Goal: Task Accomplishment & Management: Manage account settings

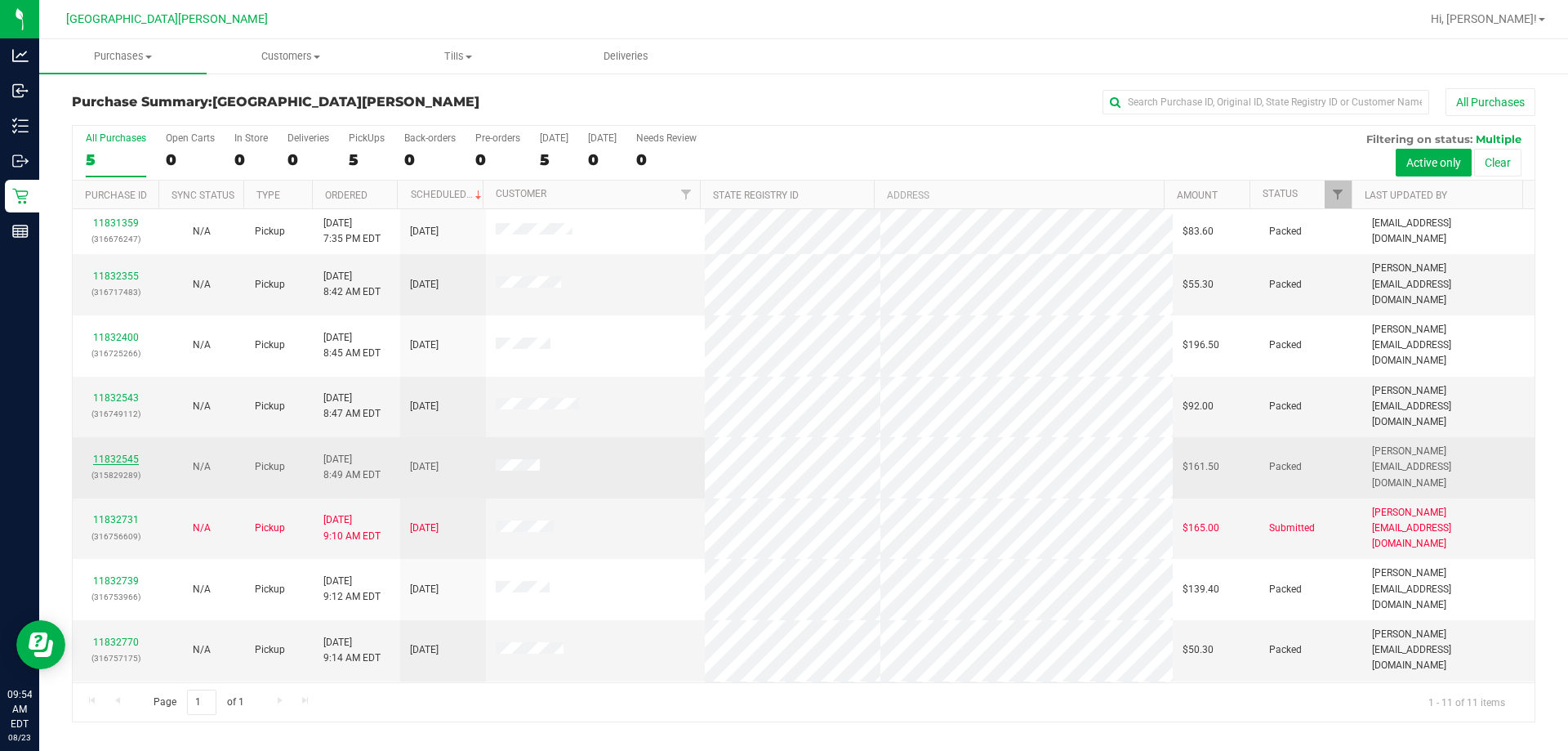
click at [129, 454] on link "11832545" at bounding box center [115, 459] width 46 height 12
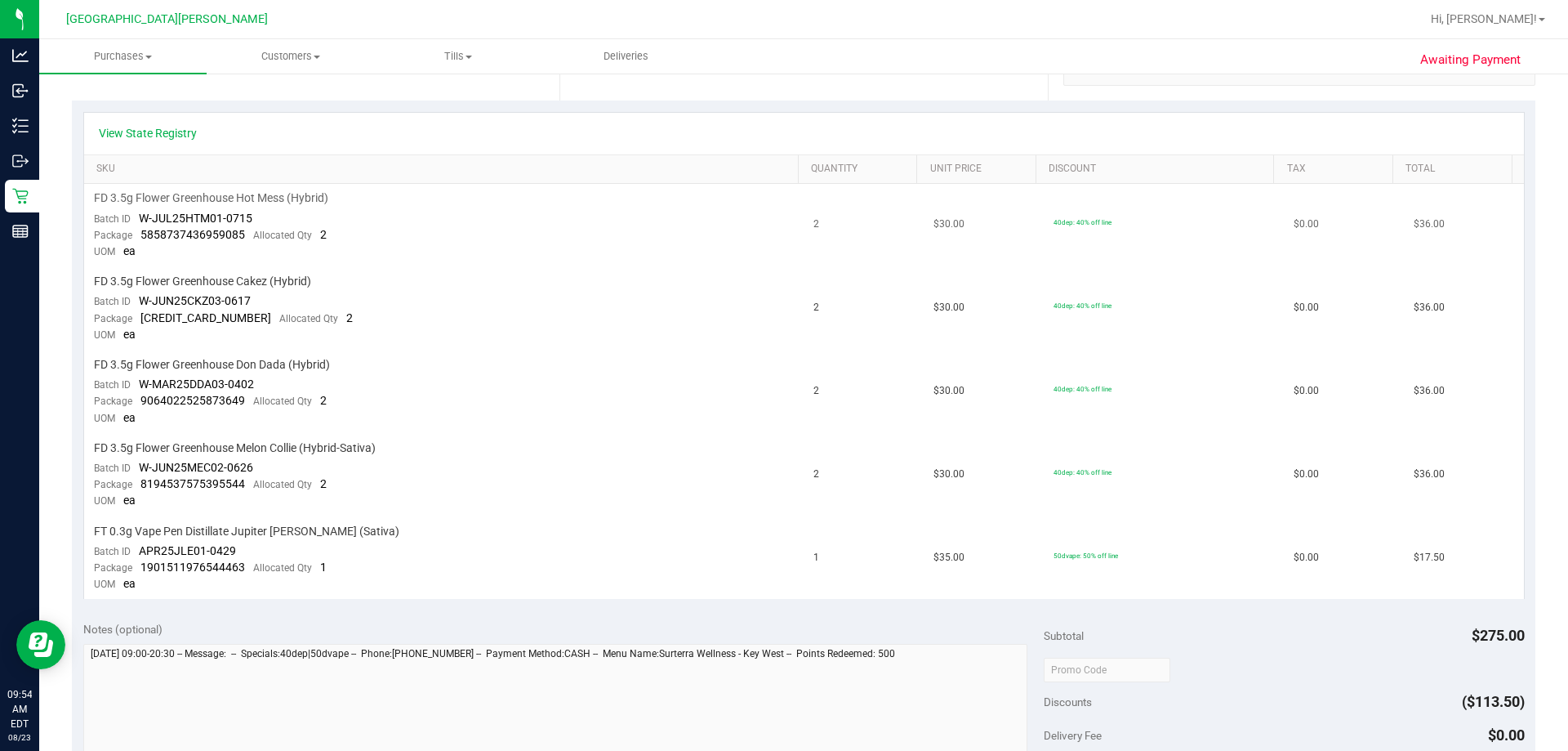
scroll to position [490, 0]
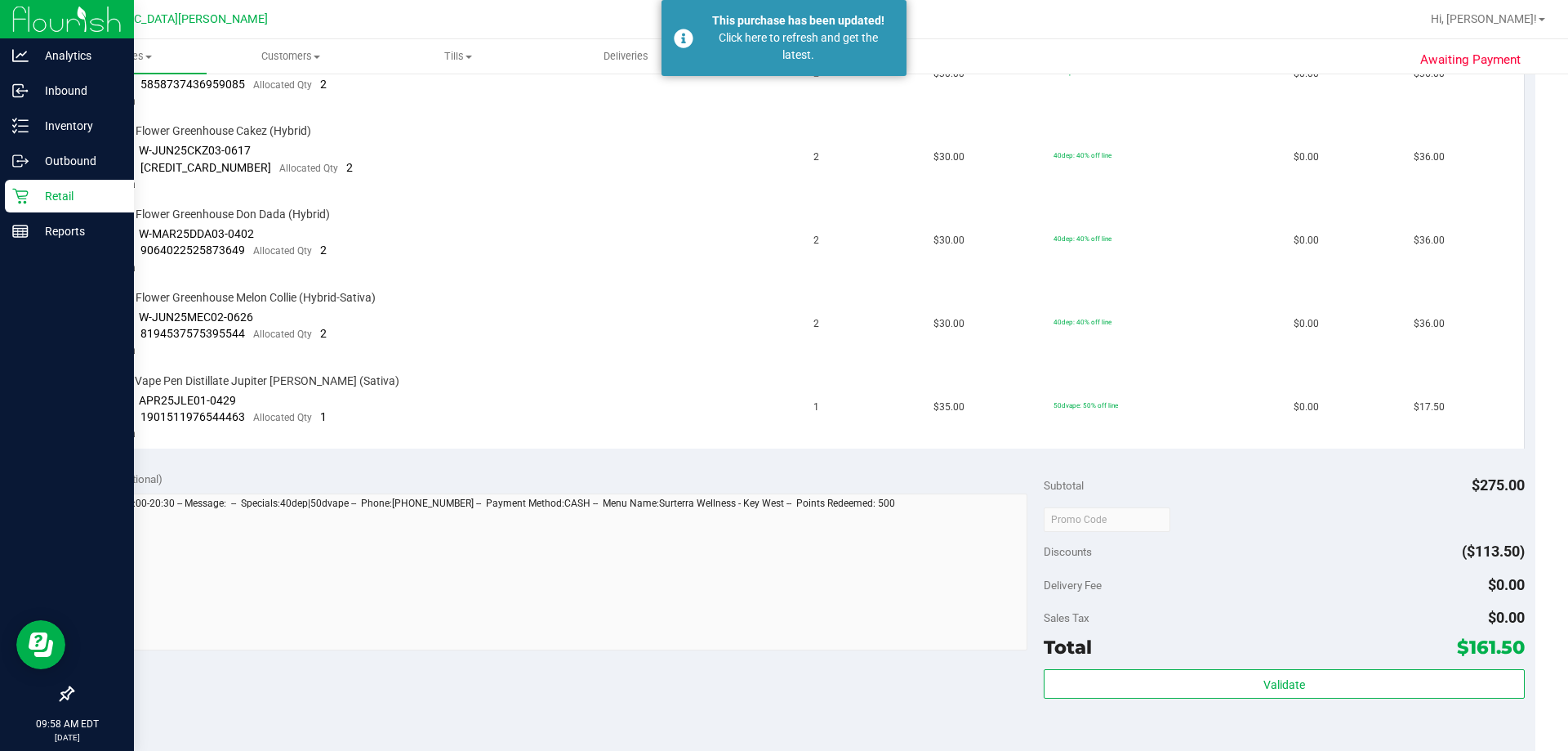
click at [45, 201] on p "Retail" at bounding box center [78, 196] width 98 height 20
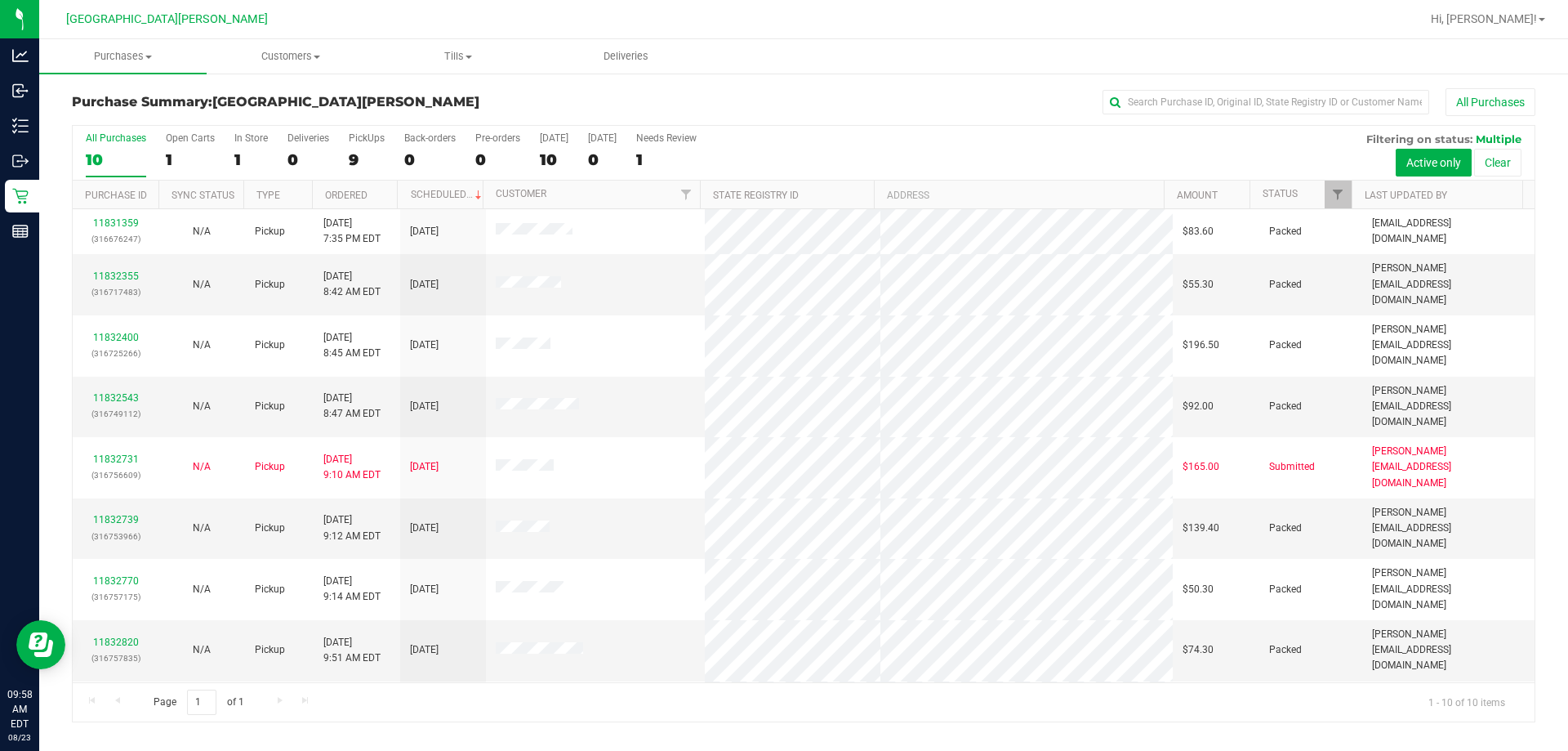
click at [438, 99] on h3 "Purchase Summary: Key West WC" at bounding box center [316, 102] width 487 height 14
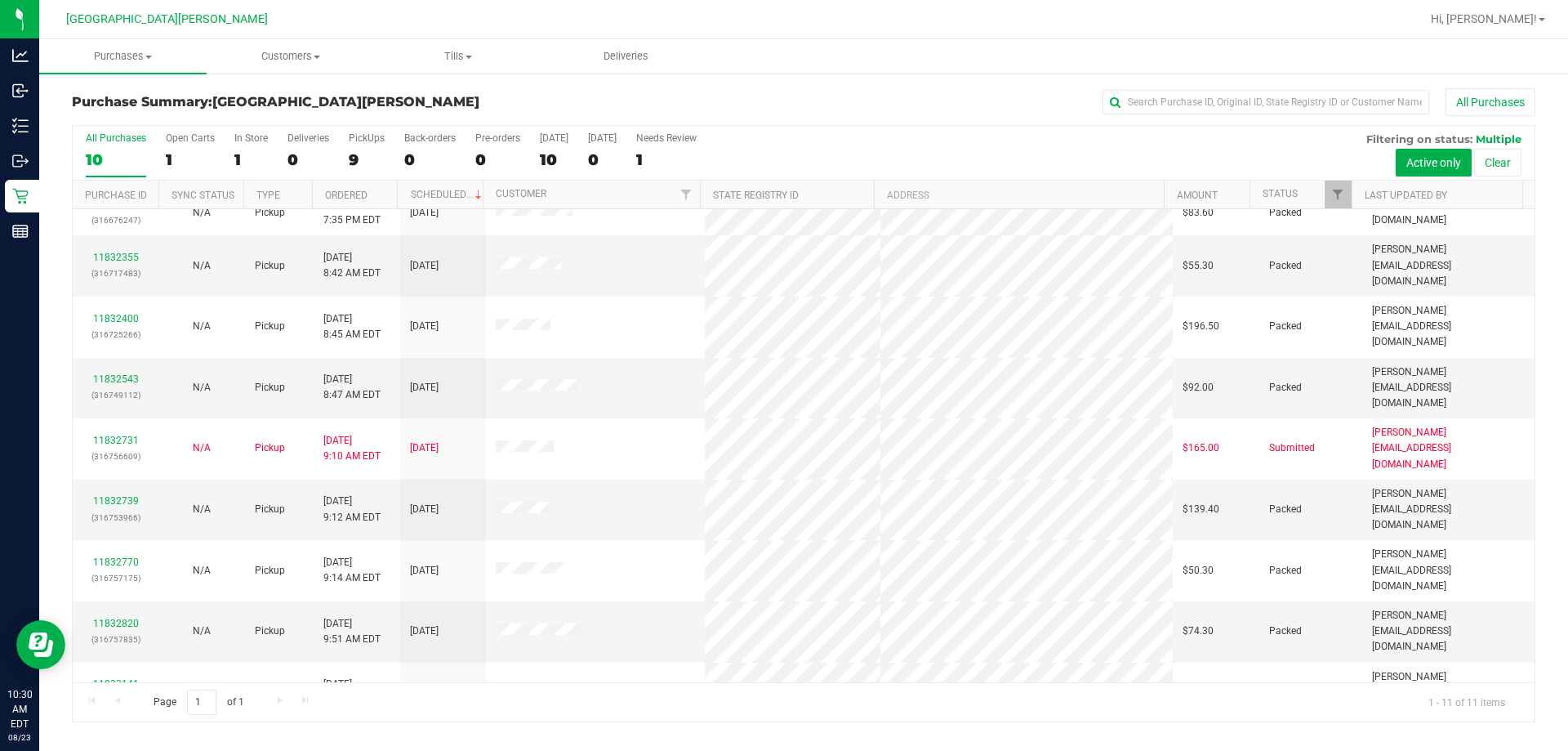
scroll to position [24, 0]
click at [133, 246] on link "11832355" at bounding box center [115, 252] width 46 height 12
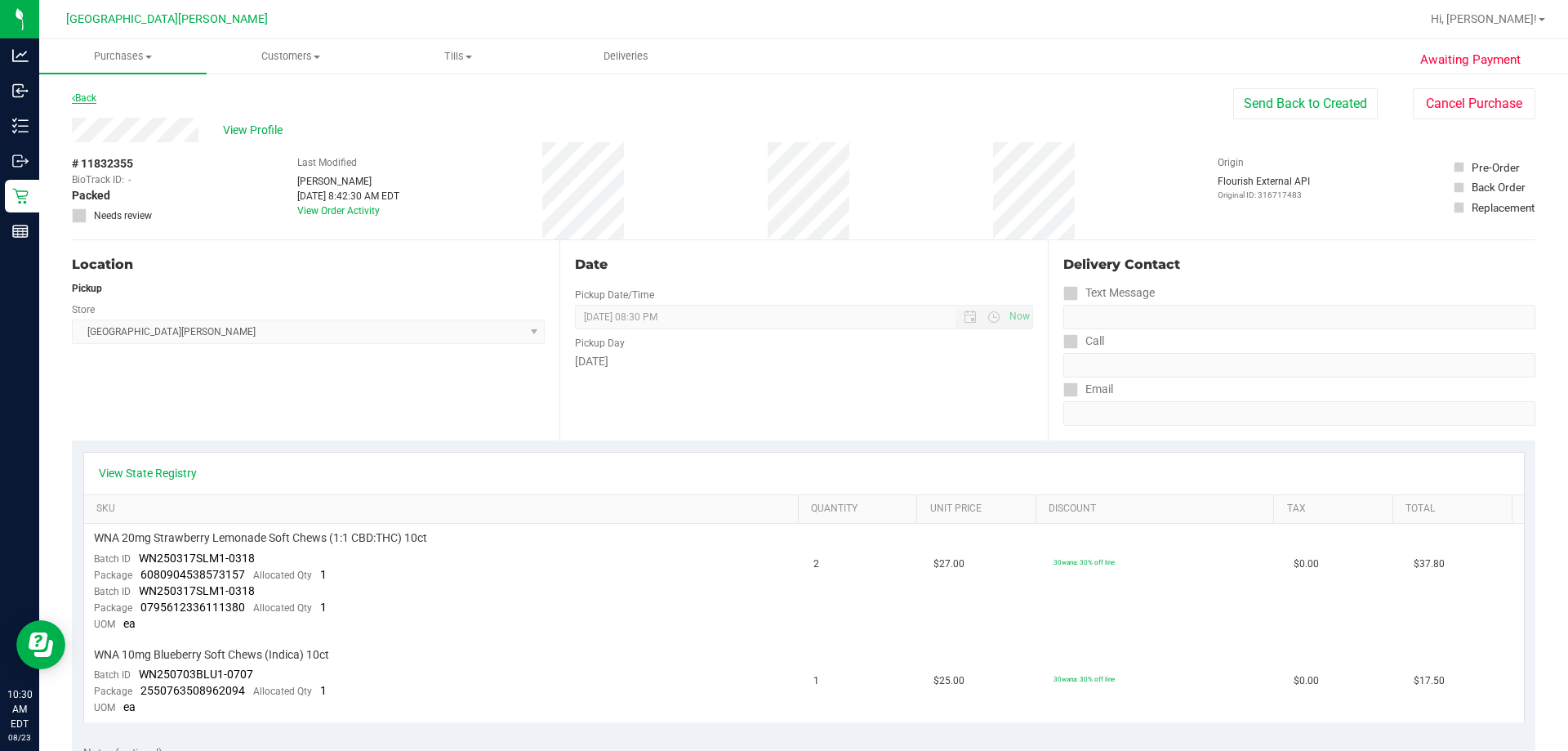
click at [74, 96] on icon at bounding box center [74, 97] width 4 height 10
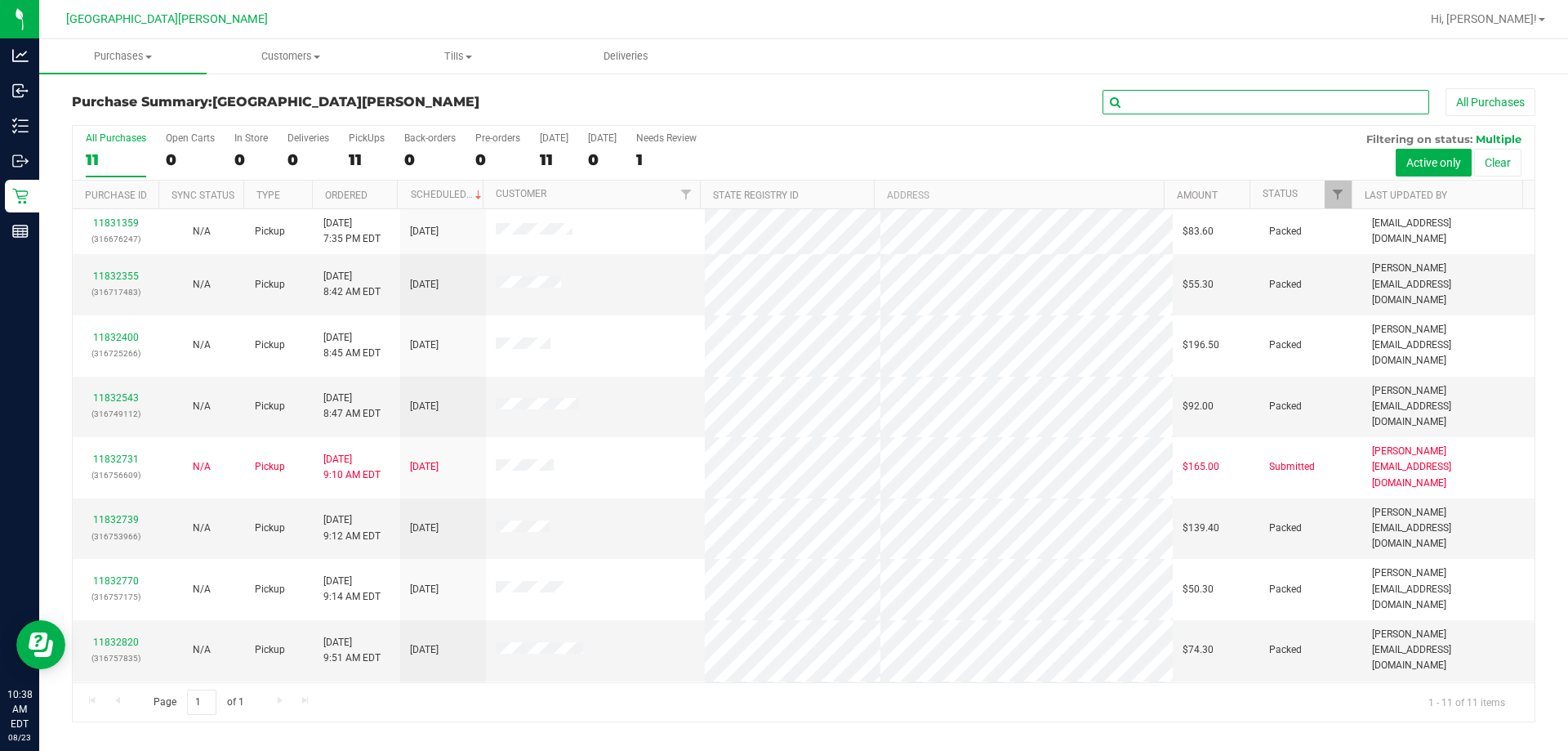
click at [783, 105] on input "text" at bounding box center [1265, 102] width 327 height 24
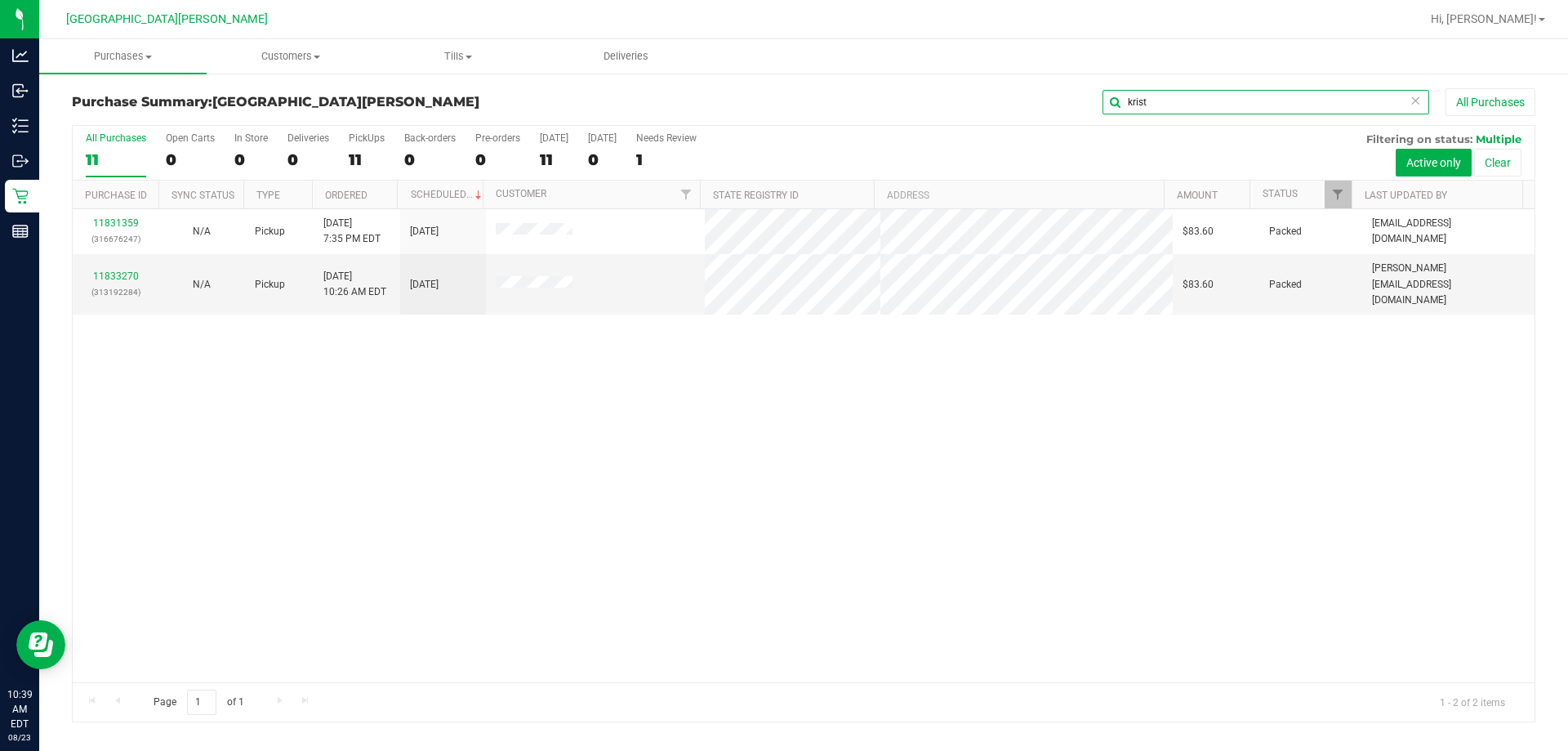
type input "krist"
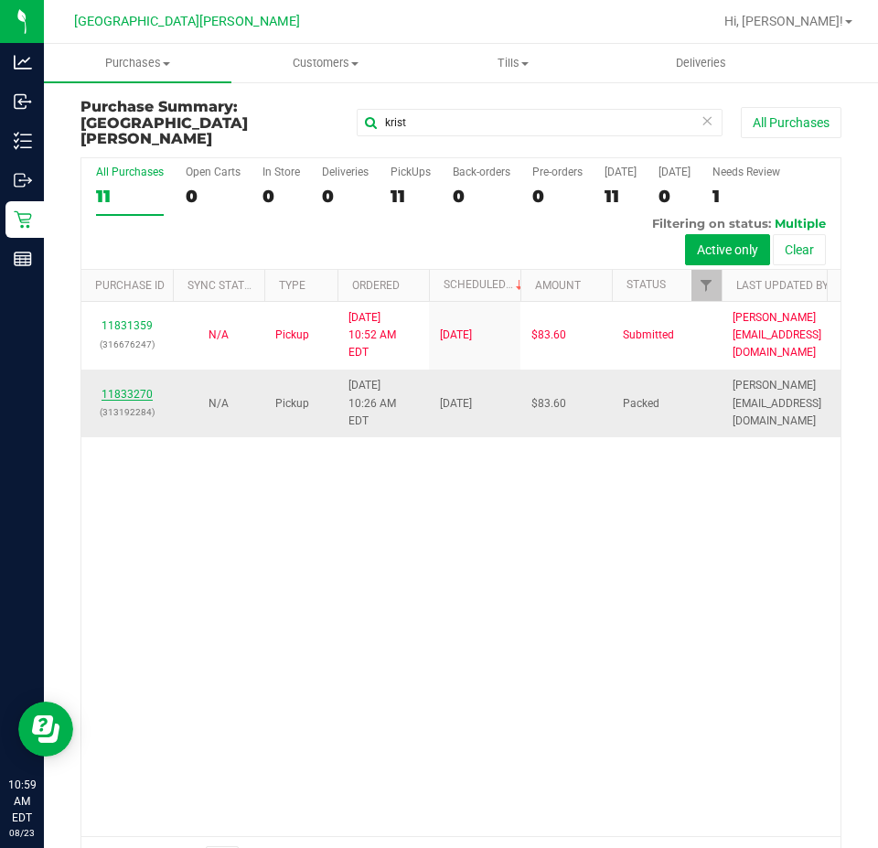
click at [147, 388] on link "11833270" at bounding box center [127, 394] width 51 height 13
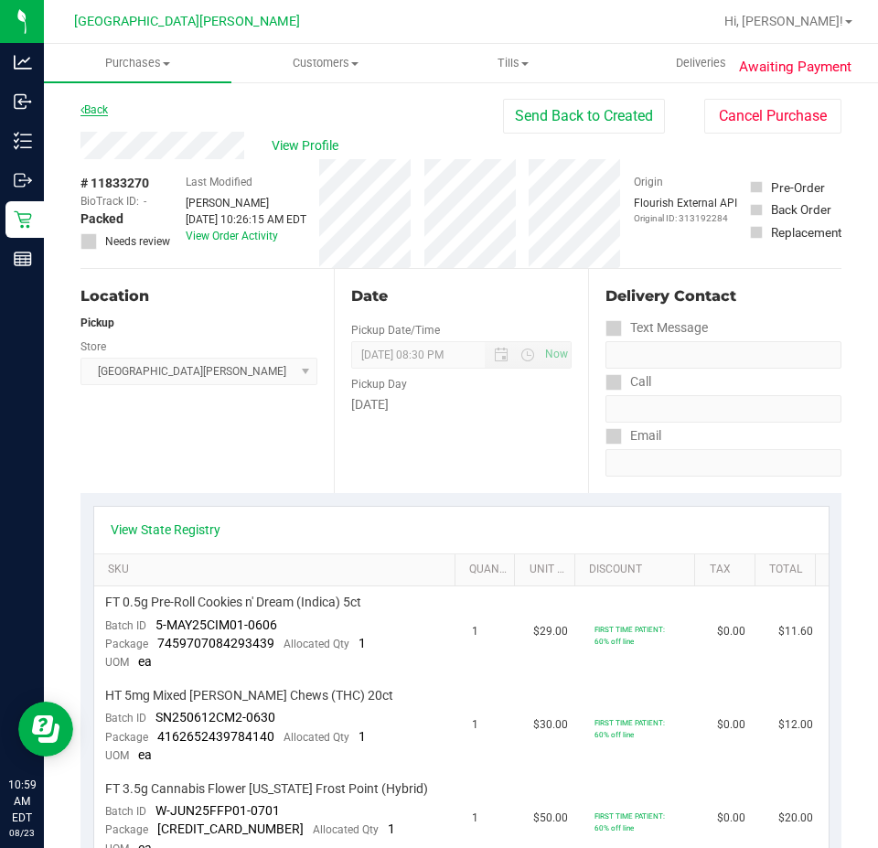
click at [107, 104] on link "Back" at bounding box center [94, 109] width 27 height 13
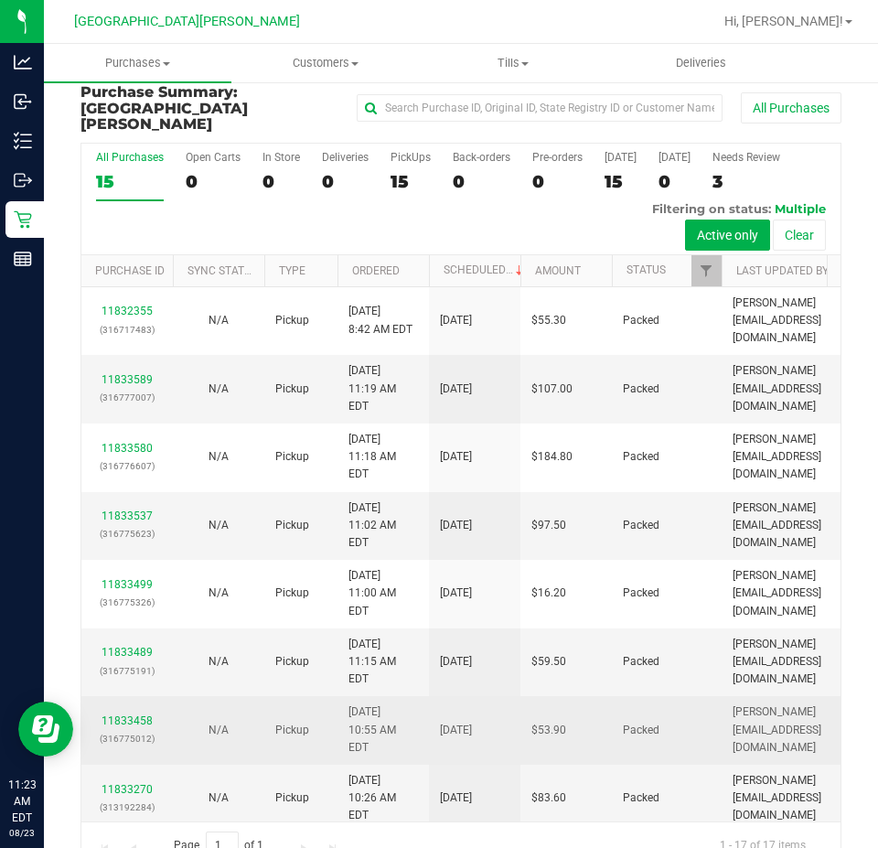
scroll to position [38, 0]
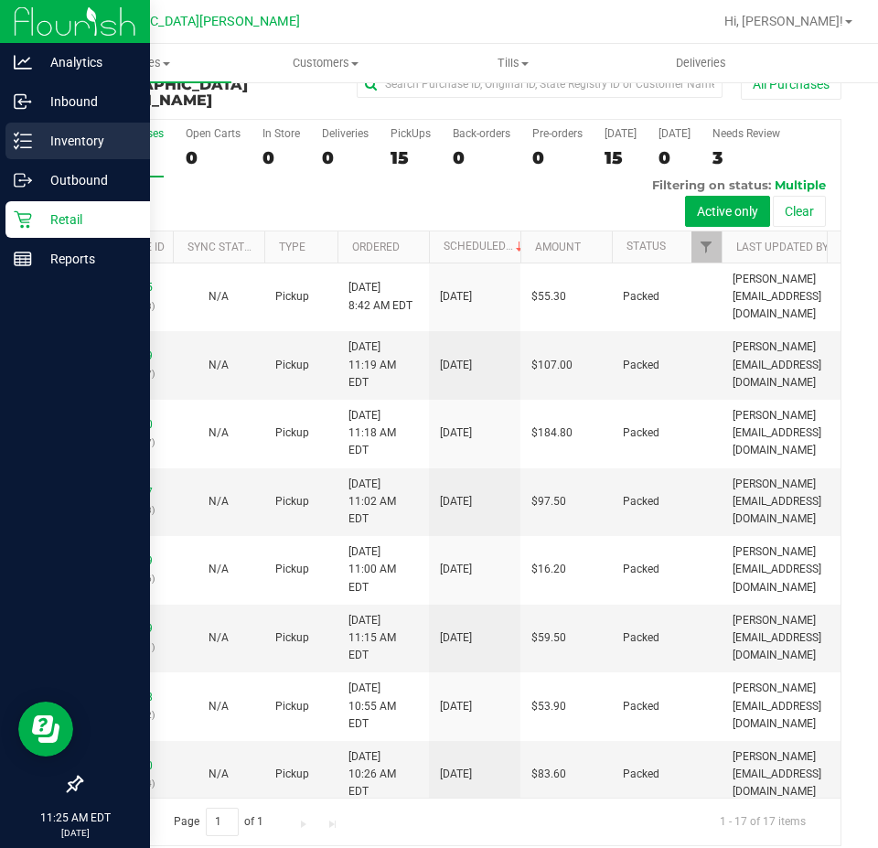
click at [81, 130] on p "Inventory" at bounding box center [87, 141] width 110 height 22
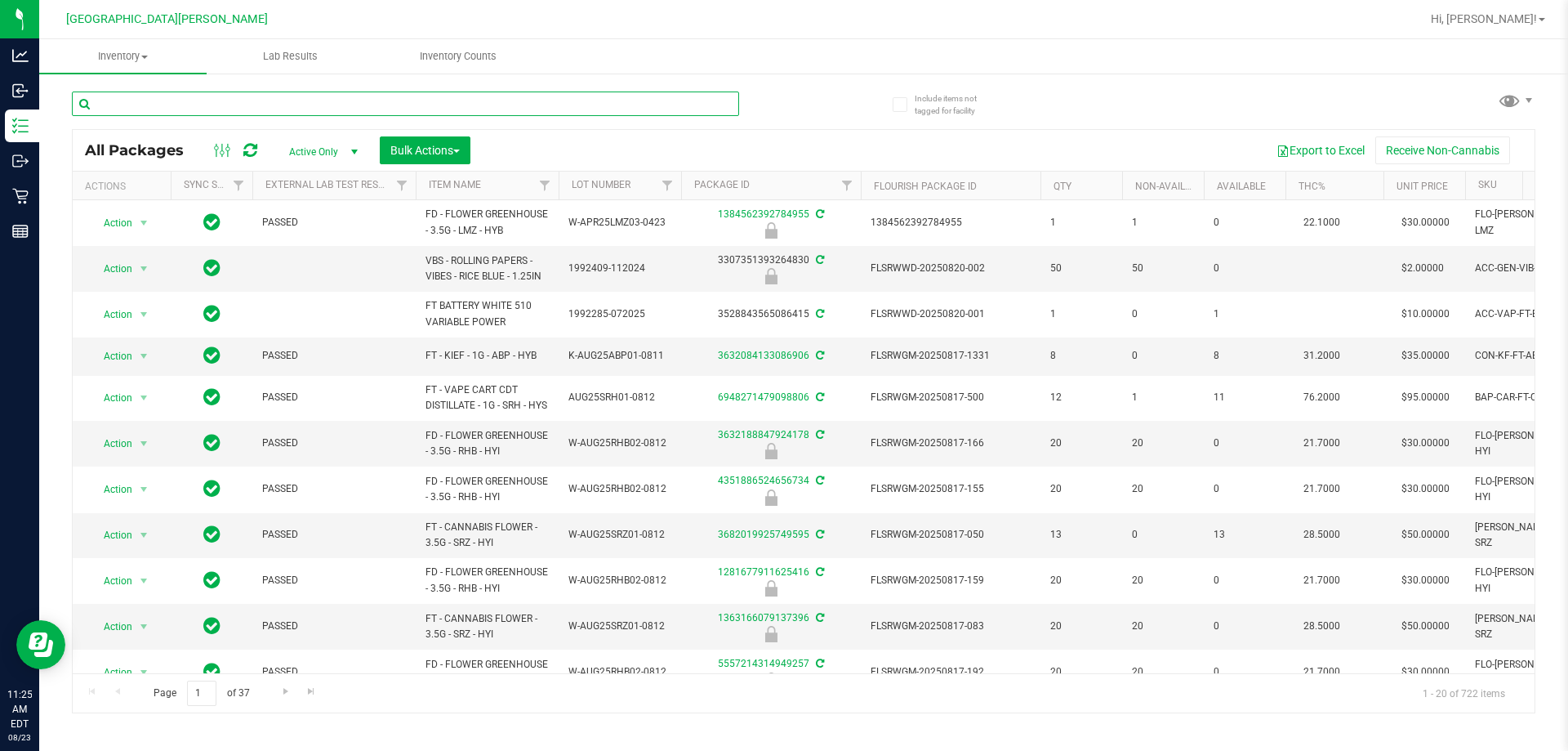
click at [250, 110] on input "text" at bounding box center [406, 103] width 668 height 24
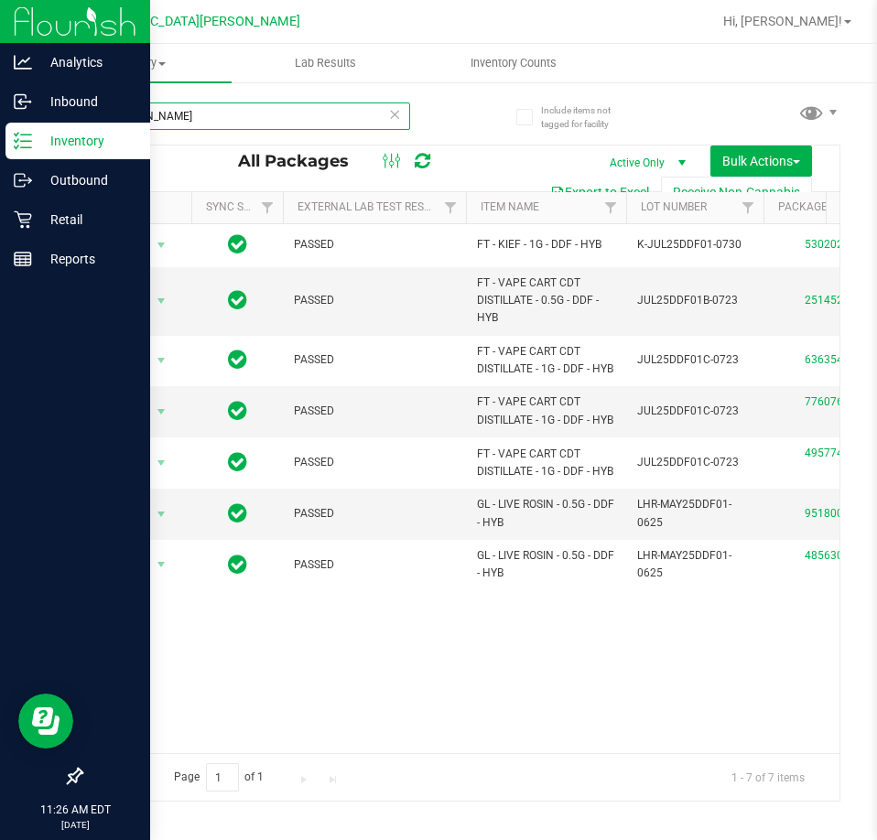
type input "dulce de fresa"
click at [35, 229] on p "Retail" at bounding box center [87, 220] width 110 height 22
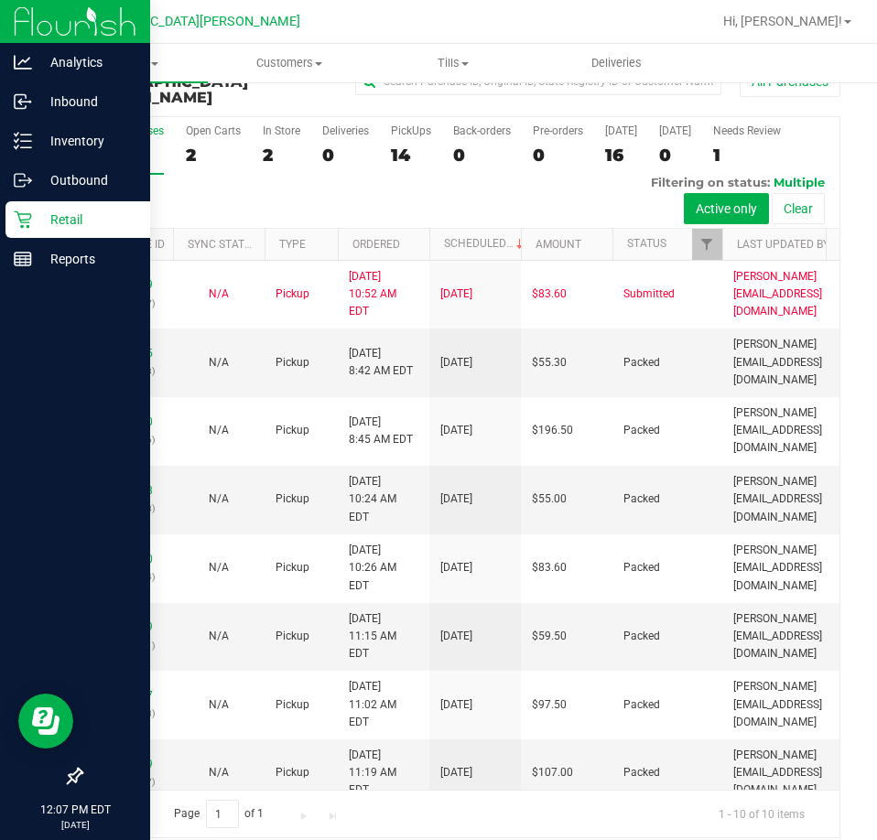
click at [35, 210] on p "Retail" at bounding box center [87, 220] width 110 height 22
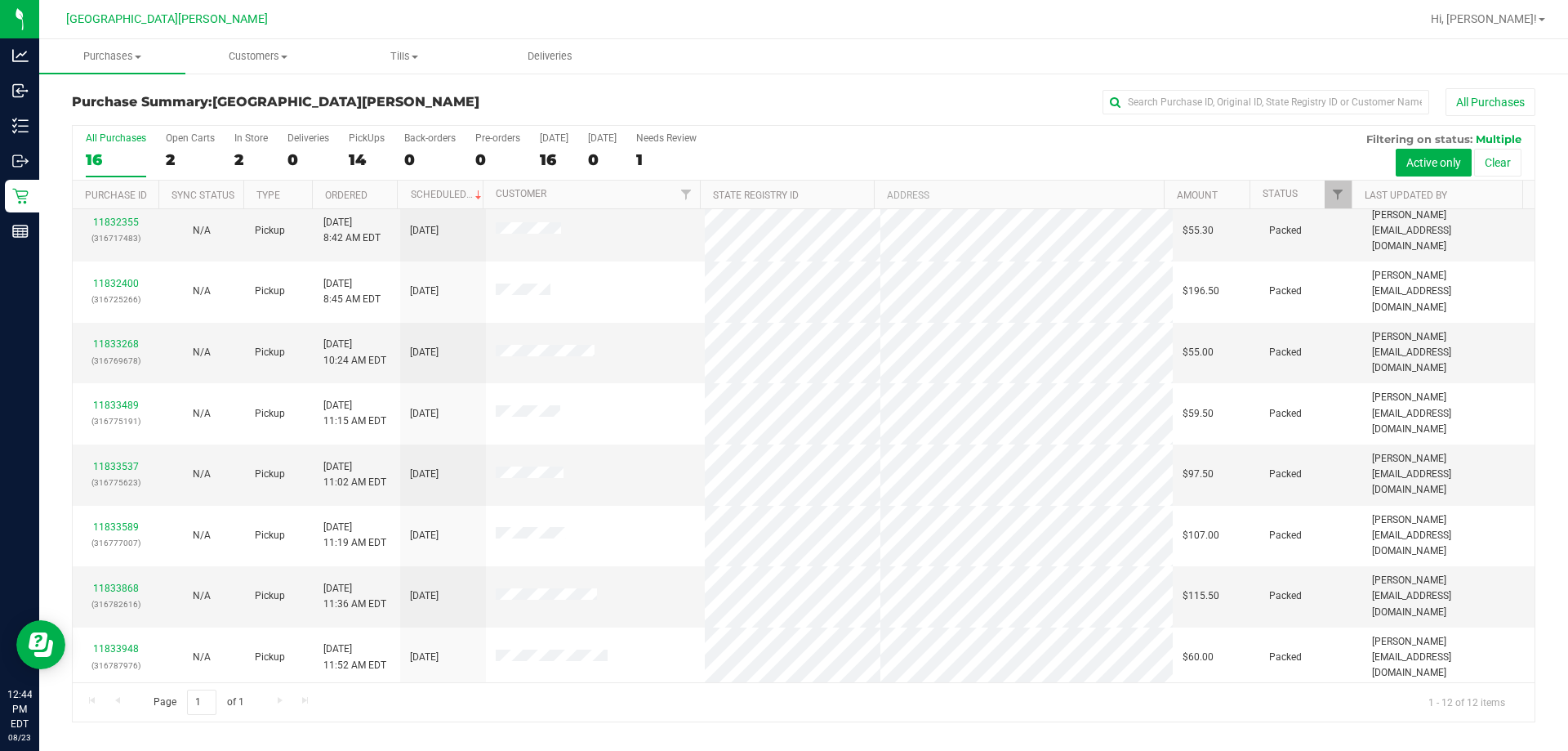
click at [115, 688] on td "11834303 (316797546)" at bounding box center [115, 711] width 86 height 45
click at [111, 697] on link "11834303" at bounding box center [115, 702] width 46 height 12
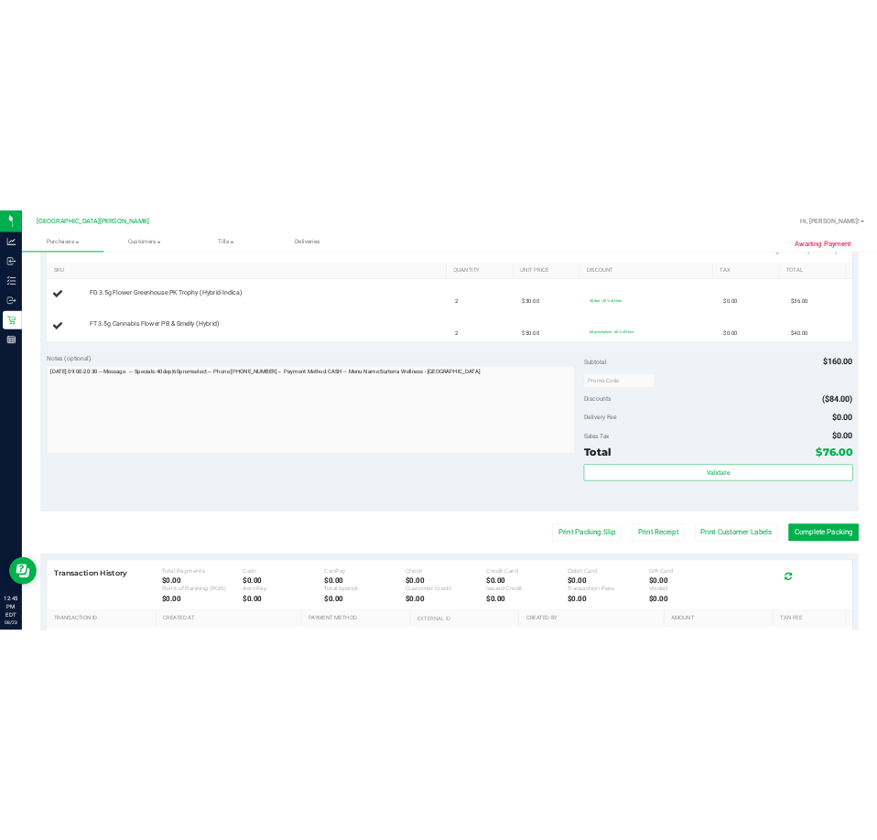
scroll to position [674, 0]
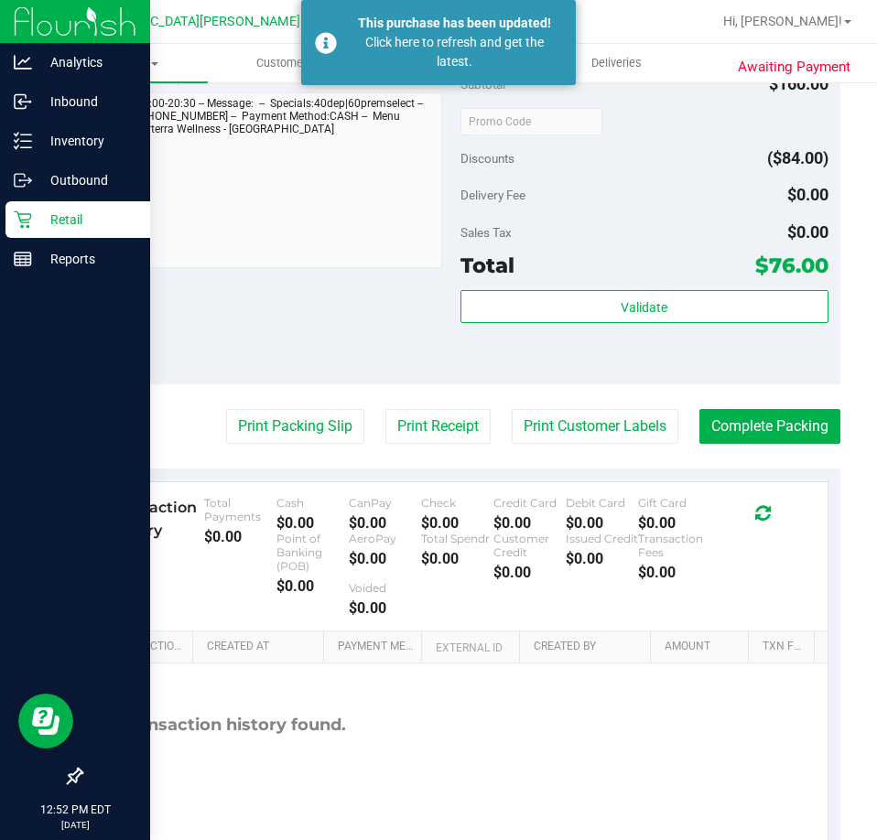
click at [42, 229] on p "Retail" at bounding box center [87, 220] width 110 height 22
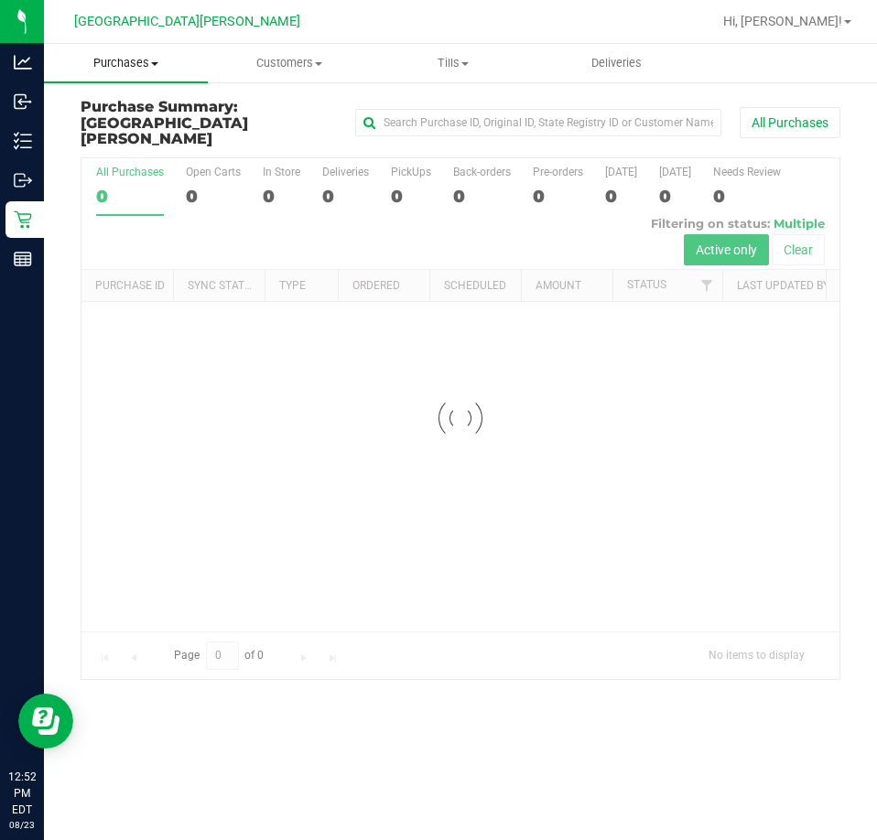
click at [151, 70] on span "Purchases" at bounding box center [126, 63] width 164 height 16
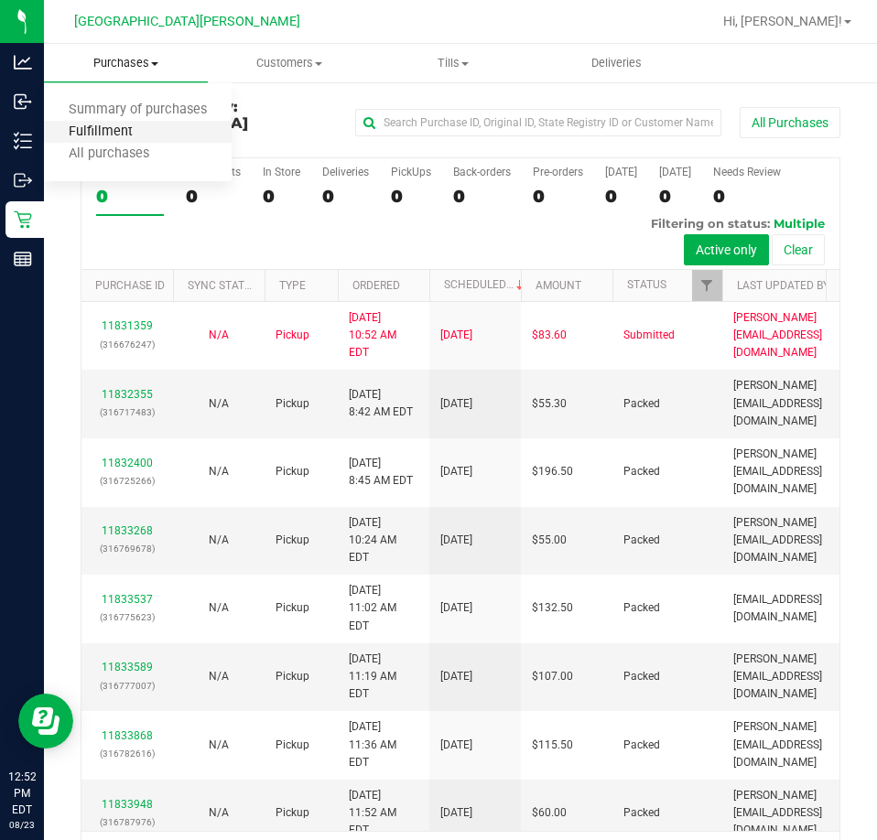
click at [124, 124] on span "Fulfillment" at bounding box center [100, 132] width 113 height 16
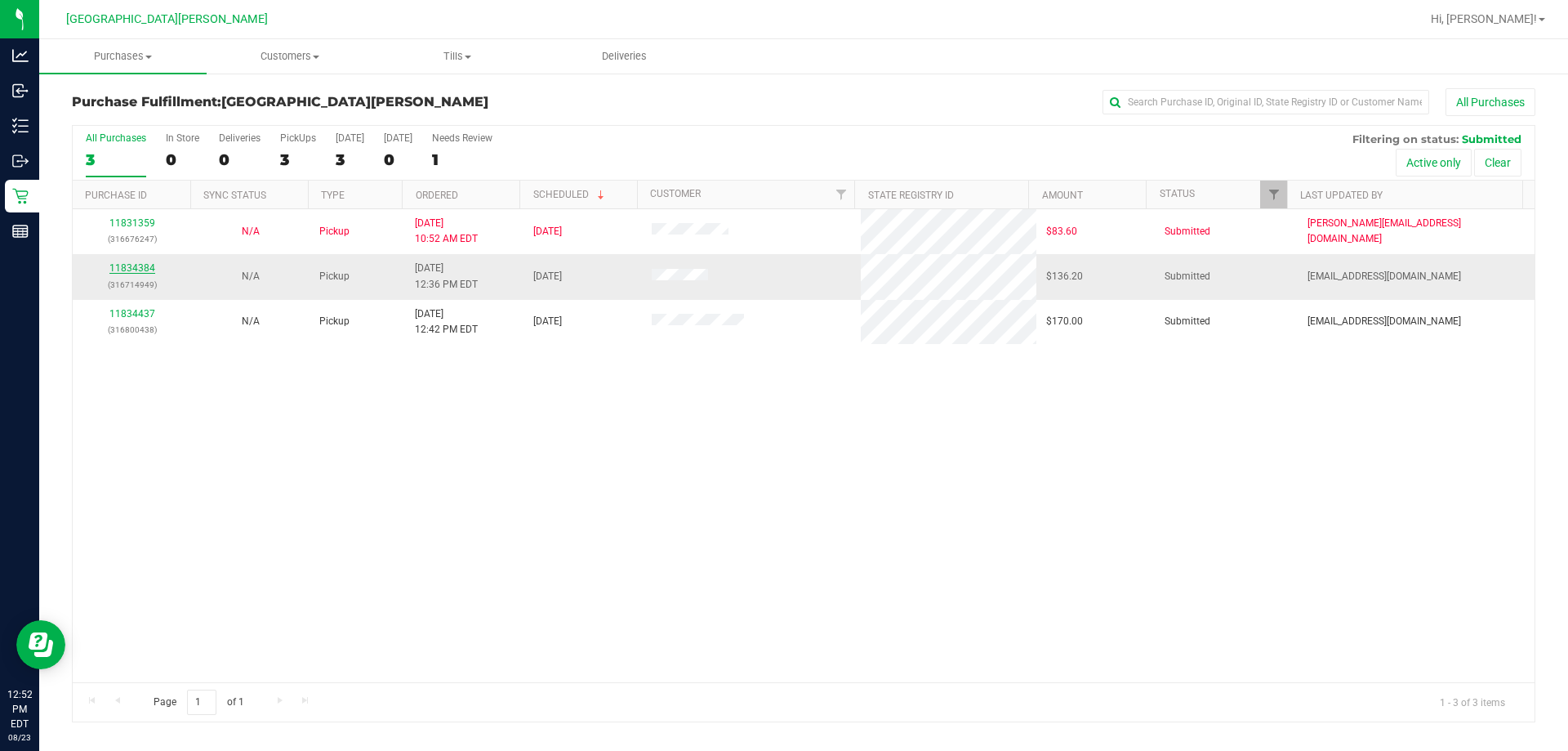
click at [145, 267] on link "11834384" at bounding box center [132, 268] width 46 height 12
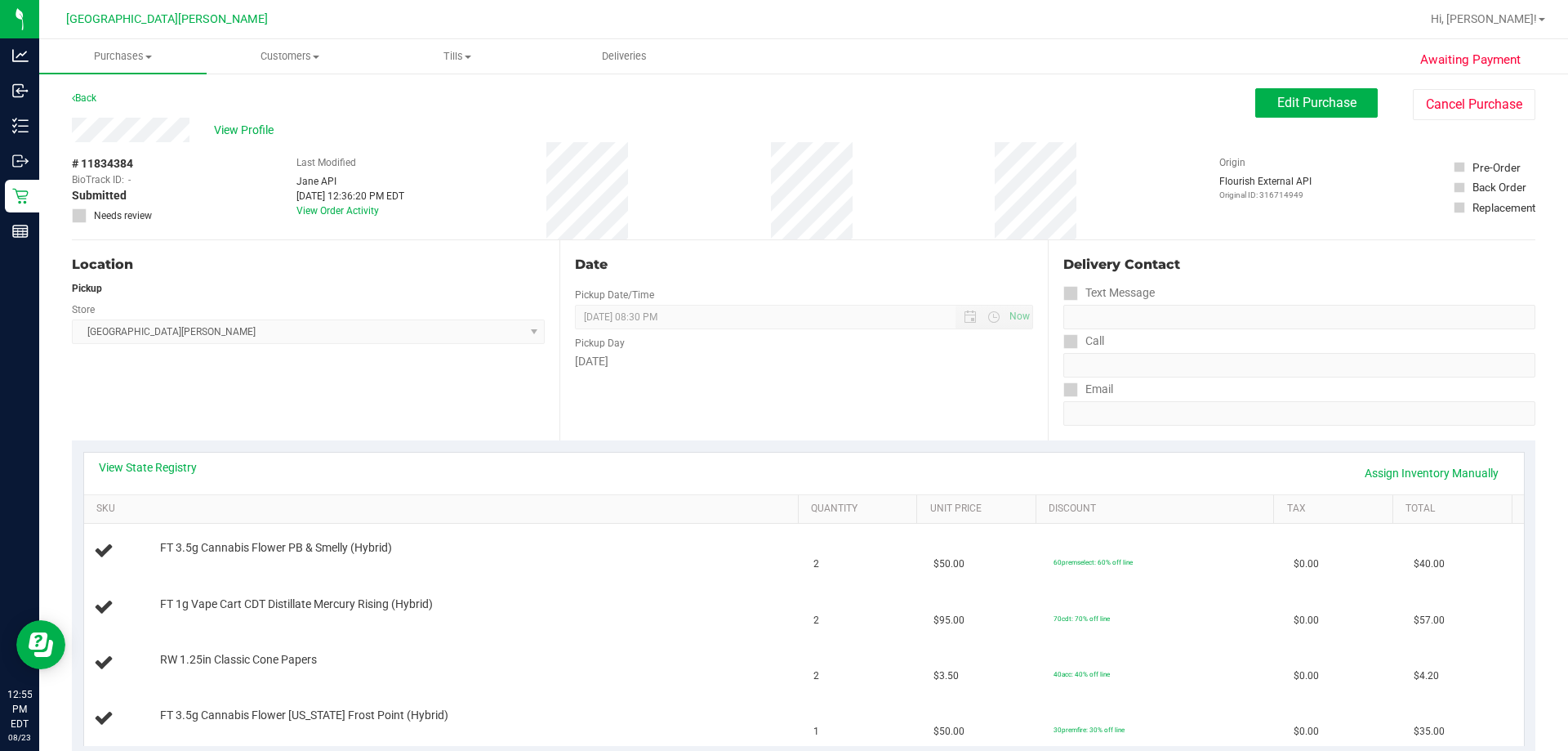
click at [385, 443] on div "View State Registry Assign Inventory Manually SKU Quantity Unit Price Discount …" at bounding box center [804, 598] width 1464 height 317
click at [512, 577] on td "FT 3.5g Cannabis Flower PB & Smelly (Hybrid)" at bounding box center [444, 551] width 720 height 55
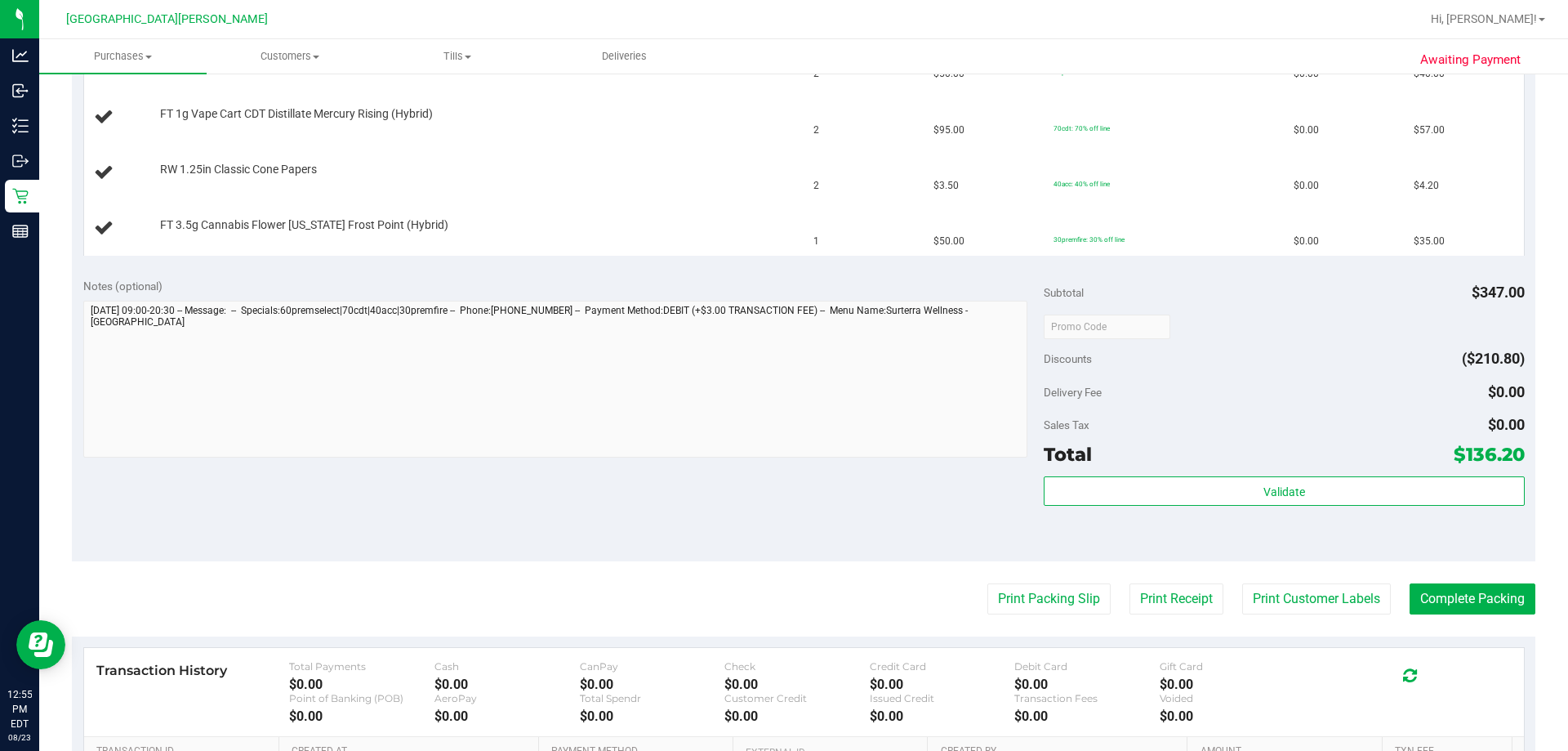
scroll to position [327, 0]
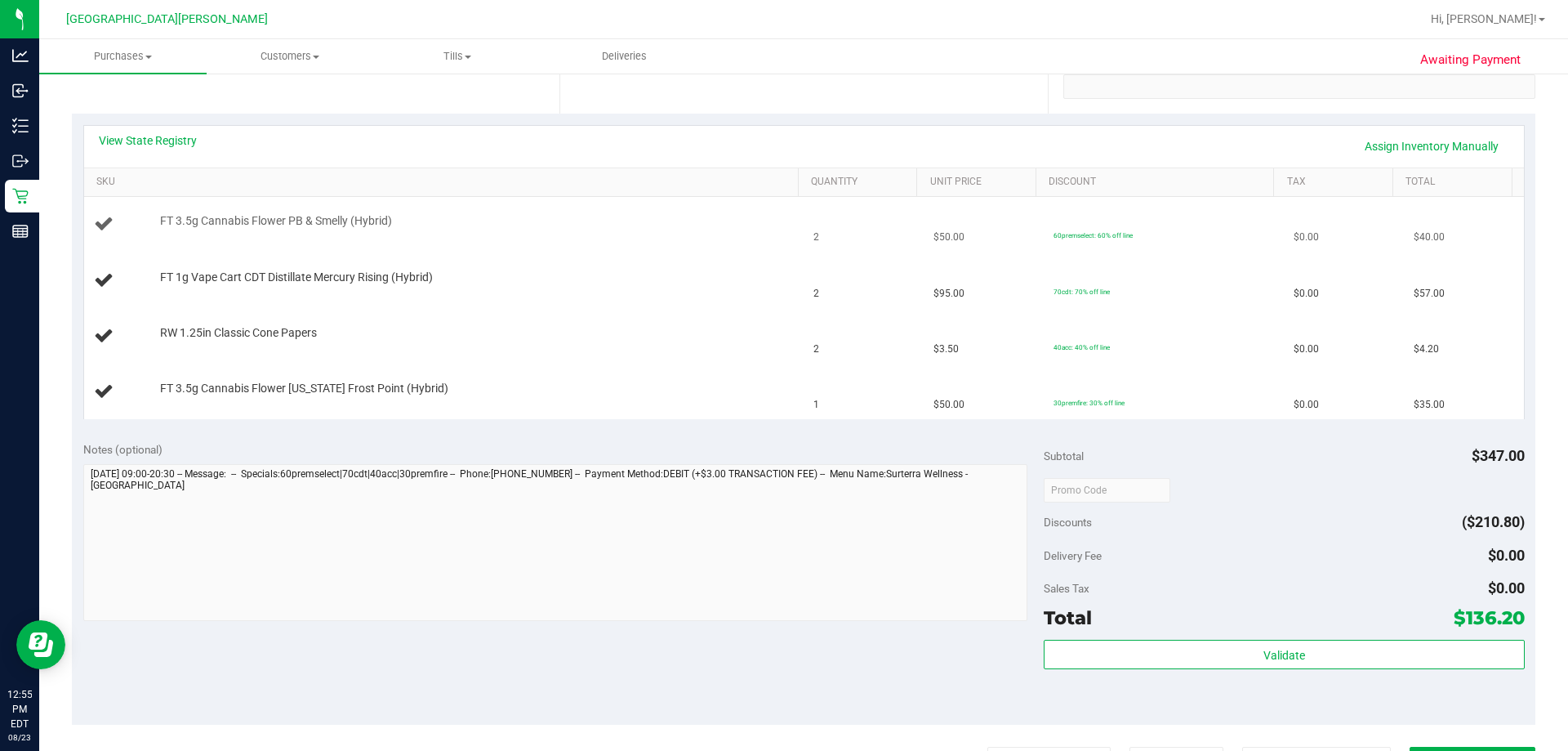
click at [523, 231] on div "FT 3.5g Cannabis Flower PB & Smelly (Hybrid)" at bounding box center [444, 224] width 701 height 22
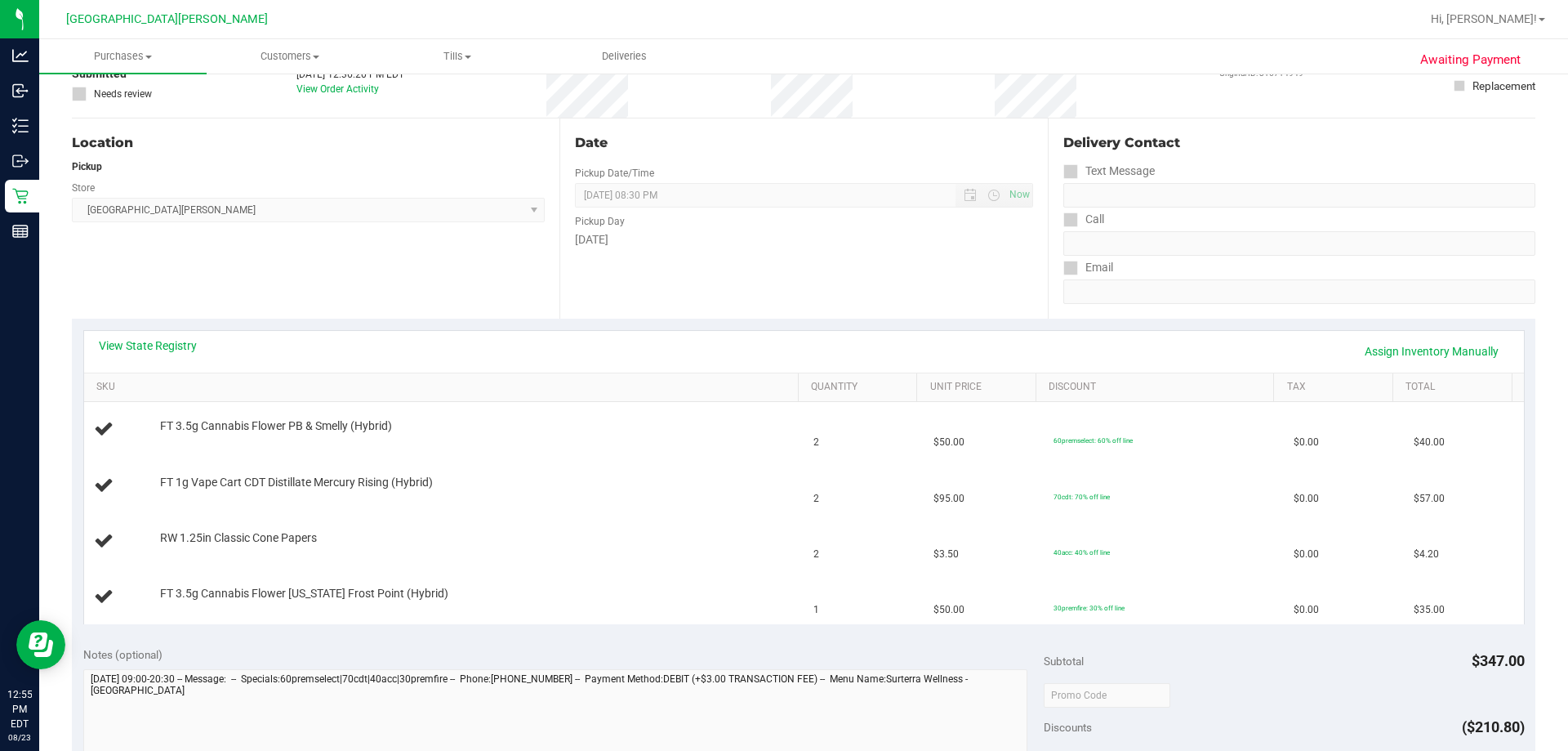
scroll to position [0, 0]
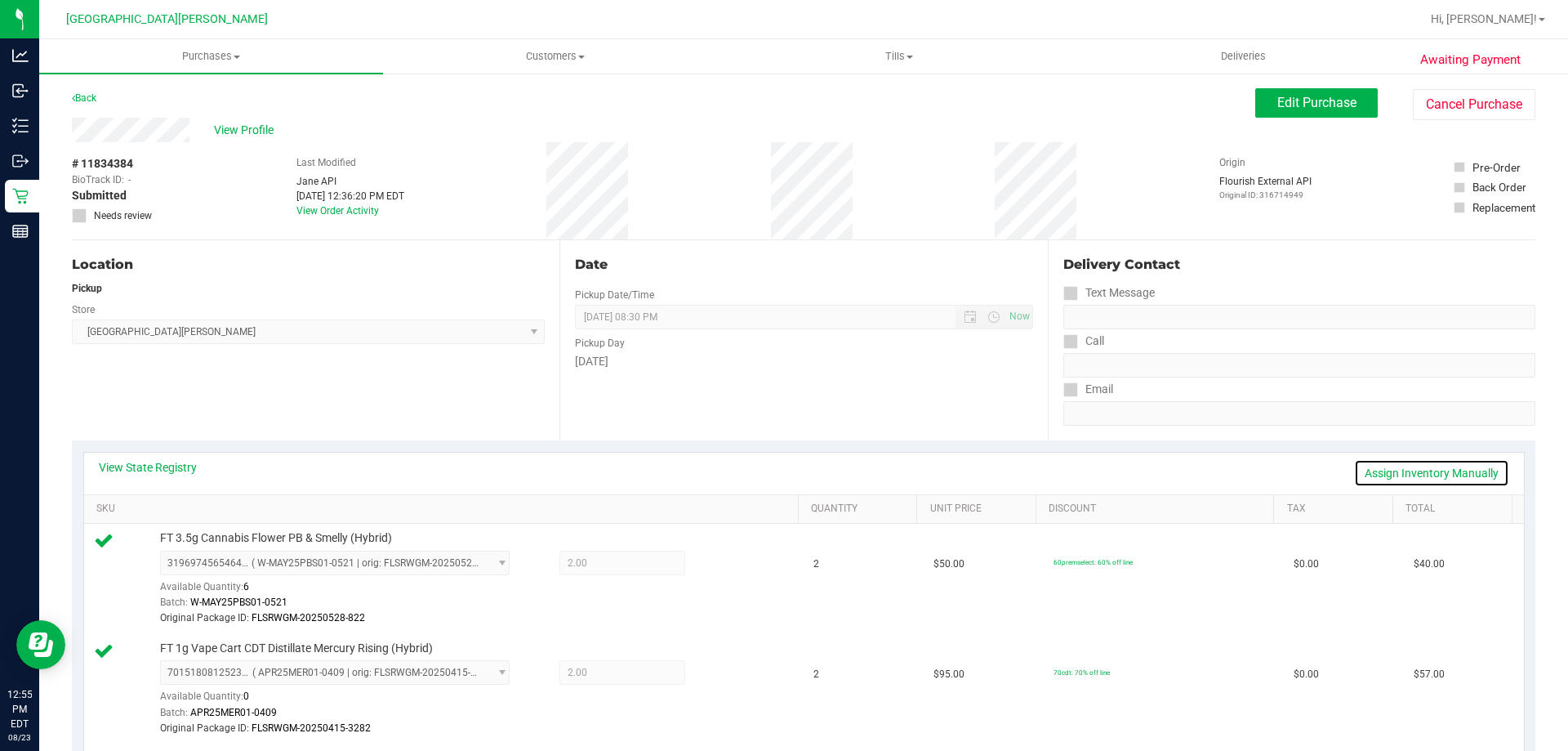
click at [1455, 476] on link "Assign Inventory Manually" at bounding box center [1431, 472] width 155 height 28
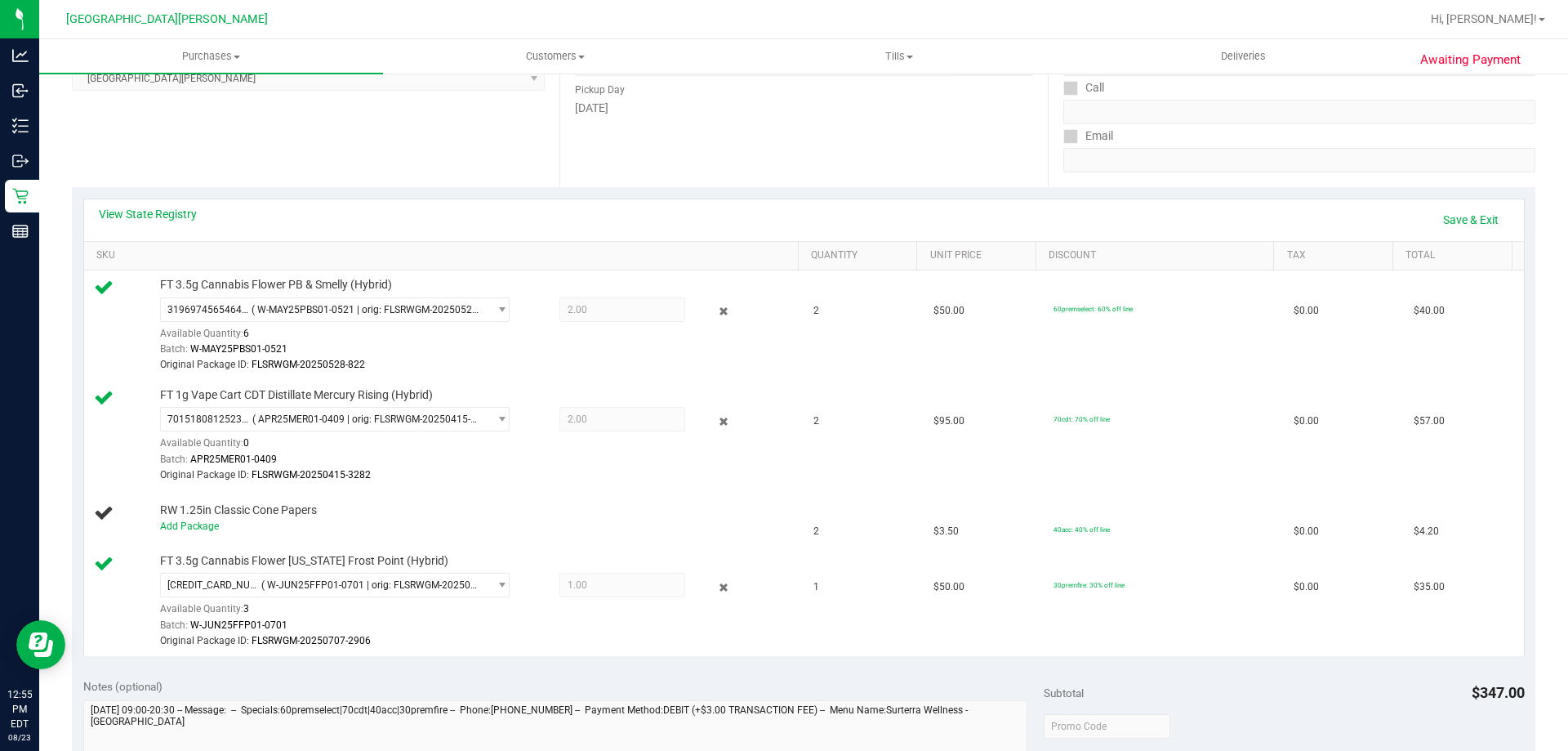
scroll to position [572, 0]
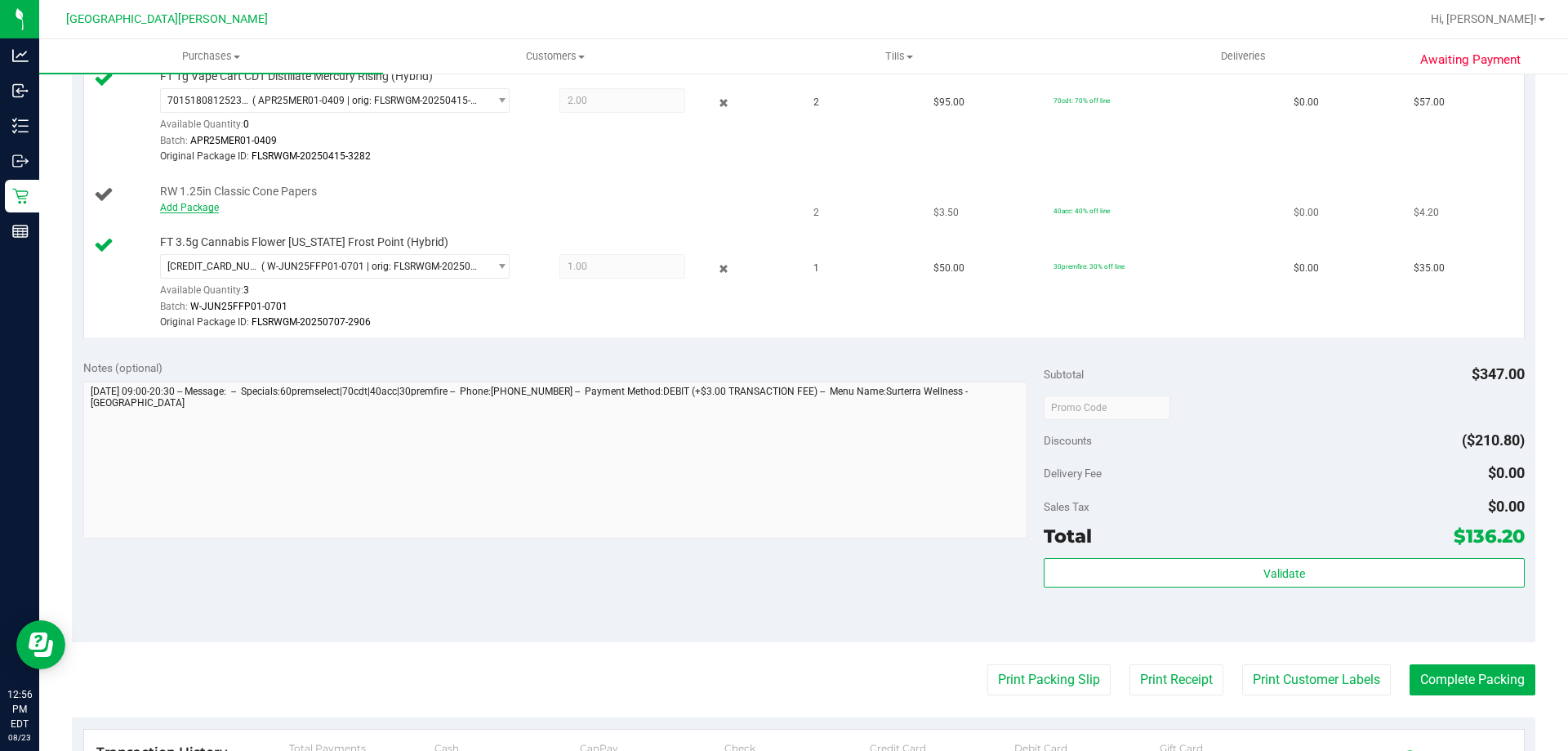
click at [178, 211] on link "Add Package" at bounding box center [189, 207] width 59 height 12
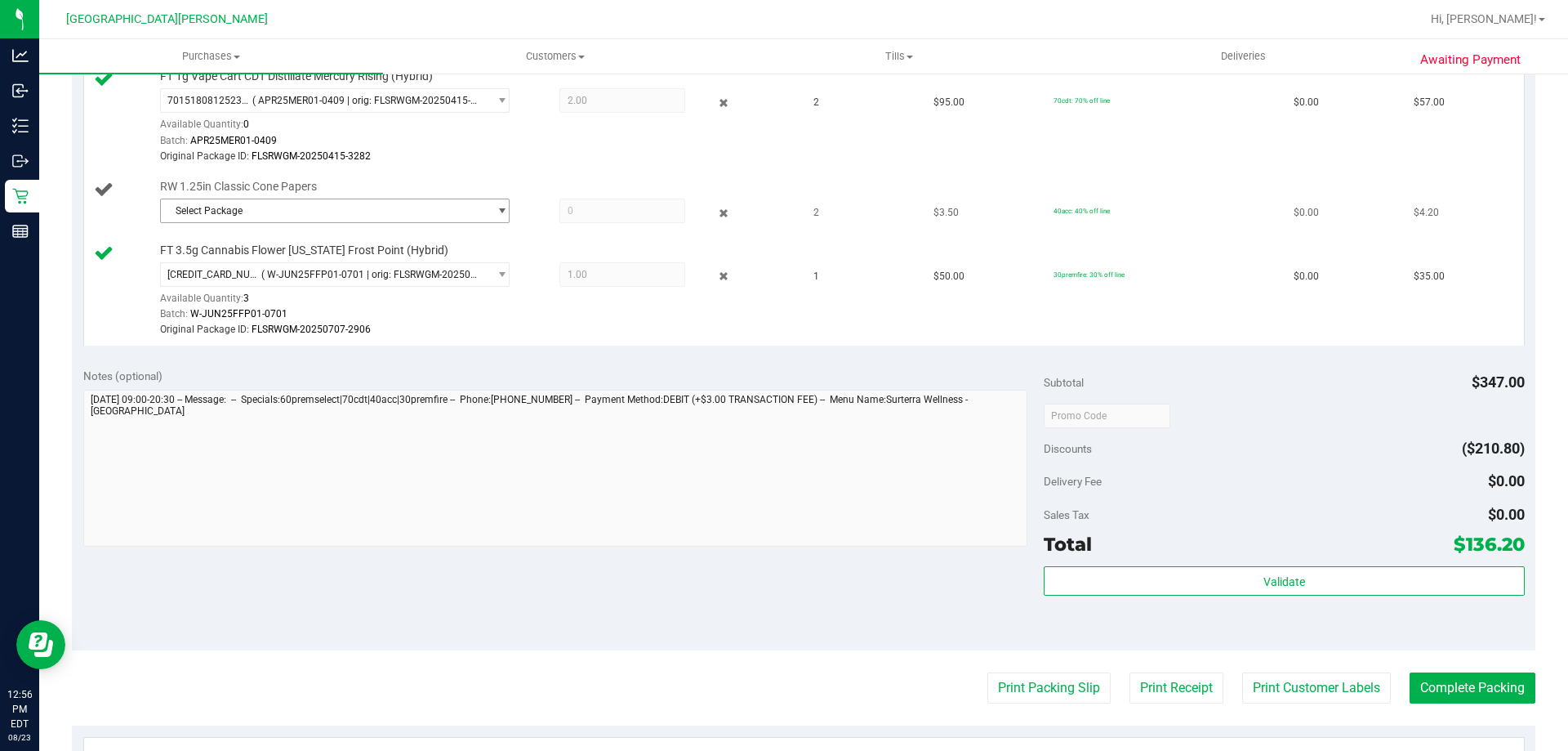
click at [305, 217] on span "Select Package" at bounding box center [324, 211] width 328 height 23
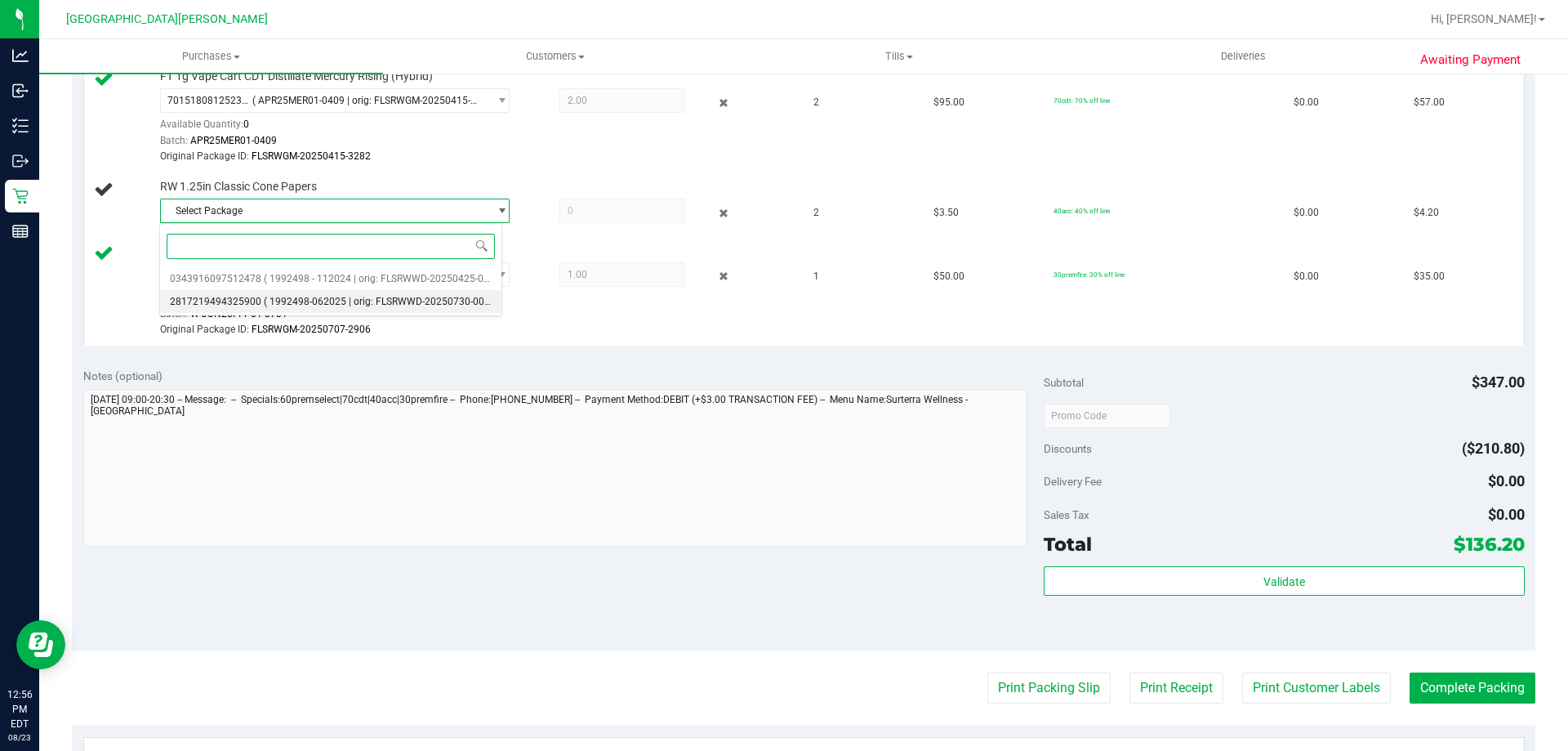
click at [322, 292] on li "2817219494325900 ( 1992498-062025 | orig: FLSRWWD-20250730-005 )" at bounding box center [330, 302] width 341 height 23
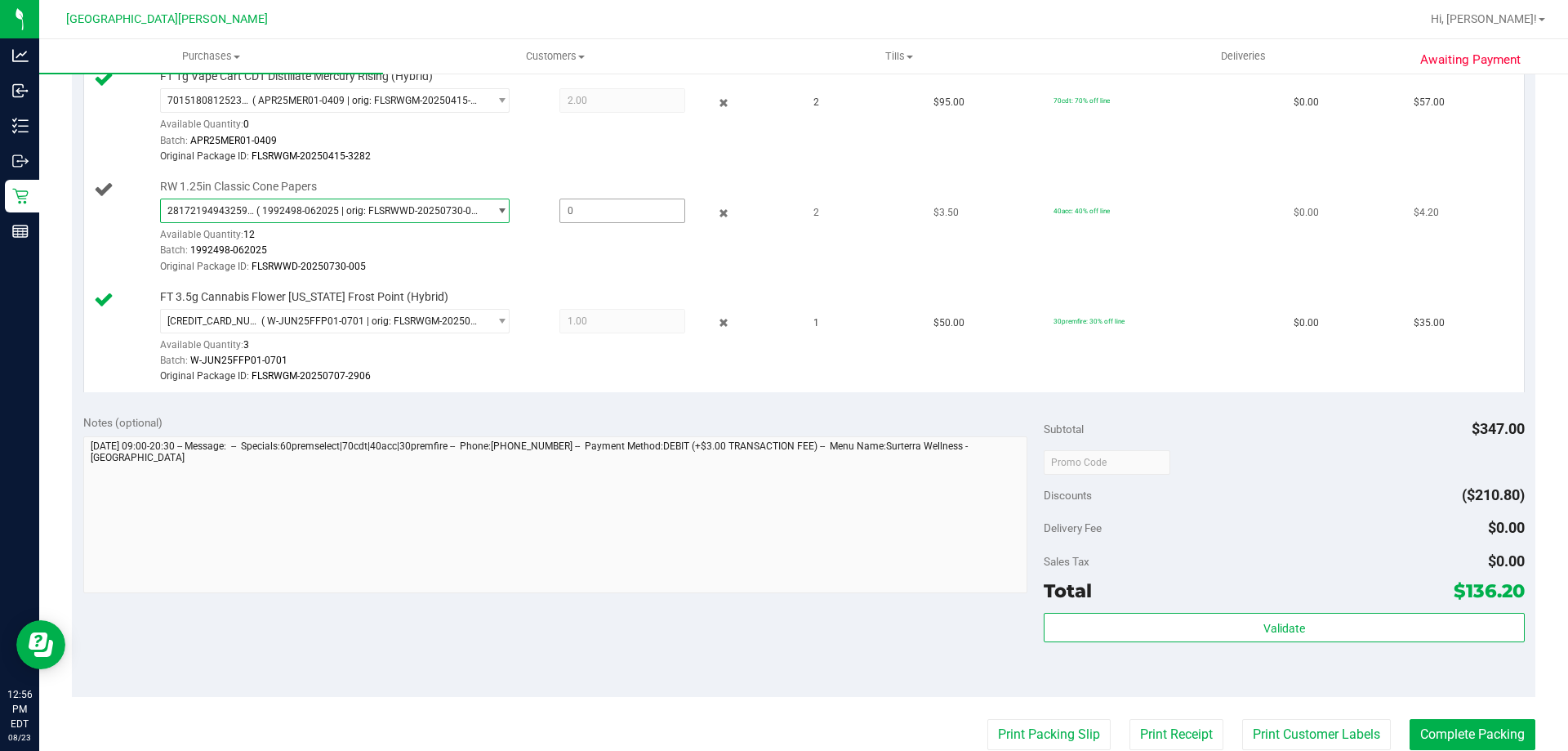
click at [577, 215] on span at bounding box center [622, 210] width 126 height 24
type input "2"
type input "2.0000"
click at [537, 159] on div "Original Package ID: FLSRWGM-20250415-3282" at bounding box center [475, 156] width 630 height 15
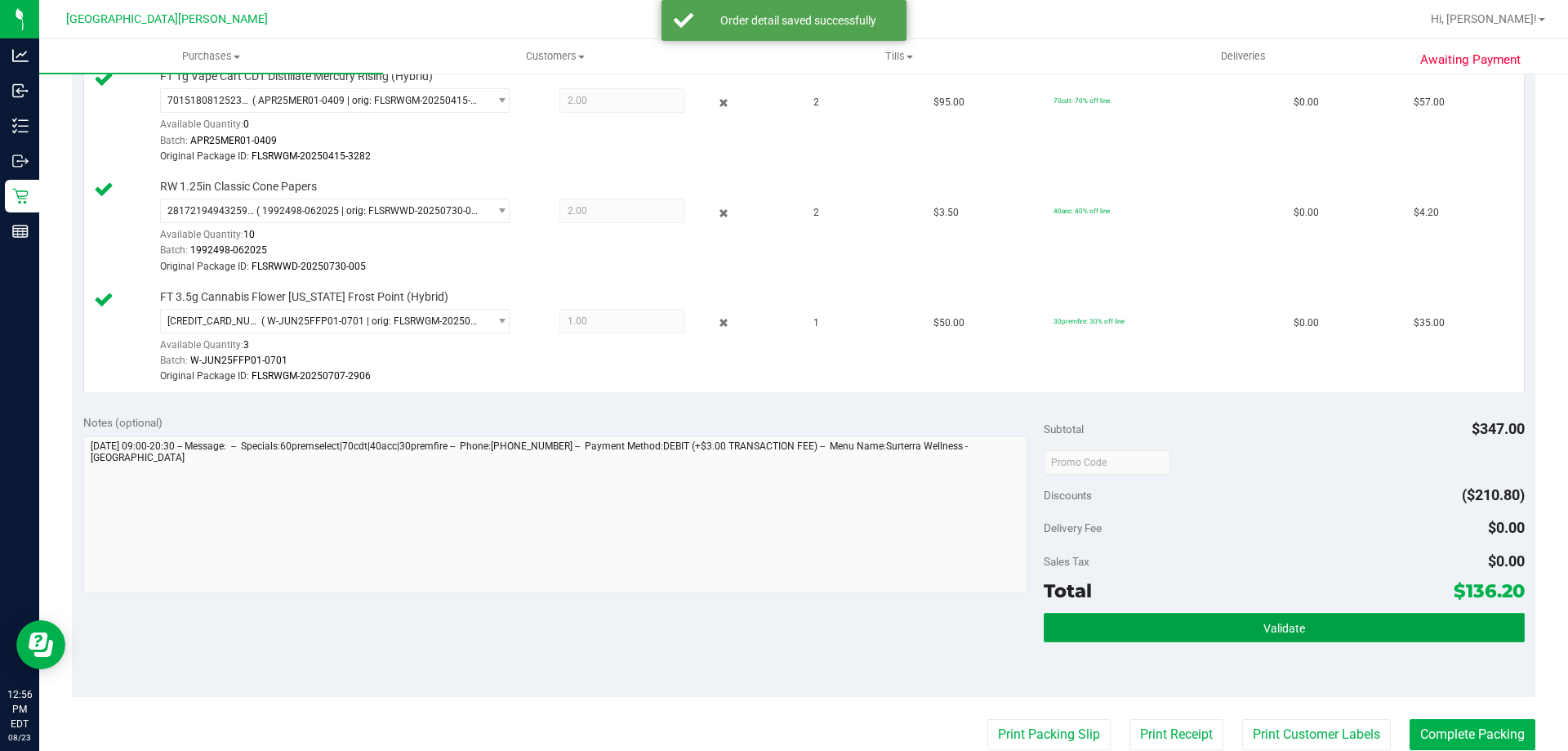
click at [1175, 622] on button "Validate" at bounding box center [1283, 627] width 480 height 29
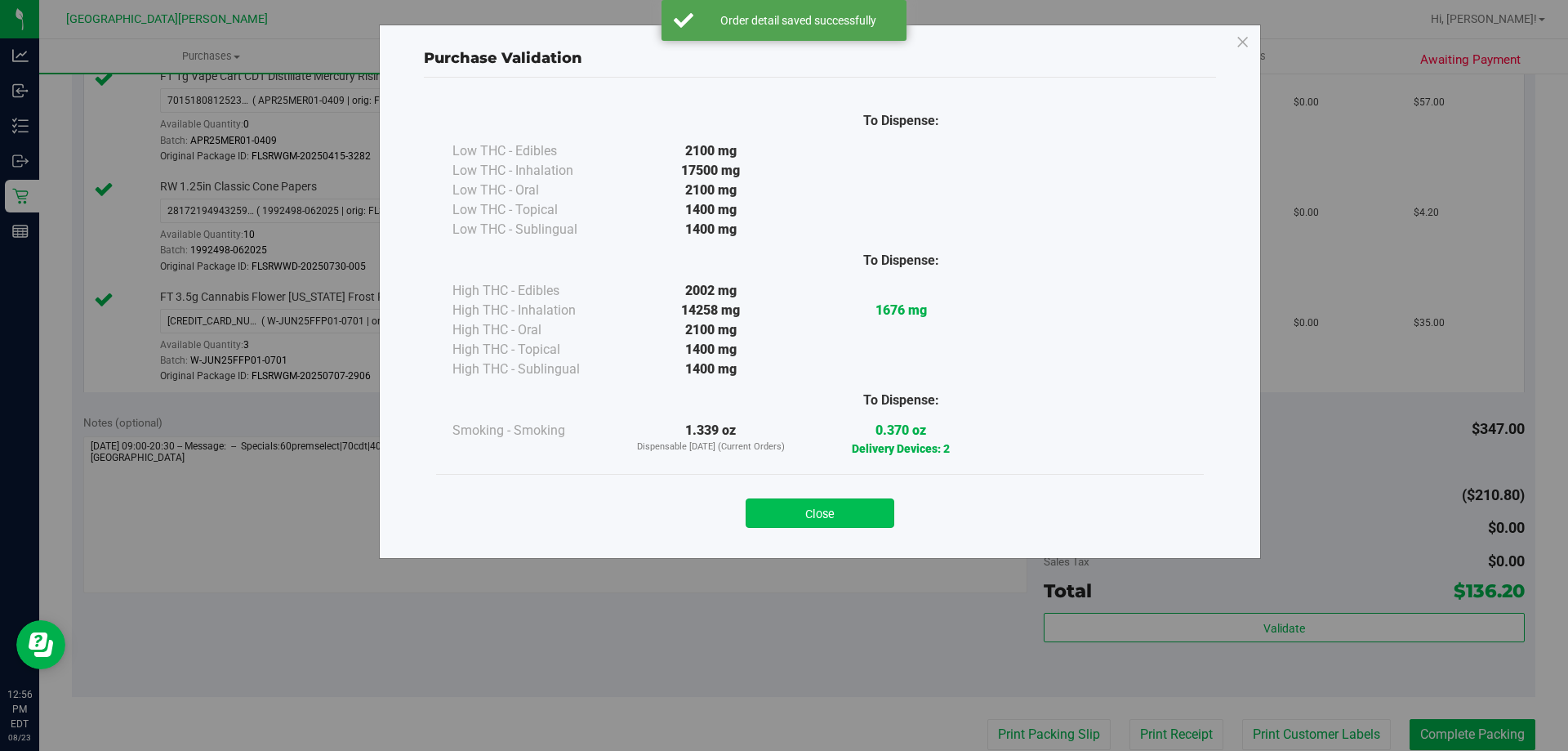
click at [864, 507] on button "Close" at bounding box center [819, 513] width 149 height 29
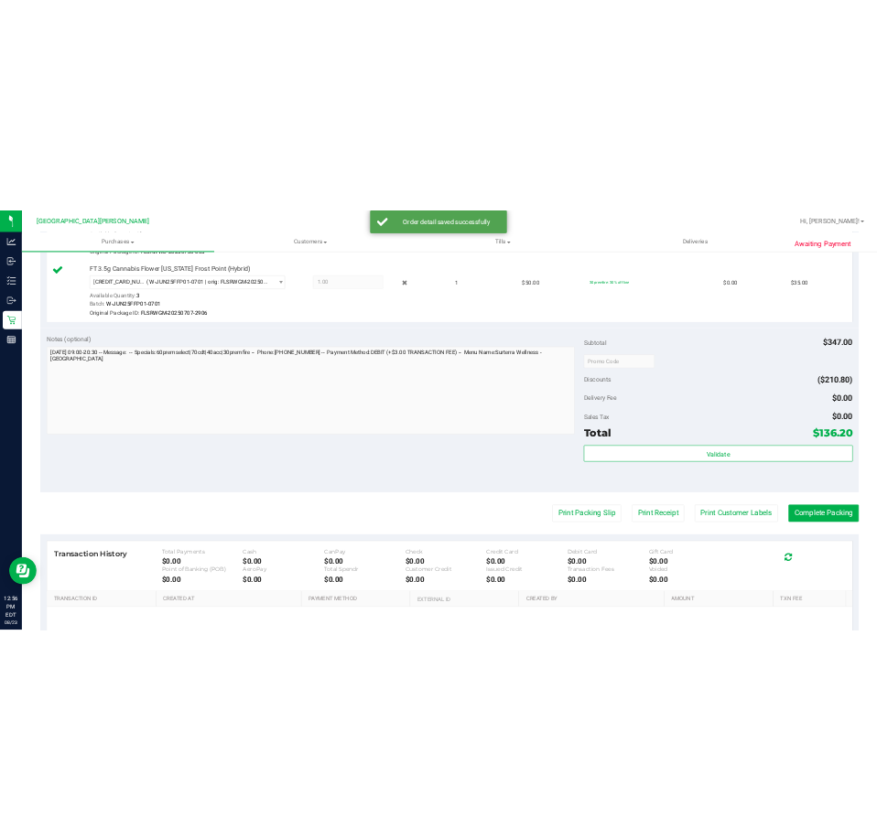
scroll to position [1043, 0]
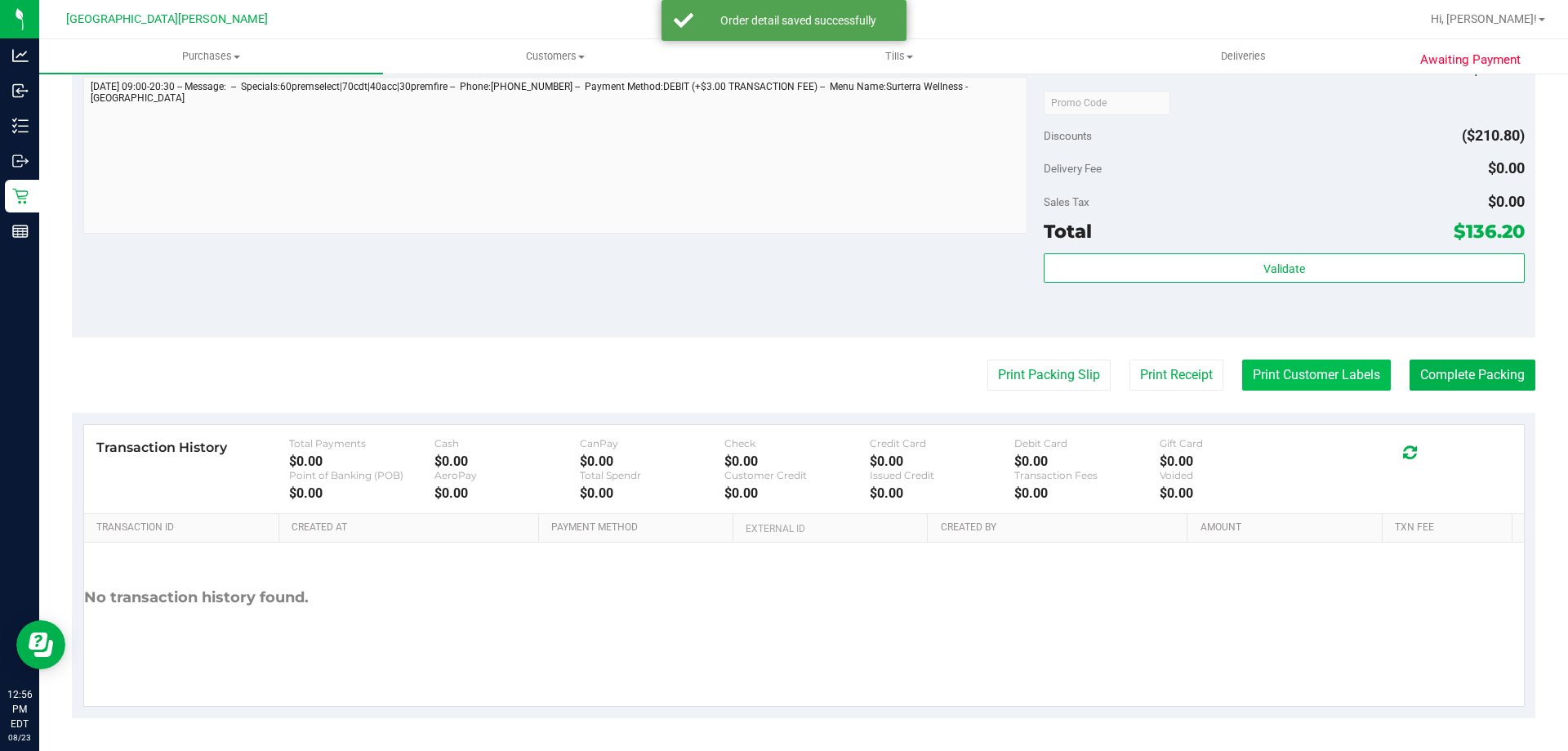
click at [1339, 371] on button "Print Customer Labels" at bounding box center [1316, 375] width 149 height 31
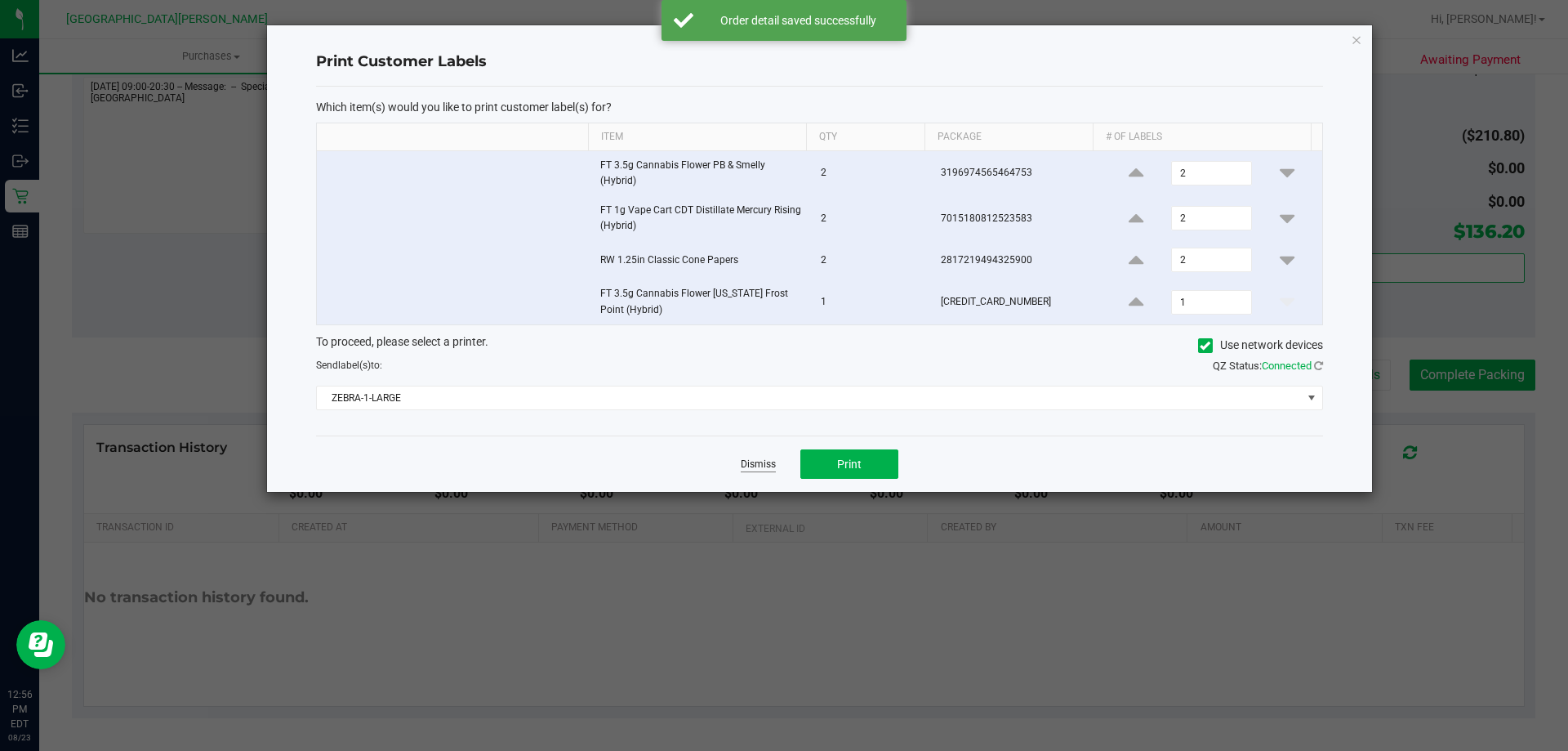
click at [757, 464] on link "Dismiss" at bounding box center [758, 464] width 35 height 14
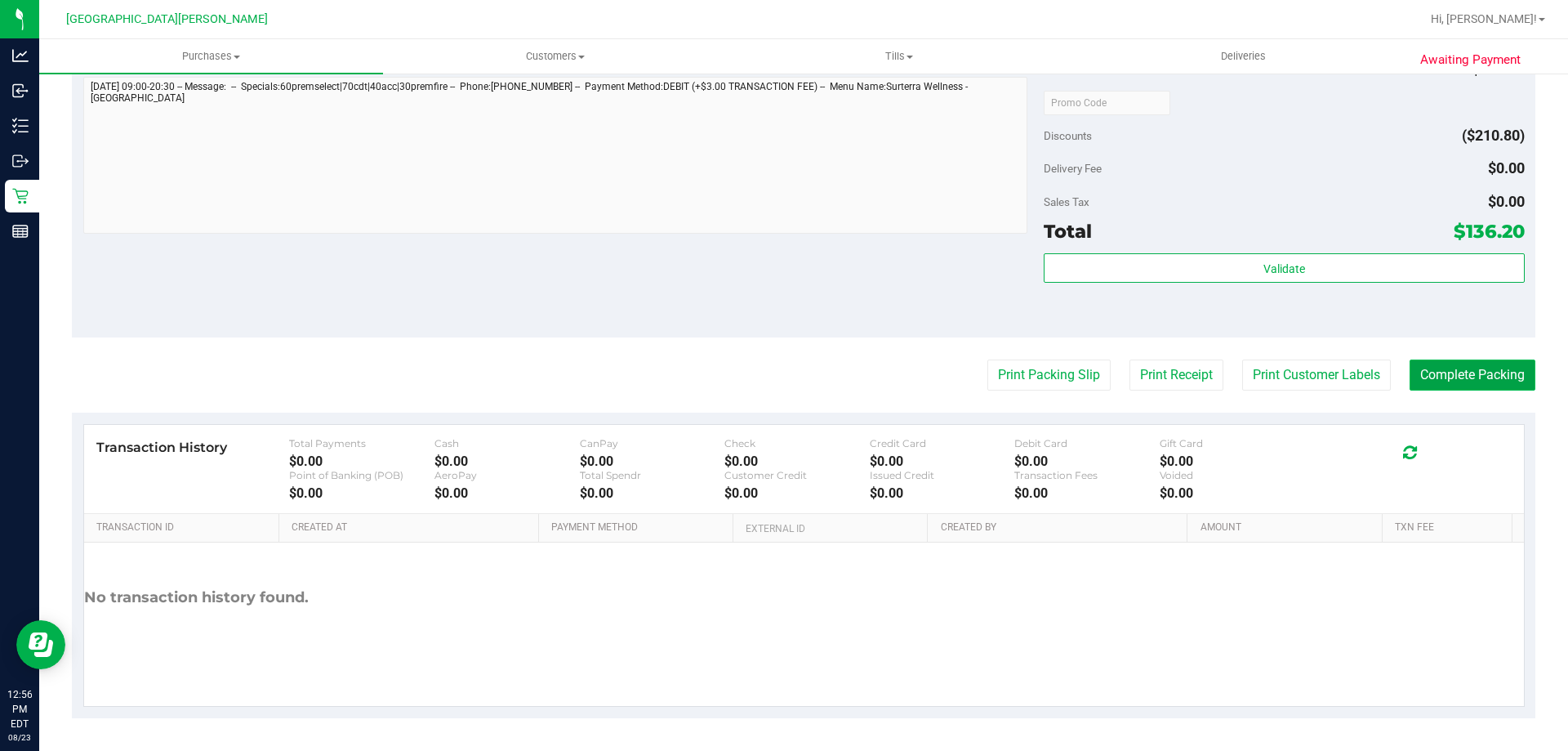
click at [1456, 370] on button "Complete Packing" at bounding box center [1472, 375] width 126 height 31
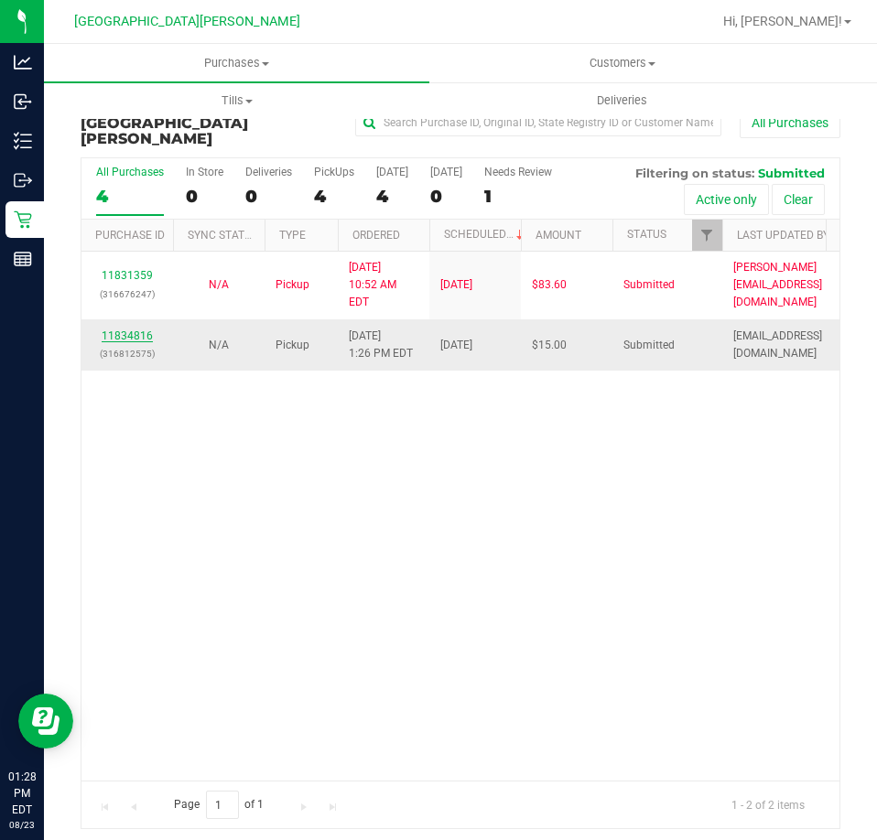
click at [143, 329] on link "11834816" at bounding box center [127, 335] width 51 height 13
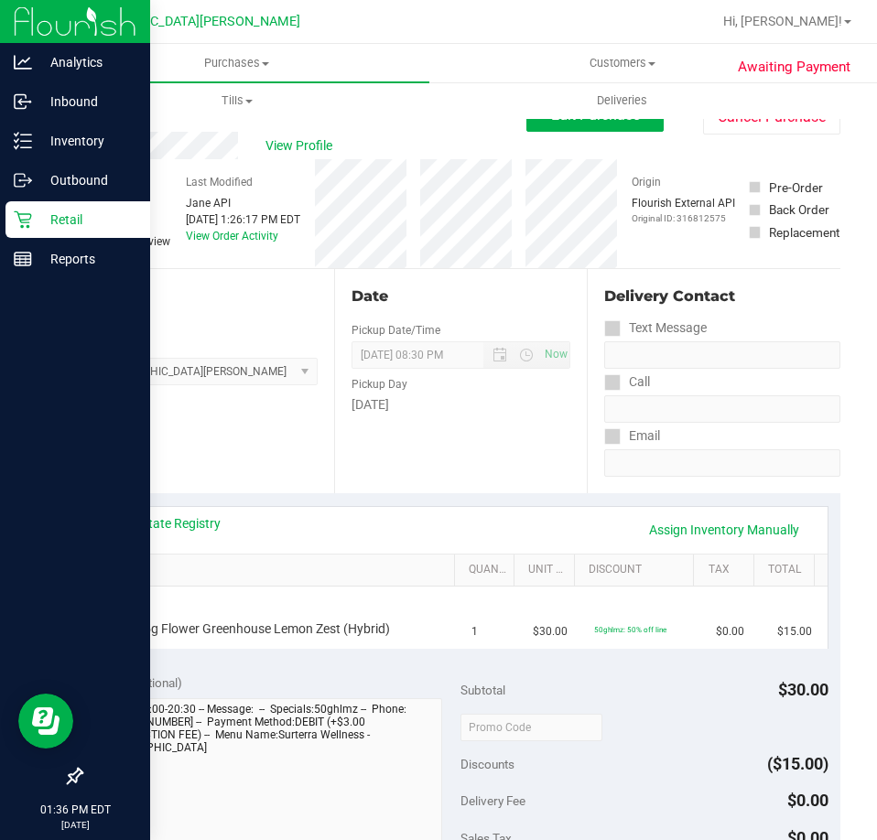
click at [30, 229] on div "Retail" at bounding box center [77, 219] width 145 height 37
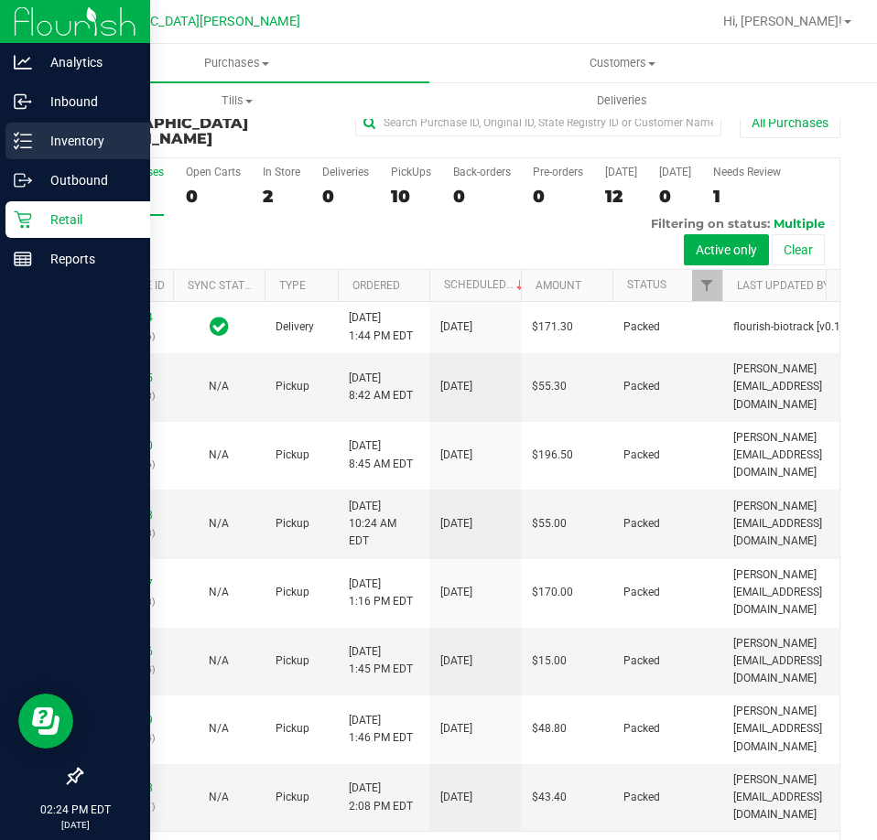
click at [54, 141] on p "Inventory" at bounding box center [87, 141] width 110 height 22
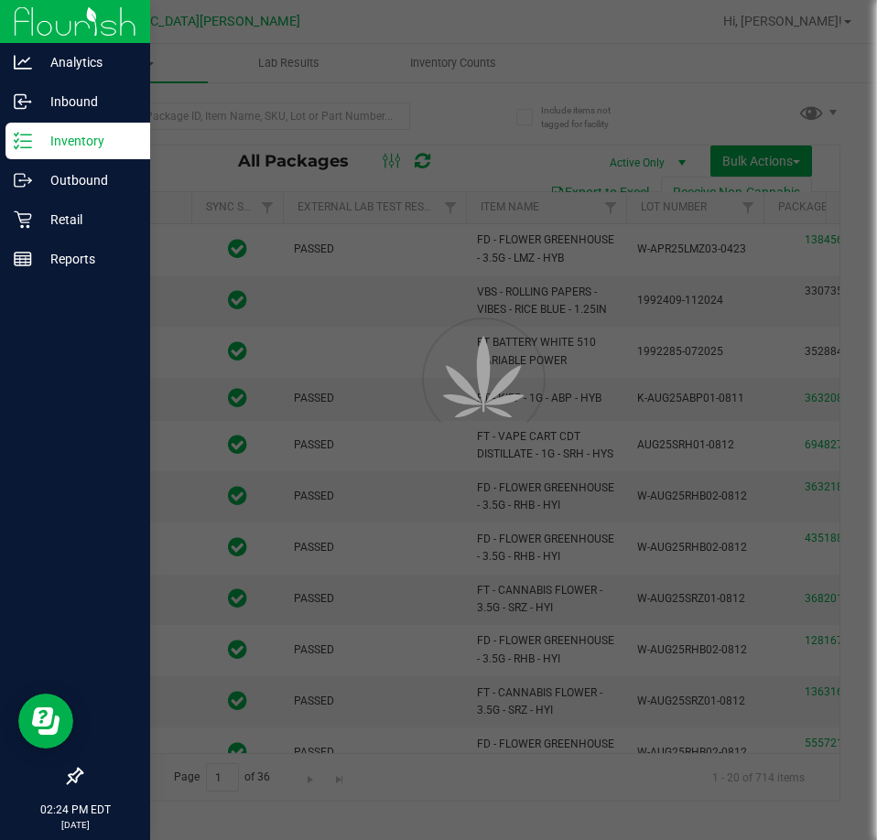
click at [149, 110] on div at bounding box center [438, 420] width 877 height 840
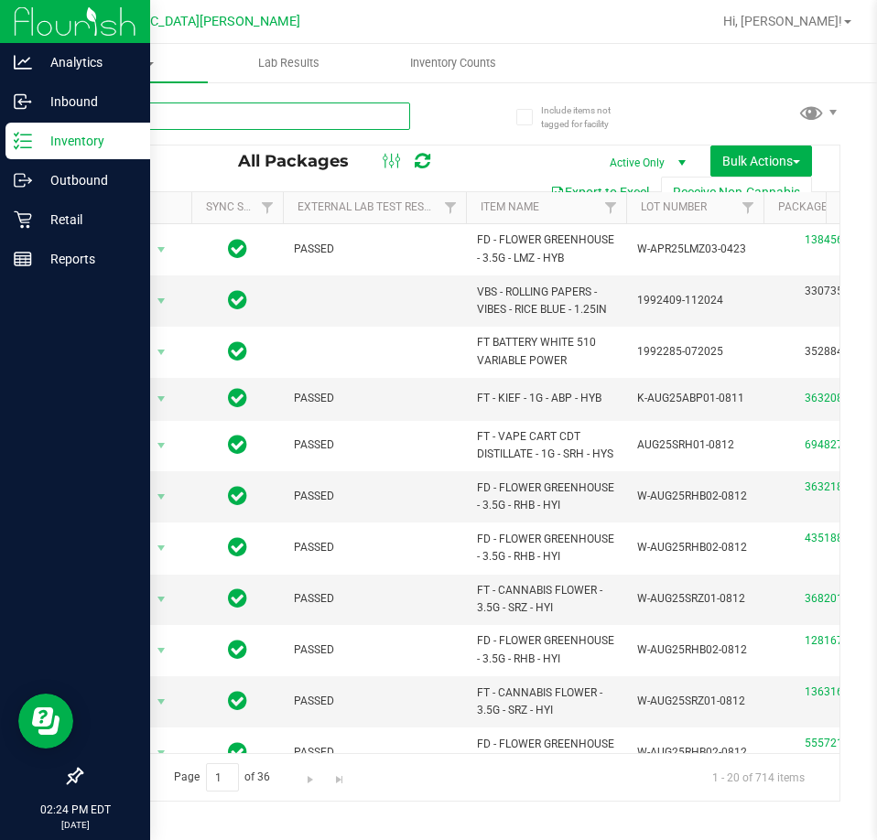
click at [206, 120] on input "text" at bounding box center [245, 115] width 329 height 27
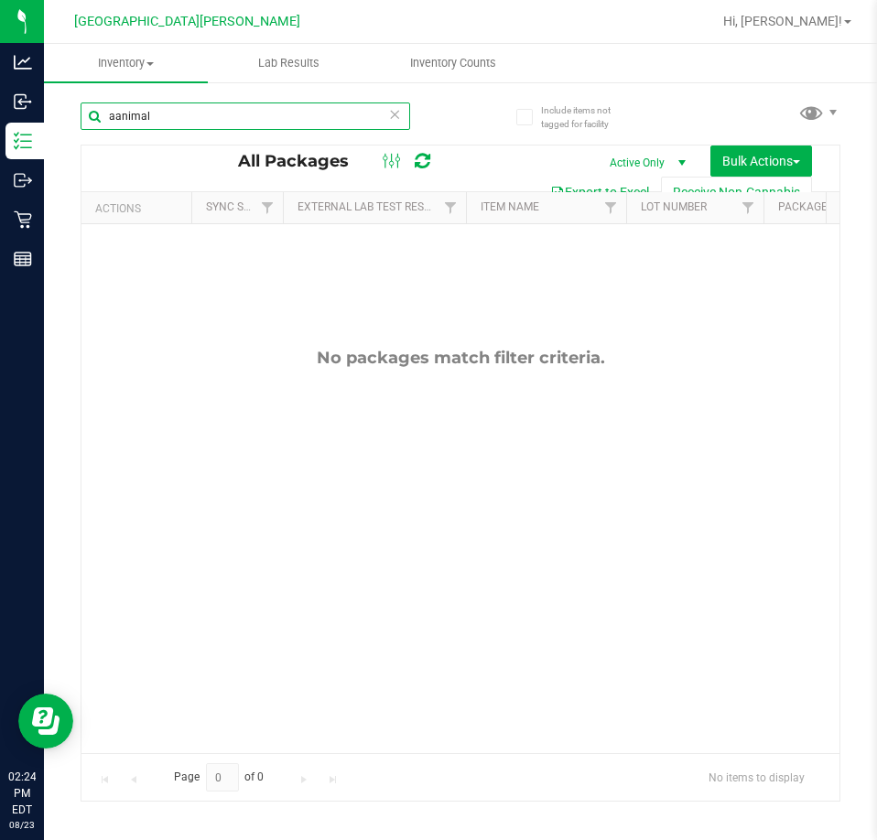
click at [115, 121] on input "aanimal" at bounding box center [245, 115] width 329 height 27
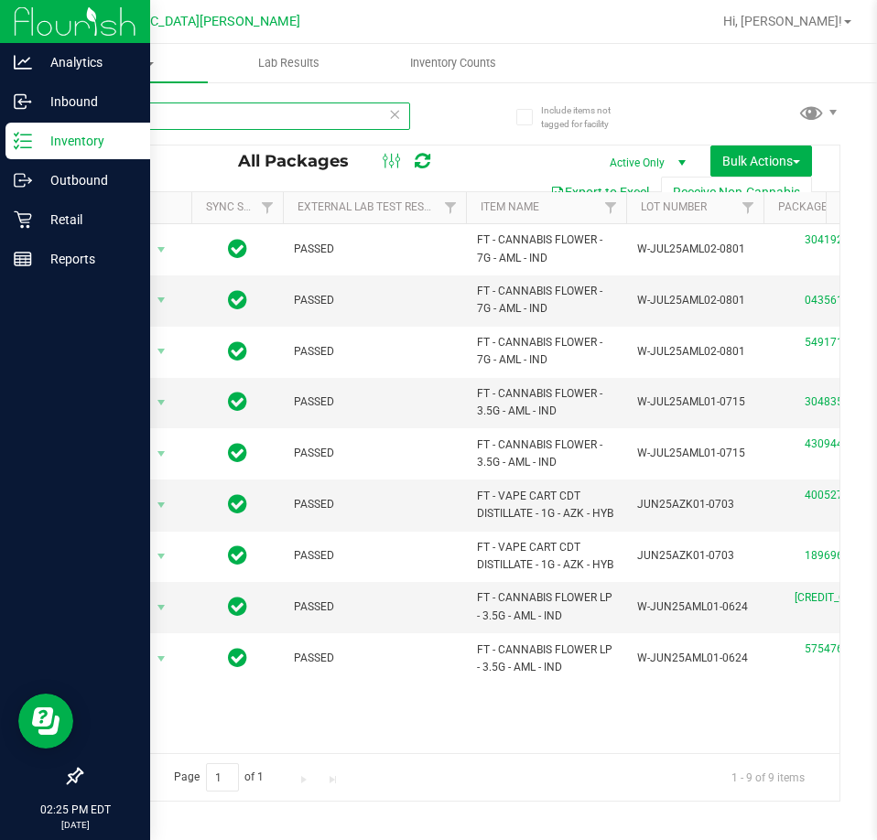
type input "animal"
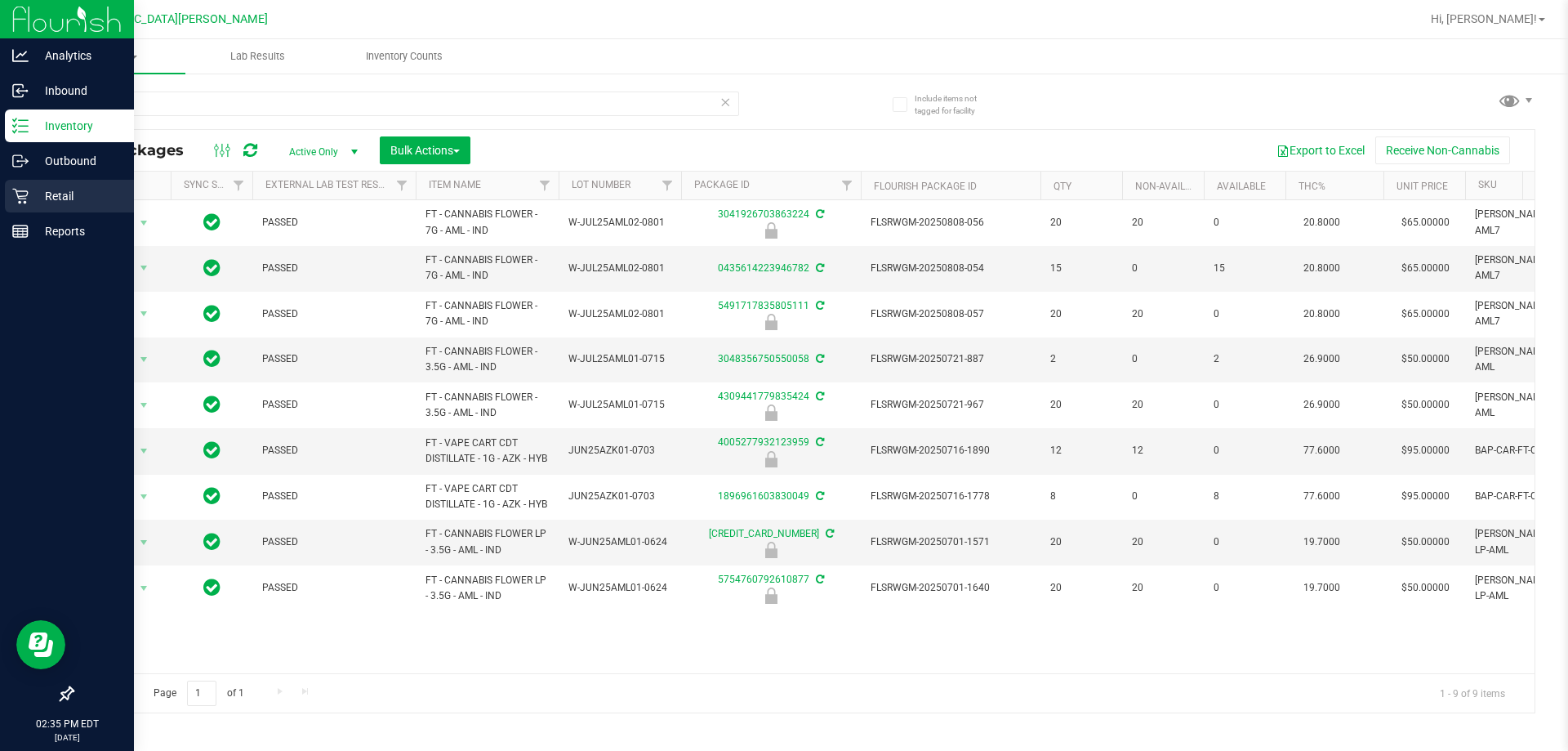
click at [52, 197] on p "Retail" at bounding box center [78, 196] width 98 height 20
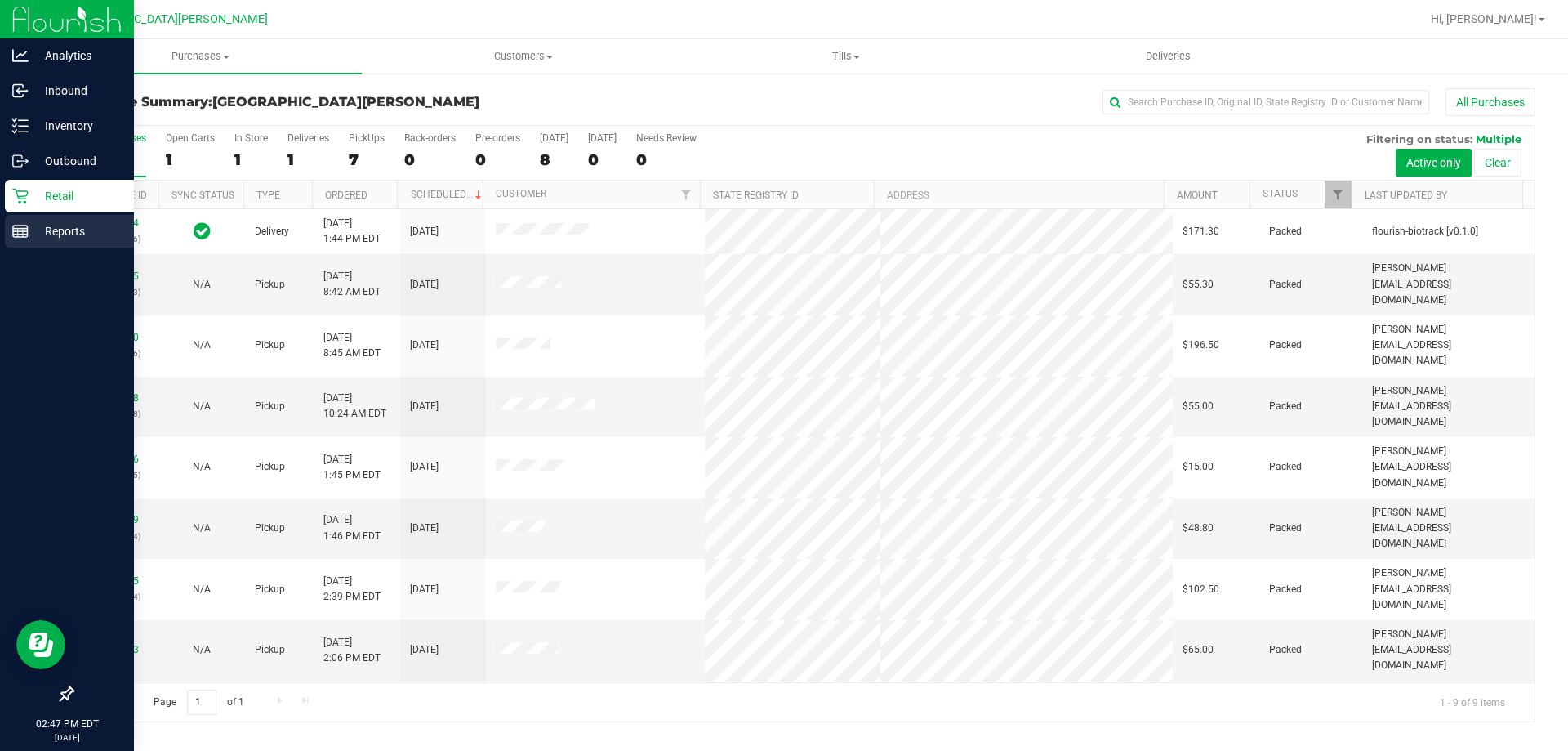
click at [12, 228] on icon at bounding box center [21, 231] width 16 height 16
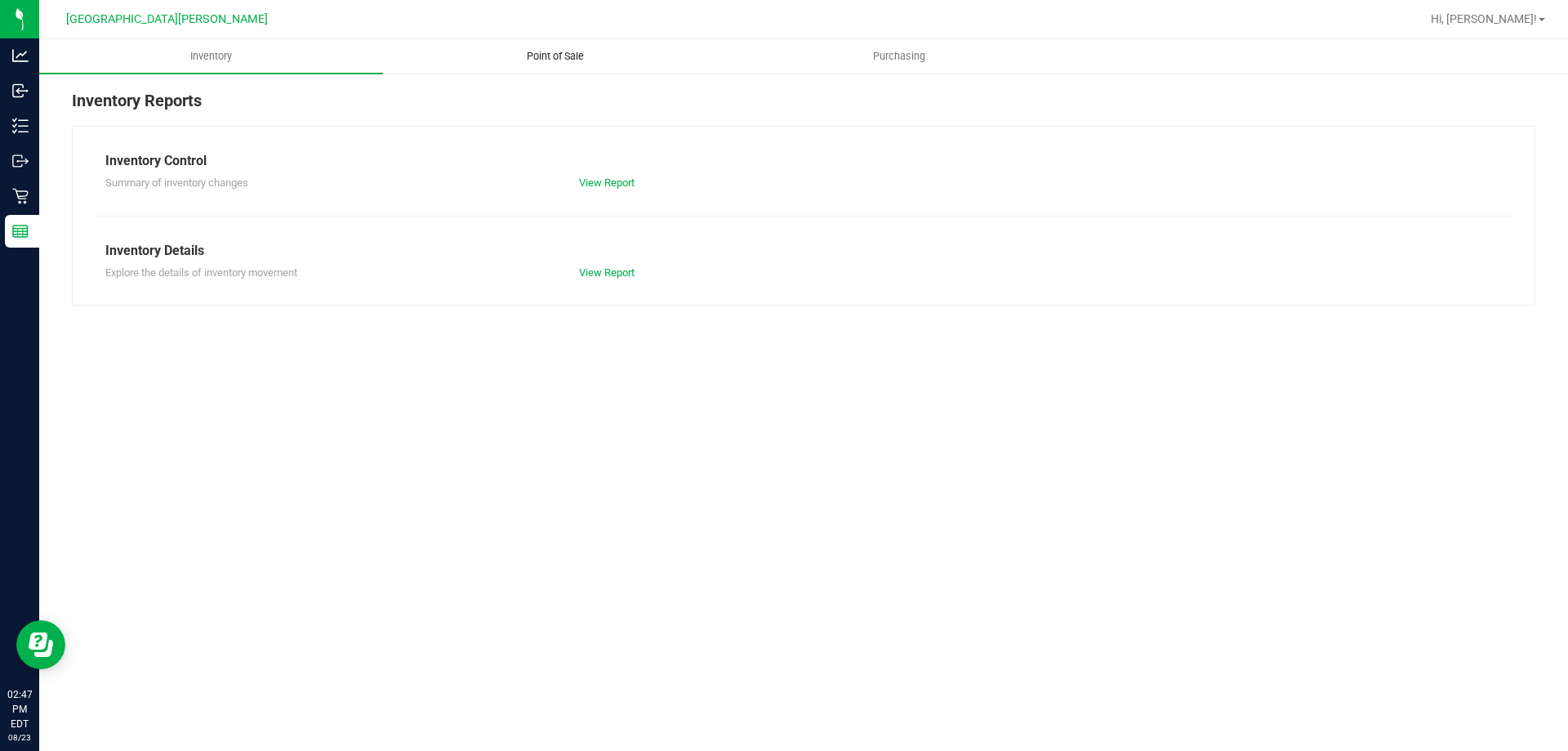
click at [548, 63] on span "Point of Sale" at bounding box center [554, 56] width 101 height 14
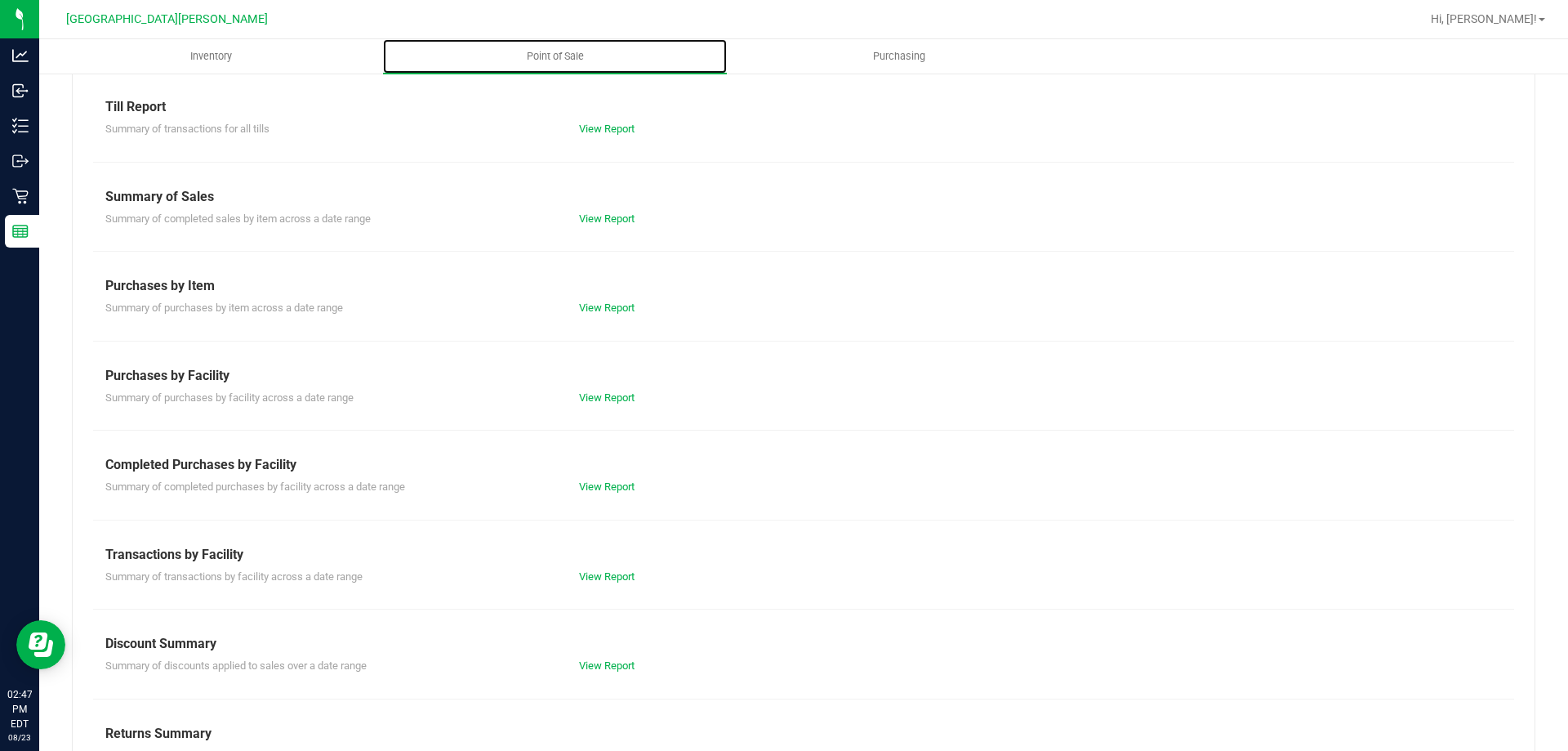
scroll to position [81, 0]
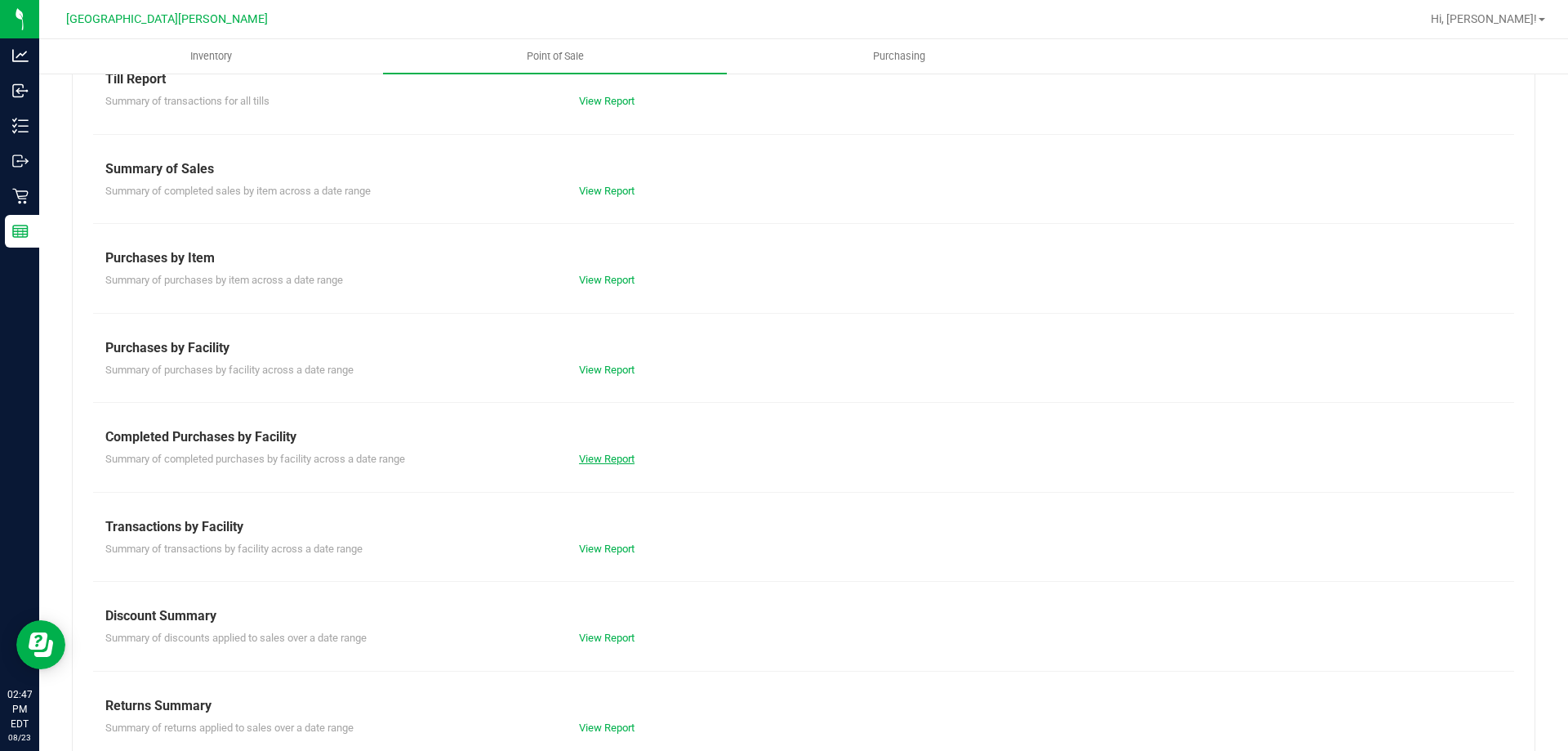
click at [581, 461] on link "View Report" at bounding box center [607, 459] width 55 height 13
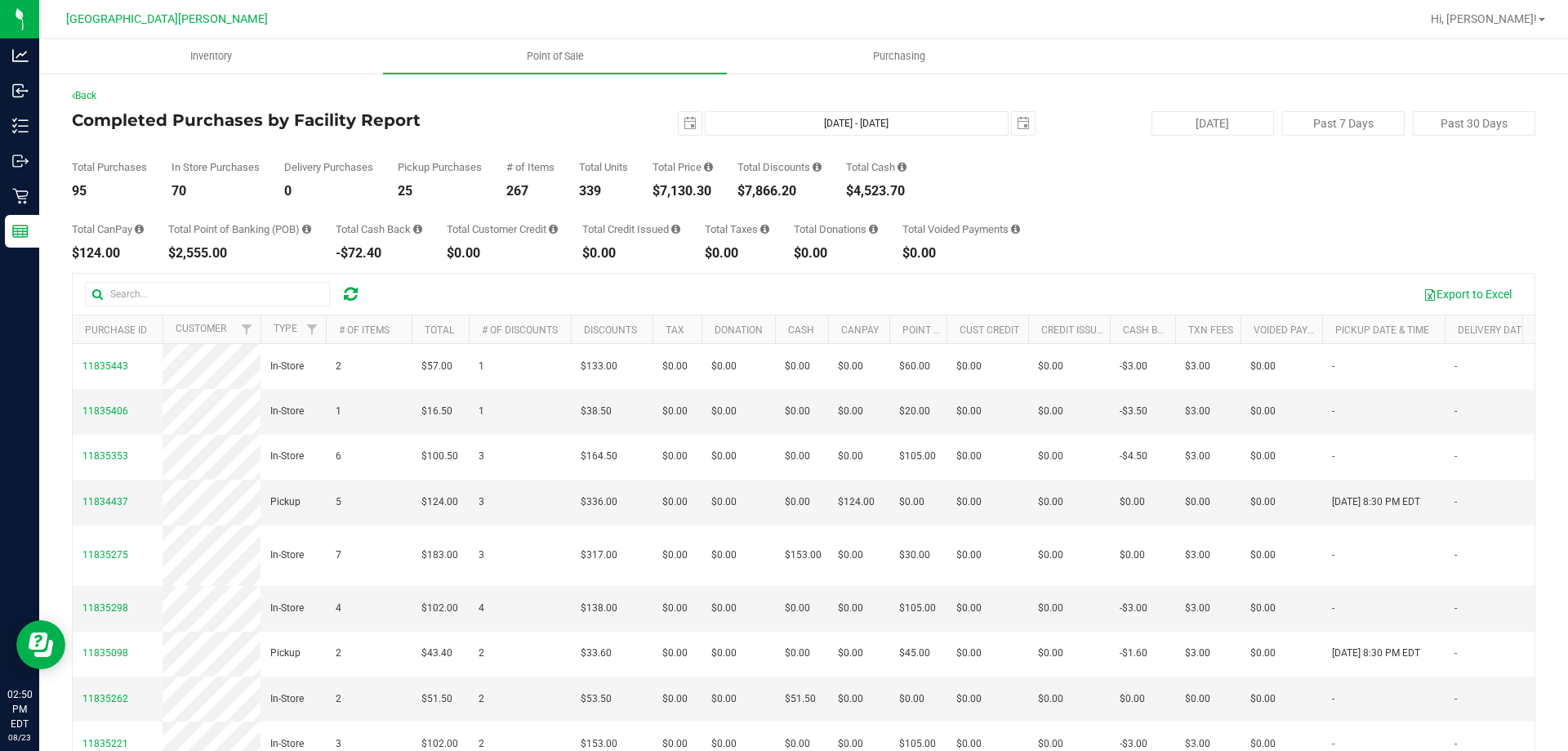
click at [1291, 290] on div "Export to Excel" at bounding box center [949, 294] width 1147 height 28
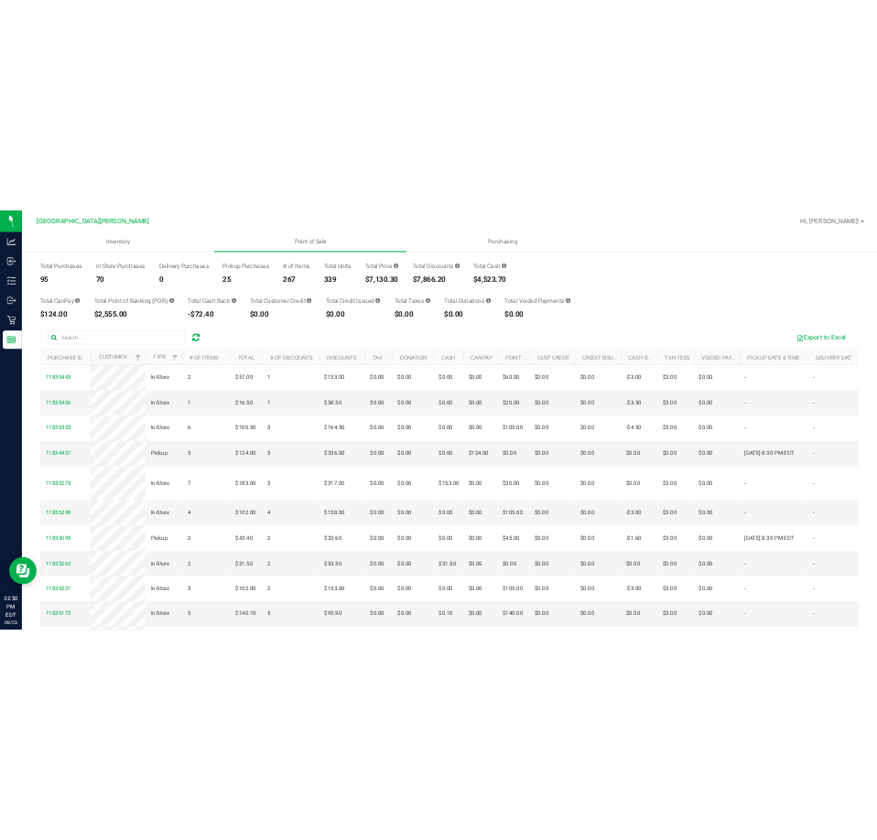
scroll to position [137, 0]
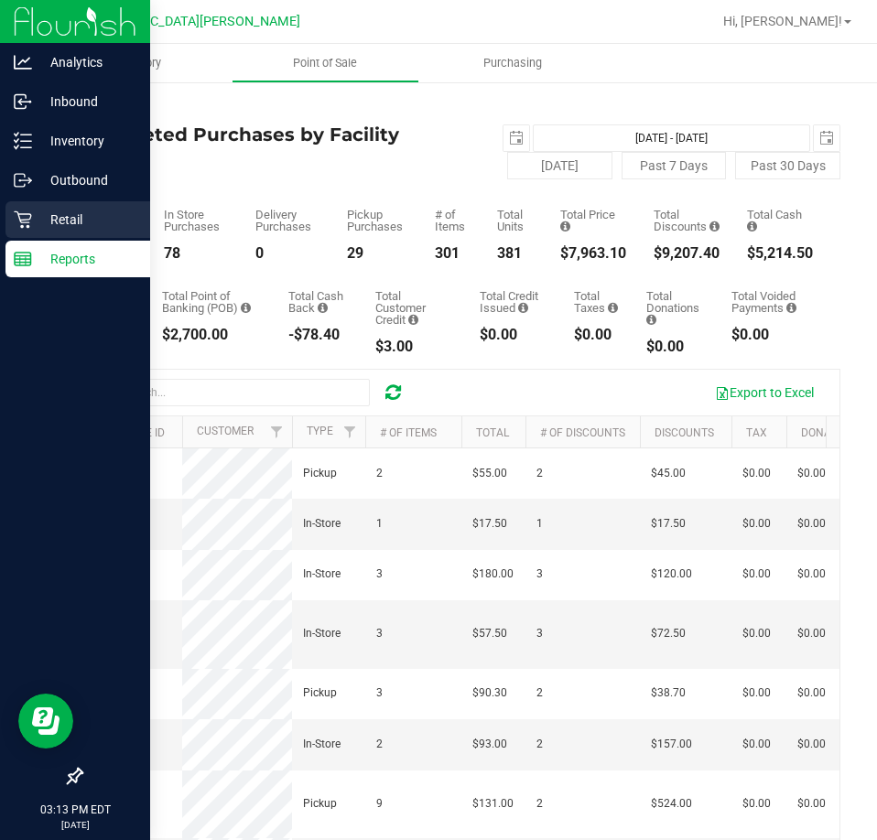
click at [36, 221] on p "Retail" at bounding box center [87, 220] width 110 height 22
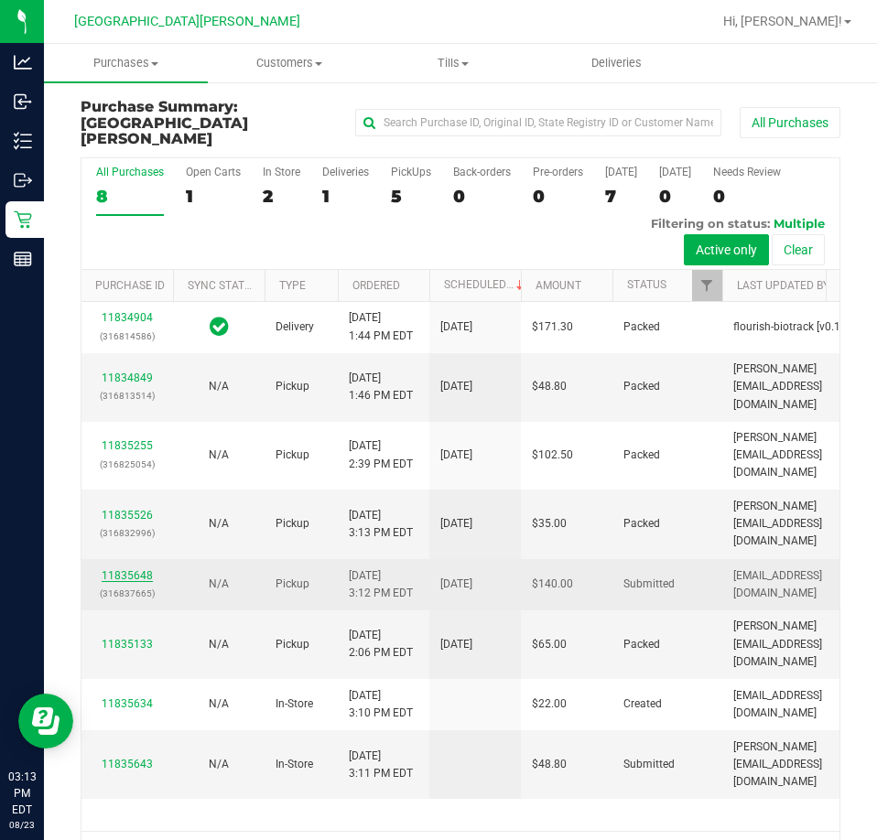
click at [121, 574] on link "11835648" at bounding box center [127, 575] width 51 height 13
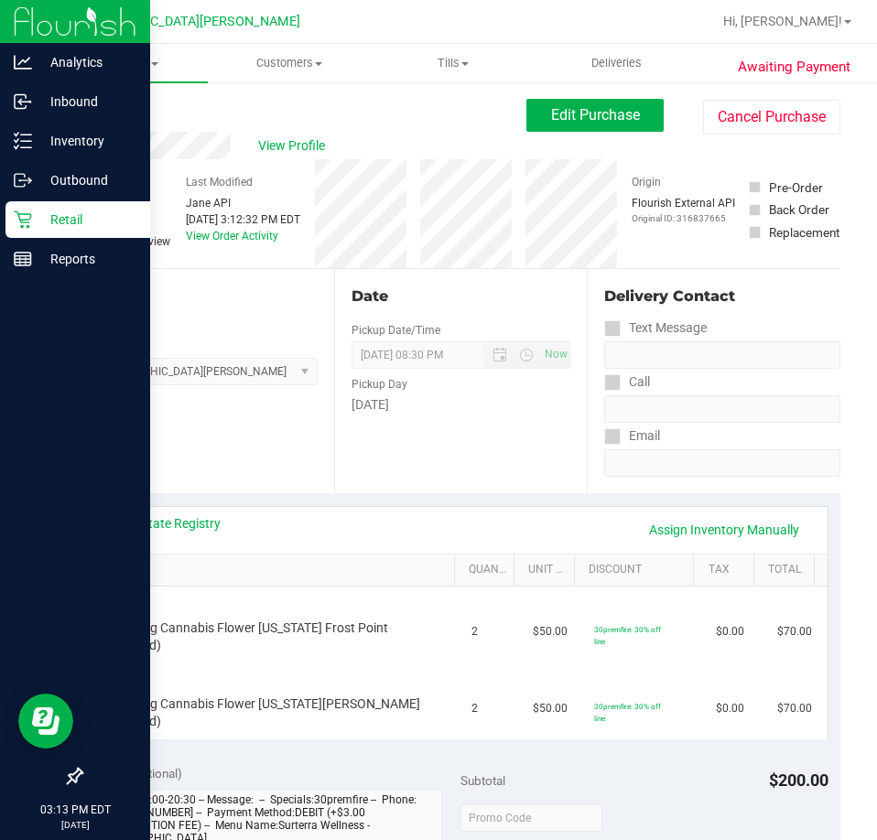
click at [30, 221] on icon at bounding box center [23, 219] width 18 height 18
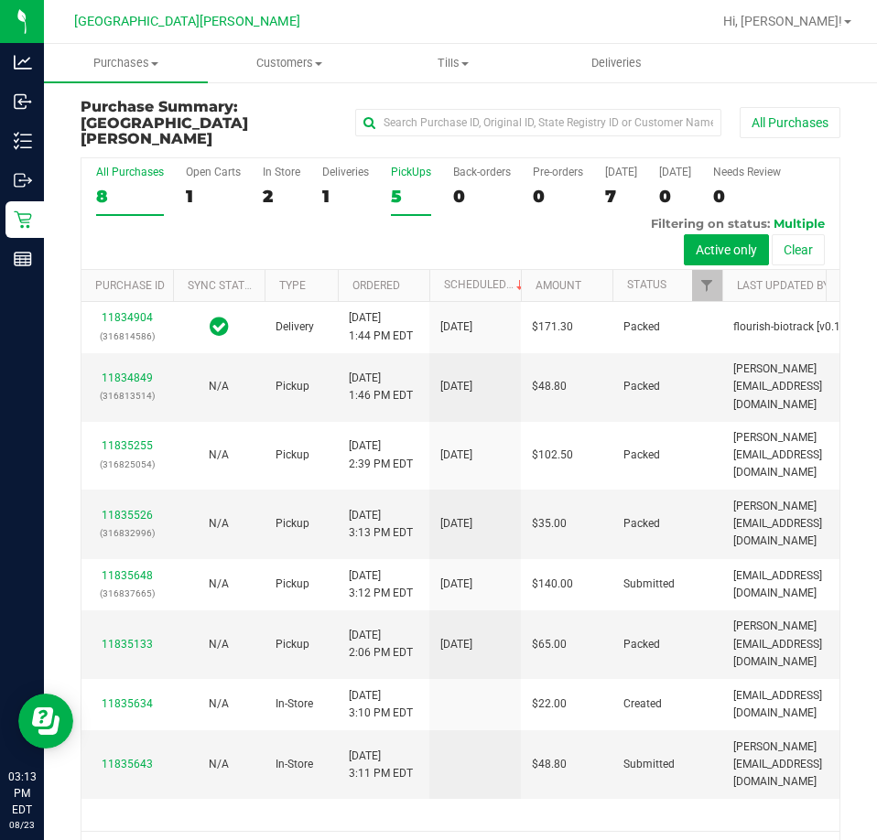
click at [404, 166] on div "PickUps" at bounding box center [411, 172] width 40 height 13
click at [0, 0] on input "PickUps 5" at bounding box center [0, 0] width 0 height 0
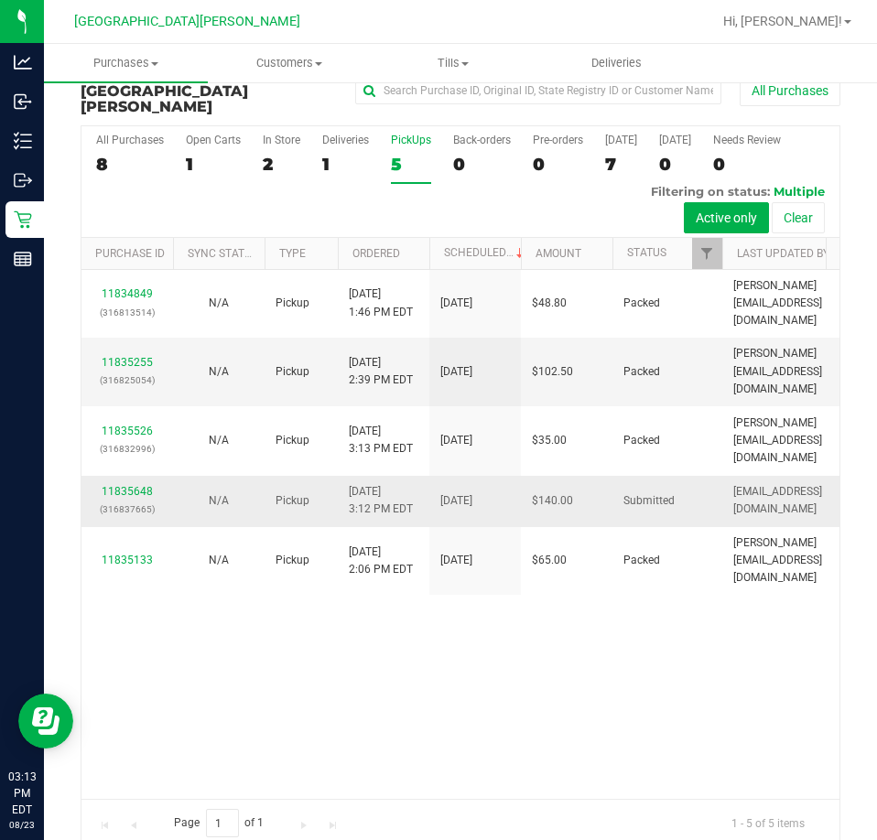
scroll to position [41, 0]
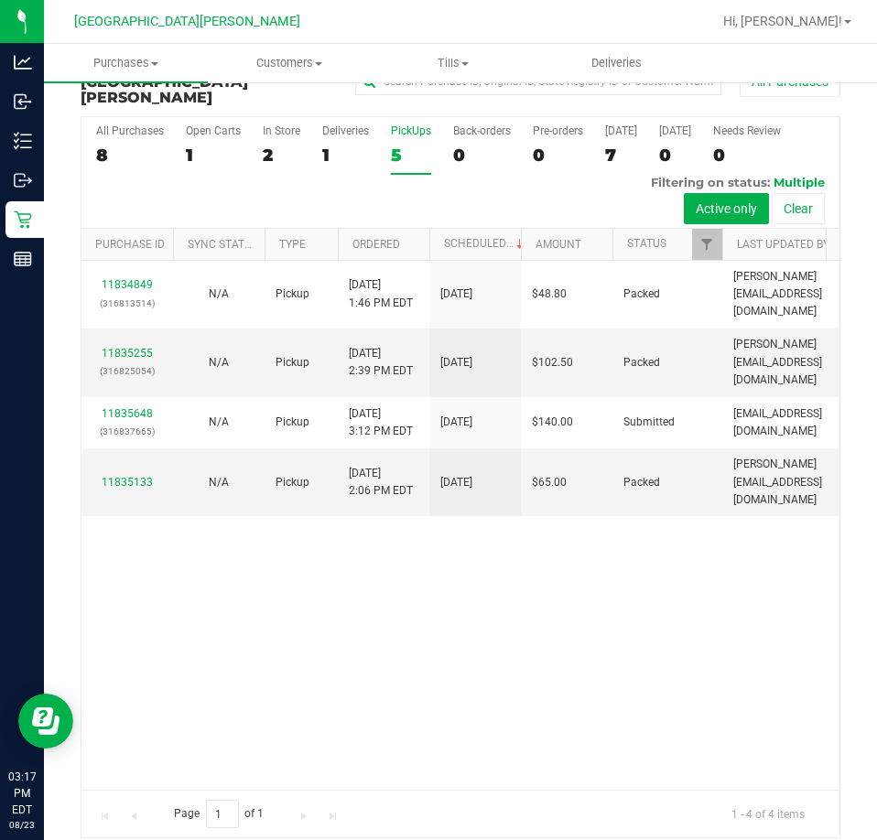
click at [404, 604] on div "11834849 (316813514) N/A Pickup 8/23/2025 1:46 PM EDT 8/23/2025 $48.80 Packed m…" at bounding box center [460, 525] width 758 height 529
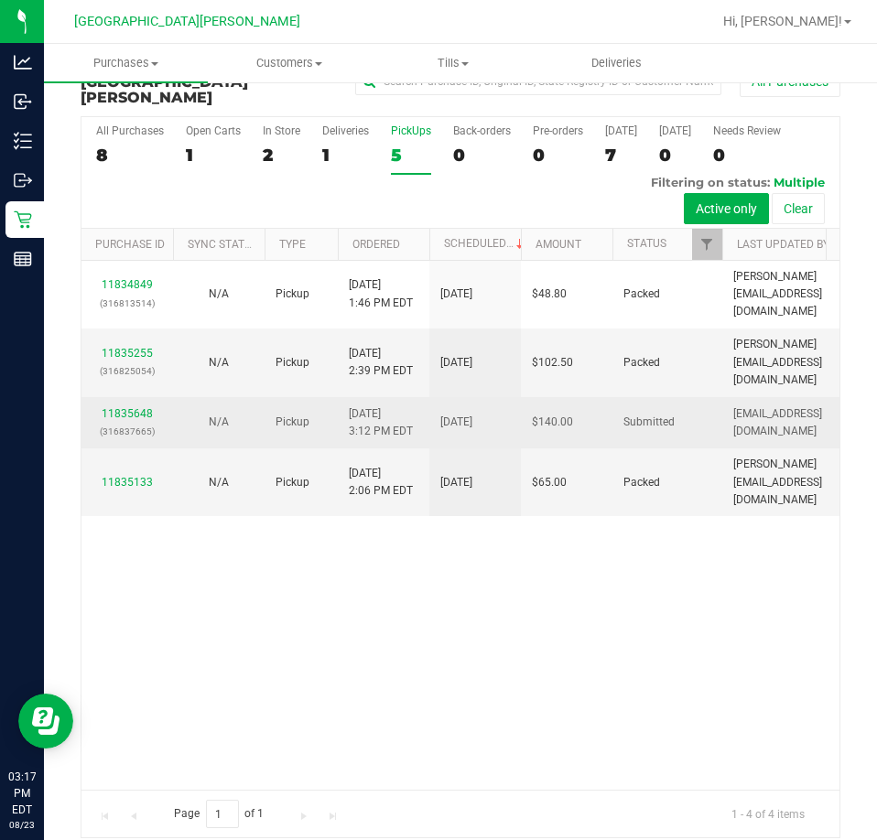
click at [145, 405] on div "11835648 (316837665)" at bounding box center [127, 422] width 70 height 35
click at [141, 407] on link "11835648" at bounding box center [127, 413] width 51 height 13
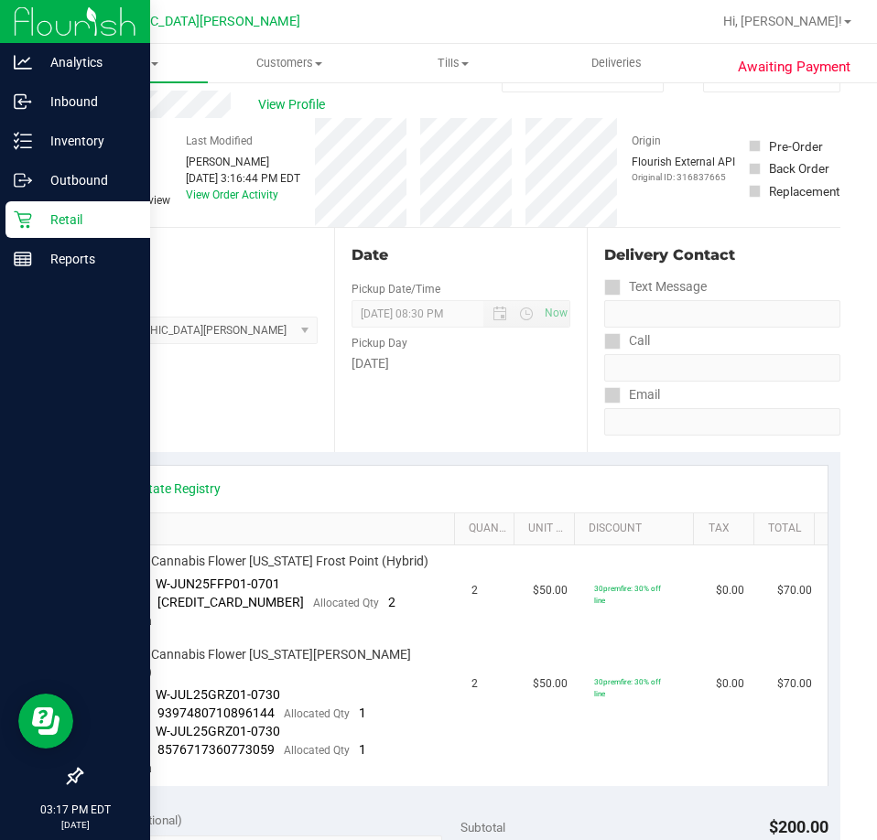
click at [34, 212] on p "Retail" at bounding box center [87, 220] width 110 height 22
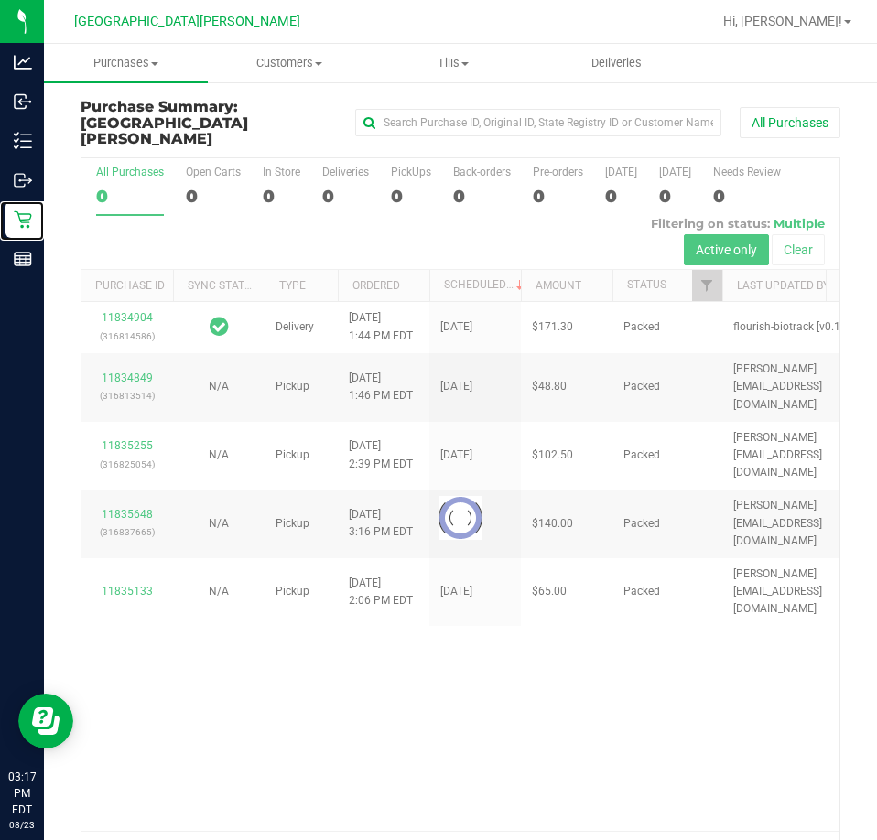
scroll to position [41, 0]
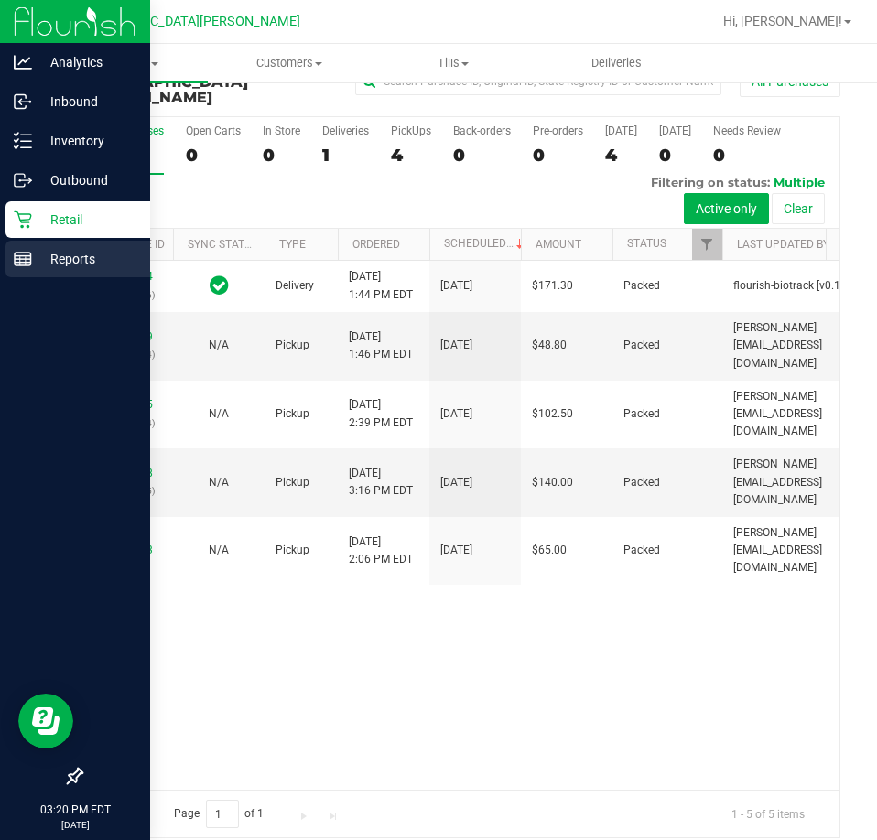
click at [47, 264] on p "Reports" at bounding box center [87, 259] width 110 height 22
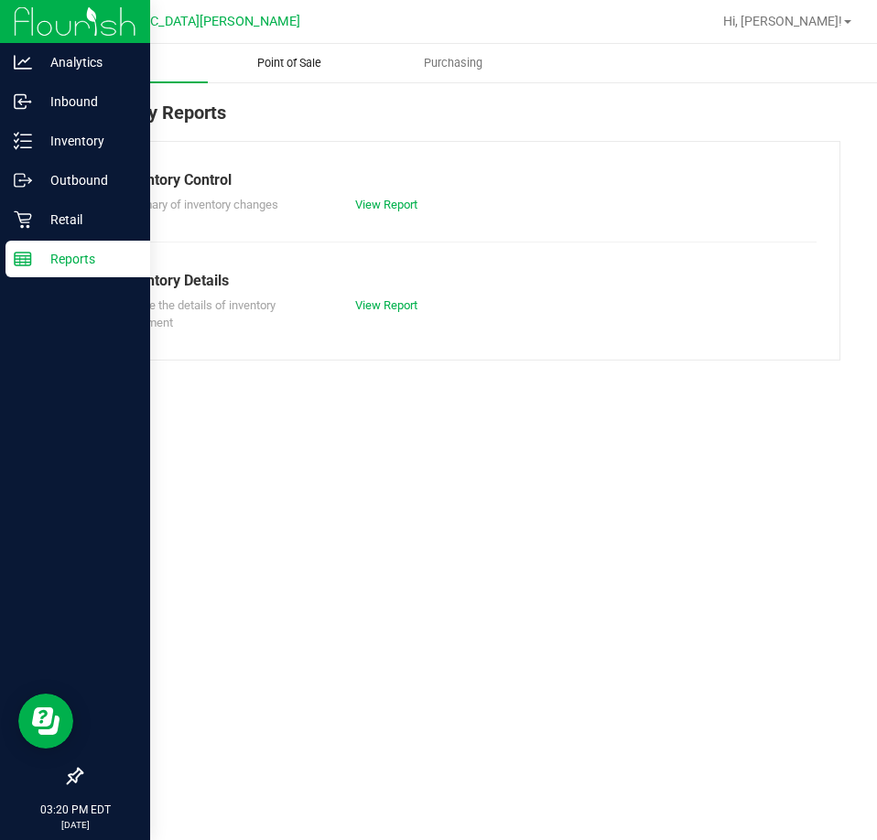
click at [272, 64] on span "Point of Sale" at bounding box center [288, 63] width 113 height 16
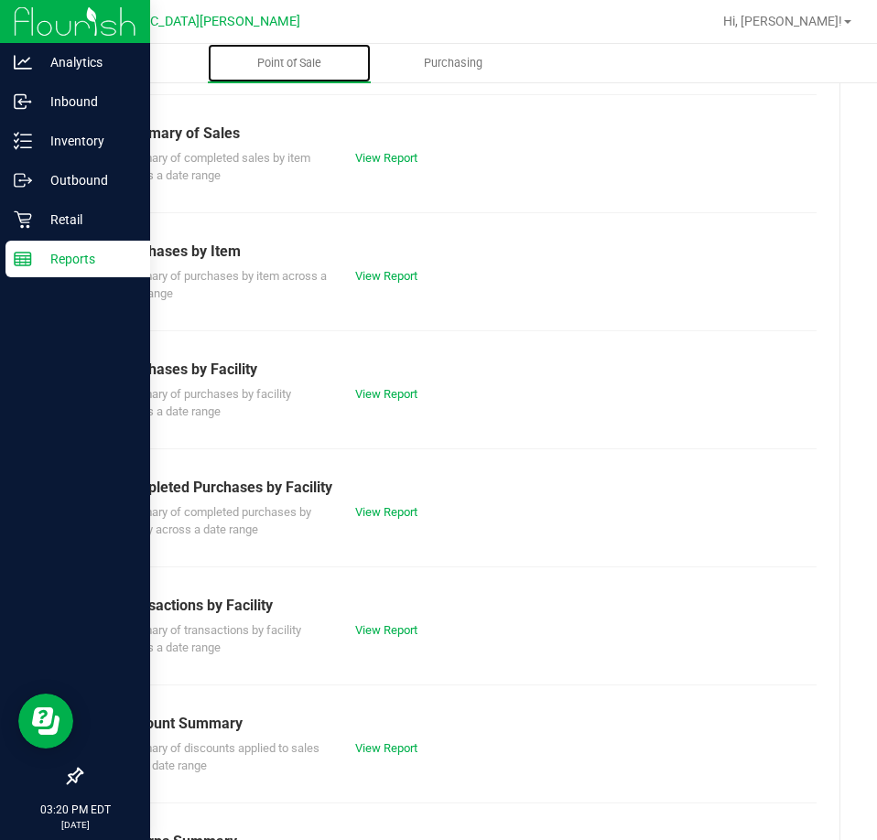
scroll to position [247, 0]
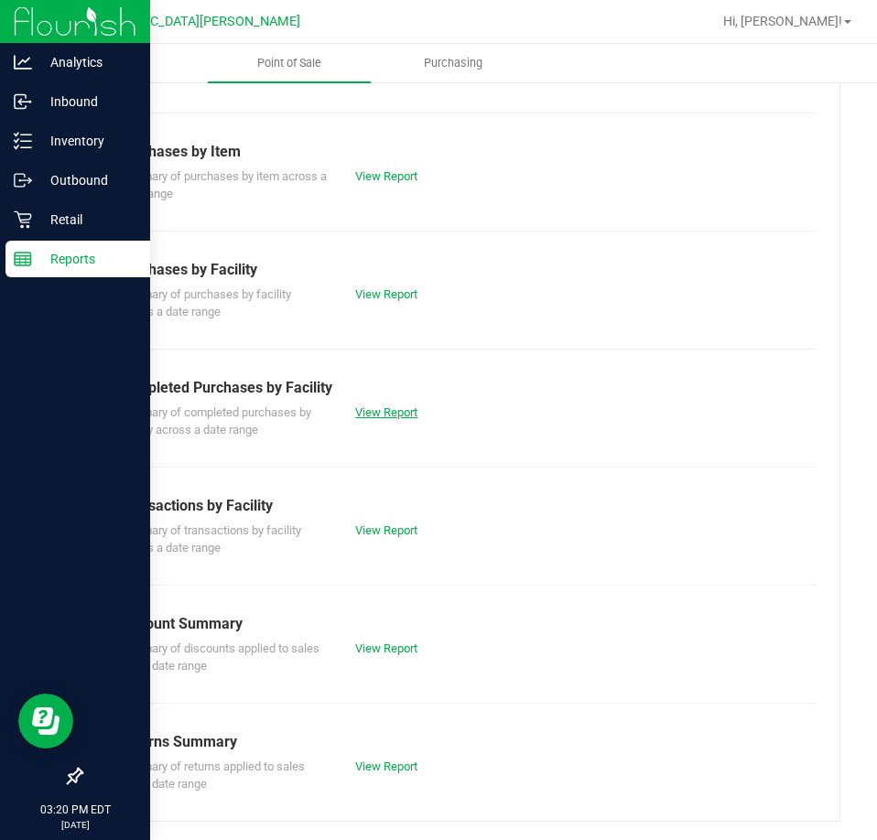
click at [386, 408] on link "View Report" at bounding box center [386, 412] width 62 height 14
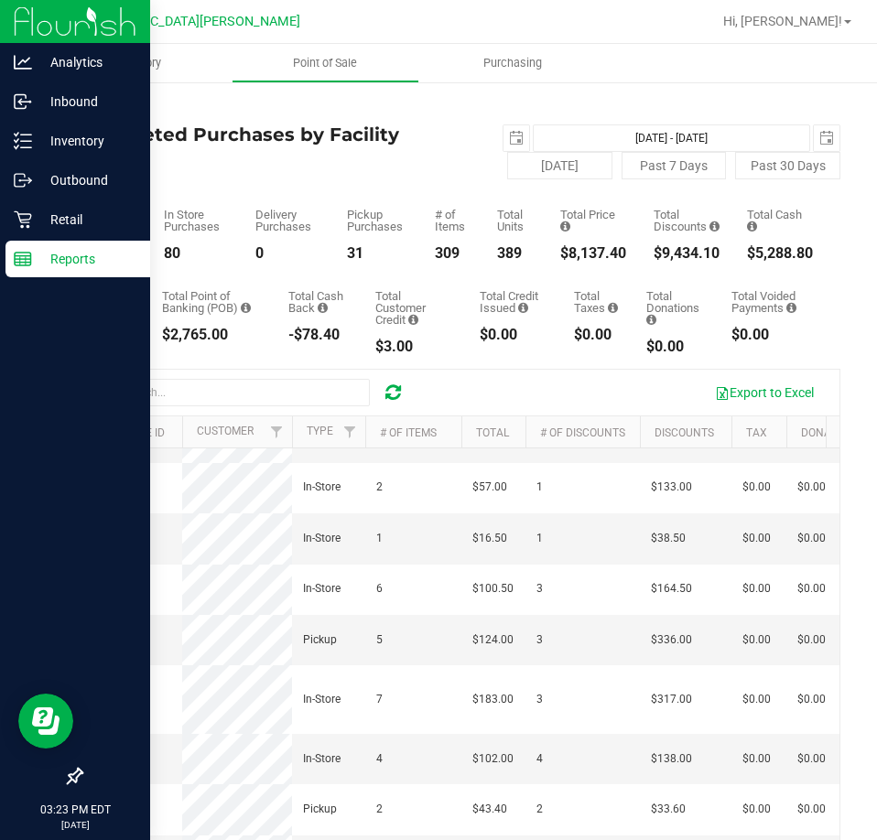
scroll to position [274, 0]
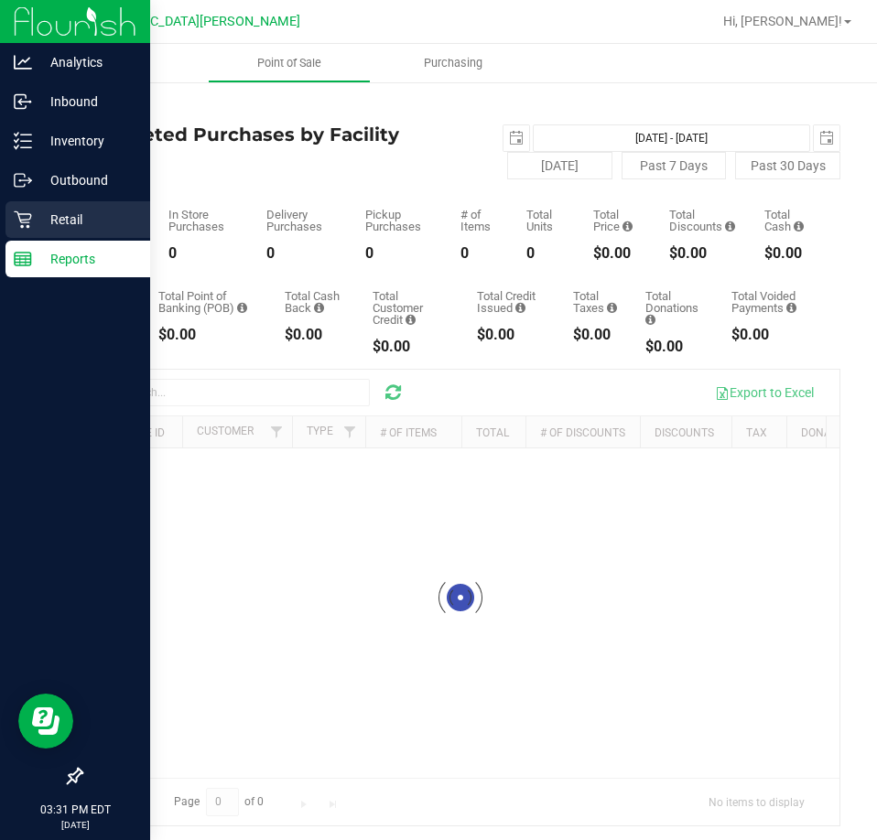
click at [29, 223] on icon at bounding box center [23, 219] width 18 height 18
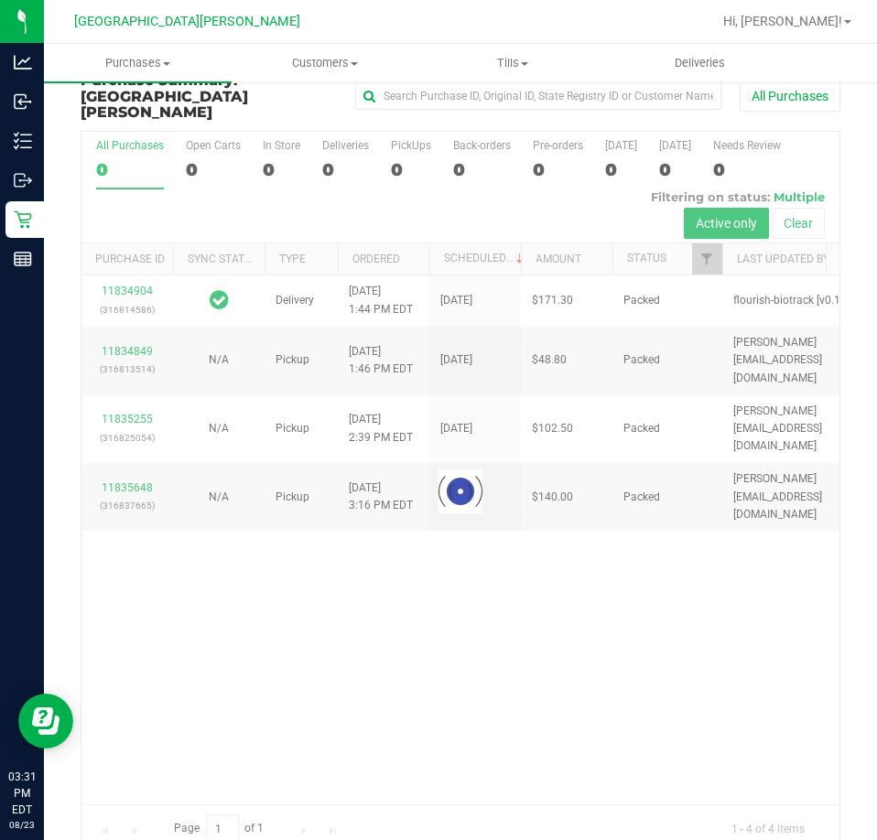
scroll to position [41, 0]
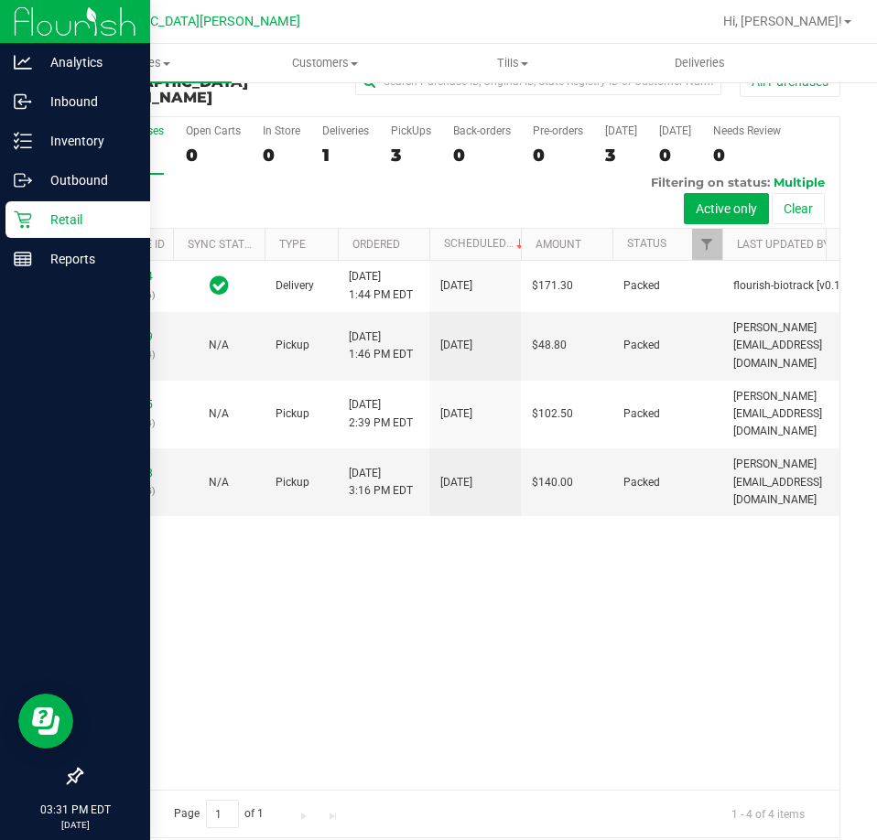
click at [17, 222] on icon at bounding box center [23, 219] width 18 height 18
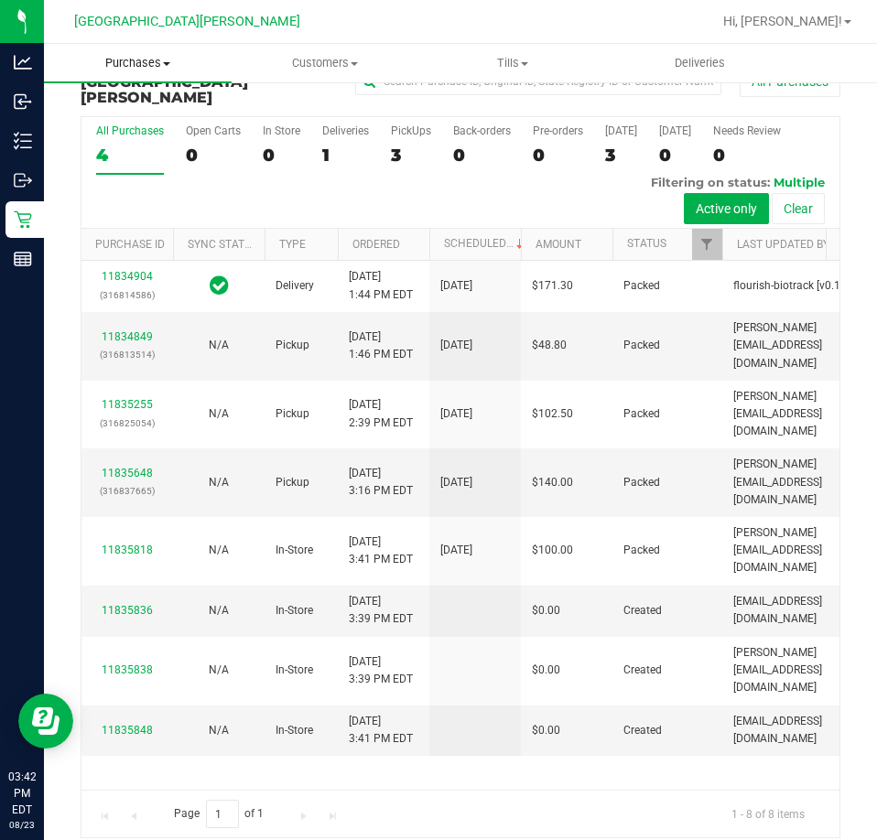
click at [137, 70] on span "Purchases" at bounding box center [138, 63] width 188 height 16
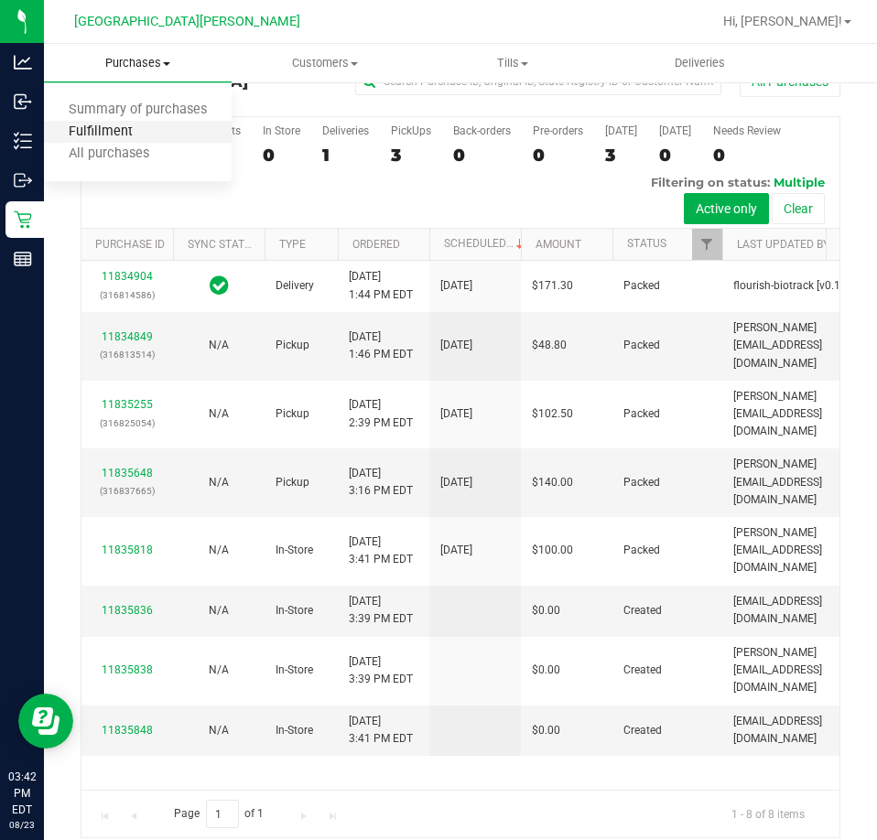
click at [130, 124] on li "Fulfillment" at bounding box center [138, 133] width 188 height 22
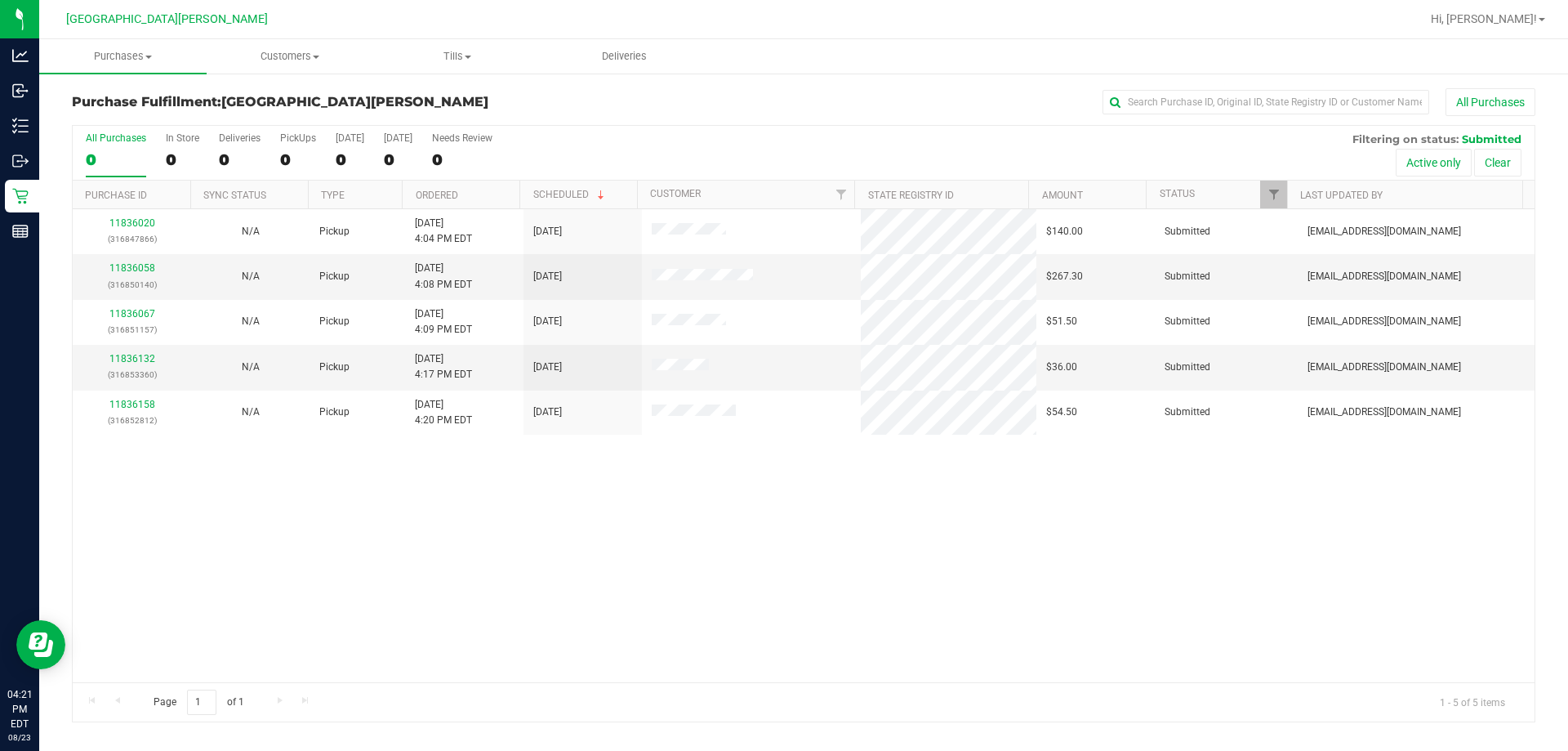
click at [330, 503] on div "11836020 (316847866) N/A Pickup [DATE] 4:04 PM EDT 8/23/2025 $140.00 Submitted …" at bounding box center [803, 446] width 1462 height 473
drag, startPoint x: 1028, startPoint y: 522, endPoint x: 1015, endPoint y: 526, distance: 13.6
click at [782, 522] on div "11836020 (316847866) N/A Pickup [DATE] 4:04 PM EDT 8/23/2025 $140.00 Submitted …" at bounding box center [803, 446] width 1462 height 473
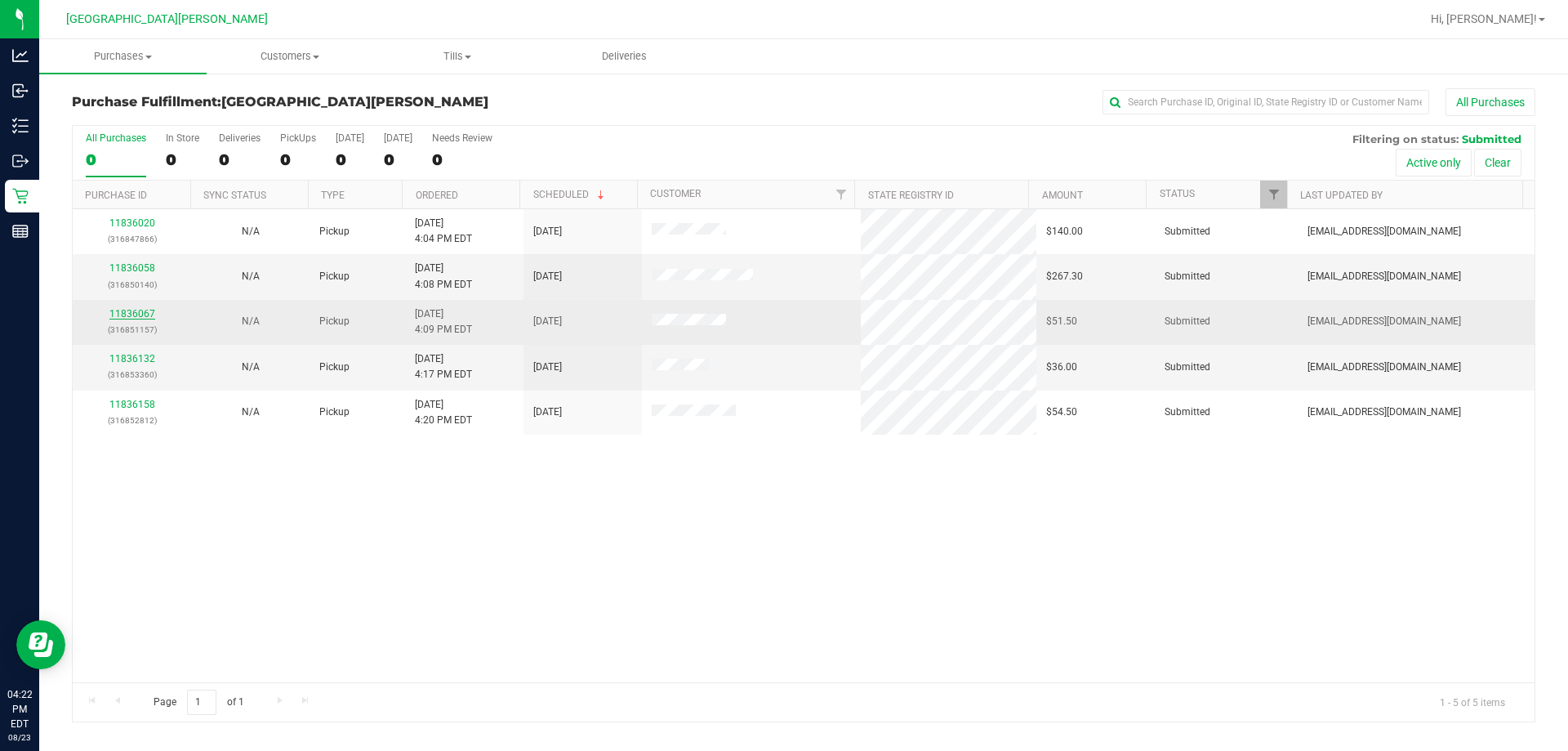
click at [131, 313] on link "11836067" at bounding box center [132, 313] width 46 height 12
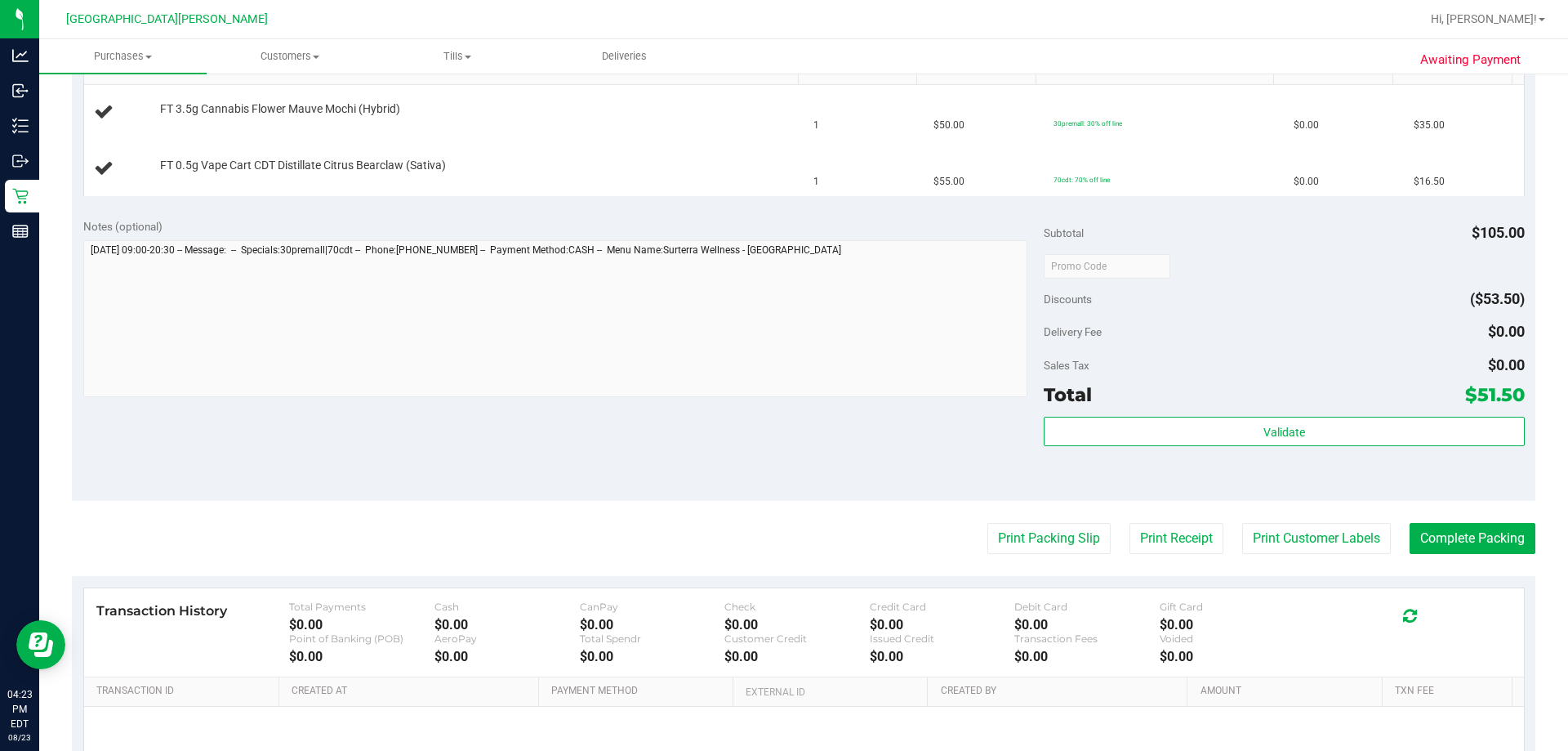
scroll to position [327, 0]
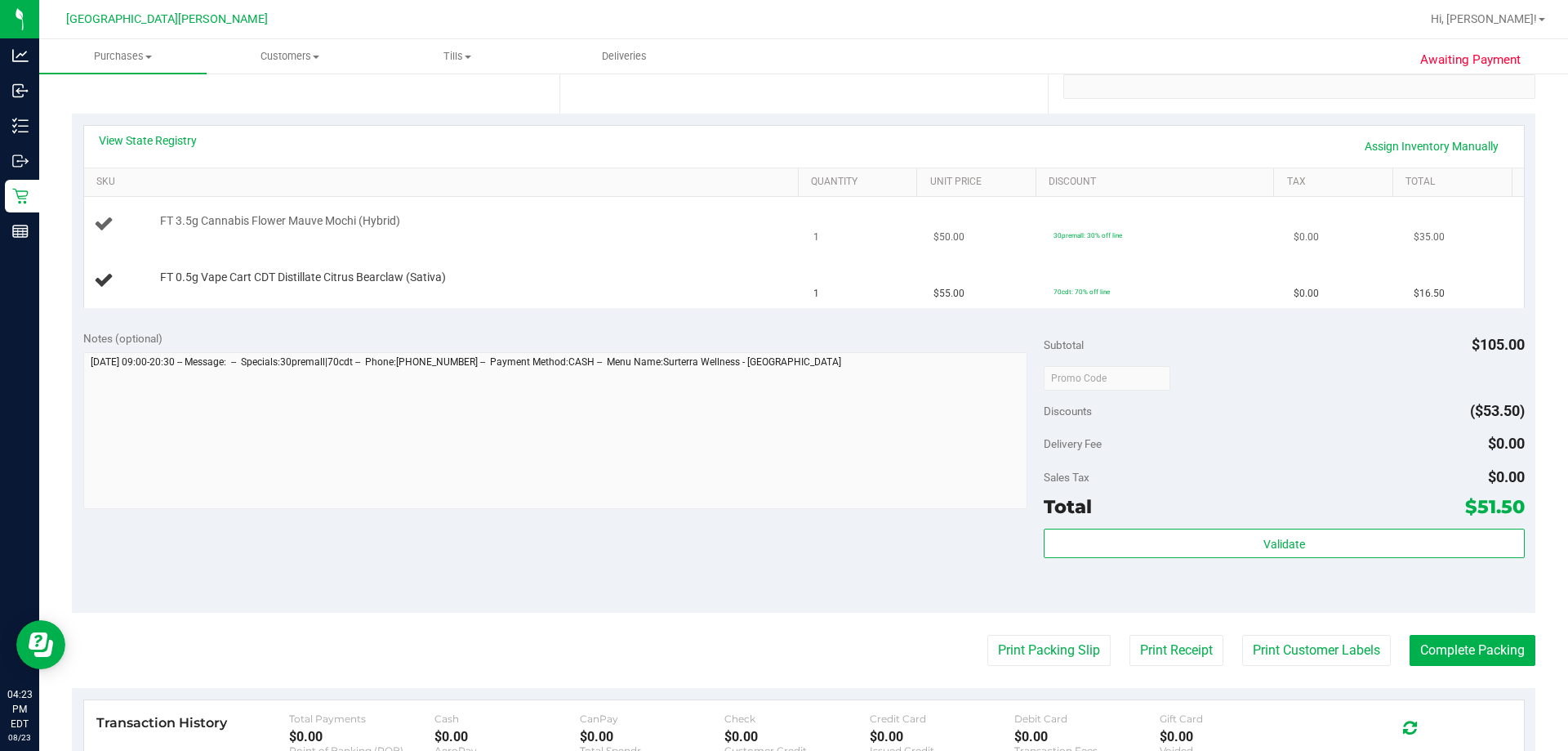
click at [649, 238] on td "FT 3.5g Cannabis Flower Mauve Mochi (Hybrid)" at bounding box center [444, 225] width 720 height 55
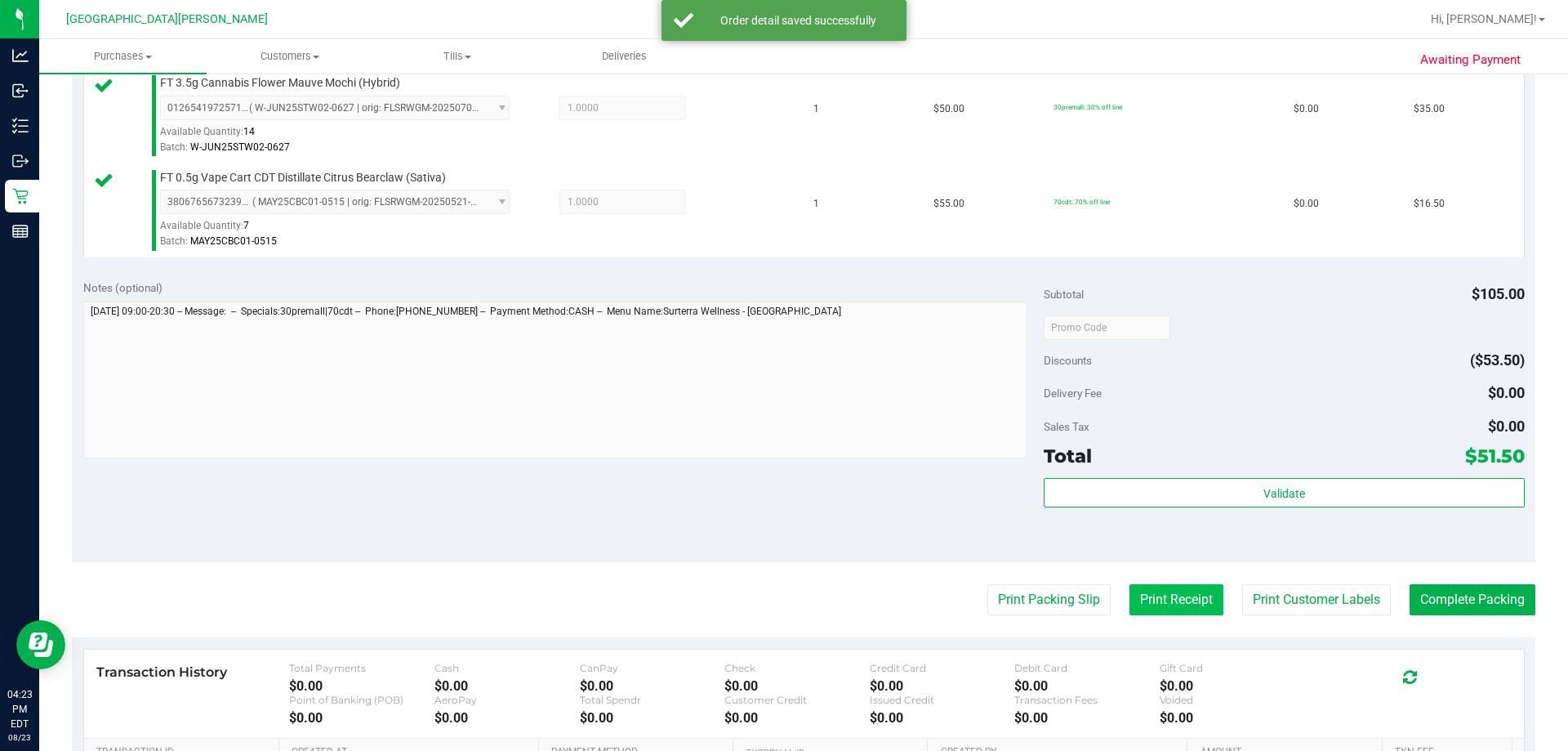
scroll to position [680, 0]
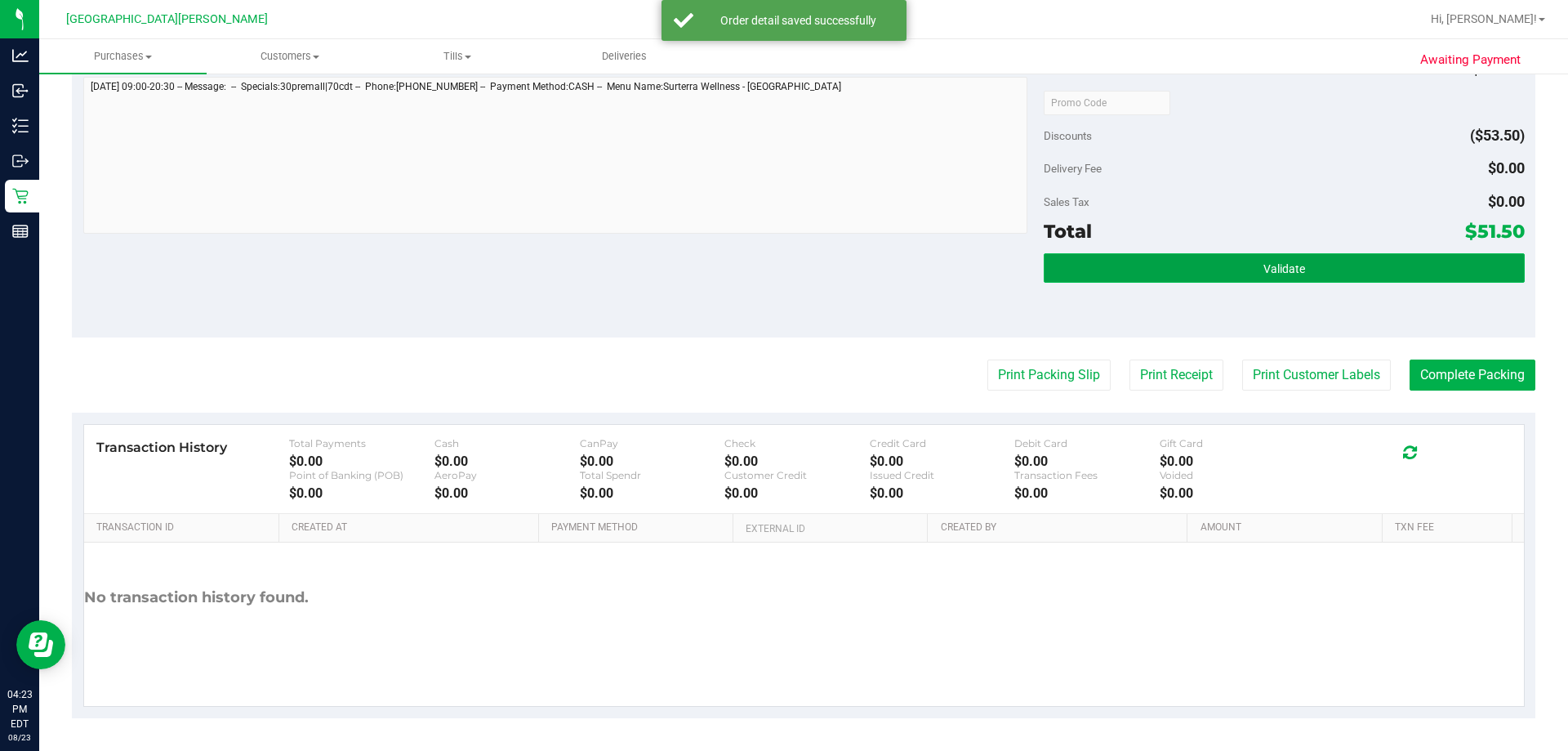
click at [782, 271] on span "Validate" at bounding box center [1283, 269] width 42 height 13
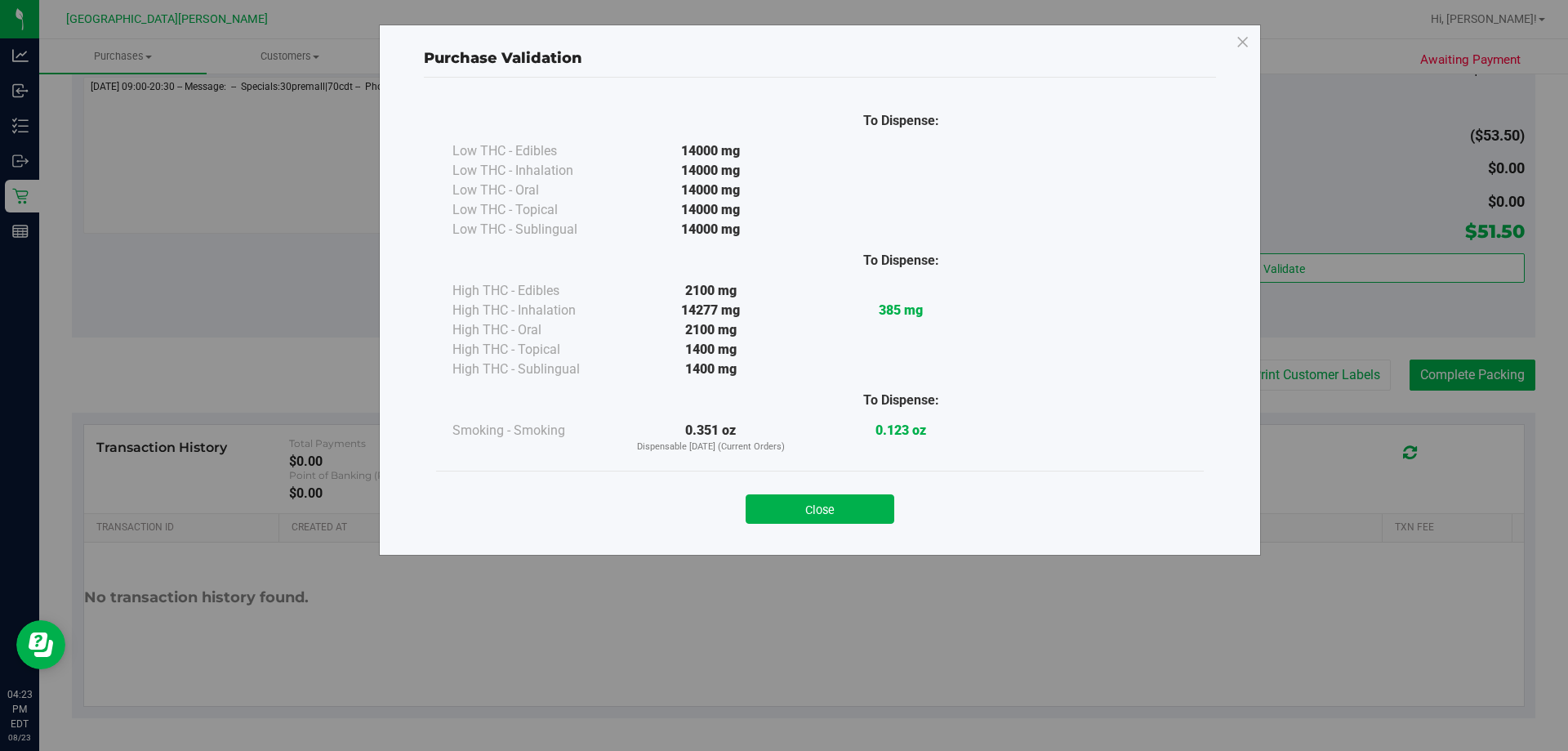
drag, startPoint x: 850, startPoint y: 513, endPoint x: 1034, endPoint y: 474, distance: 188.1
click at [782, 508] on button "Close" at bounding box center [819, 509] width 149 height 29
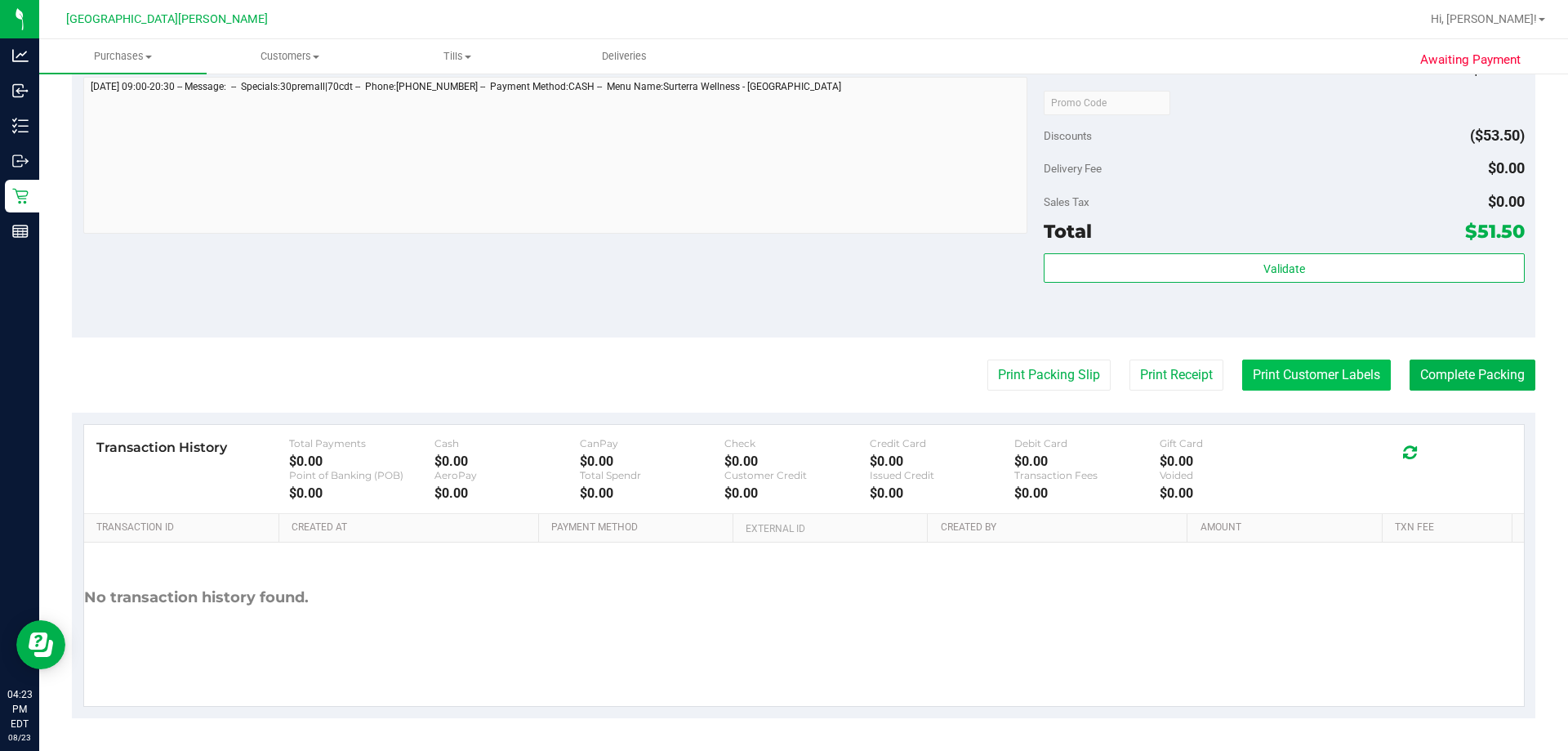
click at [782, 375] on button "Print Customer Labels" at bounding box center [1316, 375] width 149 height 31
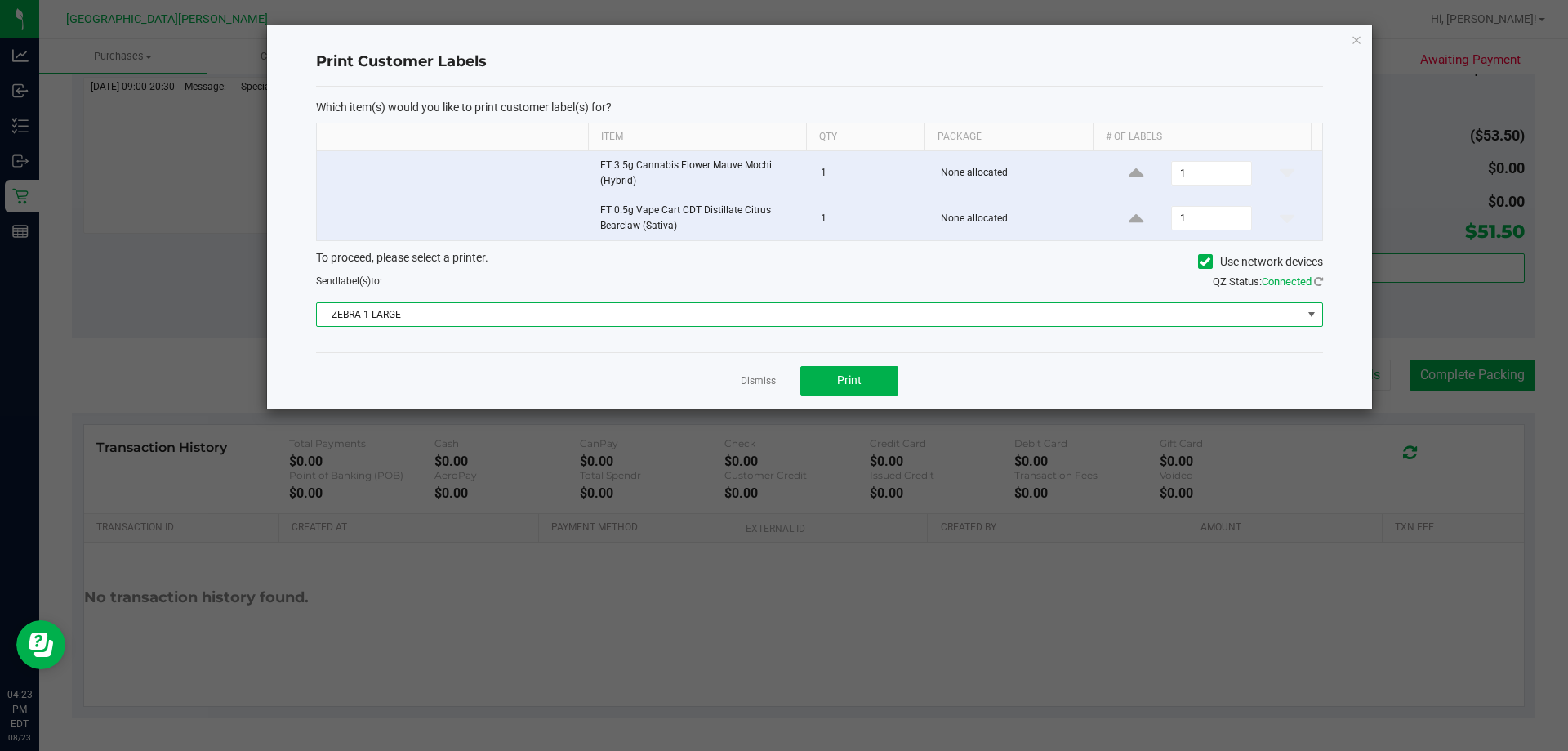
click at [576, 310] on span "ZEBRA-1-LARGE" at bounding box center [809, 314] width 984 height 23
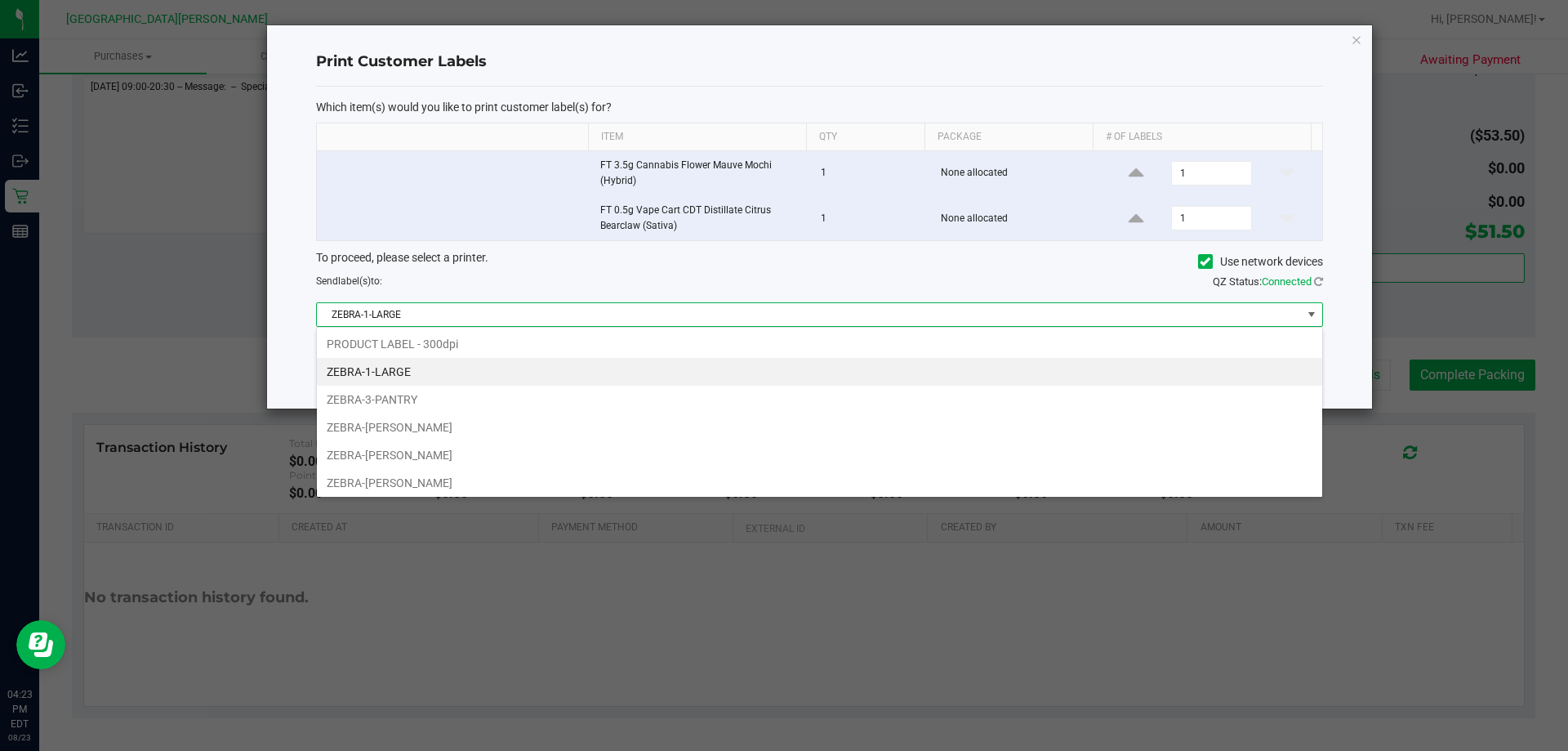
scroll to position [24, 1006]
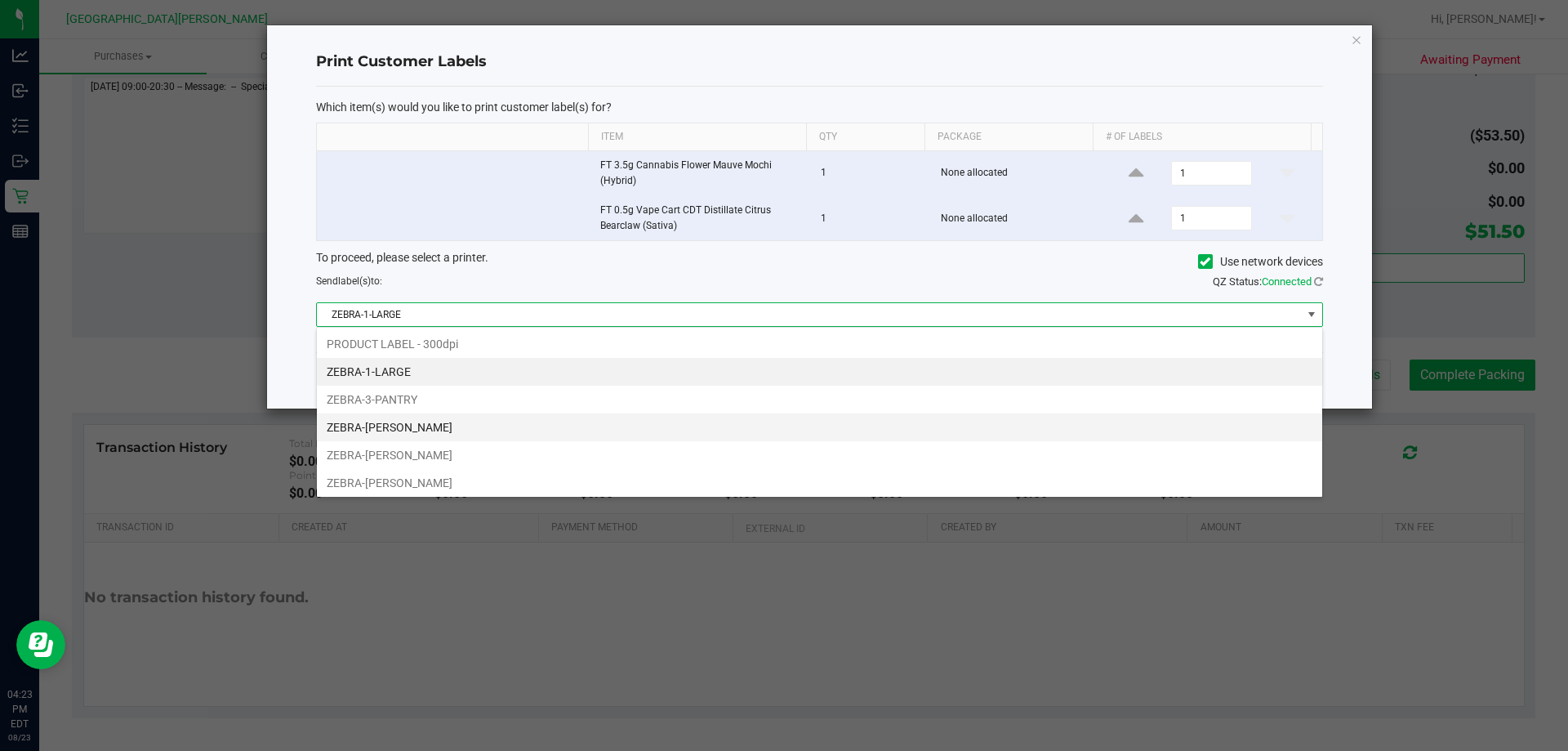
click at [457, 432] on li "ZEBRA-[PERSON_NAME]" at bounding box center [819, 427] width 1005 height 28
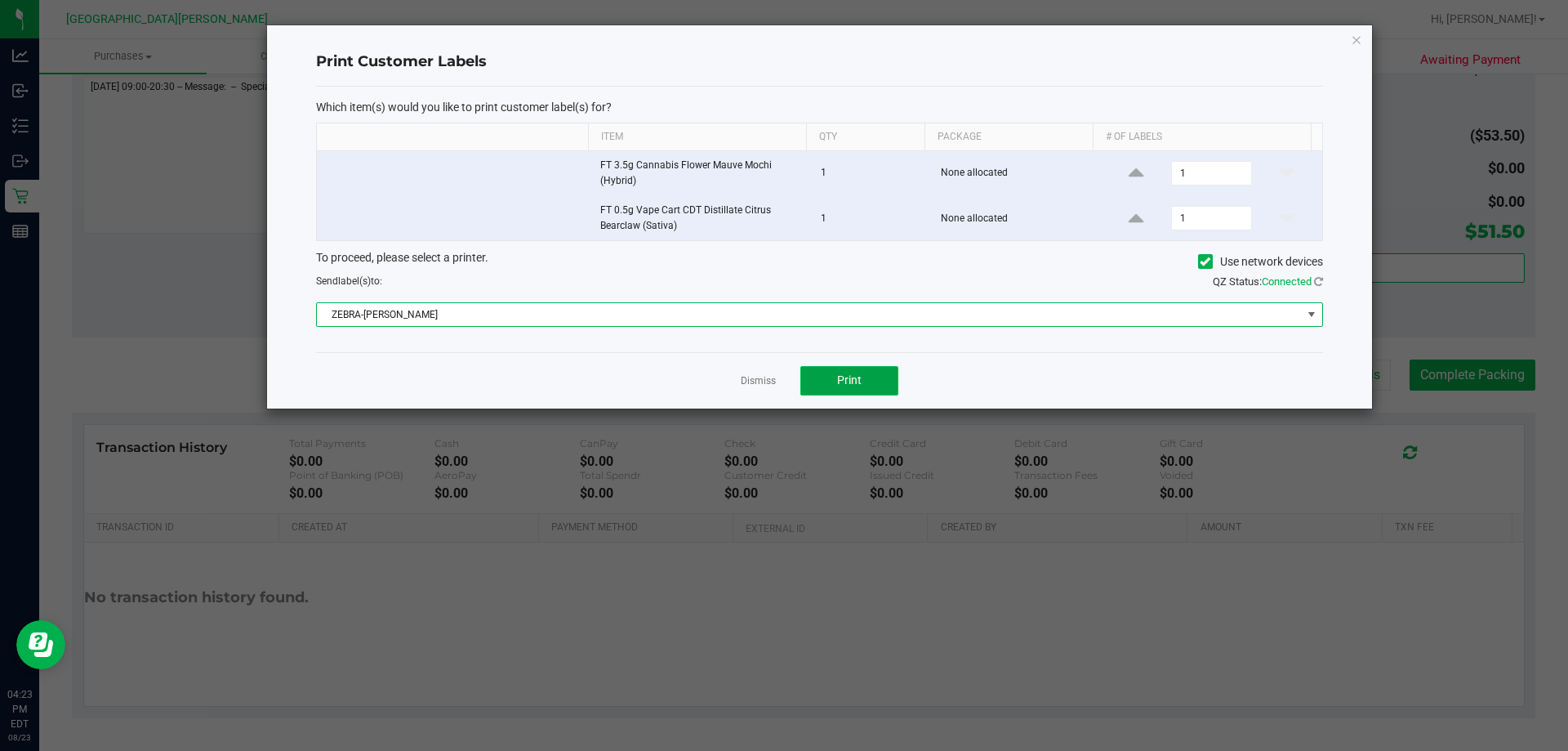
click at [782, 383] on button "Print" at bounding box center [850, 380] width 98 height 29
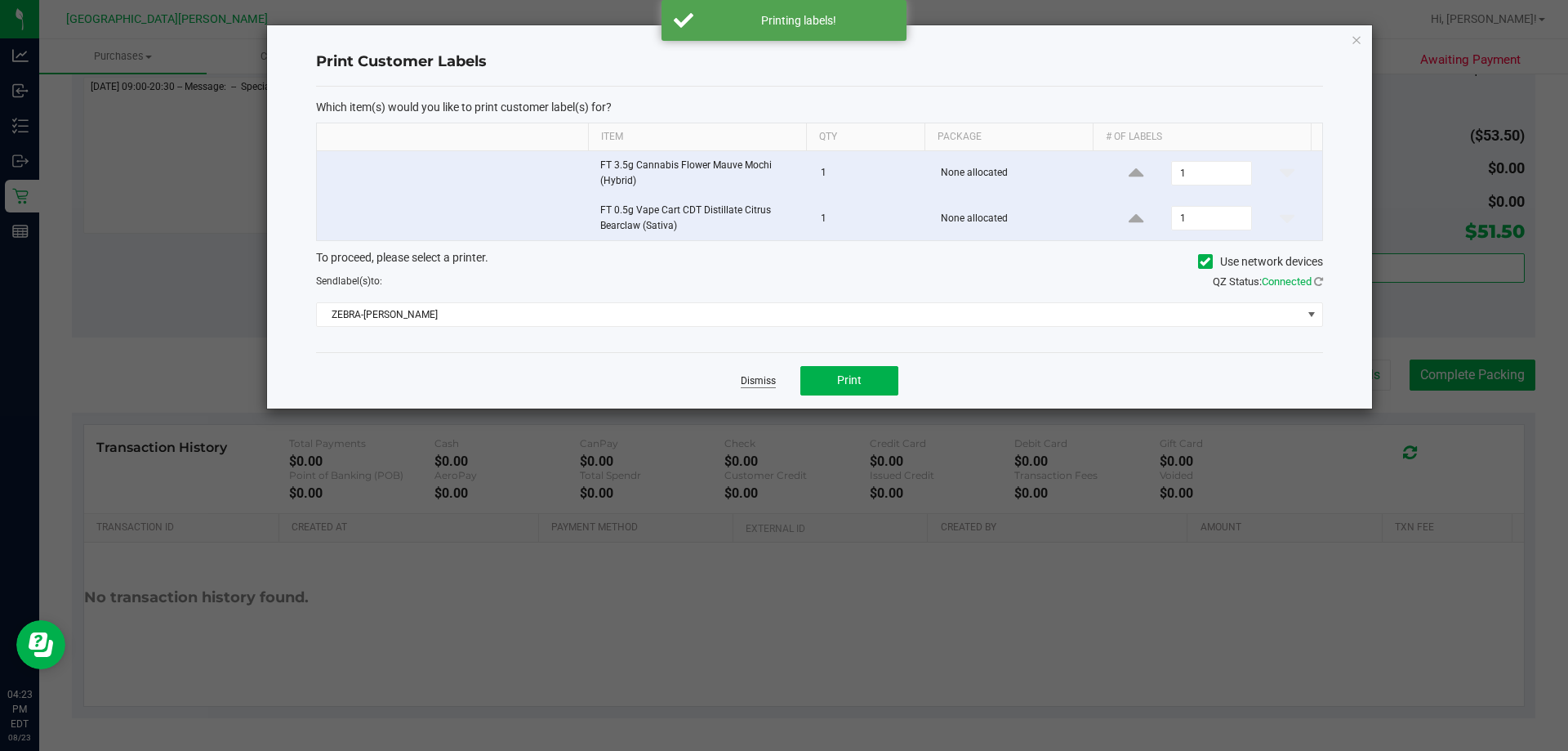
click at [766, 381] on link "Dismiss" at bounding box center [758, 381] width 35 height 14
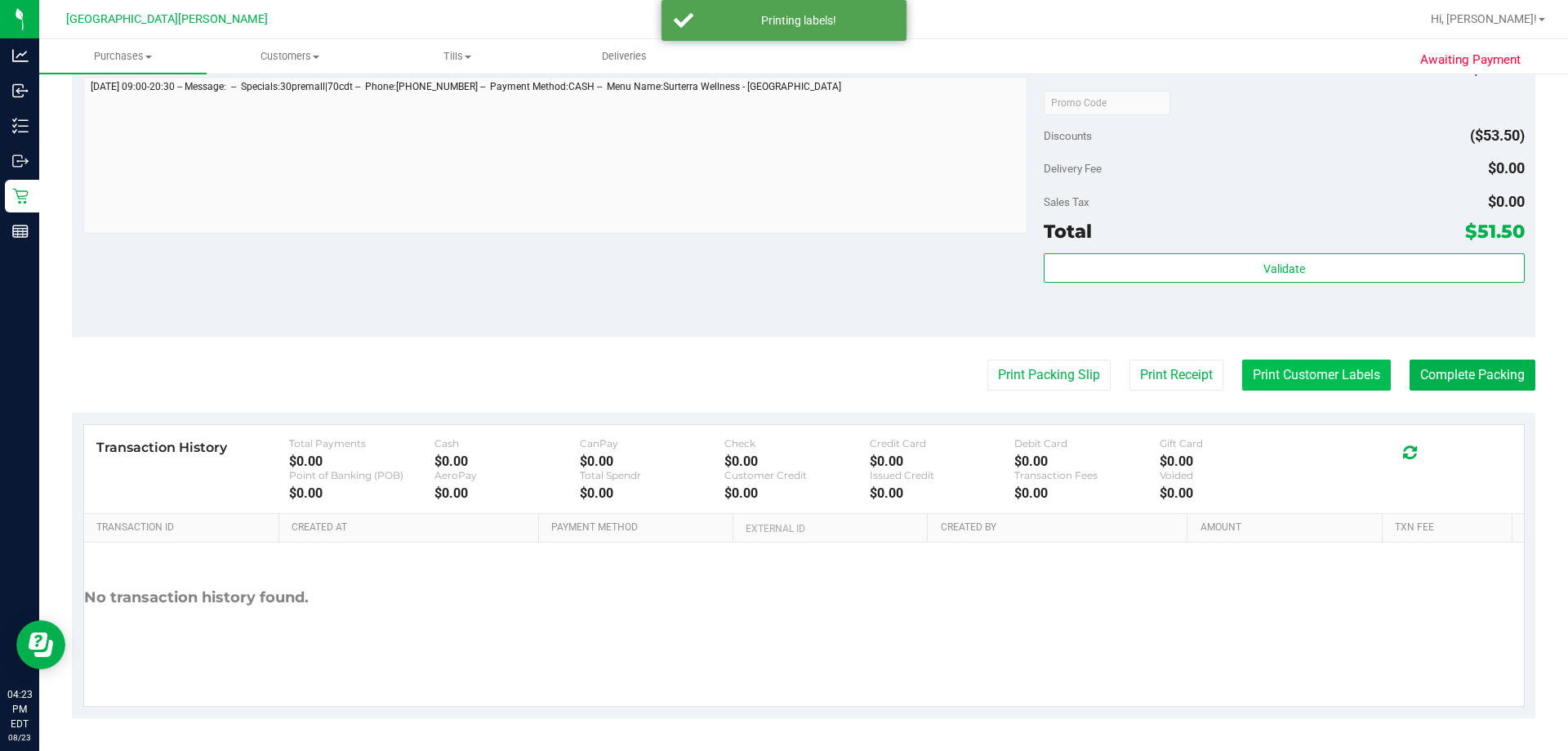
click at [782, 366] on button "Print Customer Labels" at bounding box center [1316, 375] width 149 height 31
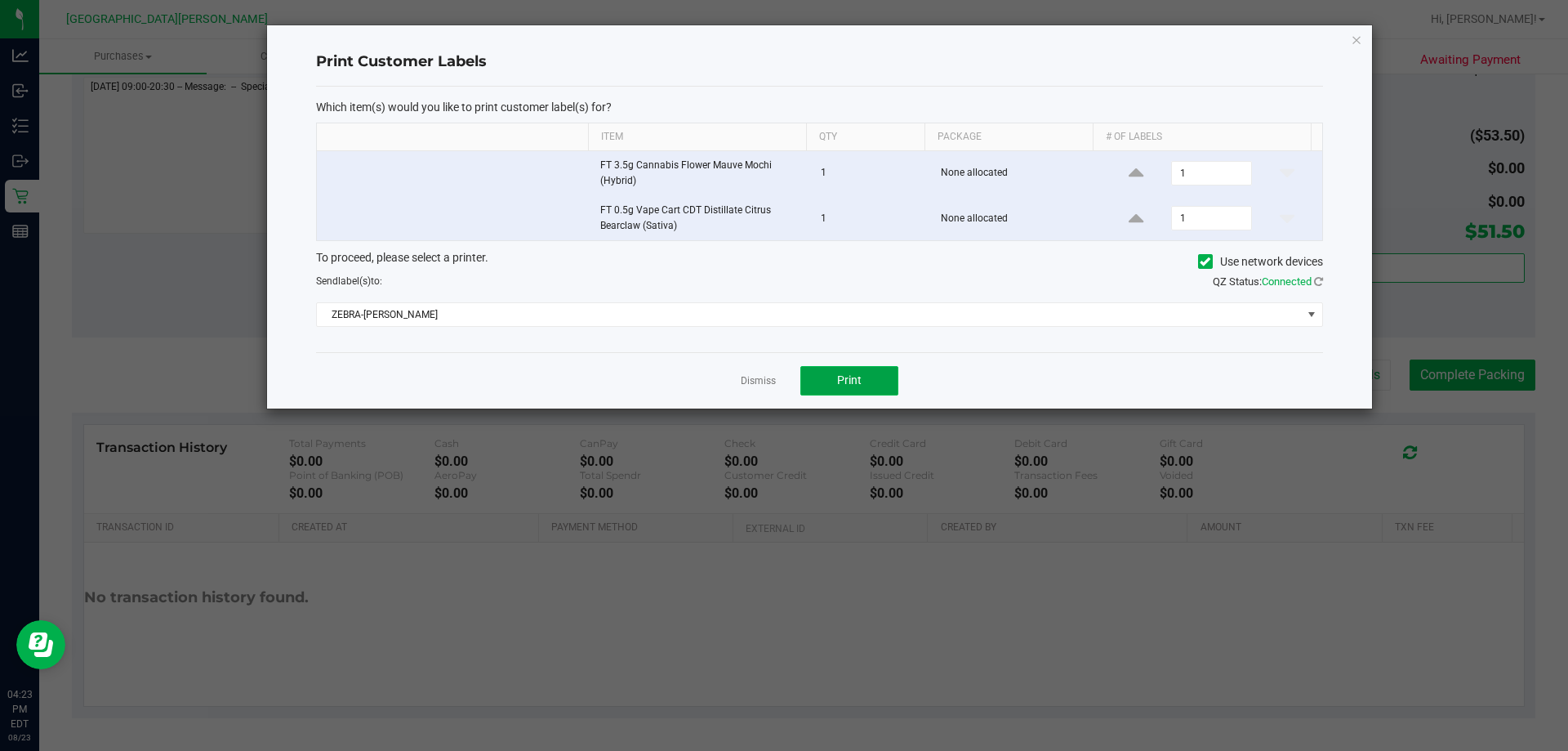
click at [782, 374] on span "Print" at bounding box center [849, 380] width 24 height 13
click at [782, 44] on icon "button" at bounding box center [1356, 39] width 12 height 20
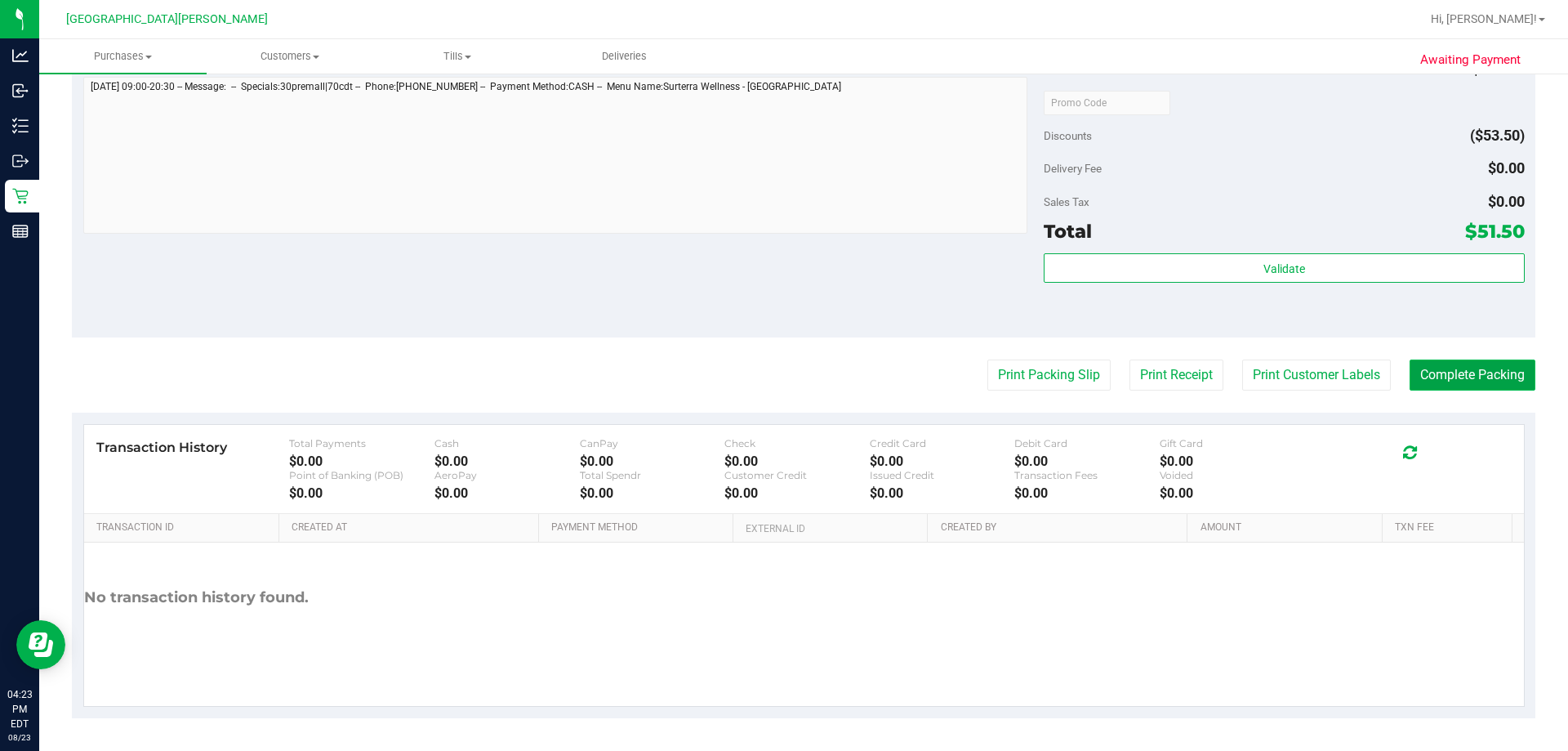
click at [782, 380] on button "Complete Packing" at bounding box center [1472, 375] width 126 height 31
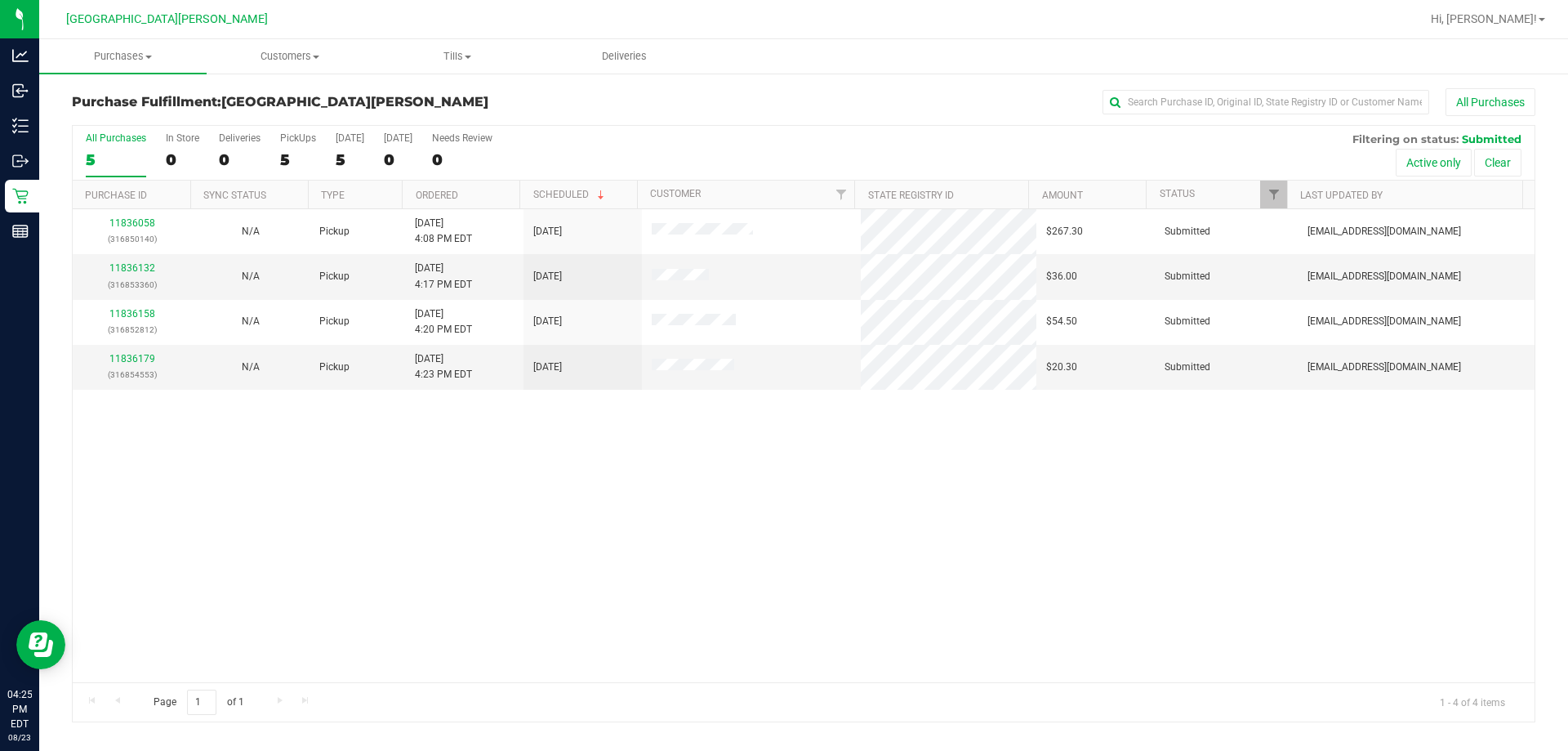
drag, startPoint x: 922, startPoint y: 522, endPoint x: 926, endPoint y: 513, distance: 9.8
click at [782, 519] on div "11836058 (316850140) N/A Pickup [DATE] 4:08 PM EDT 8/23/2025 $267.30 Submitted …" at bounding box center [803, 446] width 1462 height 473
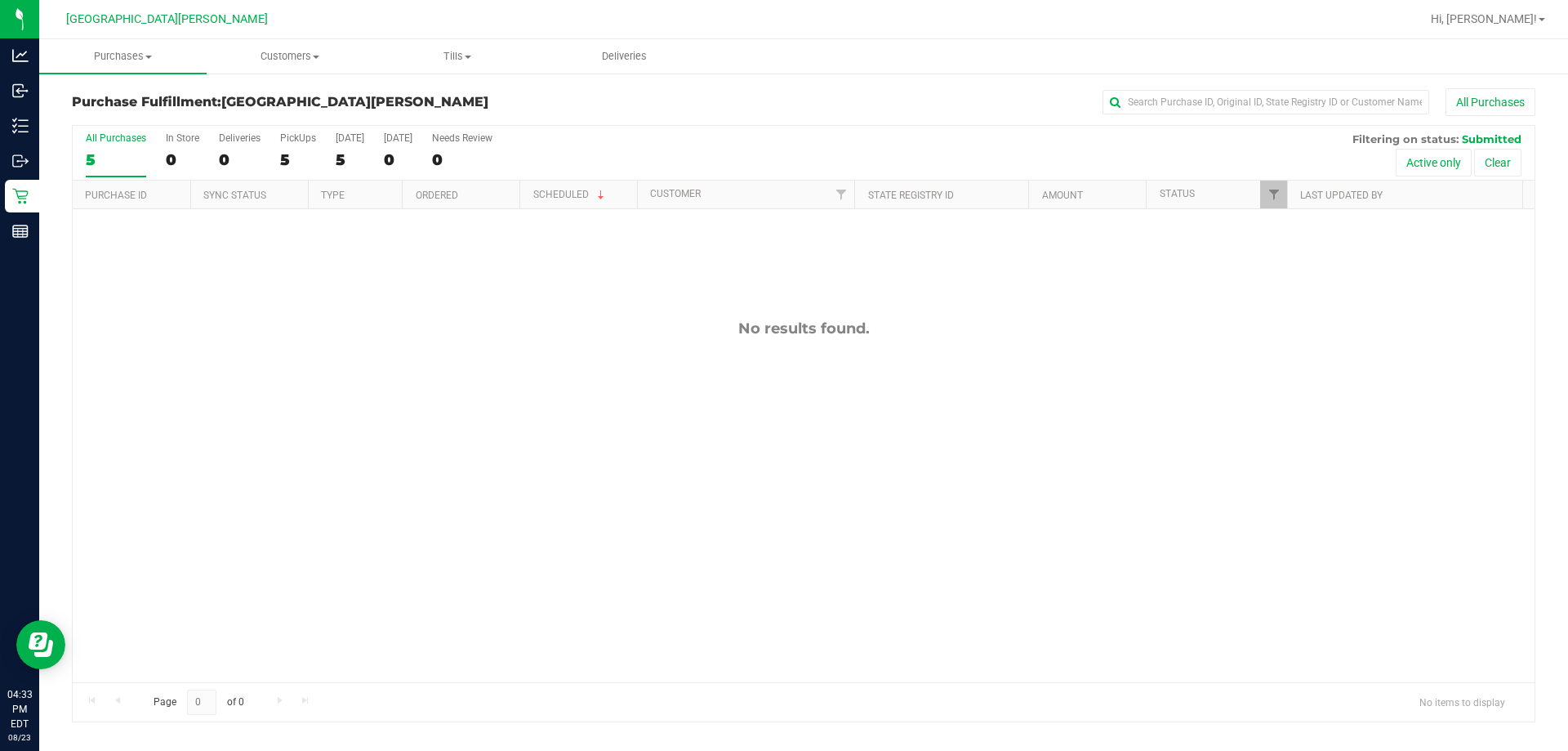
drag, startPoint x: 1016, startPoint y: 418, endPoint x: 943, endPoint y: 356, distance: 95.8
click at [782, 418] on div "No results found." at bounding box center [803, 500] width 1462 height 583
click at [564, 388] on div "No results found." at bounding box center [803, 500] width 1462 height 583
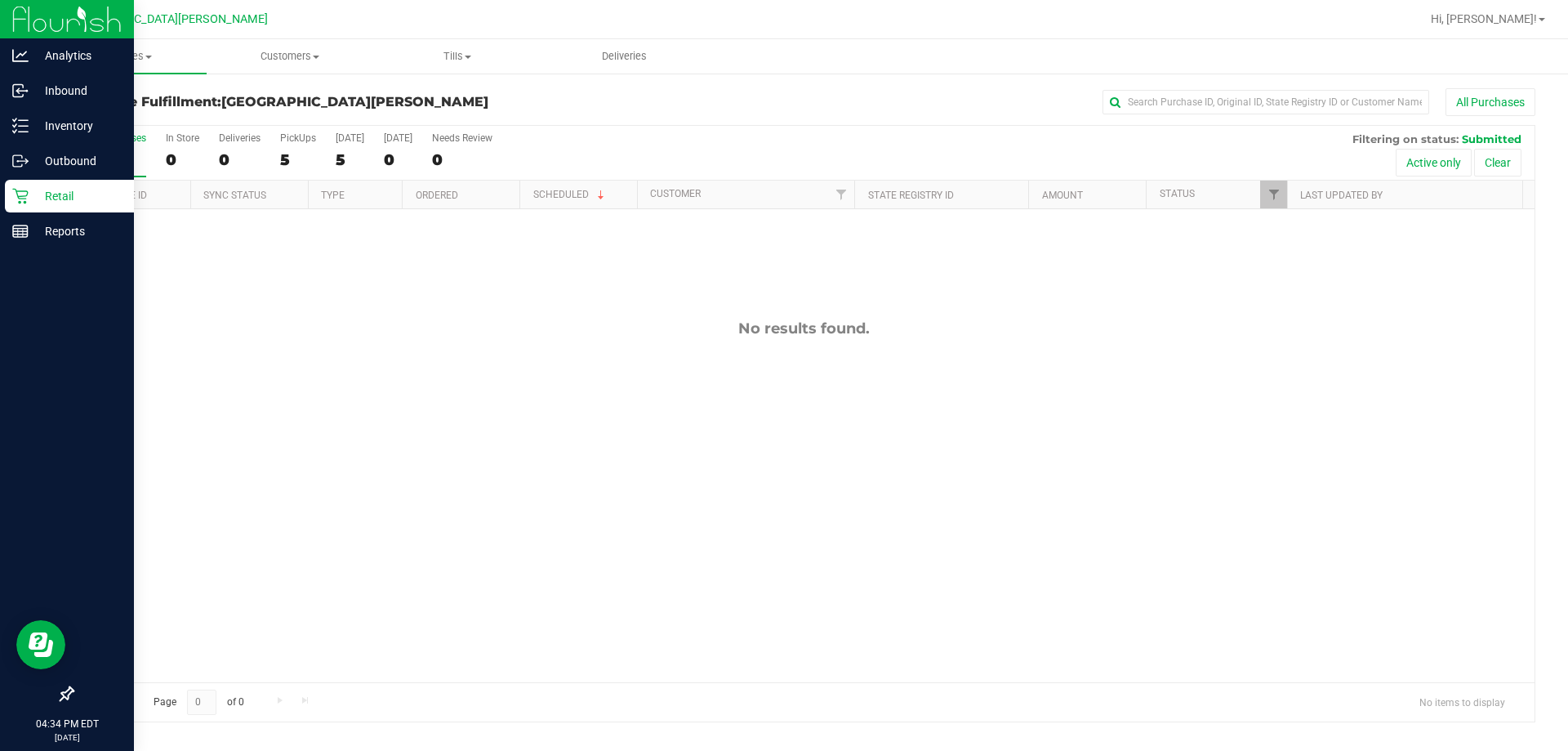
click at [48, 199] on p "Retail" at bounding box center [78, 196] width 98 height 20
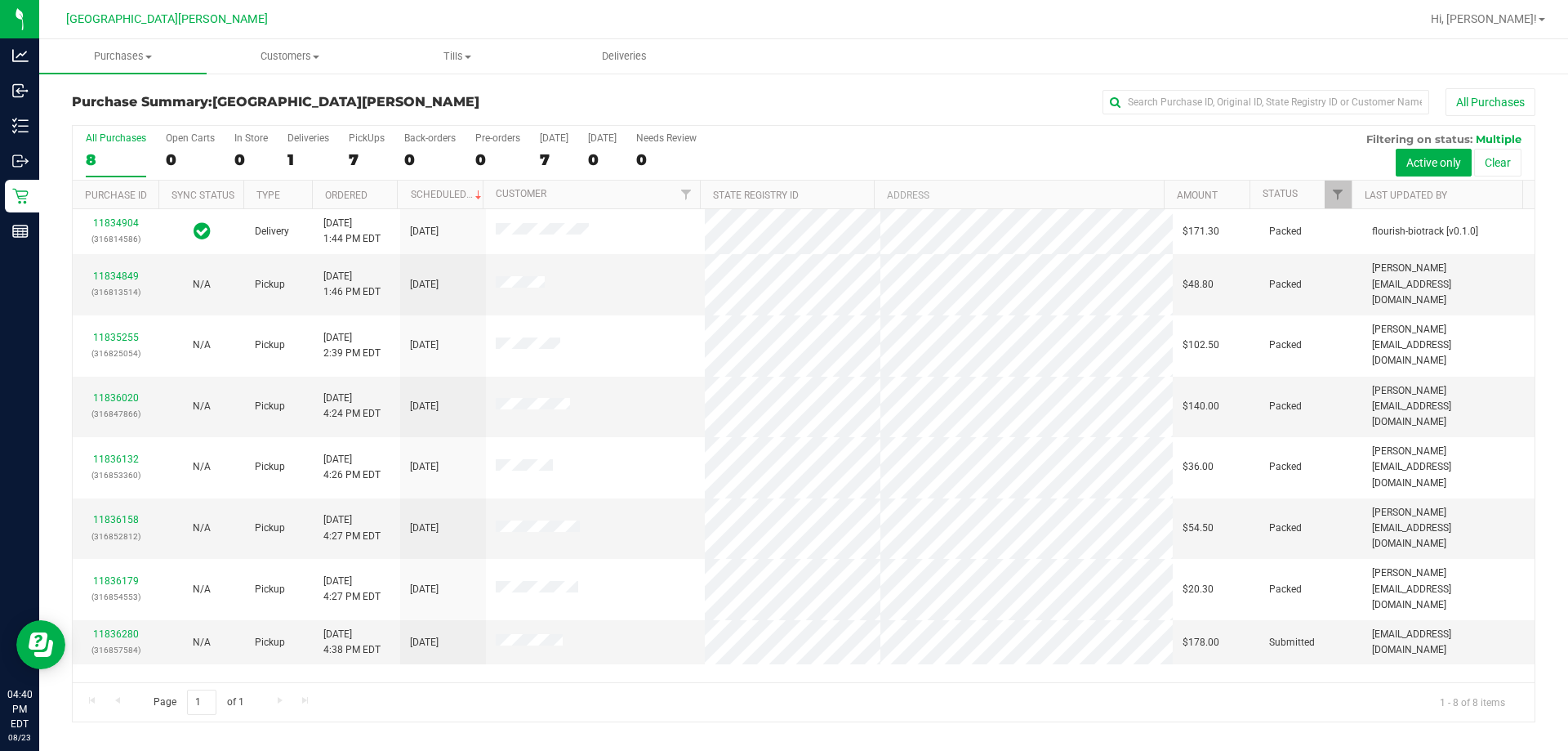
drag, startPoint x: 1023, startPoint y: 636, endPoint x: 477, endPoint y: 593, distance: 547.7
click at [782, 634] on div "11834904 (316814586) Delivery [DATE] 1:44 PM EDT 8/29/2025 $171.30 Packed flour…" at bounding box center [803, 446] width 1462 height 473
click at [782, 115] on div "All Purchases" at bounding box center [1047, 102] width 975 height 28
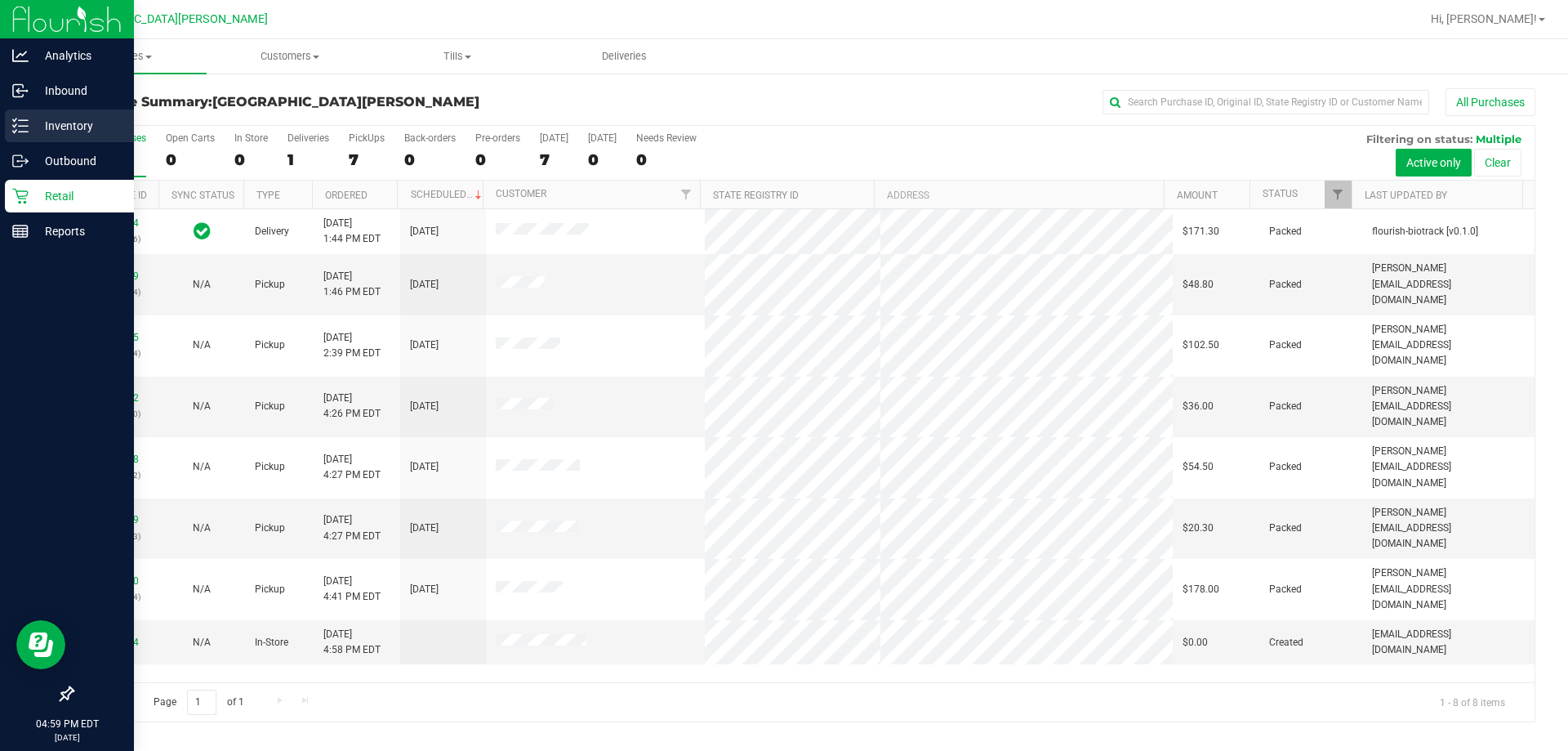
click at [39, 123] on p "Inventory" at bounding box center [78, 126] width 98 height 20
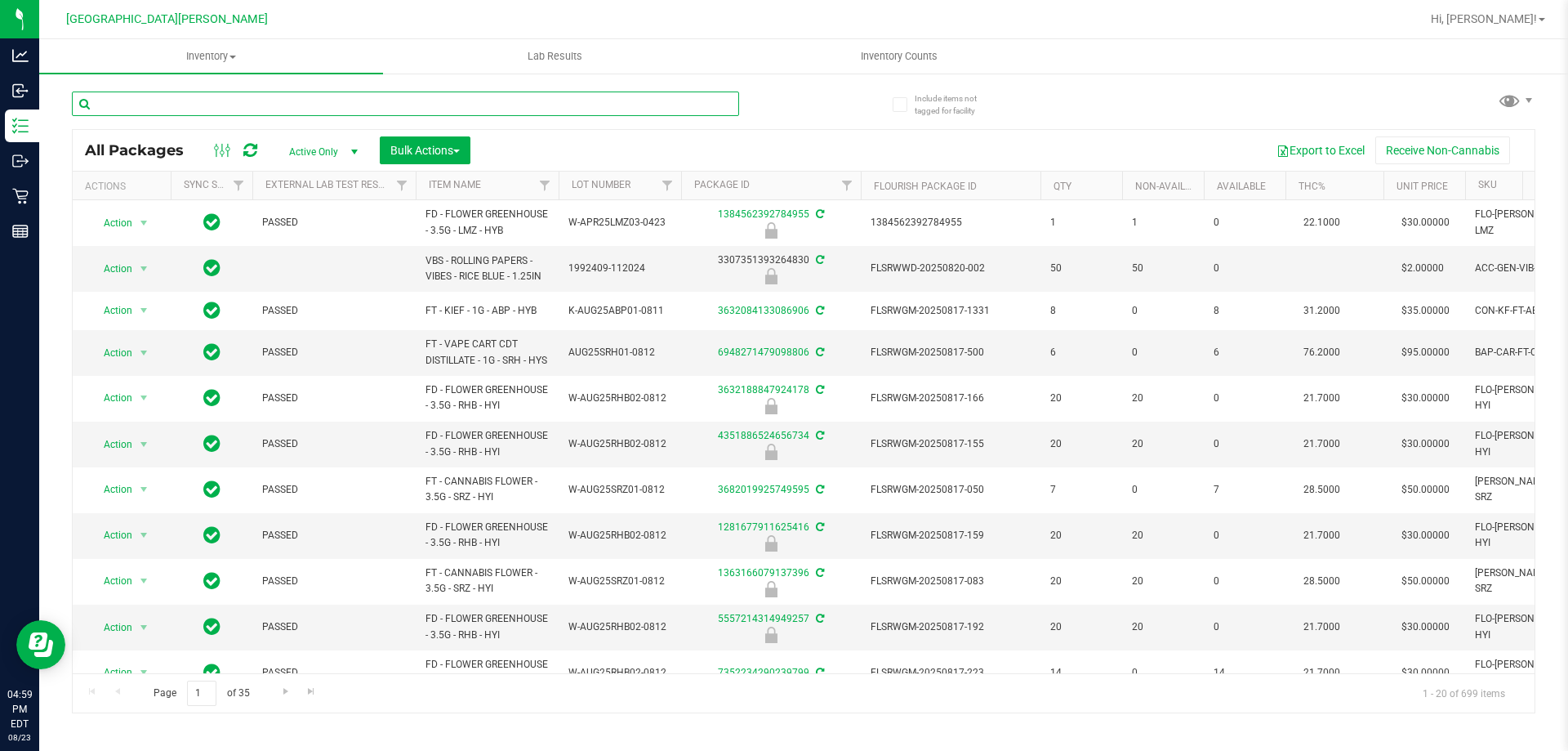
click at [228, 104] on input "text" at bounding box center [406, 103] width 668 height 24
type input "t12"
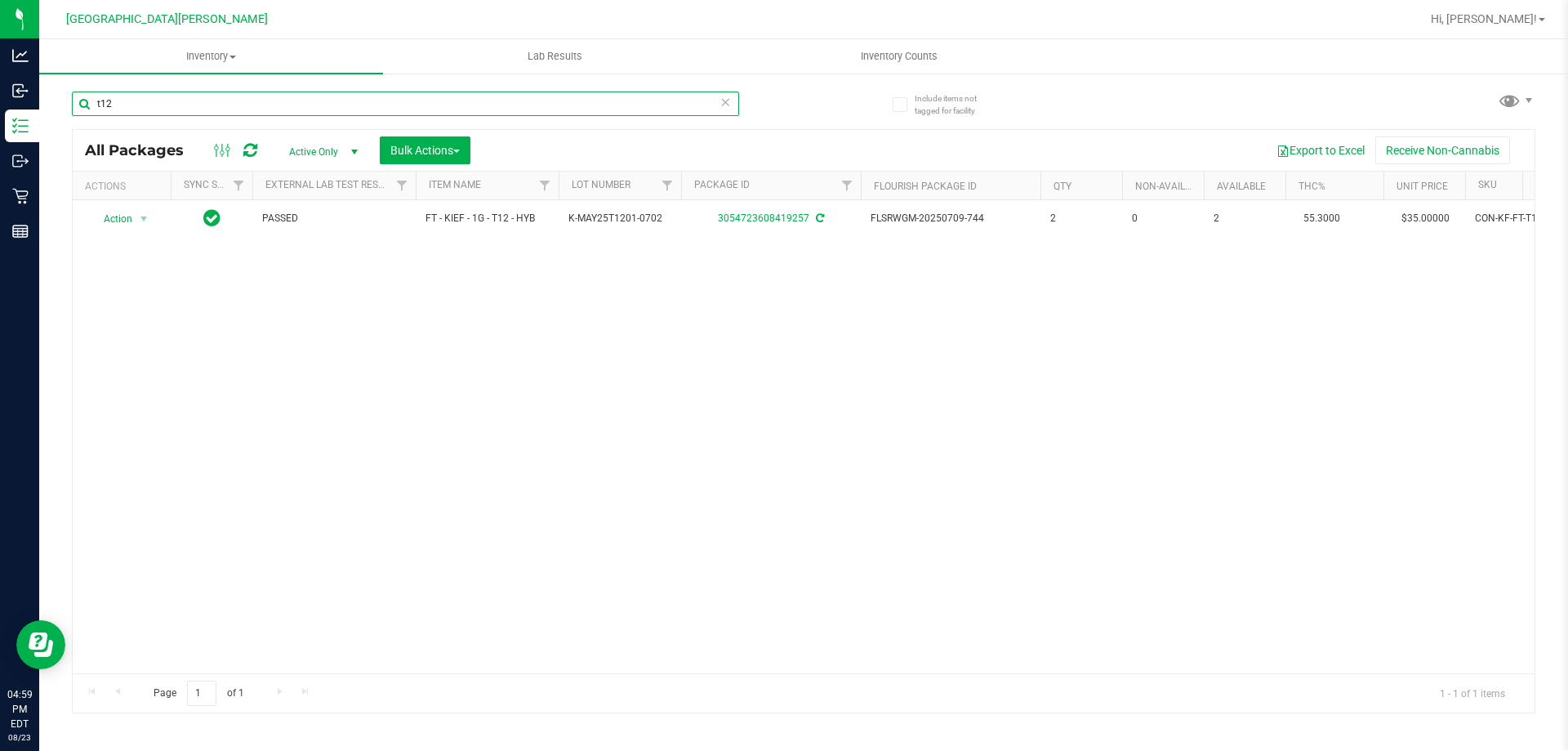
click at [149, 104] on input "t12" at bounding box center [406, 103] width 668 height 24
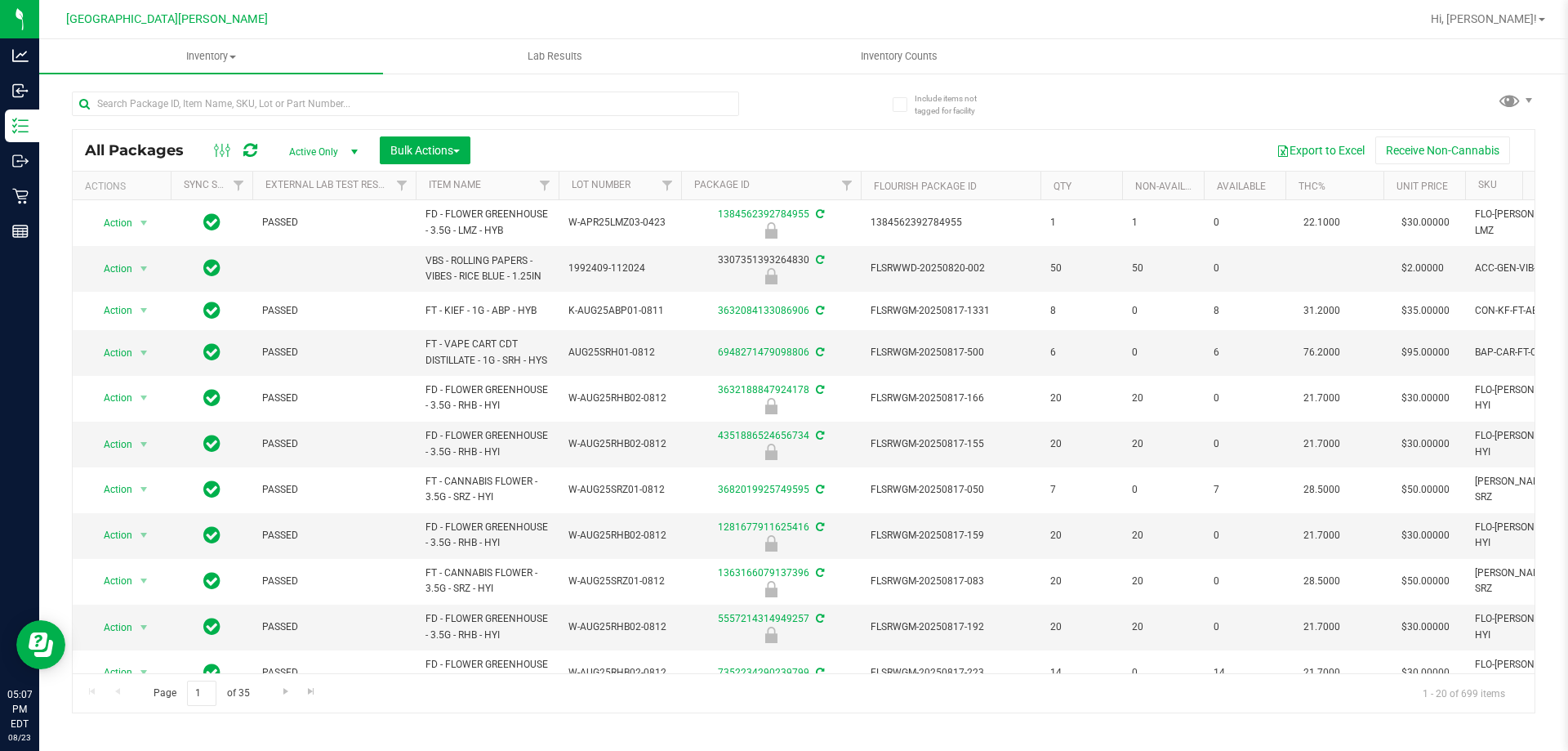
drag, startPoint x: 1040, startPoint y: 115, endPoint x: 995, endPoint y: 121, distance: 45.4
click at [782, 115] on div "All Packages Active Only Active Only Lab Samples Locked All External Internal B…" at bounding box center [804, 395] width 1464 height 638
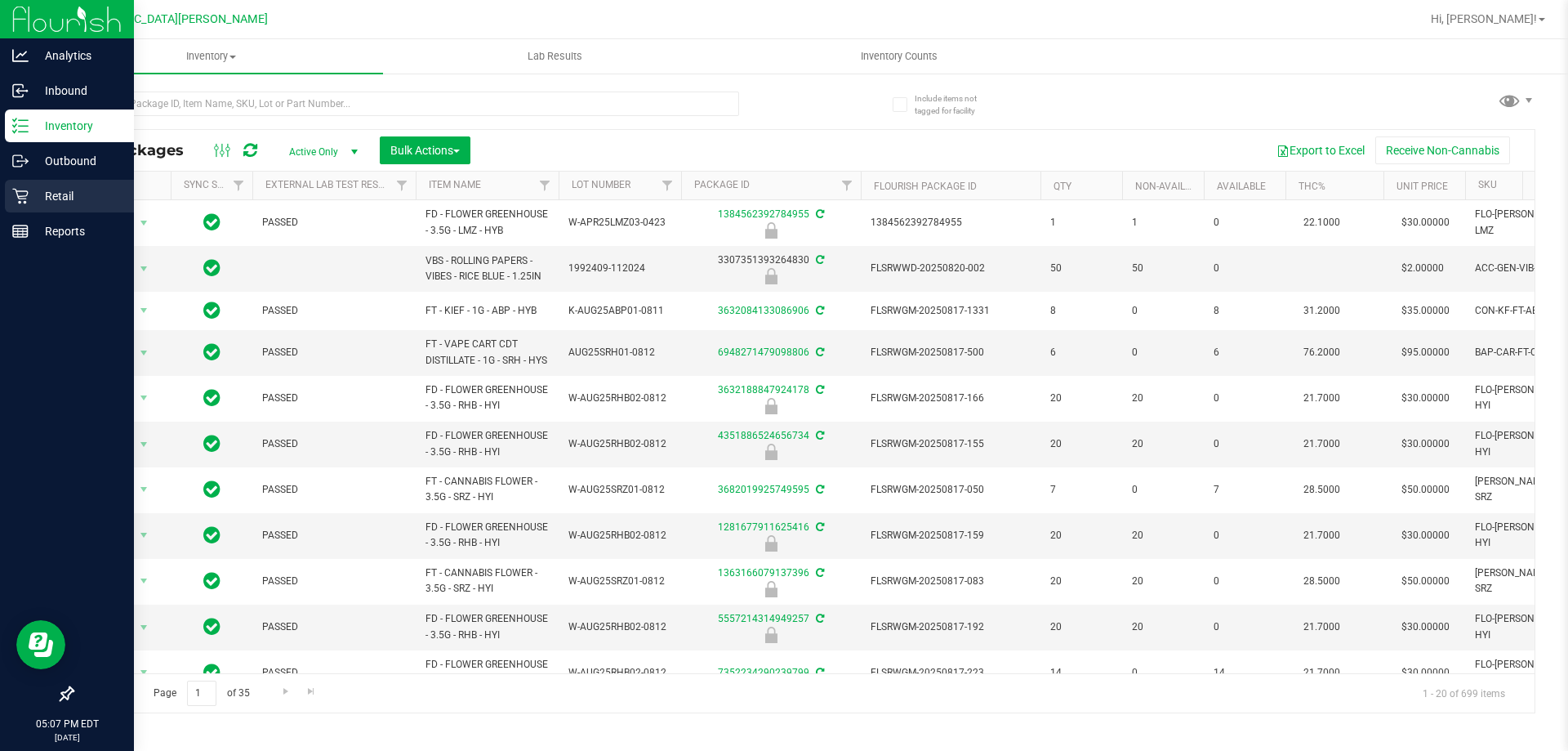
click at [21, 201] on icon at bounding box center [20, 196] width 15 height 15
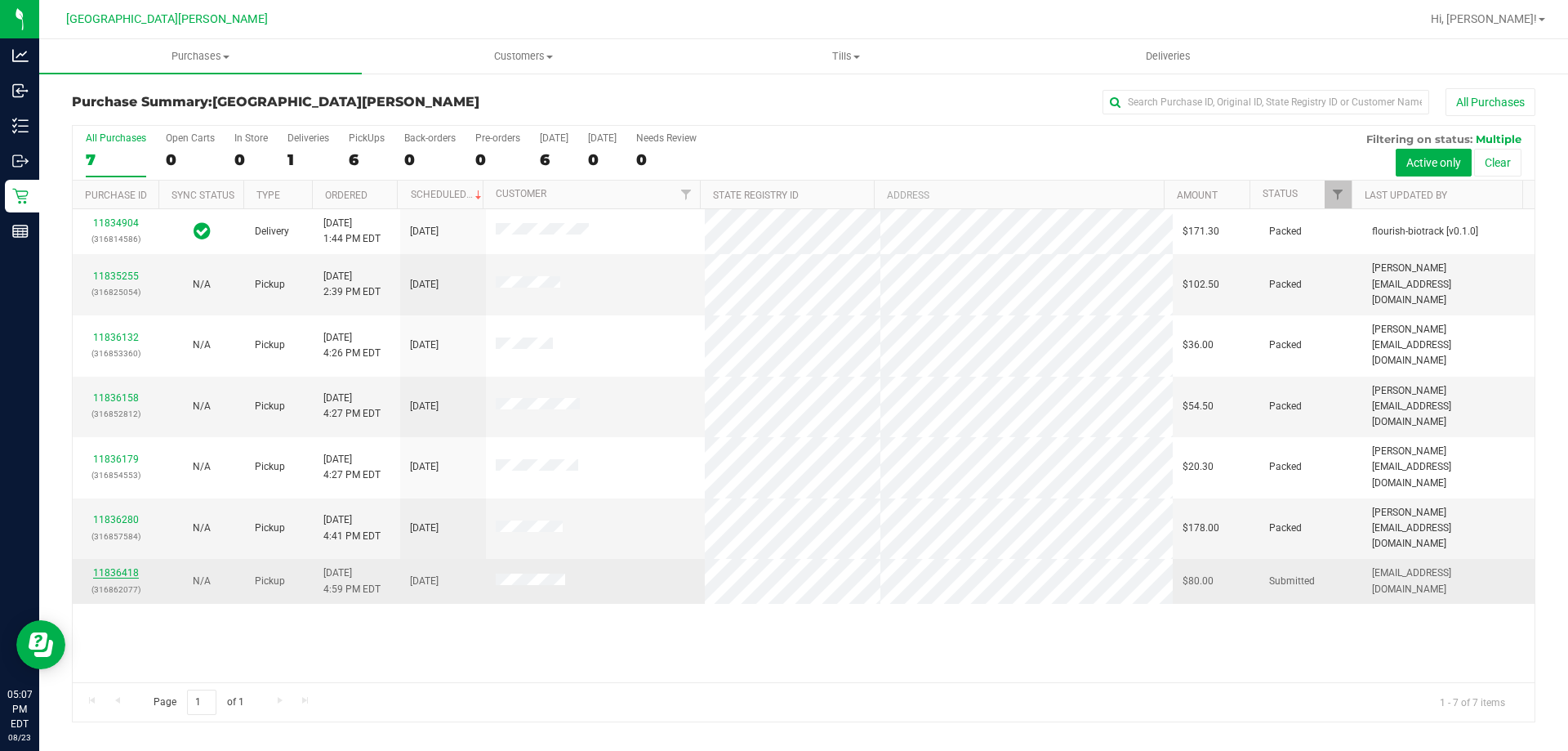
click at [117, 567] on link "11836418" at bounding box center [115, 572] width 46 height 12
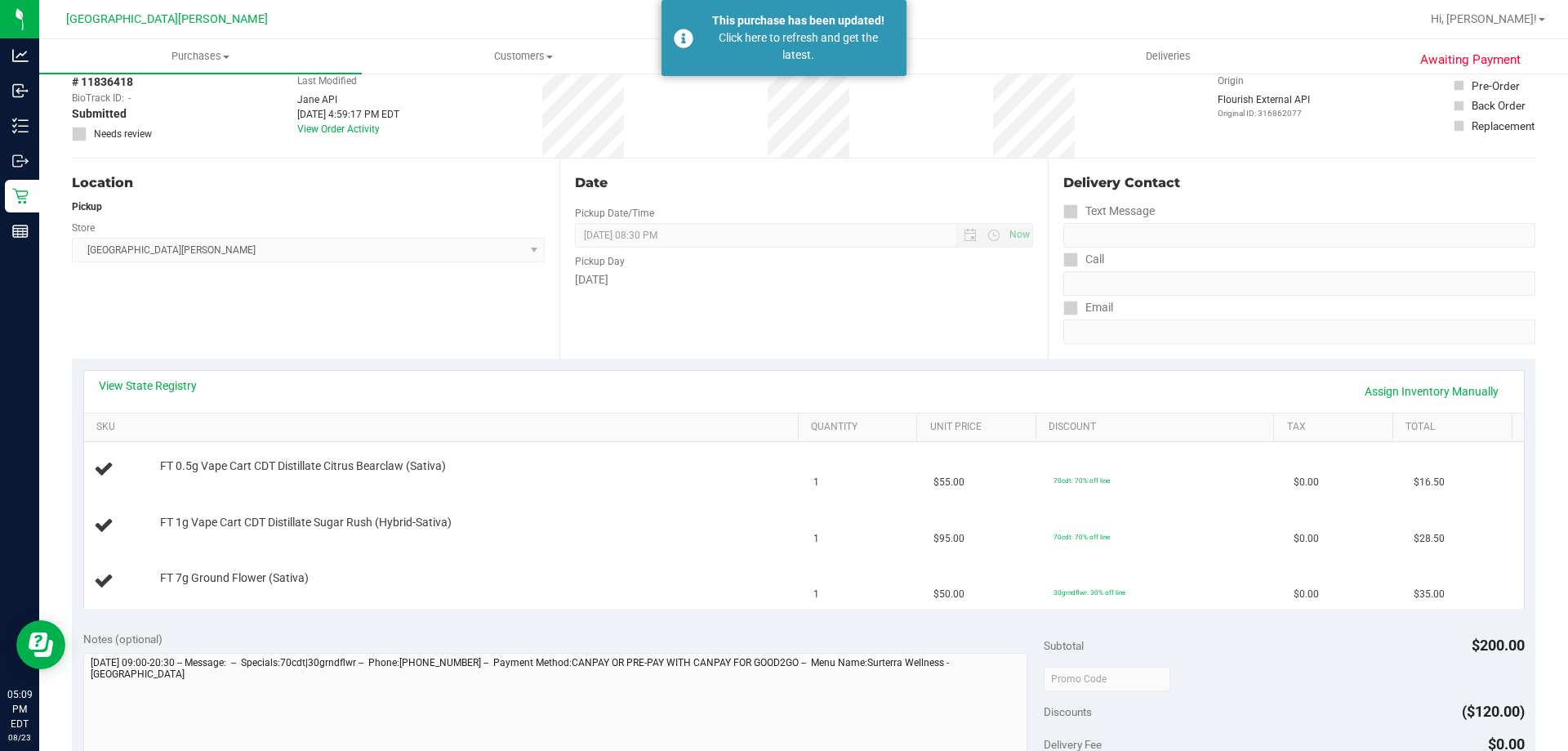
scroll to position [408, 0]
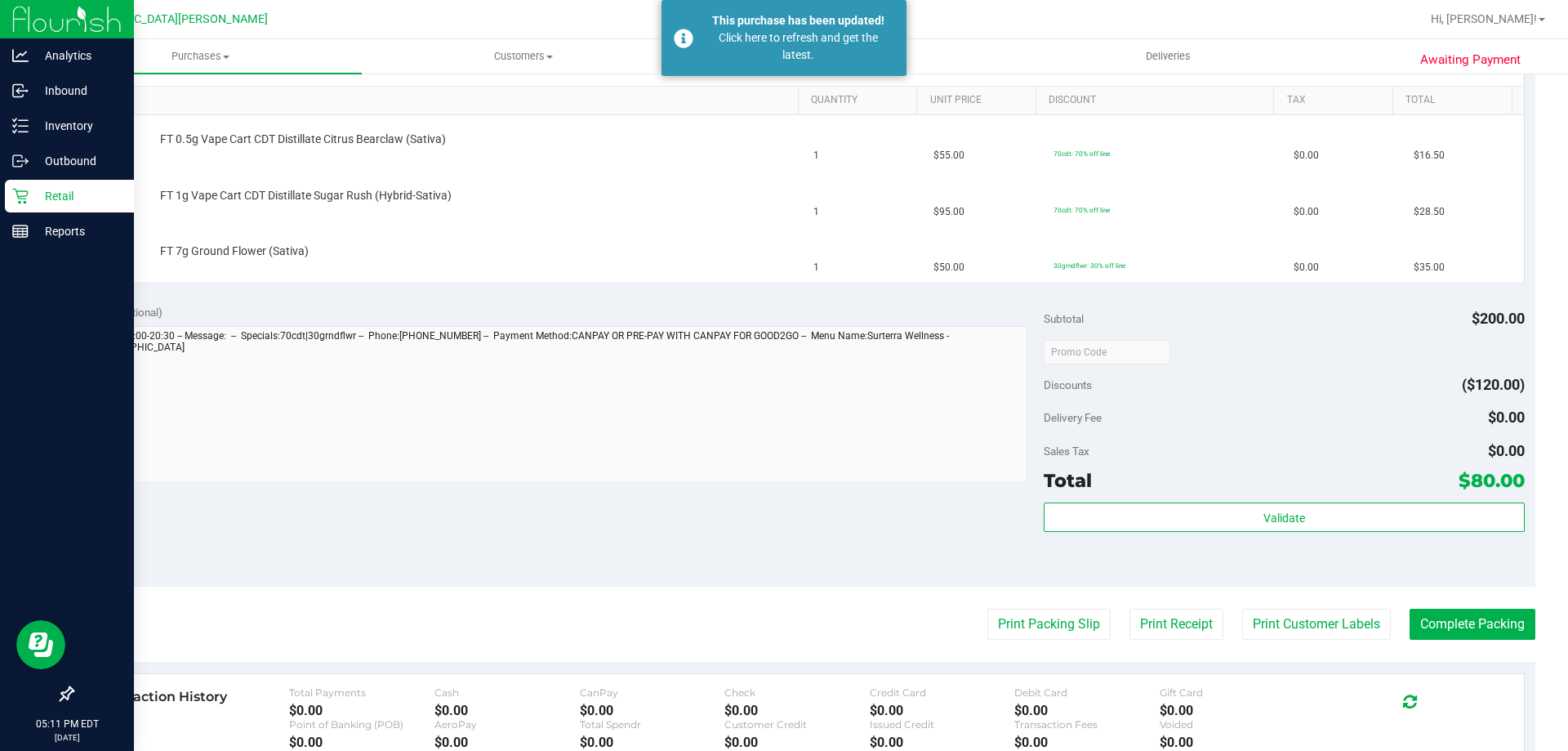
click at [34, 199] on p "Retail" at bounding box center [78, 196] width 98 height 20
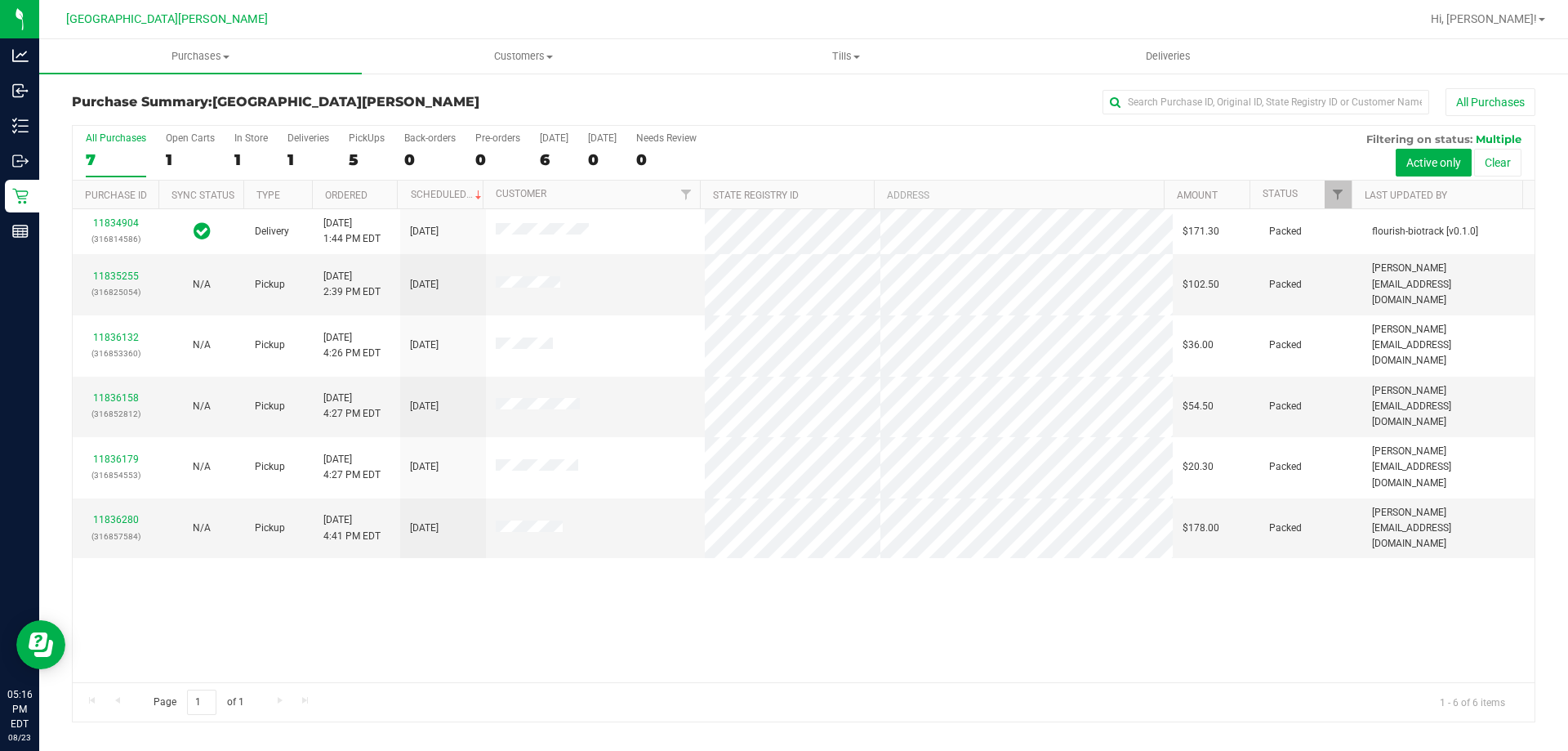
click at [782, 137] on div "All Purchases 7 Open Carts 1 In Store 1 Deliveries 1 PickUps 5 Back-orders 0 Pr…" at bounding box center [803, 132] width 1462 height 13
click at [782, 581] on div "11834904 (316814586) Delivery 8/23/2025 1:44 PM EDT 8/29/2025 $171.30 Packed fl…" at bounding box center [803, 446] width 1462 height 473
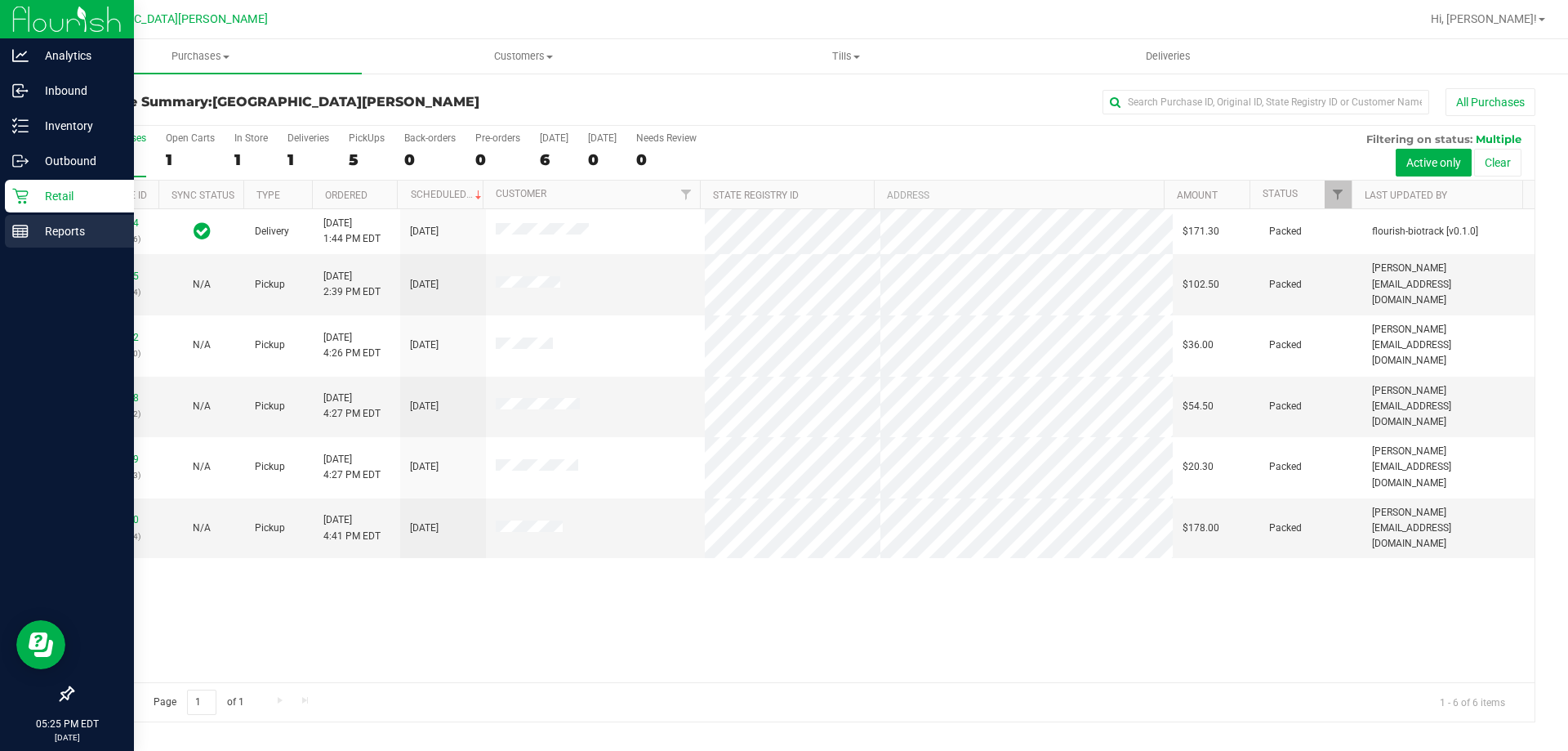
click at [46, 234] on p "Reports" at bounding box center [78, 231] width 98 height 20
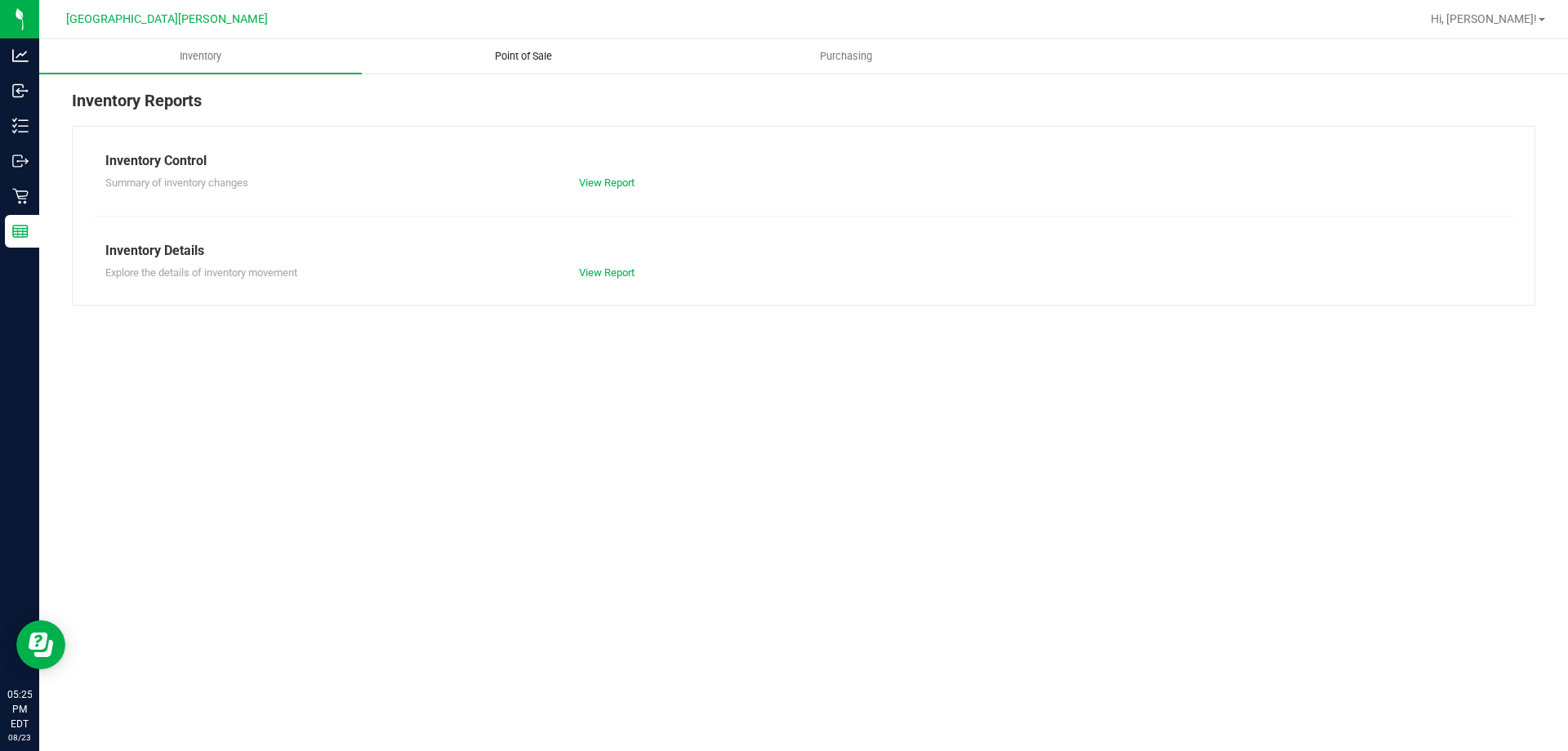
click at [519, 63] on uib-tab-heading "Point of Sale" at bounding box center [523, 56] width 321 height 33
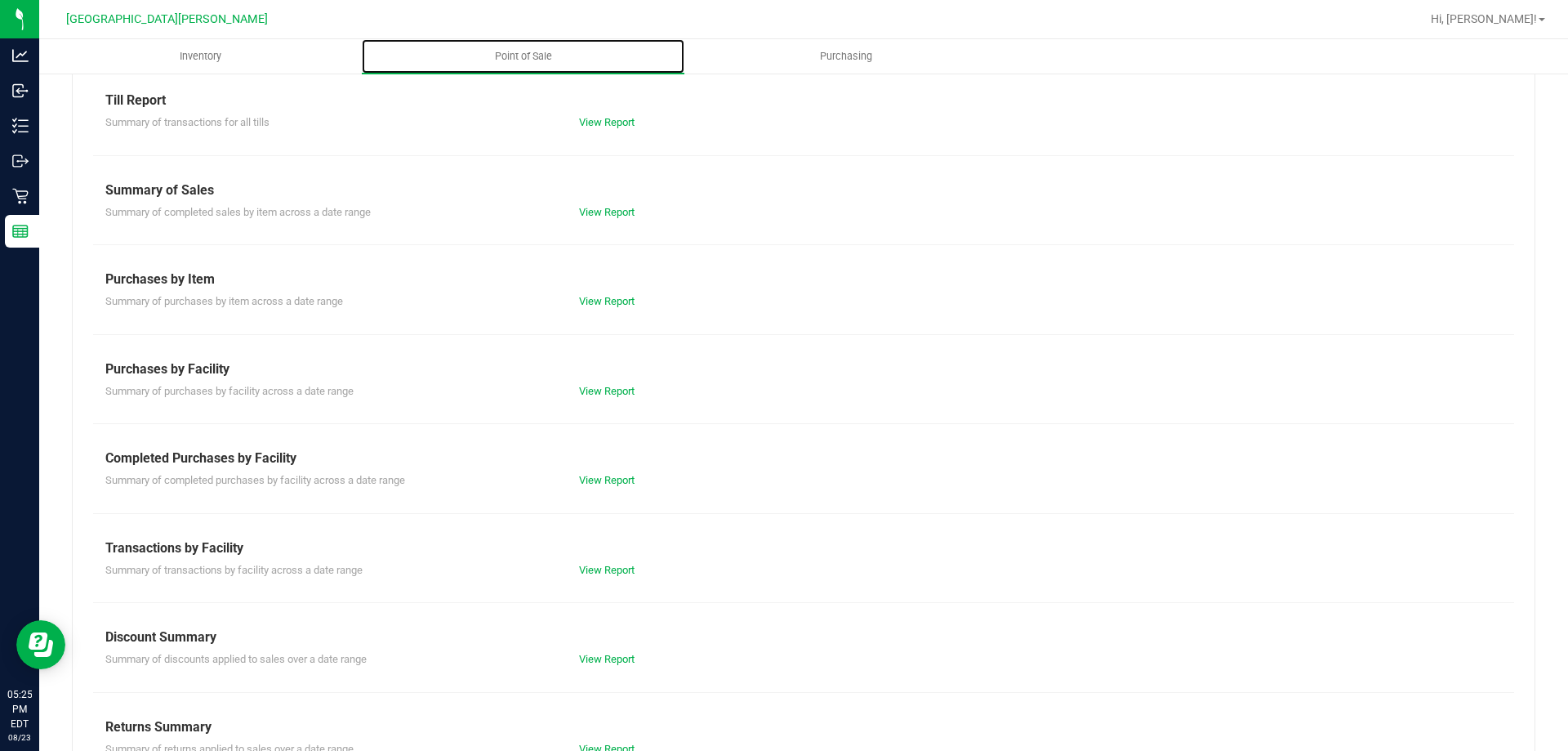
scroll to position [108, 0]
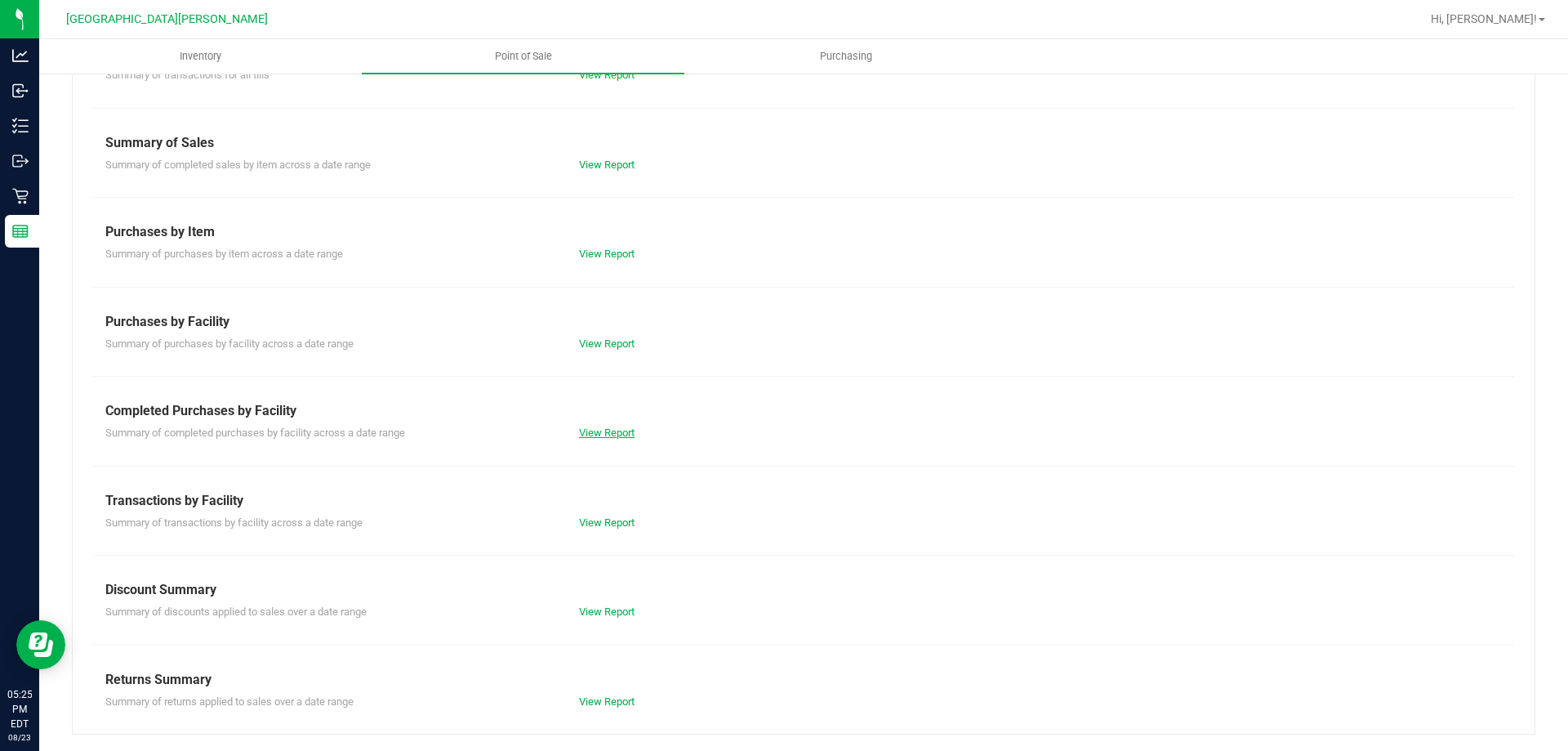
click at [591, 431] on link "View Report" at bounding box center [607, 433] width 55 height 13
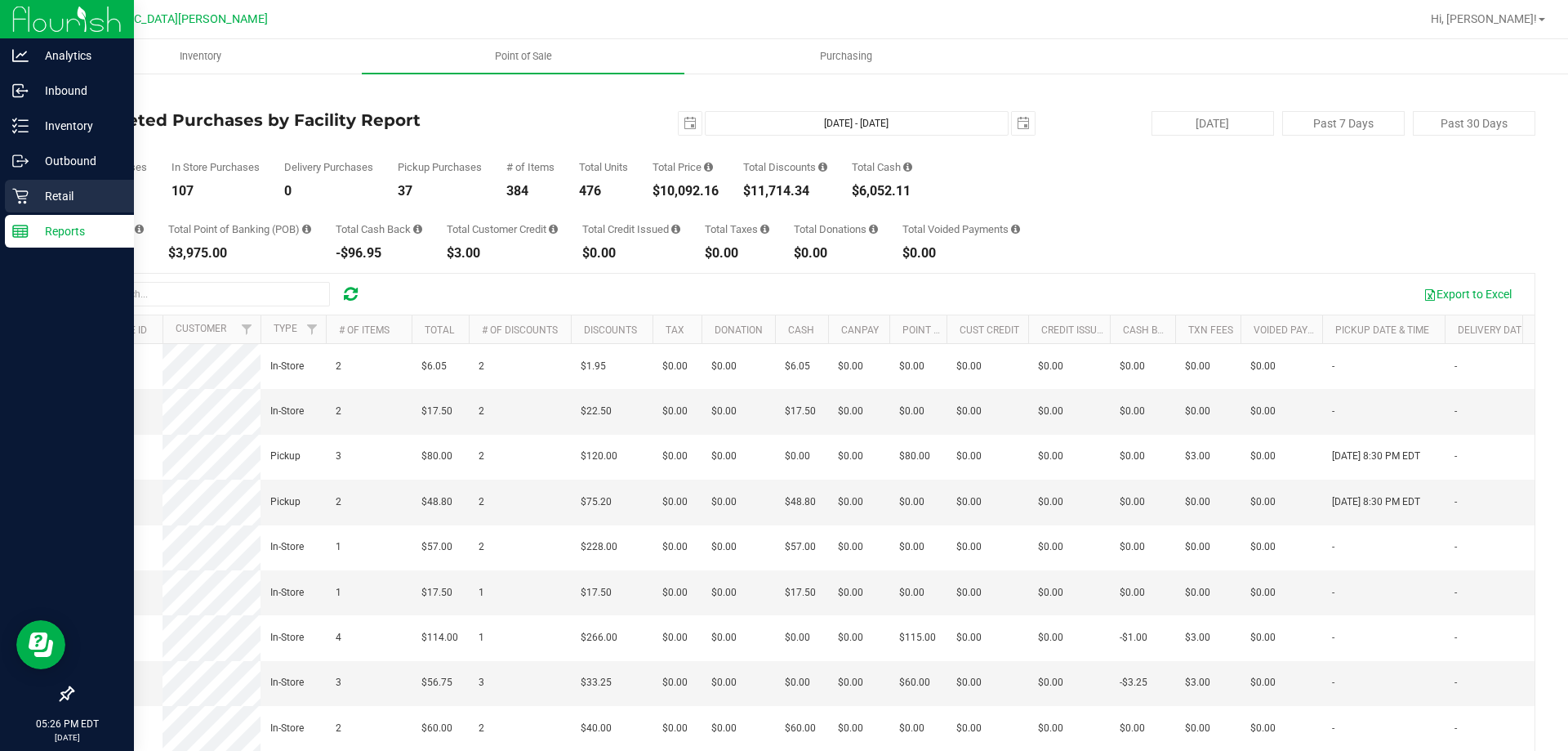
click at [48, 202] on p "Retail" at bounding box center [78, 196] width 98 height 20
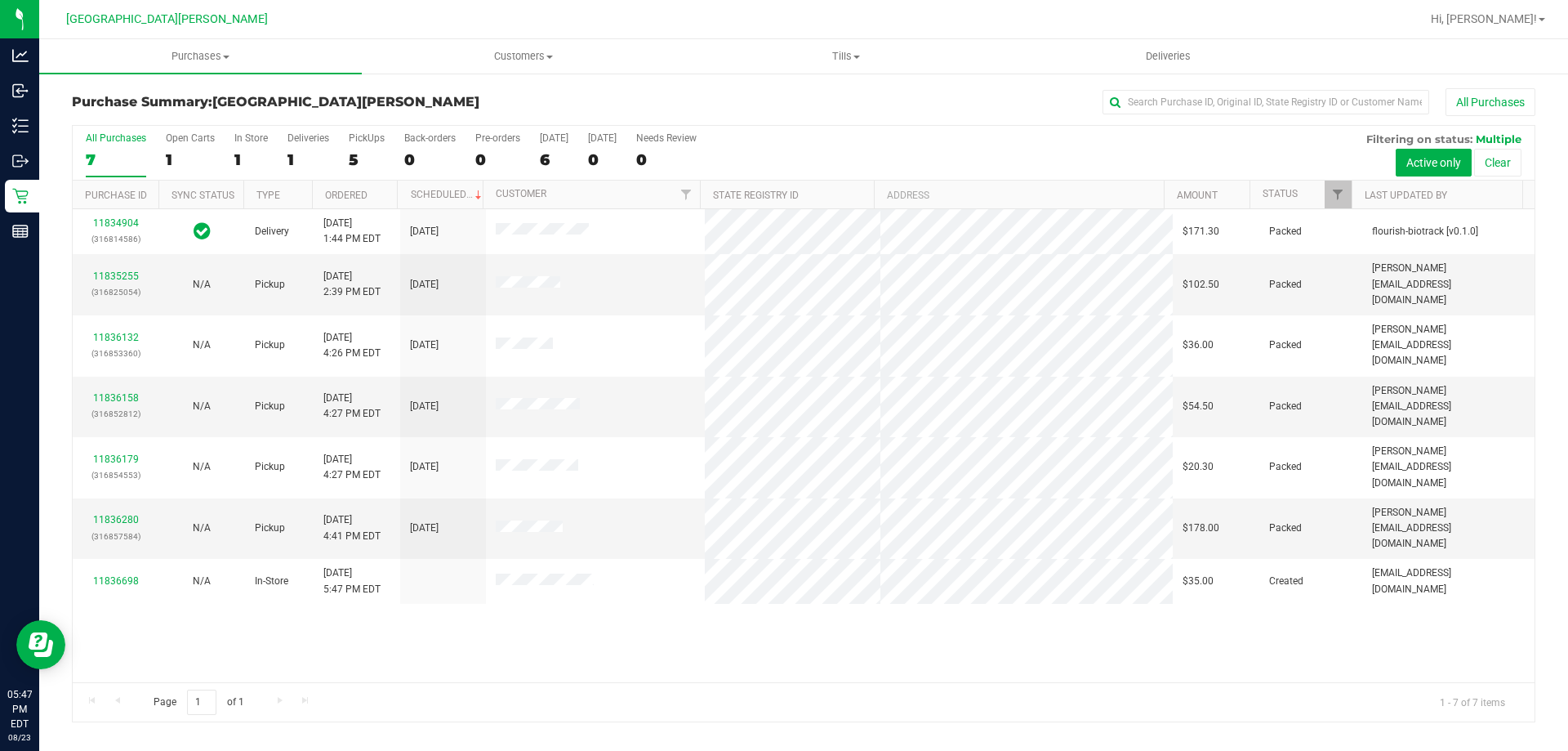
click at [782, 589] on div "11834904 (316814586) Delivery 8/23/2025 1:44 PM EDT 8/29/2025 $171.30 Packed fl…" at bounding box center [803, 446] width 1462 height 473
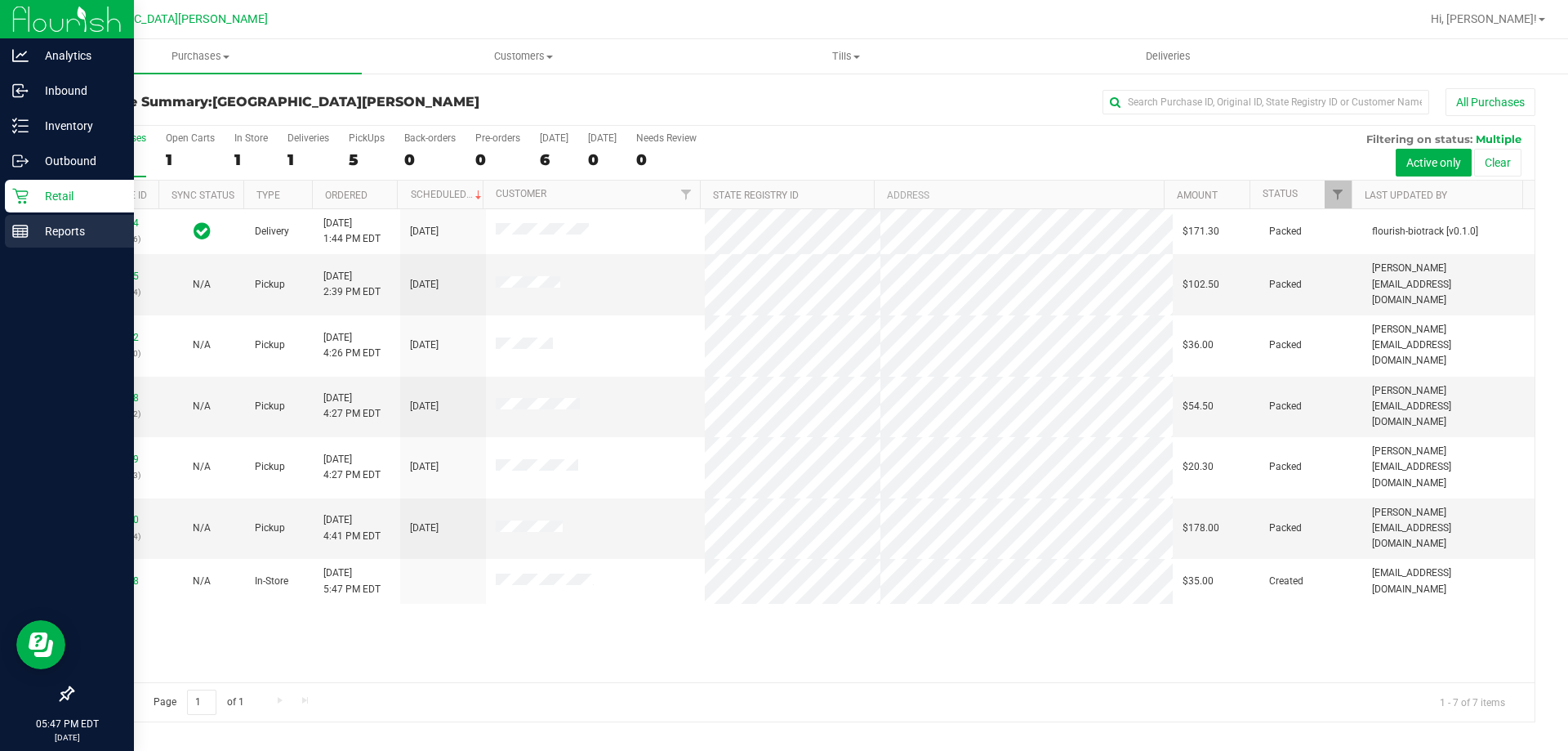
click at [28, 230] on rect at bounding box center [21, 231] width 14 height 12
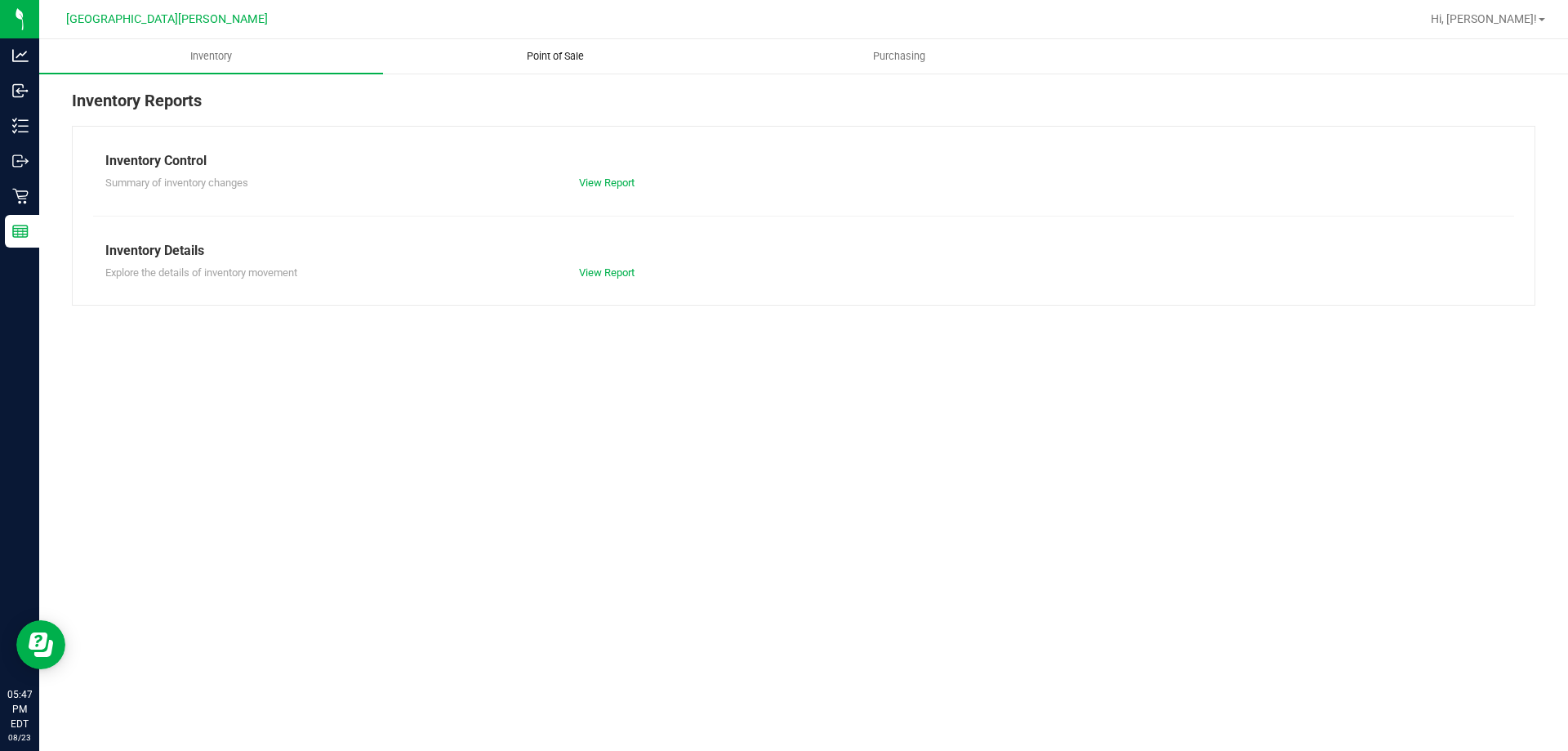
click at [587, 52] on span "Point of Sale" at bounding box center [554, 56] width 101 height 14
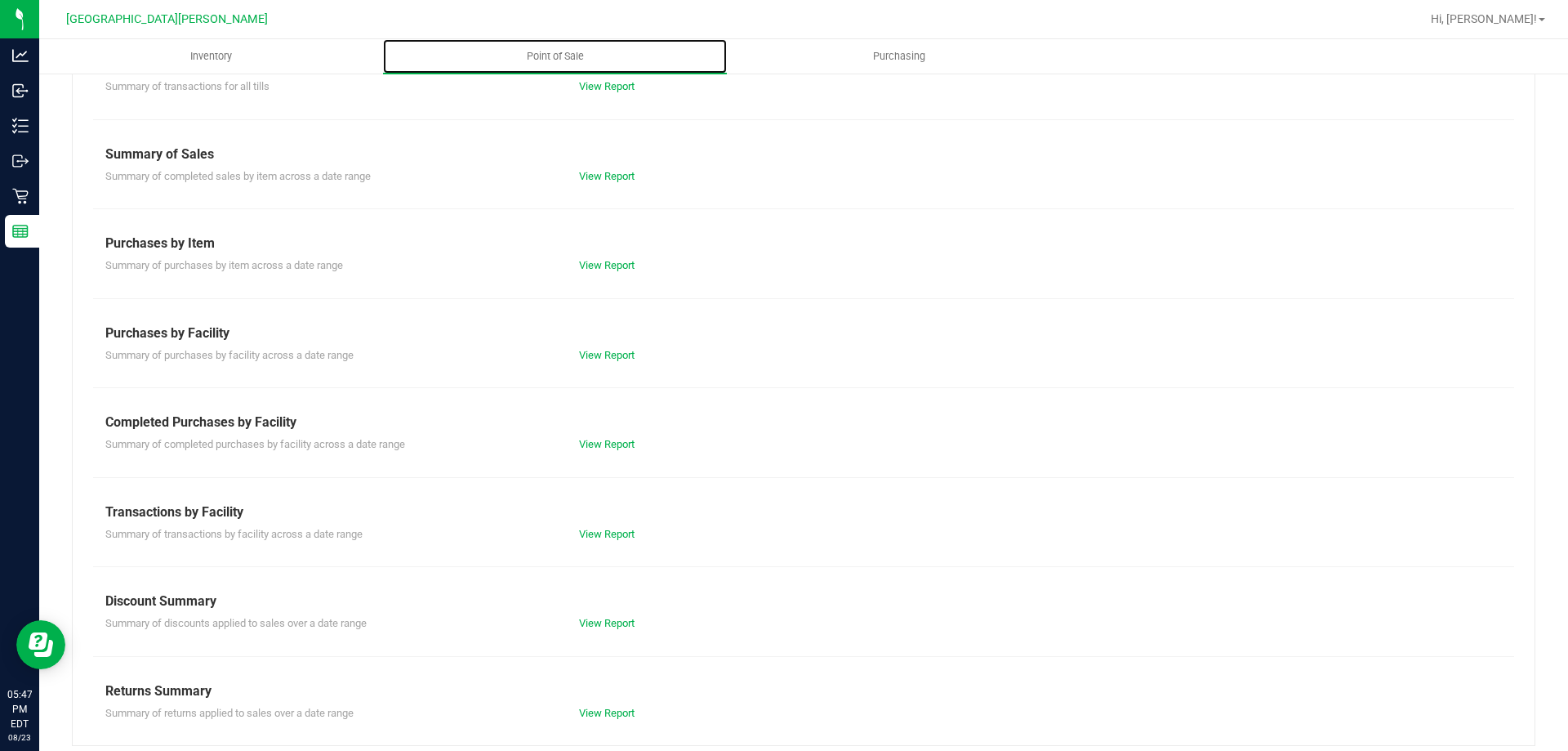
scroll to position [108, 0]
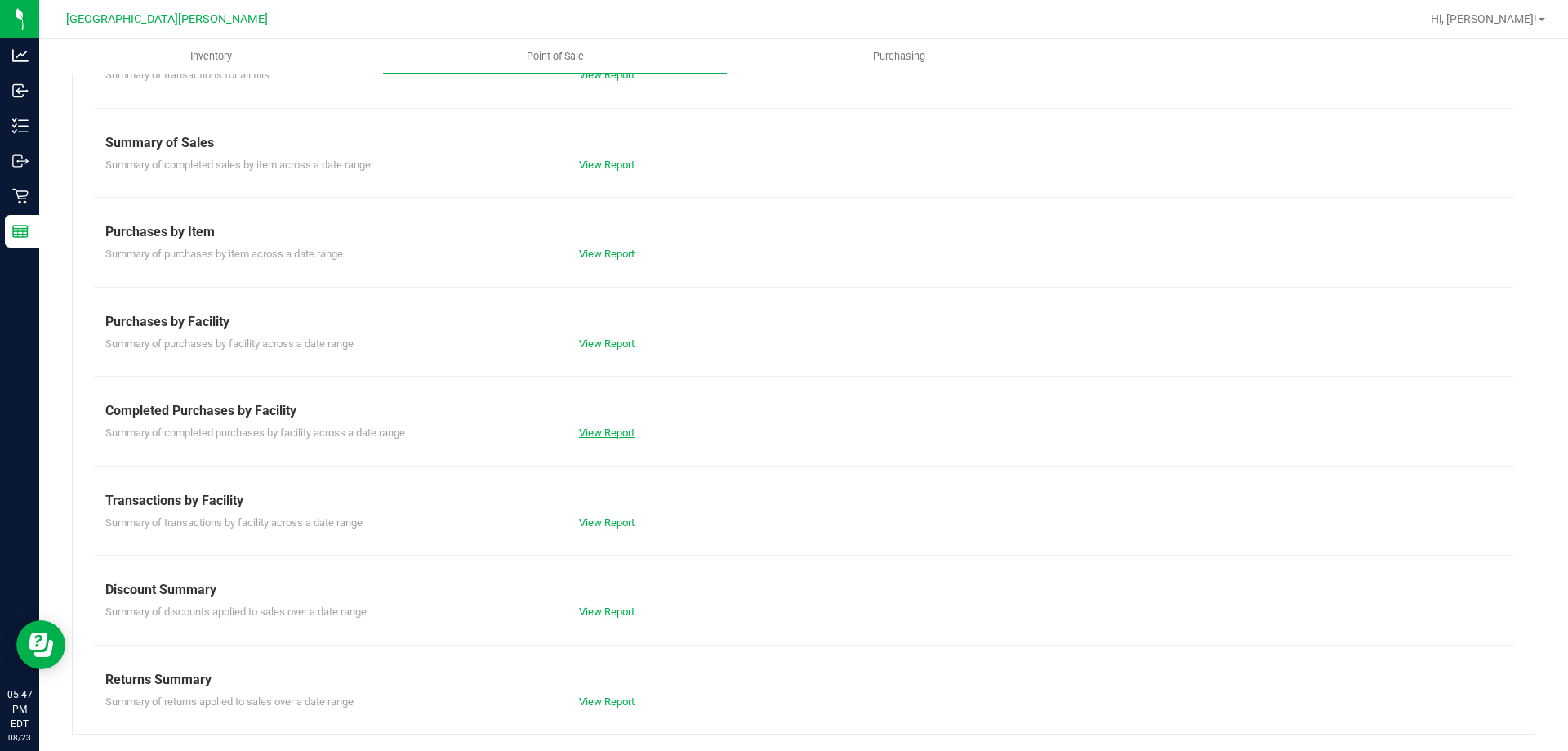
click at [618, 433] on link "View Report" at bounding box center [607, 433] width 55 height 13
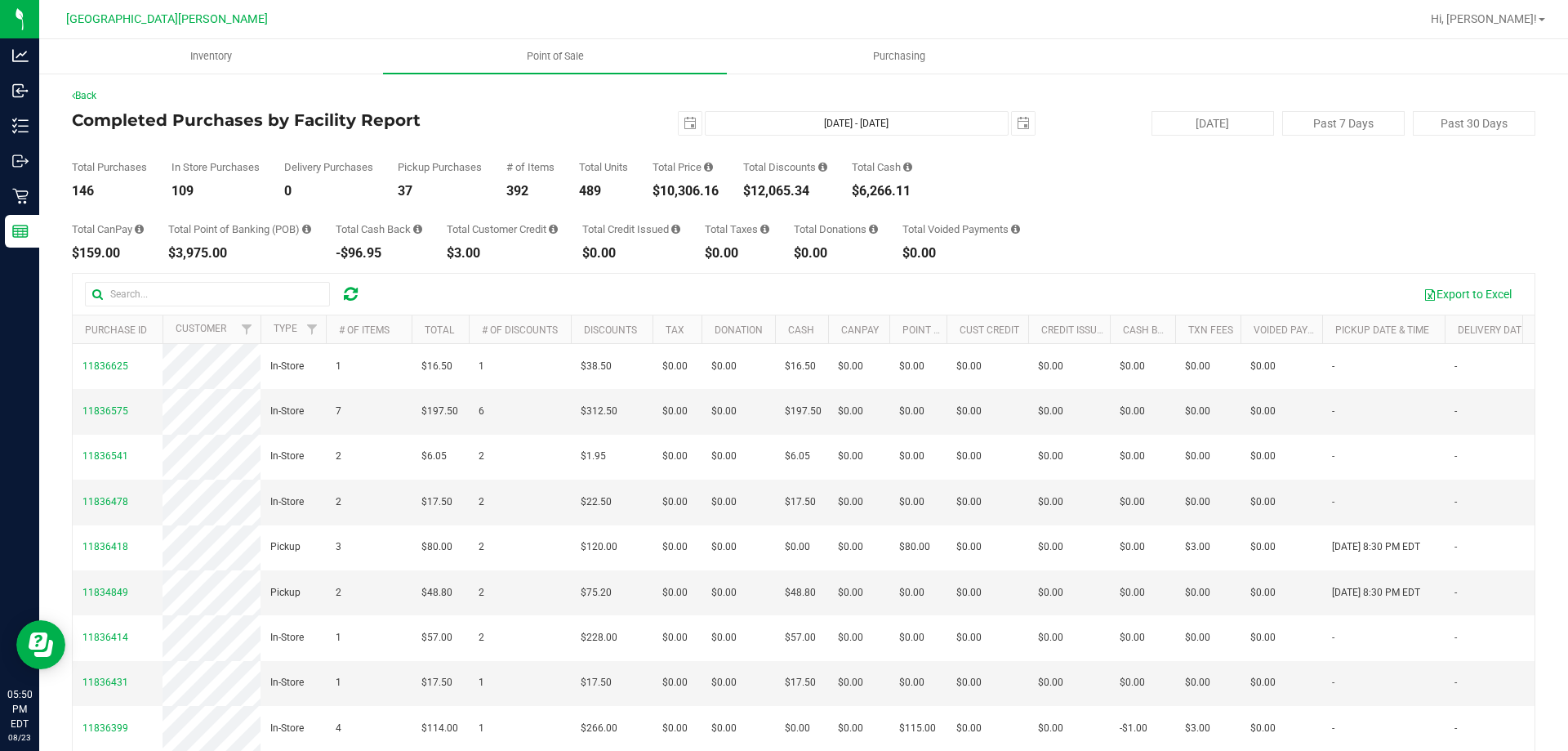
drag, startPoint x: 1240, startPoint y: 288, endPoint x: 1241, endPoint y: 277, distance: 11.0
click at [782, 288] on div "Export to Excel" at bounding box center [949, 294] width 1147 height 28
click at [782, 216] on div "Total CanPay $159.00 Total Point of Banking (POB) $3,975.00 Total Cash Back -$9…" at bounding box center [804, 229] width 1464 height 63
drag, startPoint x: 0, startPoint y: 0, endPoint x: 782, endPoint y: 282, distance: 831.3
click at [1211, 262] on div "Back Completed Purchases by Facility Report [DATE] [DATE] - [DATE] [DATE] [DATE…" at bounding box center [804, 472] width 1464 height 769
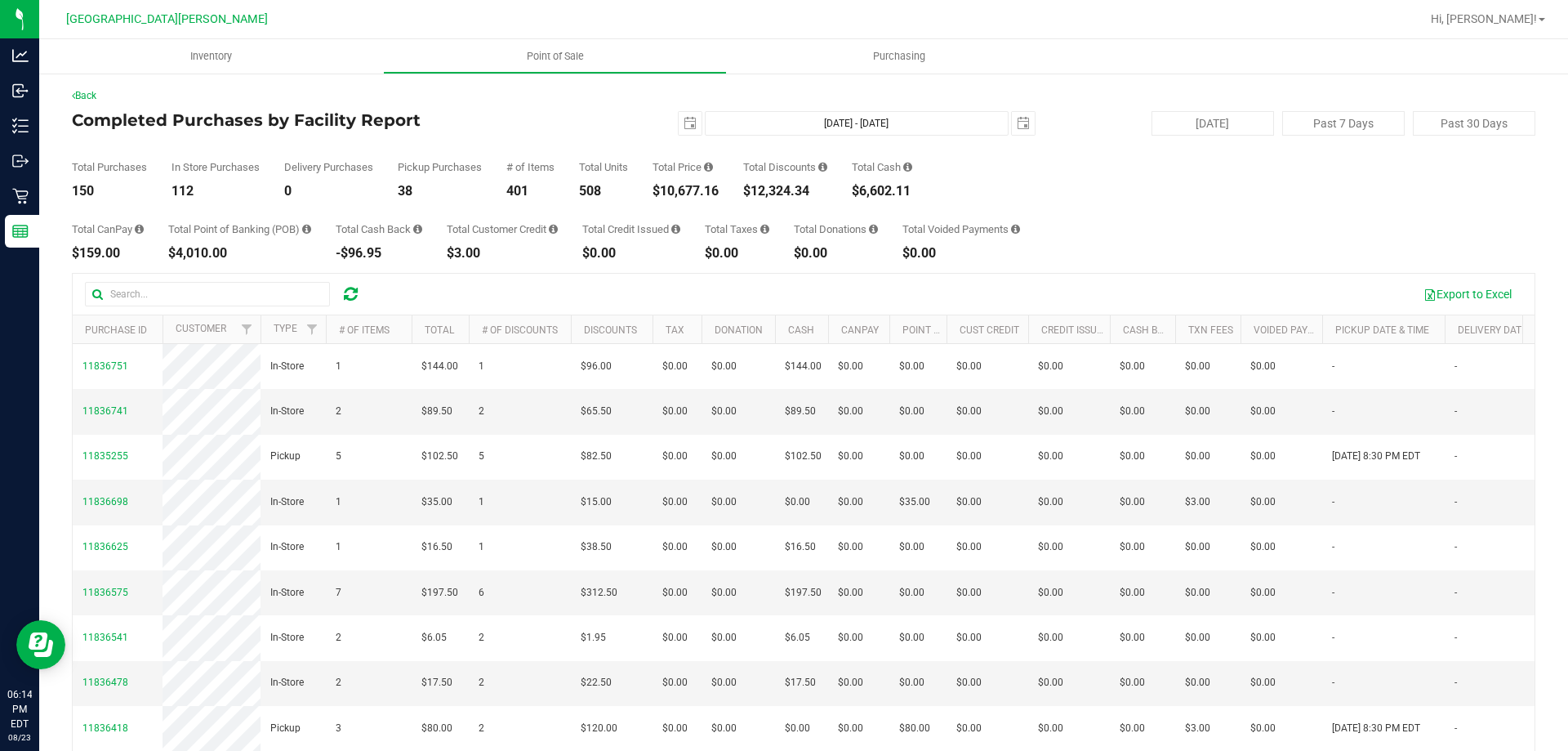
click at [1168, 230] on div "Total CanPay $159.00 Total Point of Banking (POB) $4,010.00 Total Cash Back -$9…" at bounding box center [804, 229] width 1464 height 63
click at [1382, 236] on div "Total CanPay $159.00 Total Point of Banking (POB) $4,010.00 Total Cash Back -$9…" at bounding box center [804, 229] width 1464 height 63
drag, startPoint x: 1081, startPoint y: 63, endPoint x: 782, endPoint y: 4, distance: 304.8
click at [1081, 63] on ul "Inventory Point of Sale Purchasing" at bounding box center [823, 56] width 1568 height 35
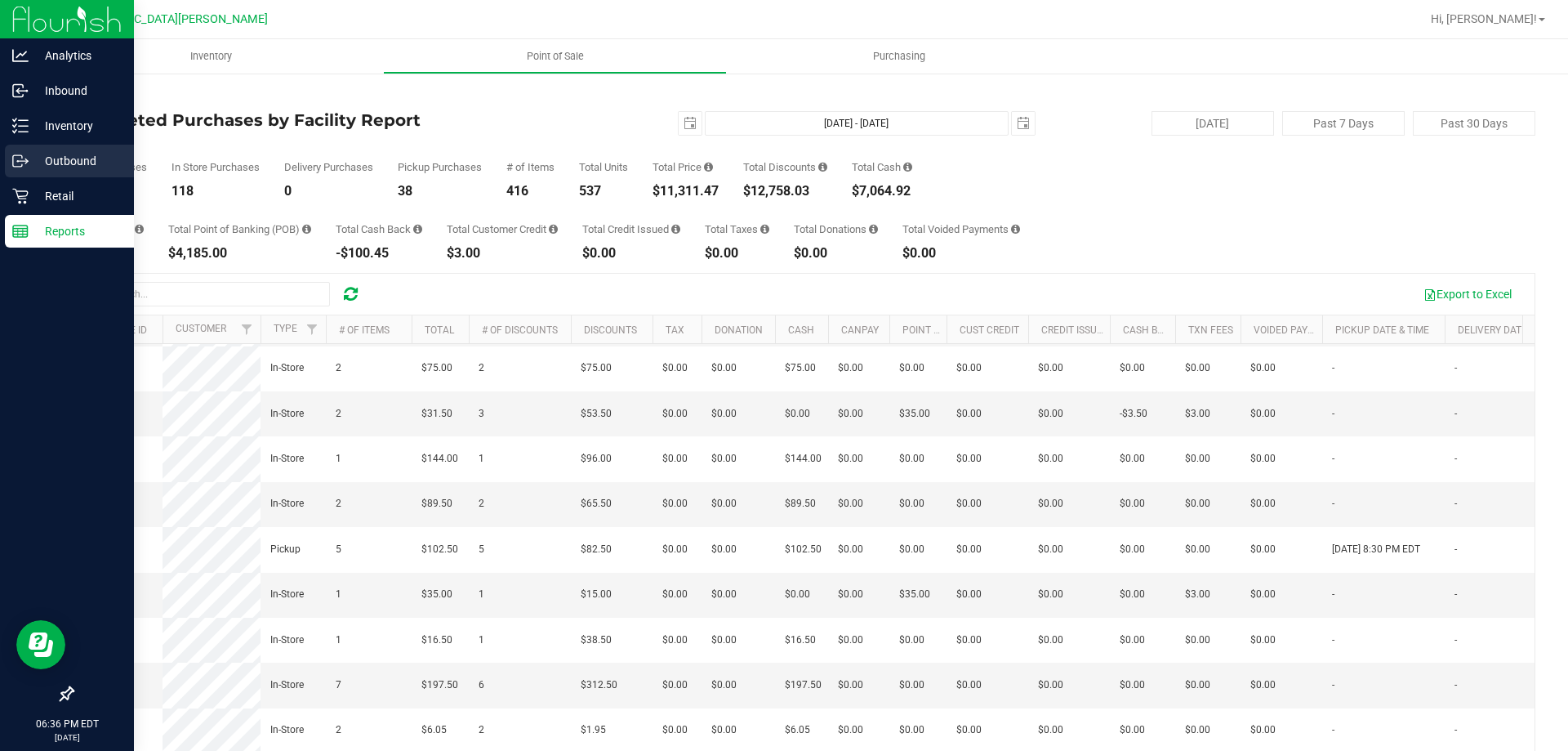
scroll to position [408, 0]
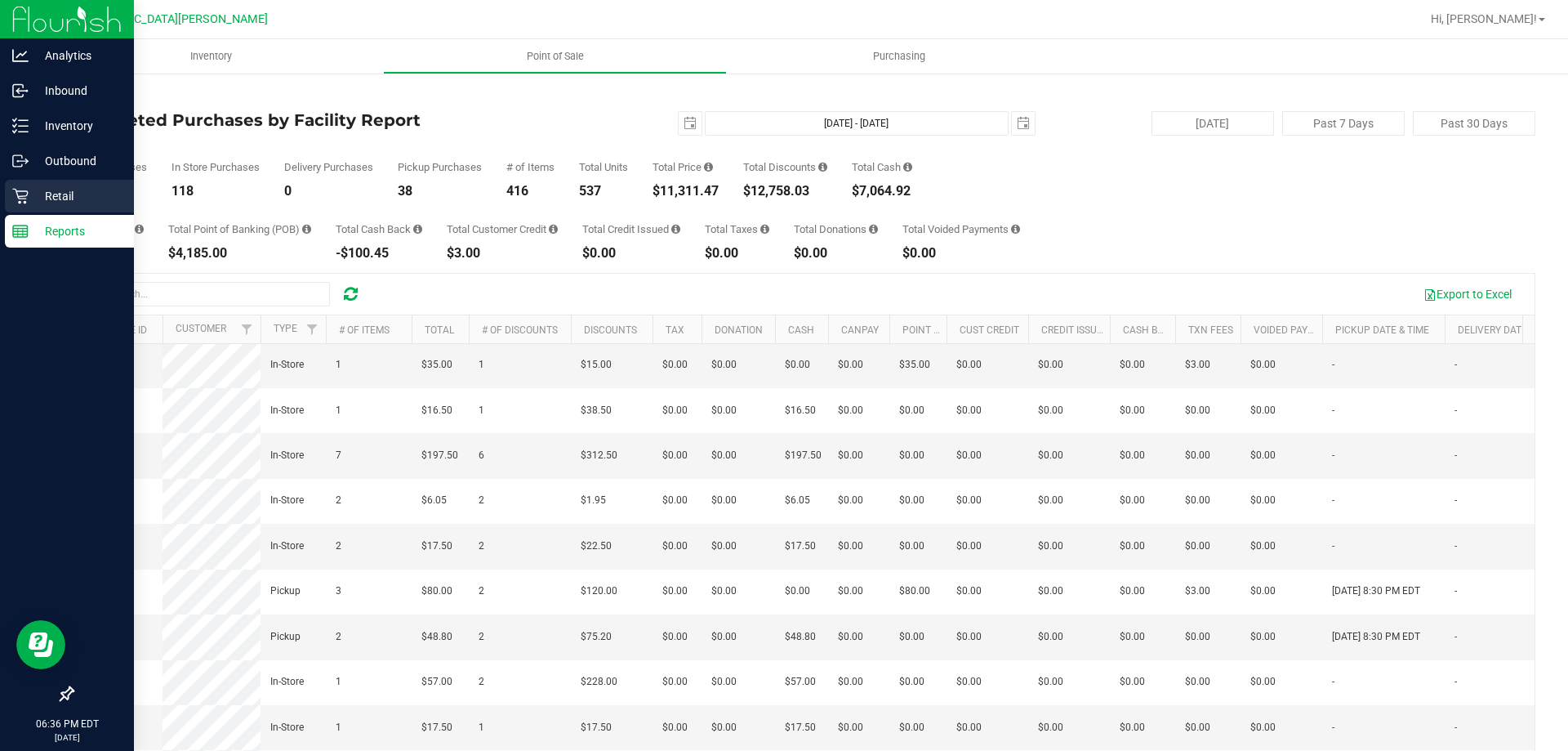
click at [34, 197] on p "Retail" at bounding box center [78, 196] width 98 height 20
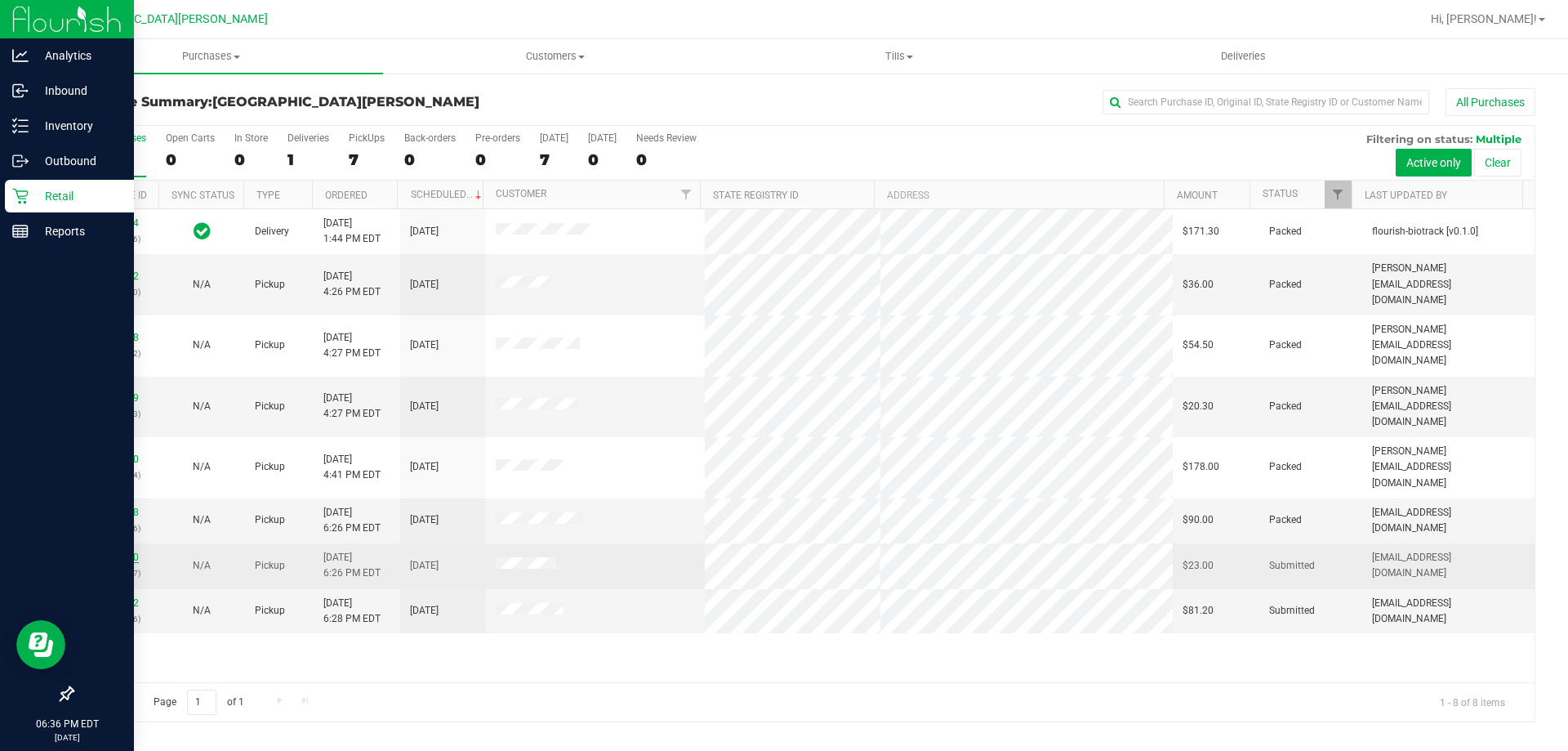
click at [114, 552] on link "11836930" at bounding box center [115, 557] width 46 height 12
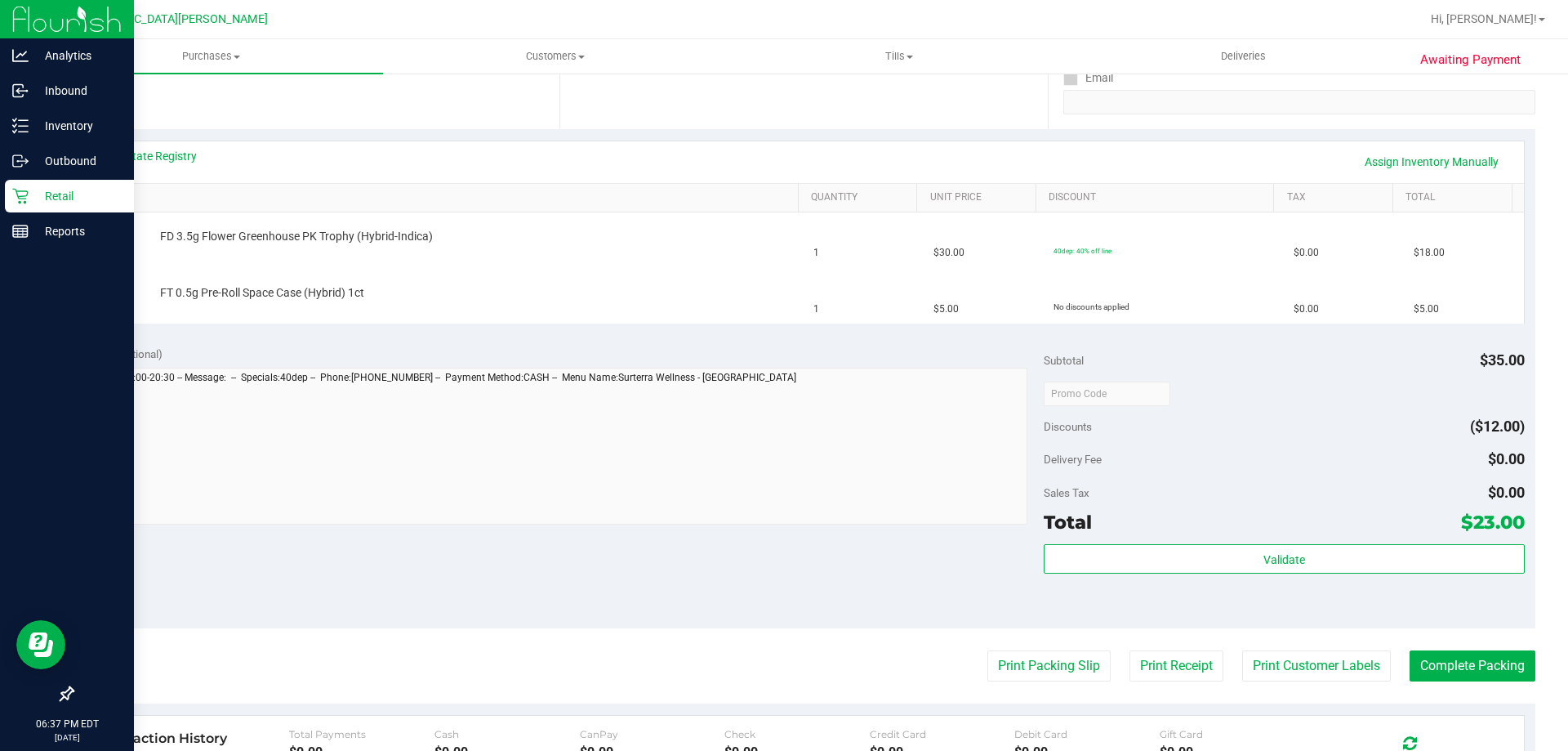
scroll to position [490, 0]
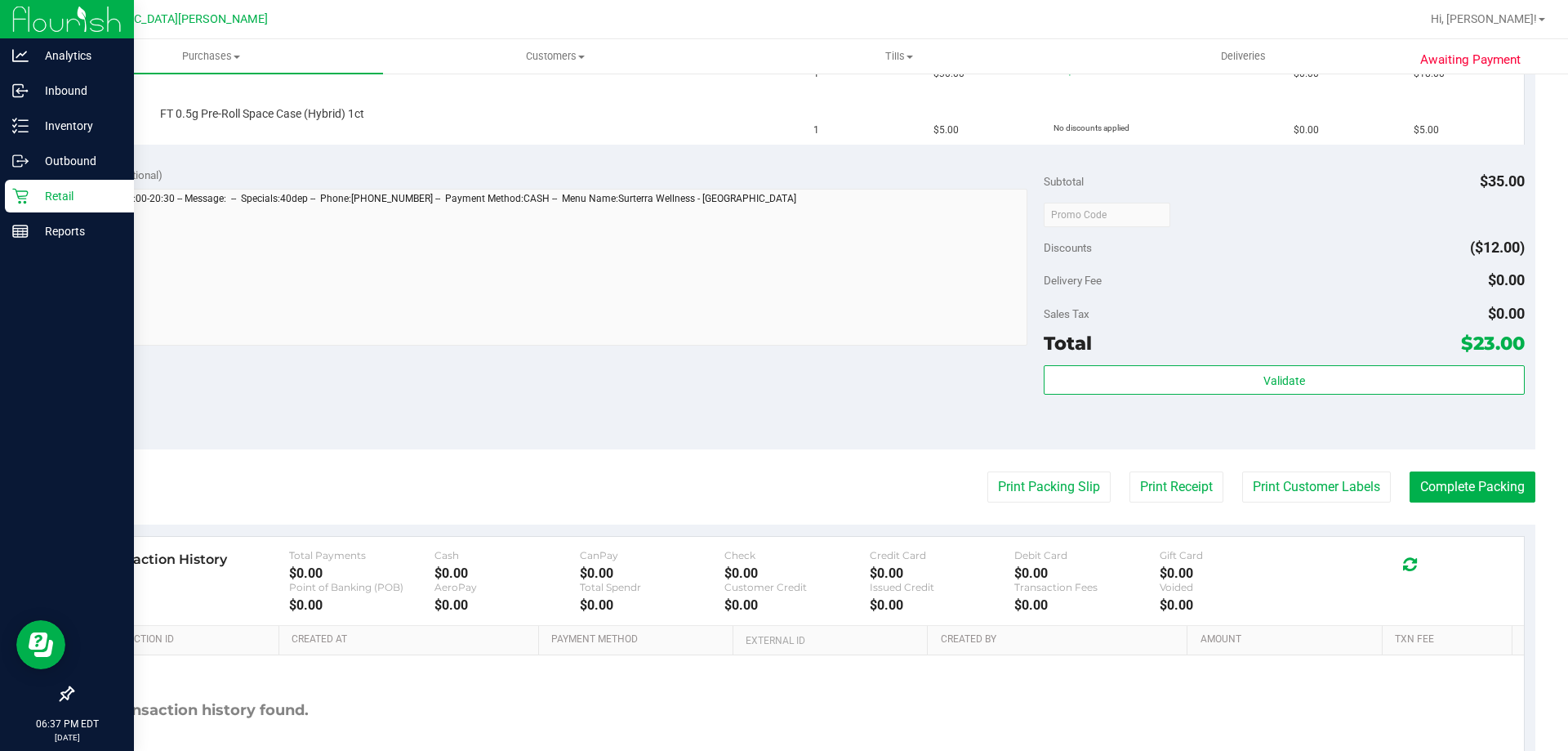
click at [902, 378] on div "Notes (optional) Subtotal $35.00 Discounts ($12.00) Delivery Fee $0.00 Sales Ta…" at bounding box center [804, 302] width 1464 height 294
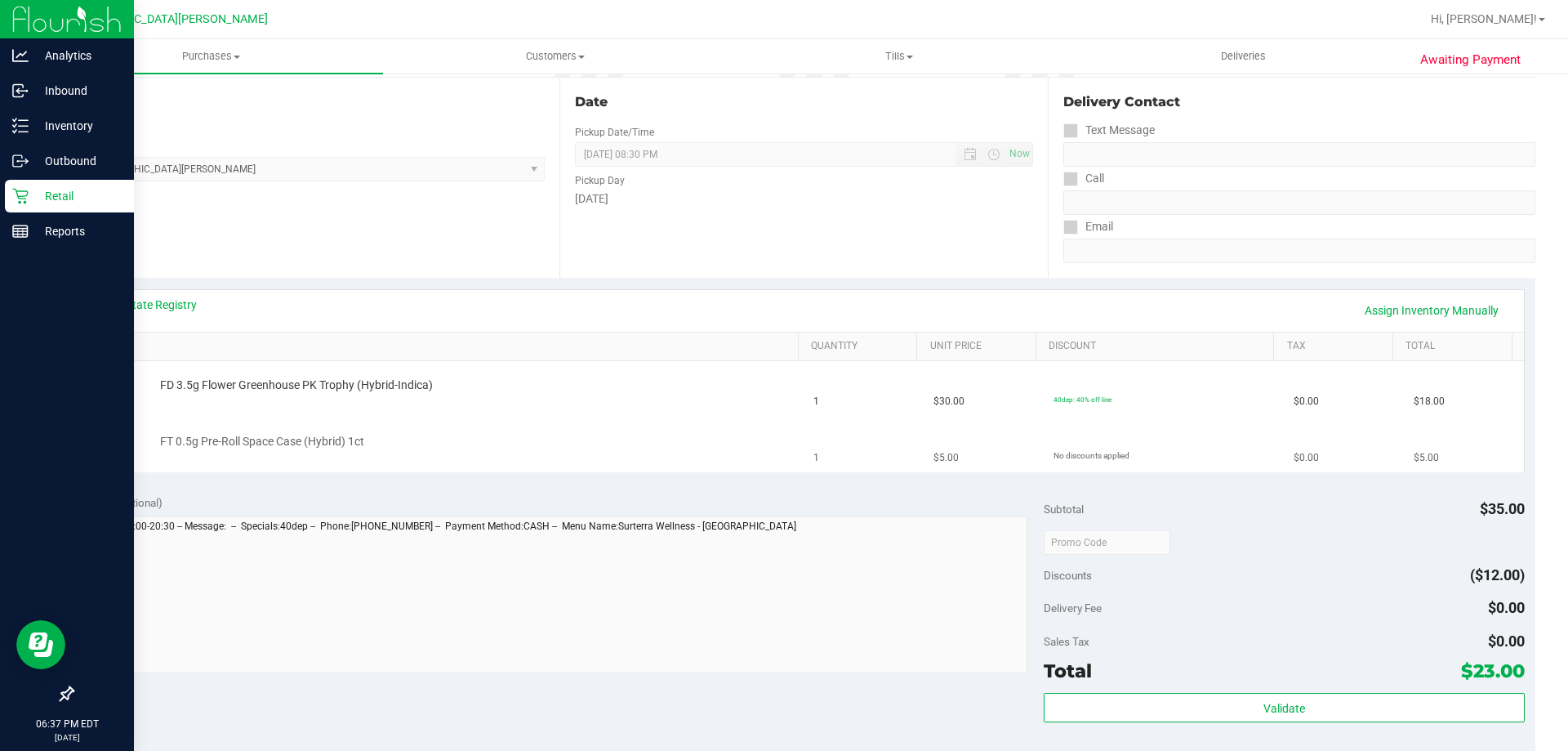
scroll to position [163, 0]
click at [661, 438] on div "FT 0.5g Pre-Roll Space Case (Hybrid) 1ct" at bounding box center [471, 441] width 639 height 16
click at [700, 468] on td "FT 0.5g Pre-Roll Space Case (Hybrid) 1ct" at bounding box center [444, 444] width 720 height 54
click at [601, 405] on td "FD 3.5g Flower Greenhouse PK Trophy (Hybrid-Indica)" at bounding box center [444, 388] width 720 height 55
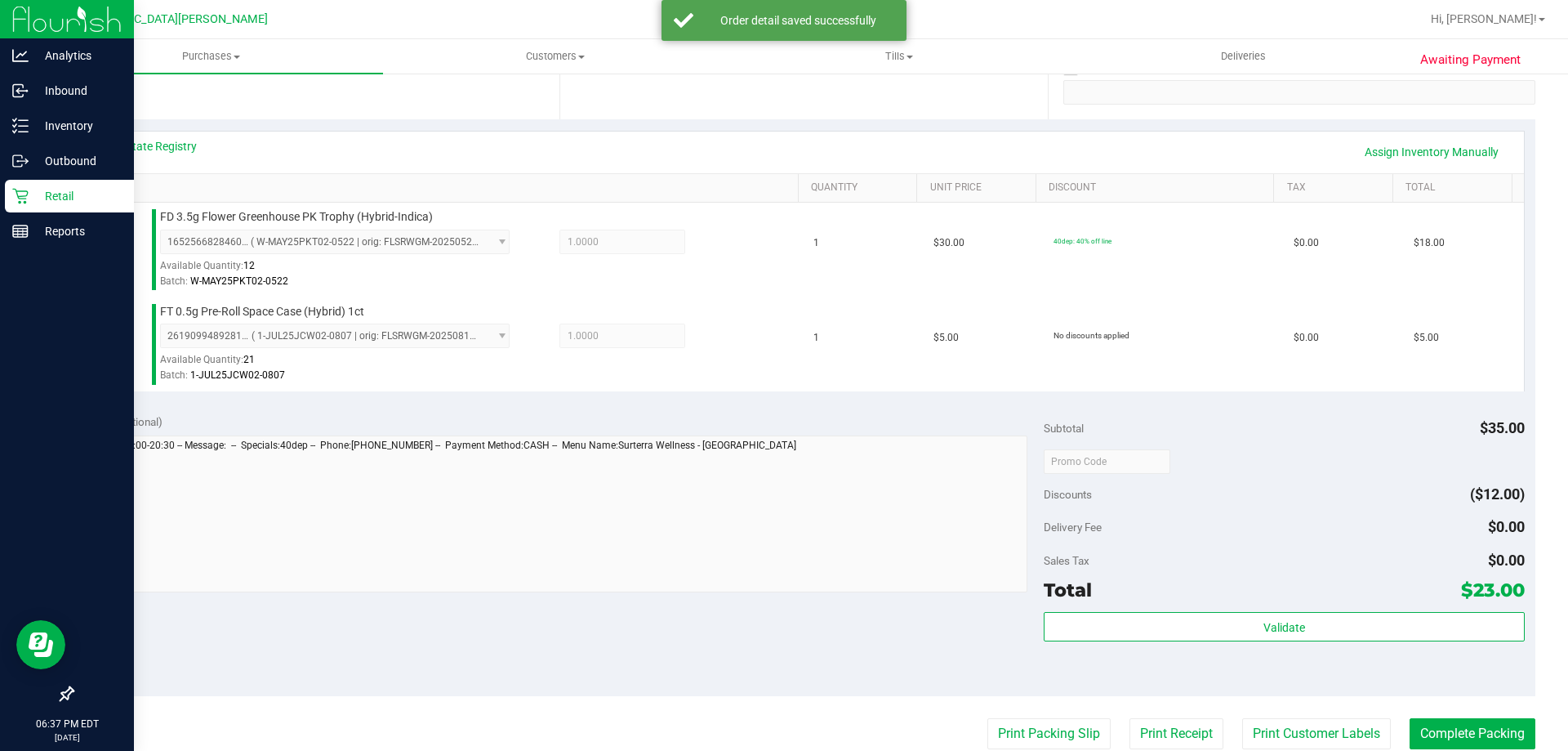
scroll to position [680, 0]
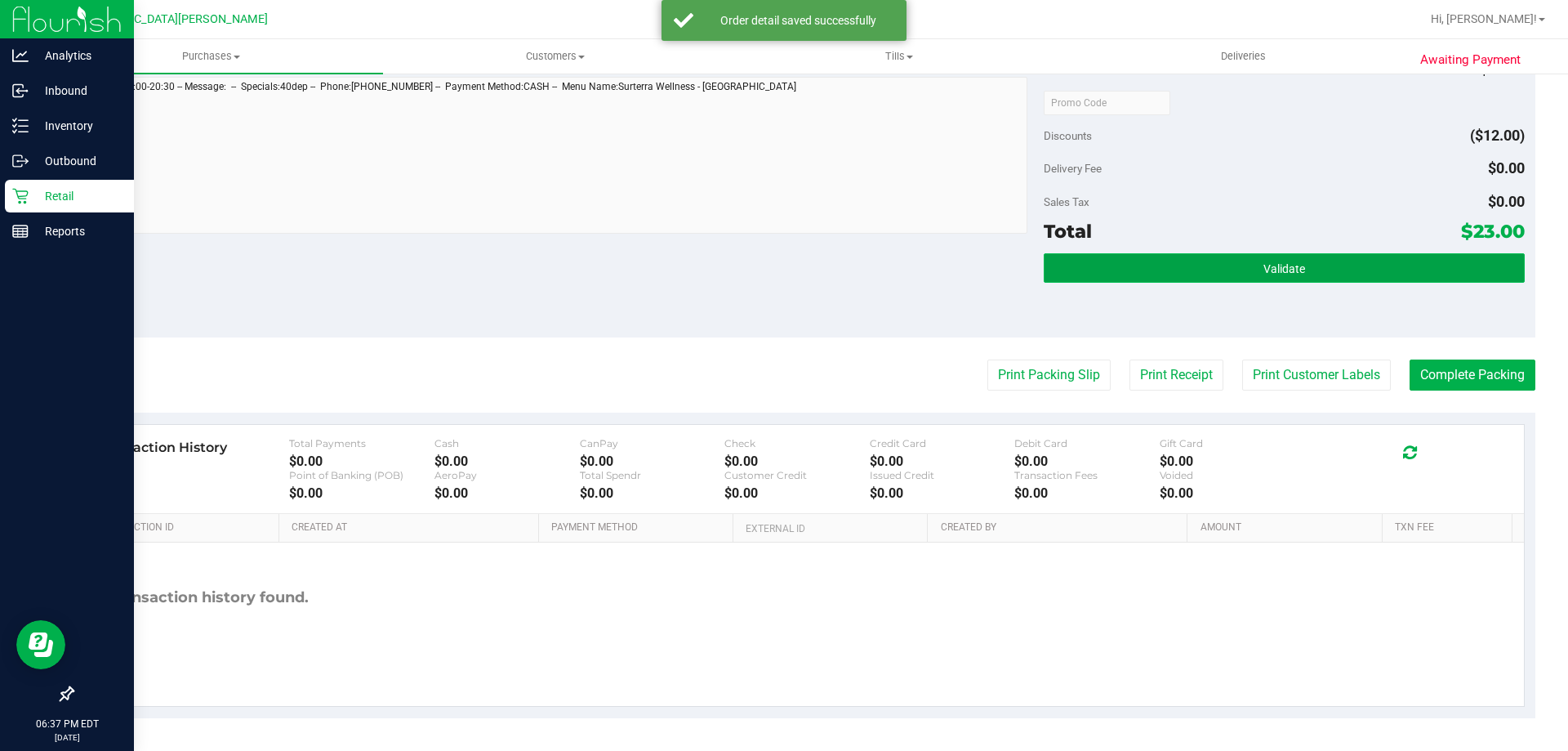
click at [1272, 273] on span "Validate" at bounding box center [1283, 269] width 42 height 13
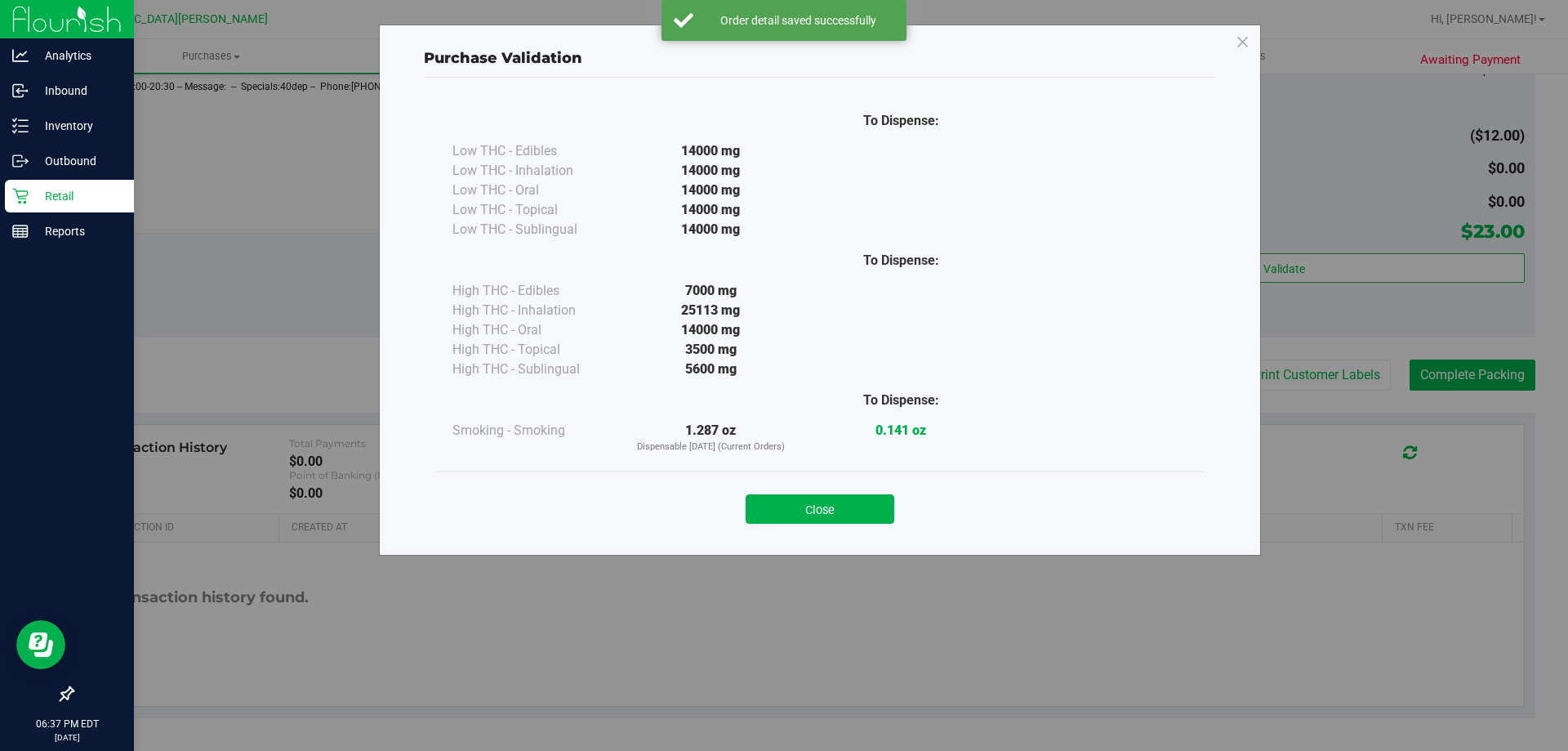
drag, startPoint x: 864, startPoint y: 509, endPoint x: 1124, endPoint y: 438, distance: 269.5
click at [866, 508] on button "Close" at bounding box center [819, 509] width 149 height 29
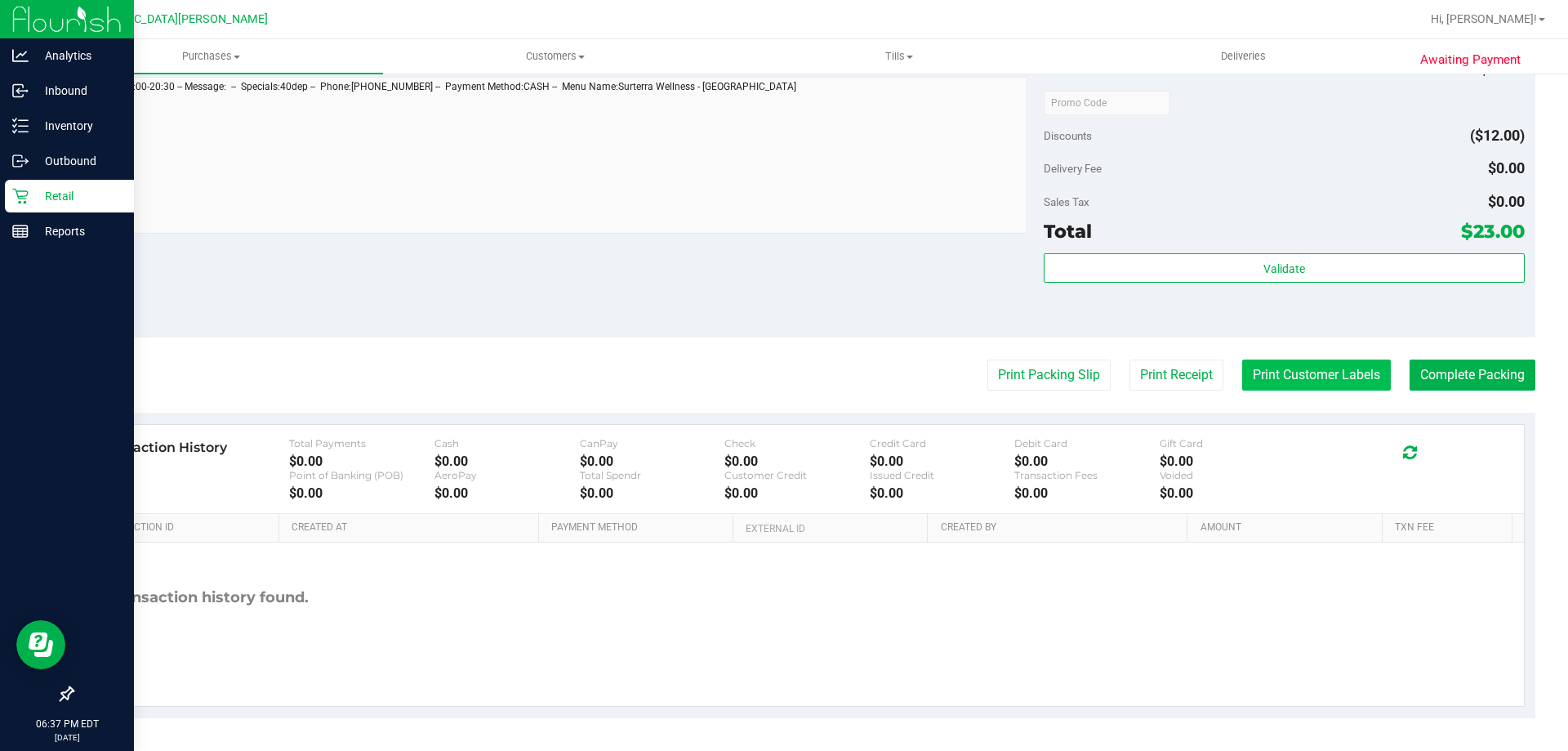
click at [1249, 375] on button "Print Customer Labels" at bounding box center [1316, 375] width 149 height 31
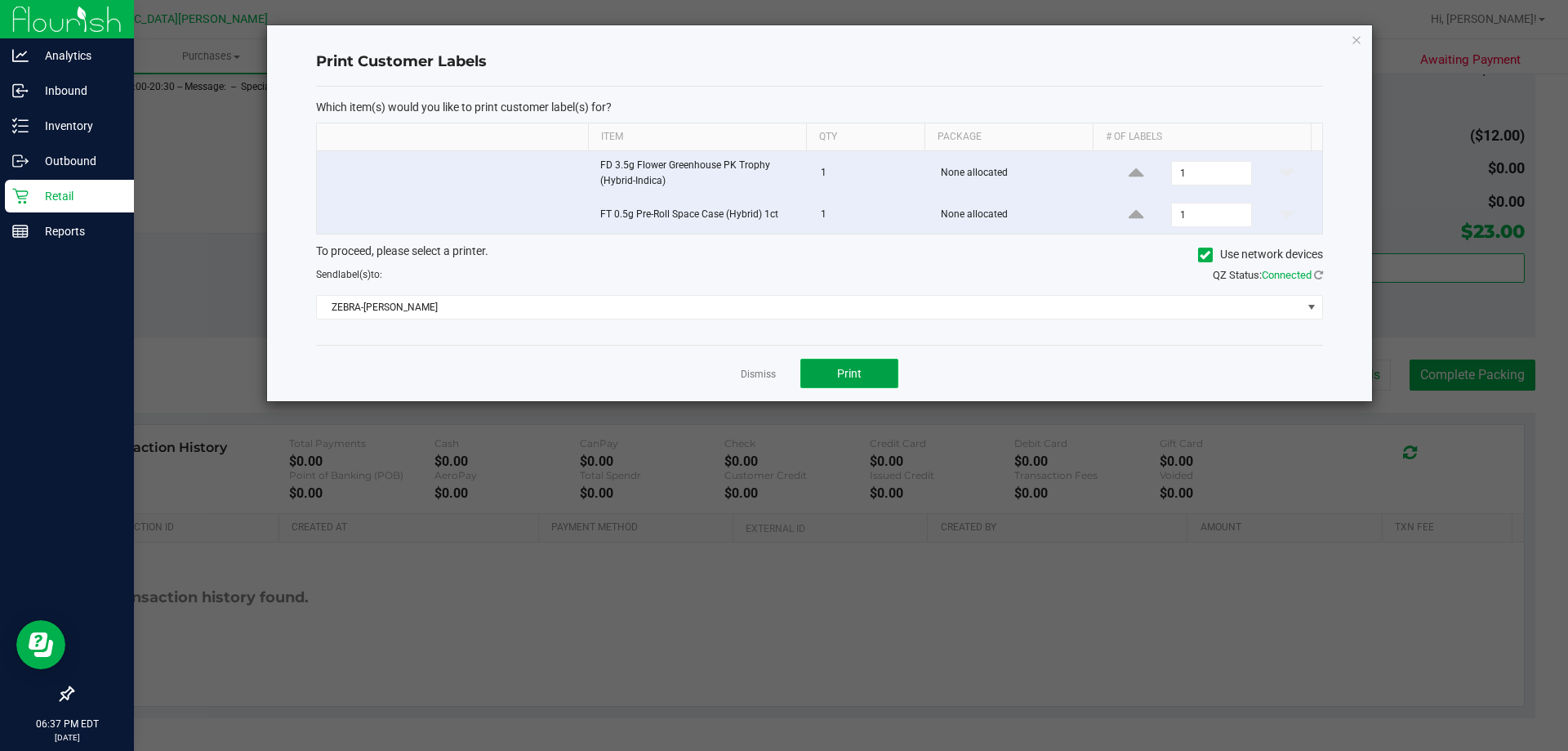
click at [874, 377] on button "Print" at bounding box center [850, 373] width 98 height 29
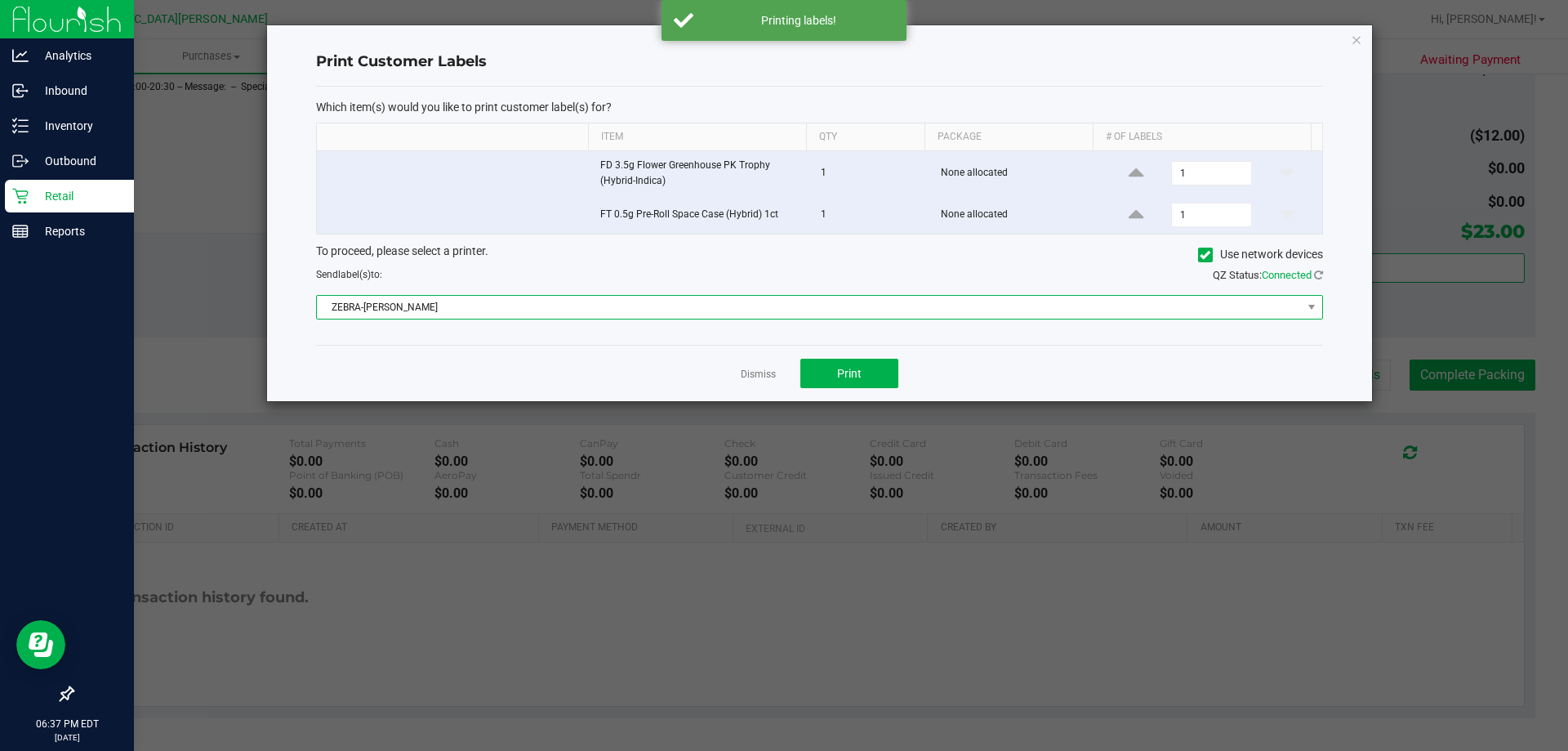
click at [776, 311] on span "ZEBRA-[PERSON_NAME]" at bounding box center [809, 307] width 984 height 23
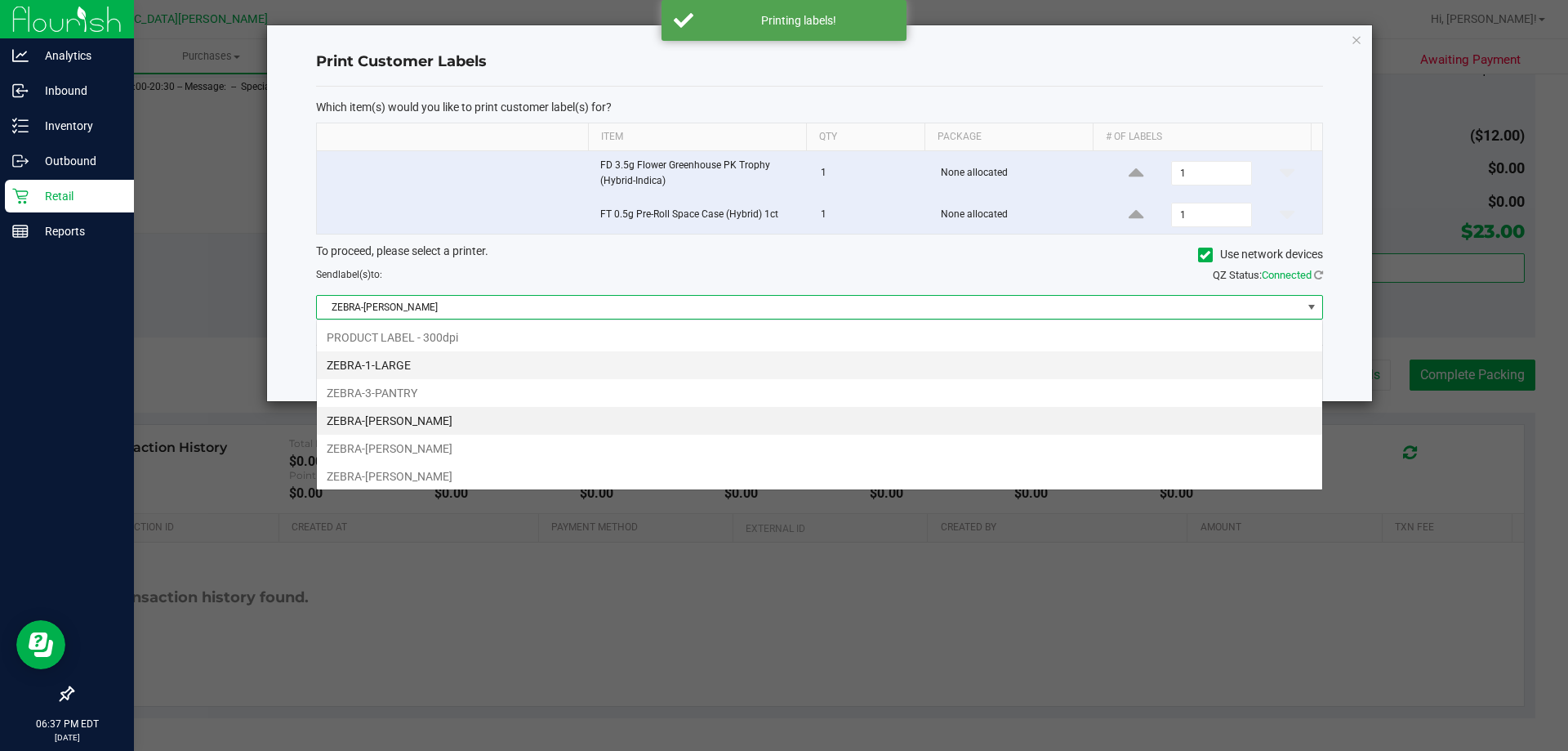
scroll to position [24, 1006]
click at [416, 361] on li "ZEBRA-1-LARGE" at bounding box center [819, 364] width 1005 height 28
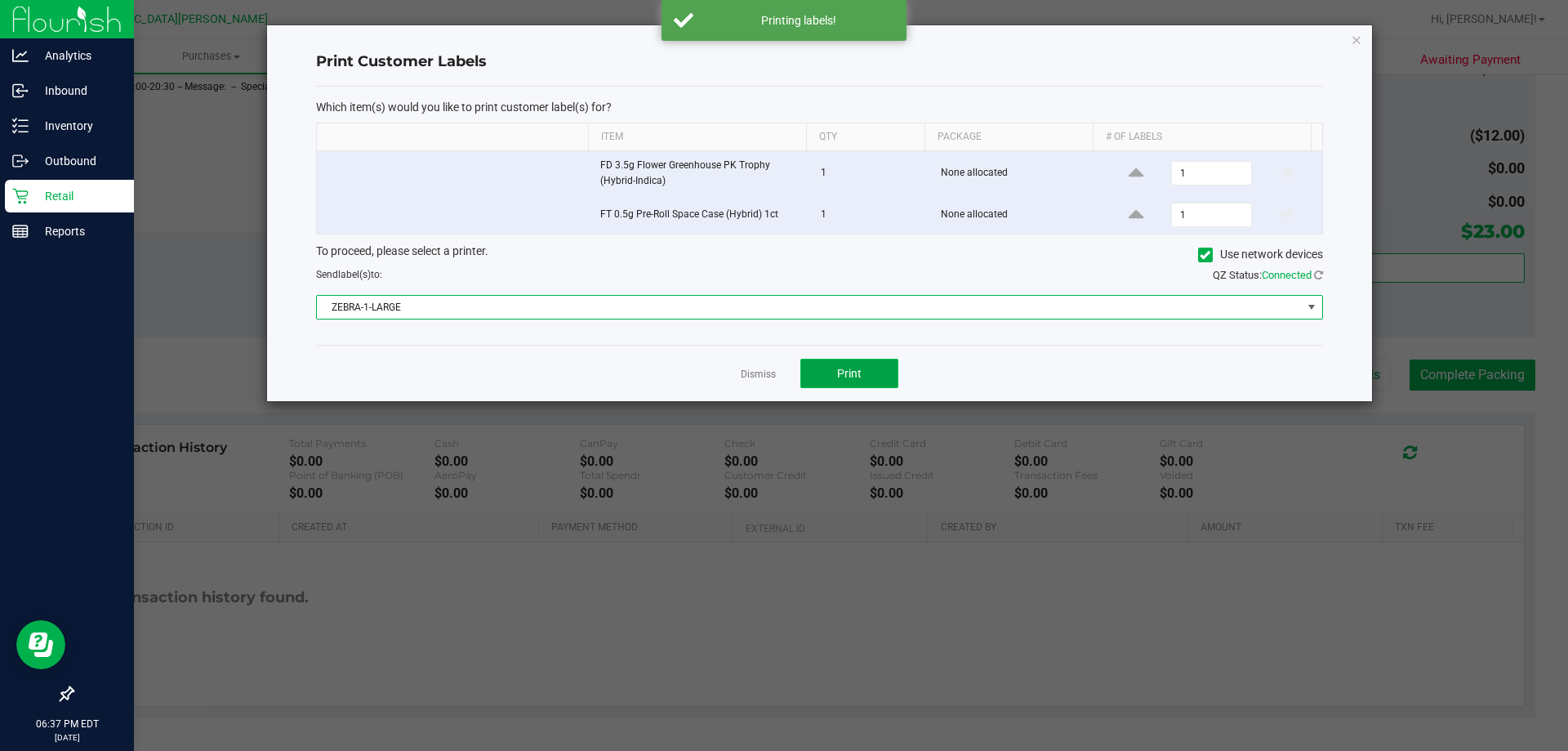
click at [837, 374] on span "Print" at bounding box center [849, 373] width 24 height 13
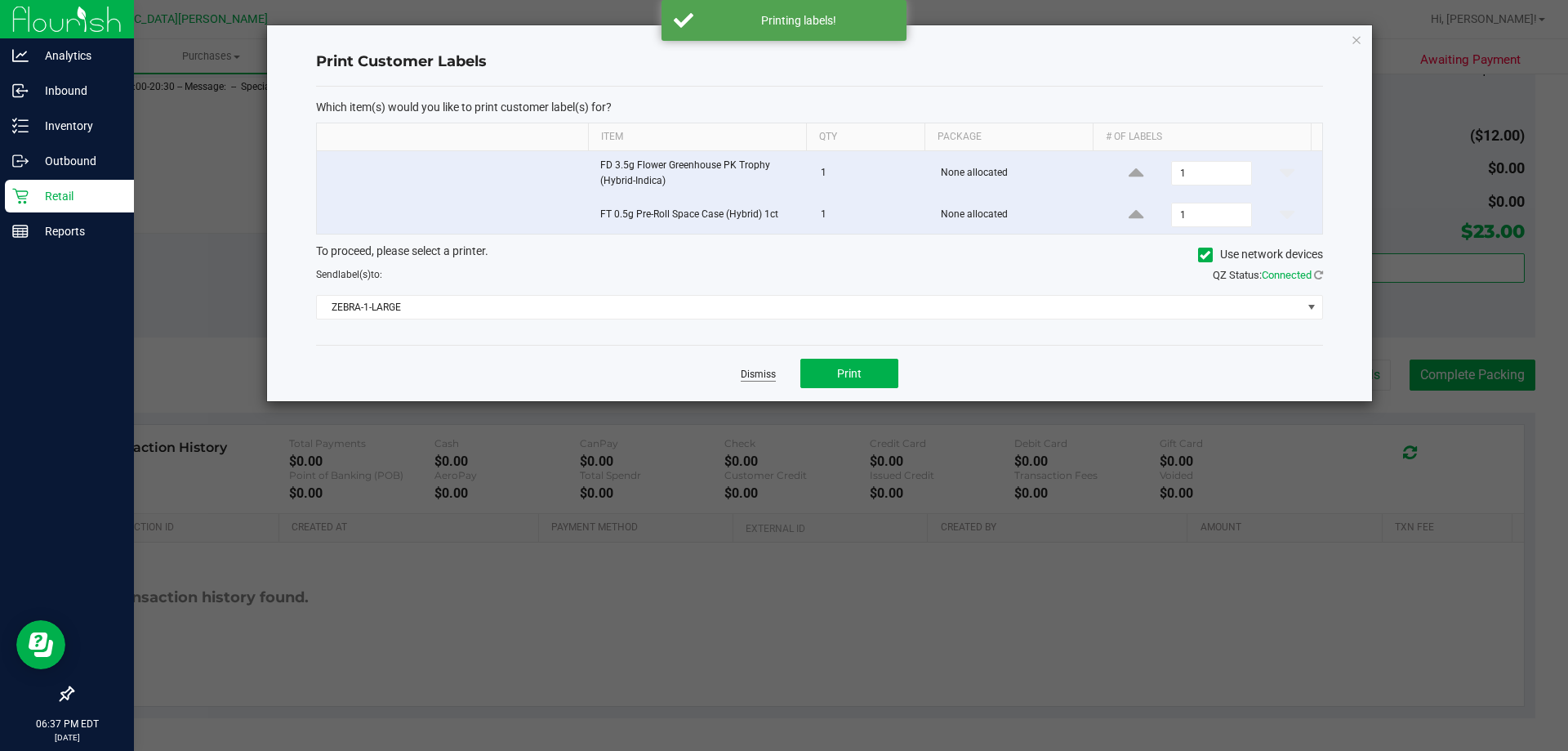
click at [765, 374] on link "Dismiss" at bounding box center [758, 375] width 35 height 14
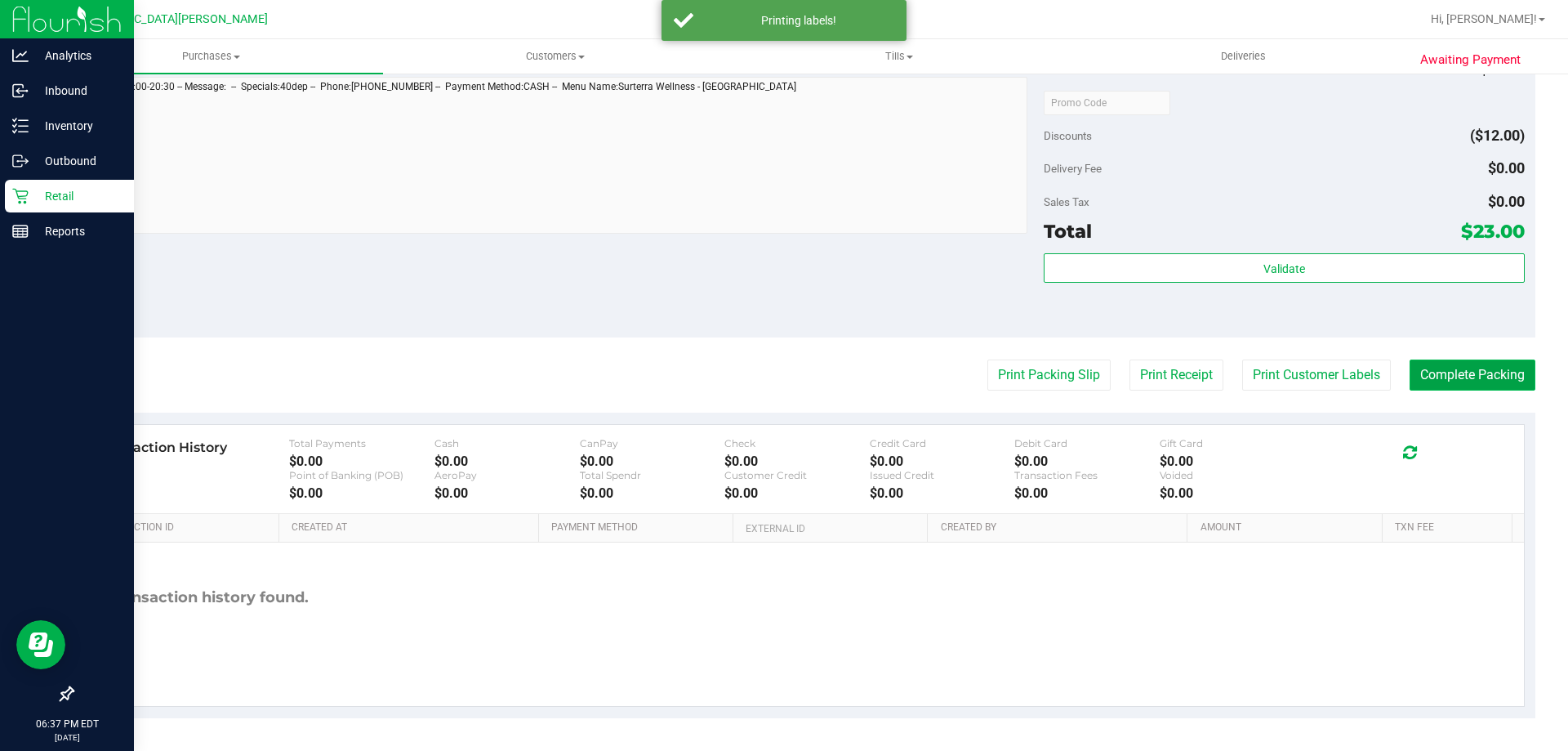
click at [1444, 373] on button "Complete Packing" at bounding box center [1472, 375] width 126 height 31
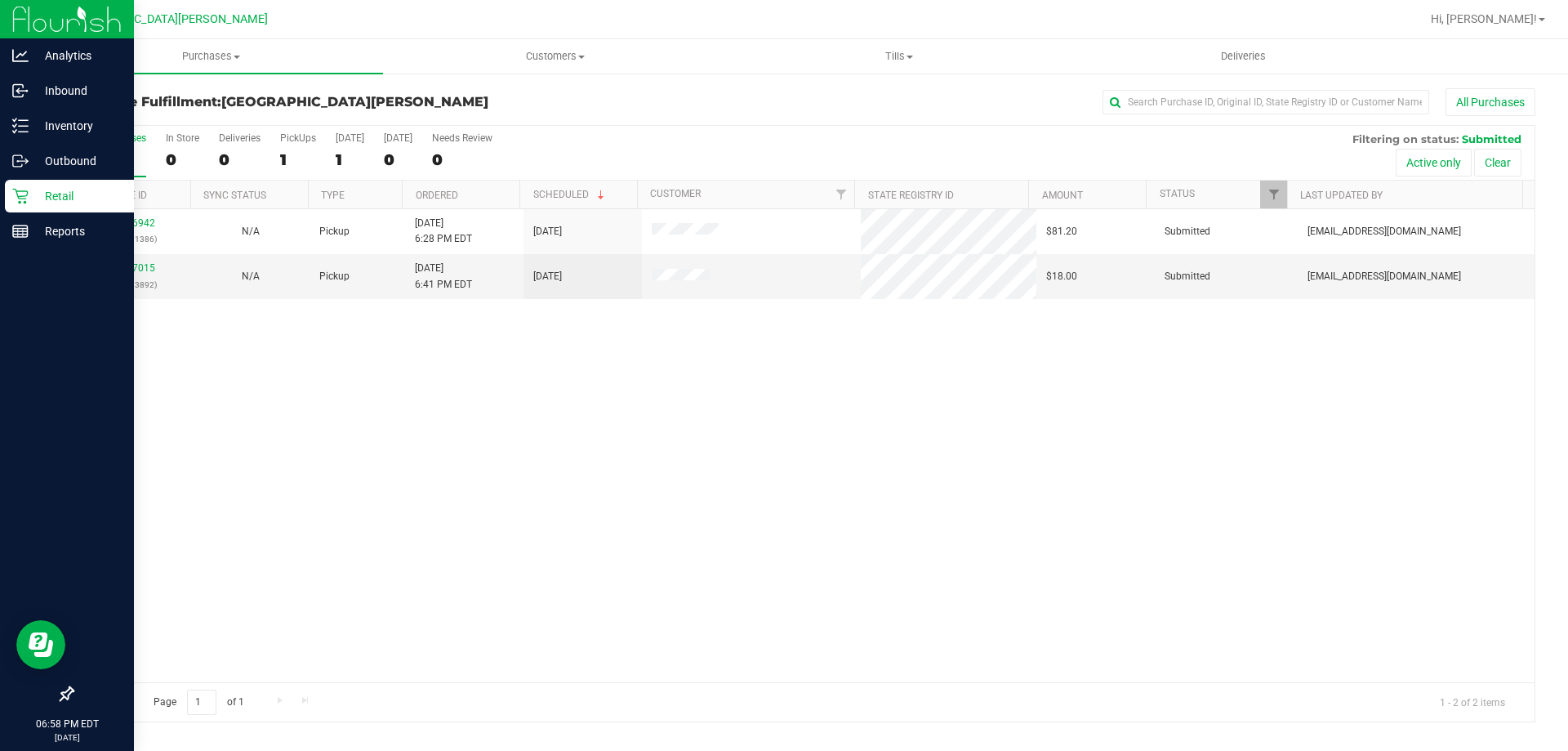
click at [901, 513] on div "11836942 (315111386) N/A Pickup [DATE] 6:28 PM EDT 8/23/2025 $81.20 Submitted […" at bounding box center [803, 446] width 1462 height 473
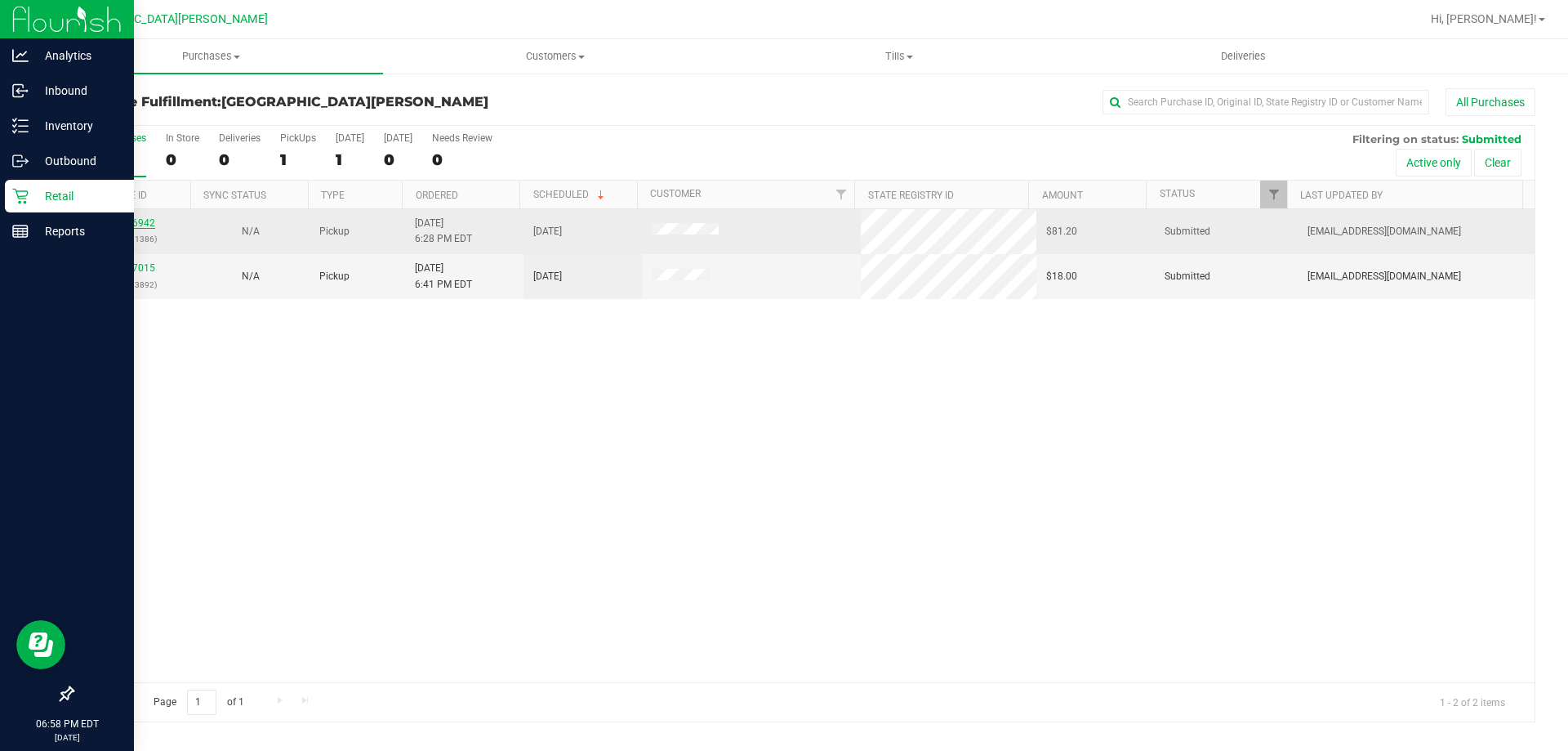
click at [148, 226] on link "11836942" at bounding box center [132, 222] width 46 height 12
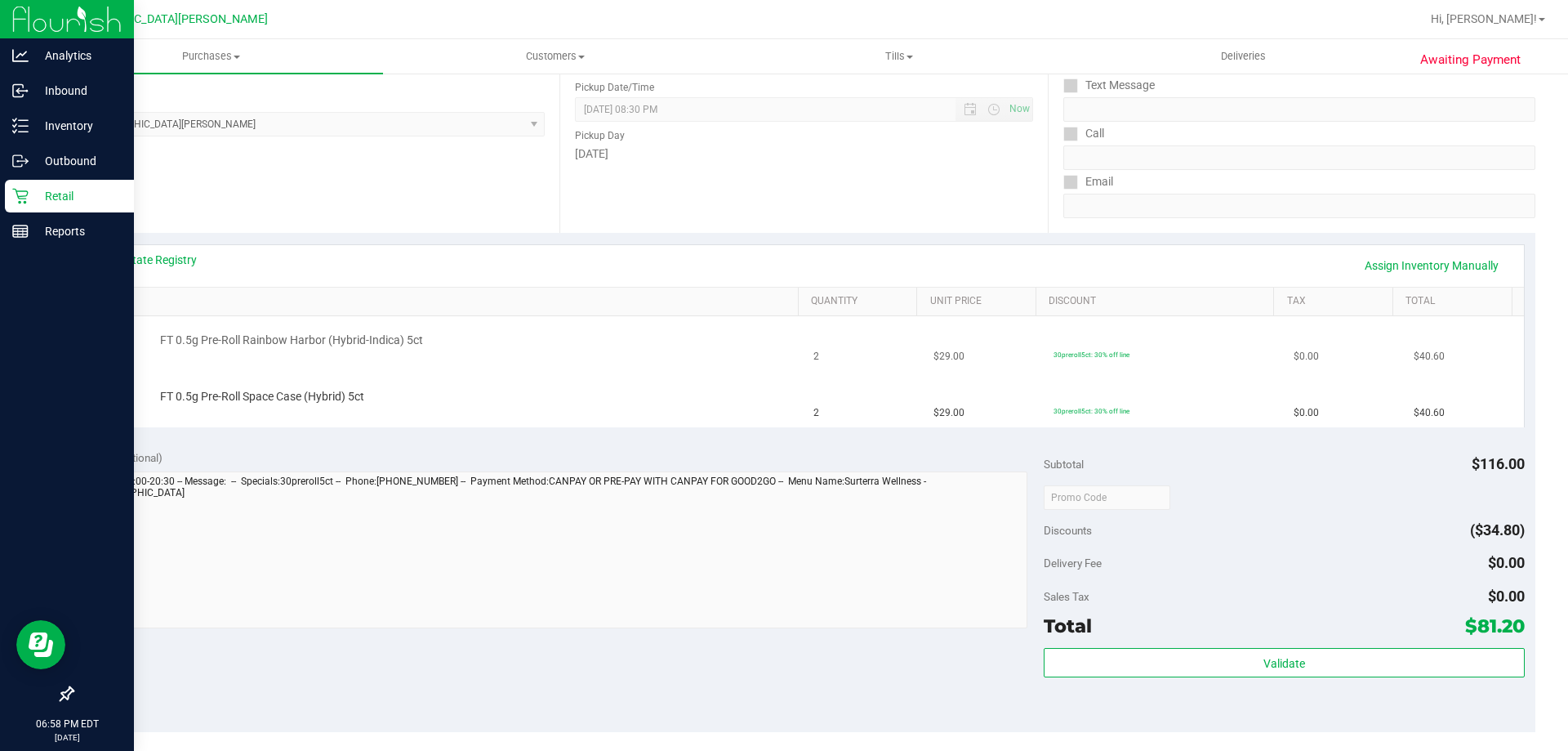
scroll to position [245, 0]
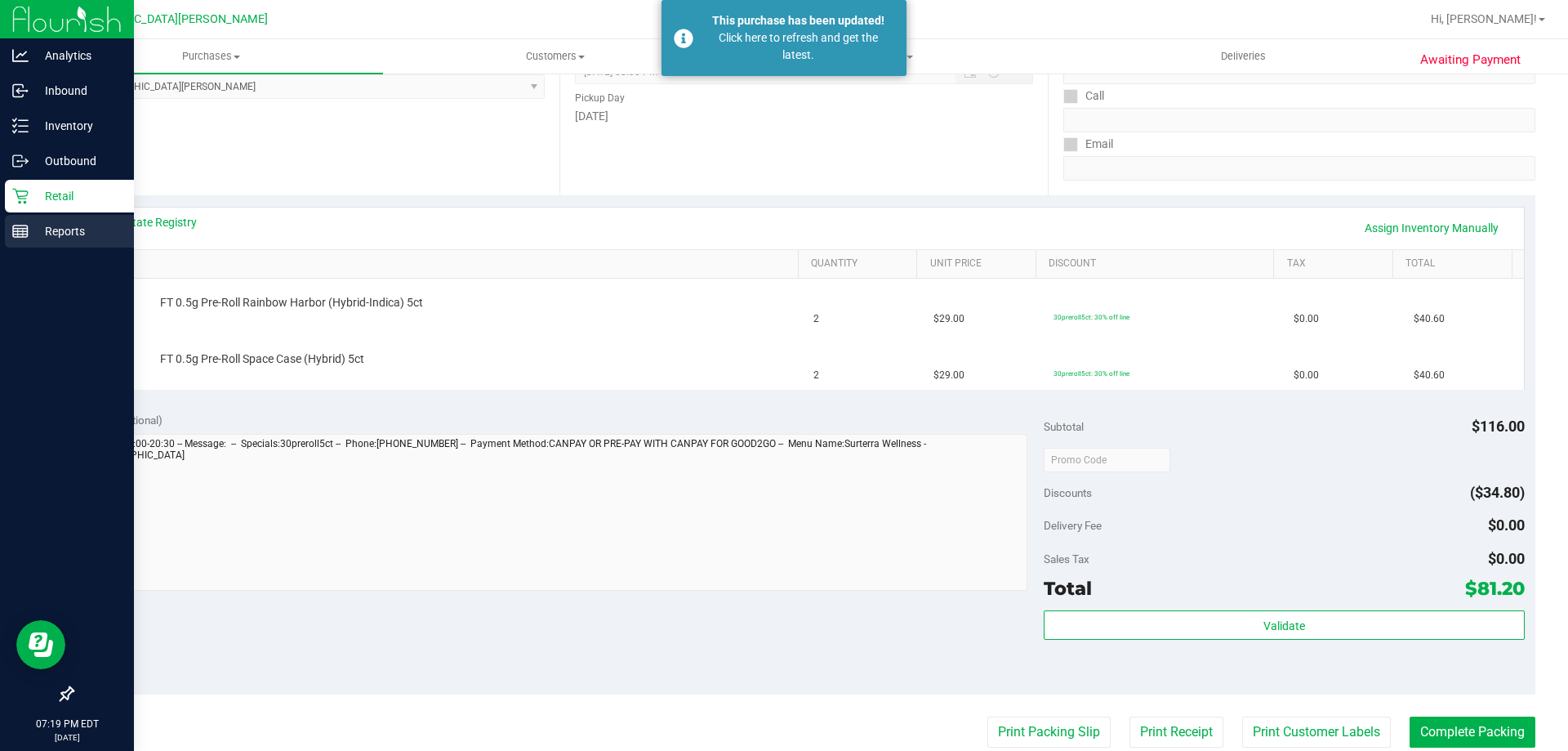
click at [54, 230] on p "Reports" at bounding box center [78, 231] width 98 height 20
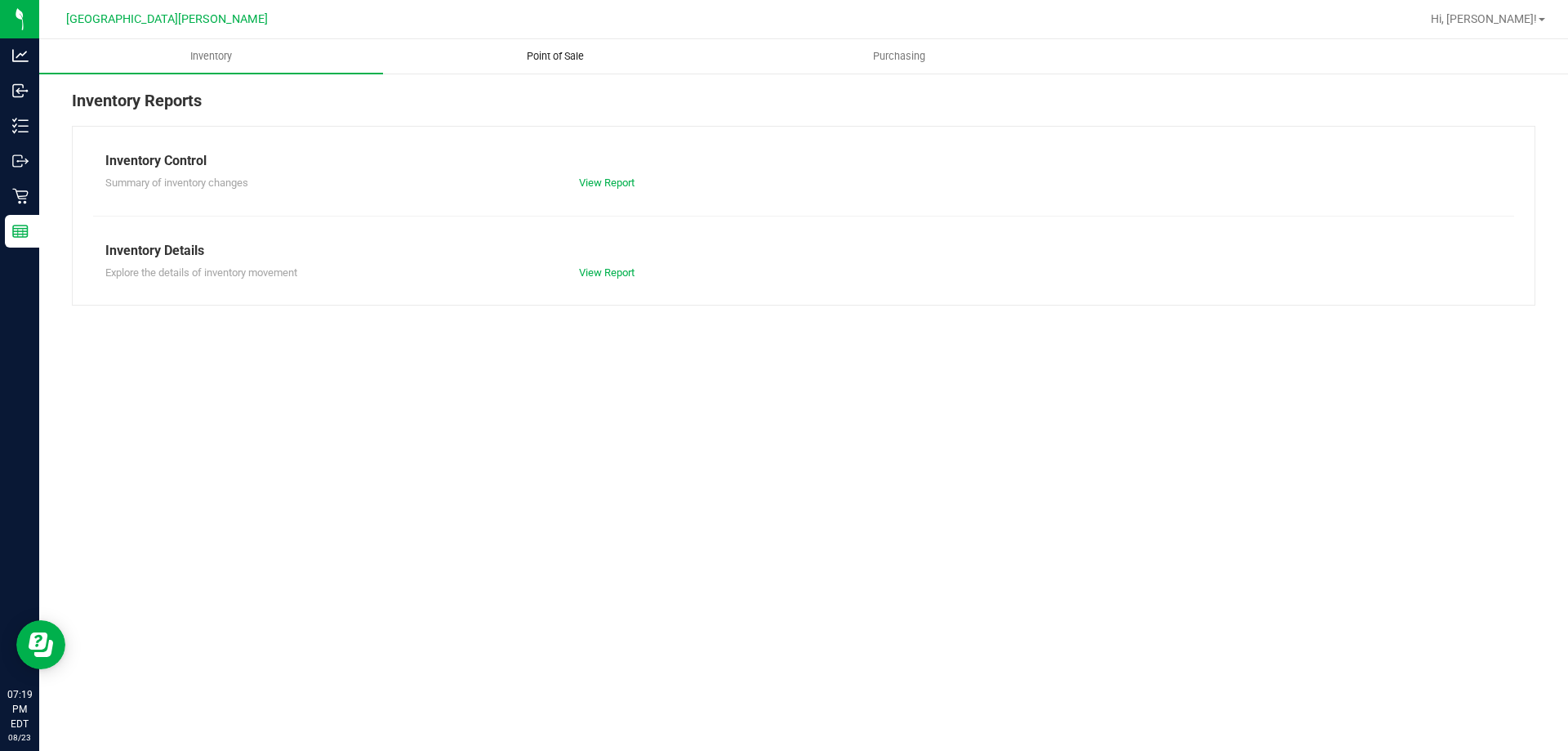
click at [553, 58] on span "Point of Sale" at bounding box center [554, 56] width 101 height 14
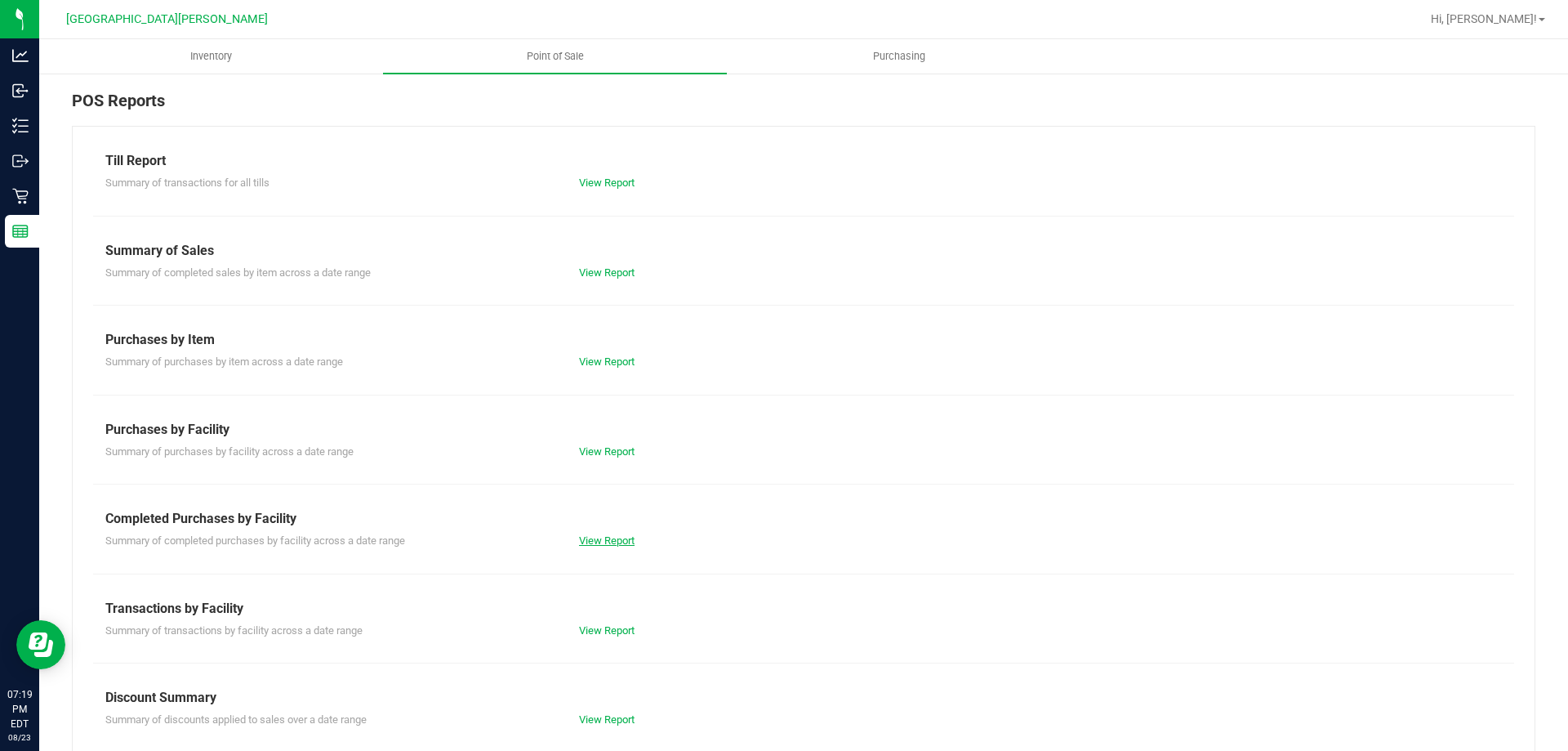
click at [599, 538] on link "View Report" at bounding box center [607, 540] width 55 height 13
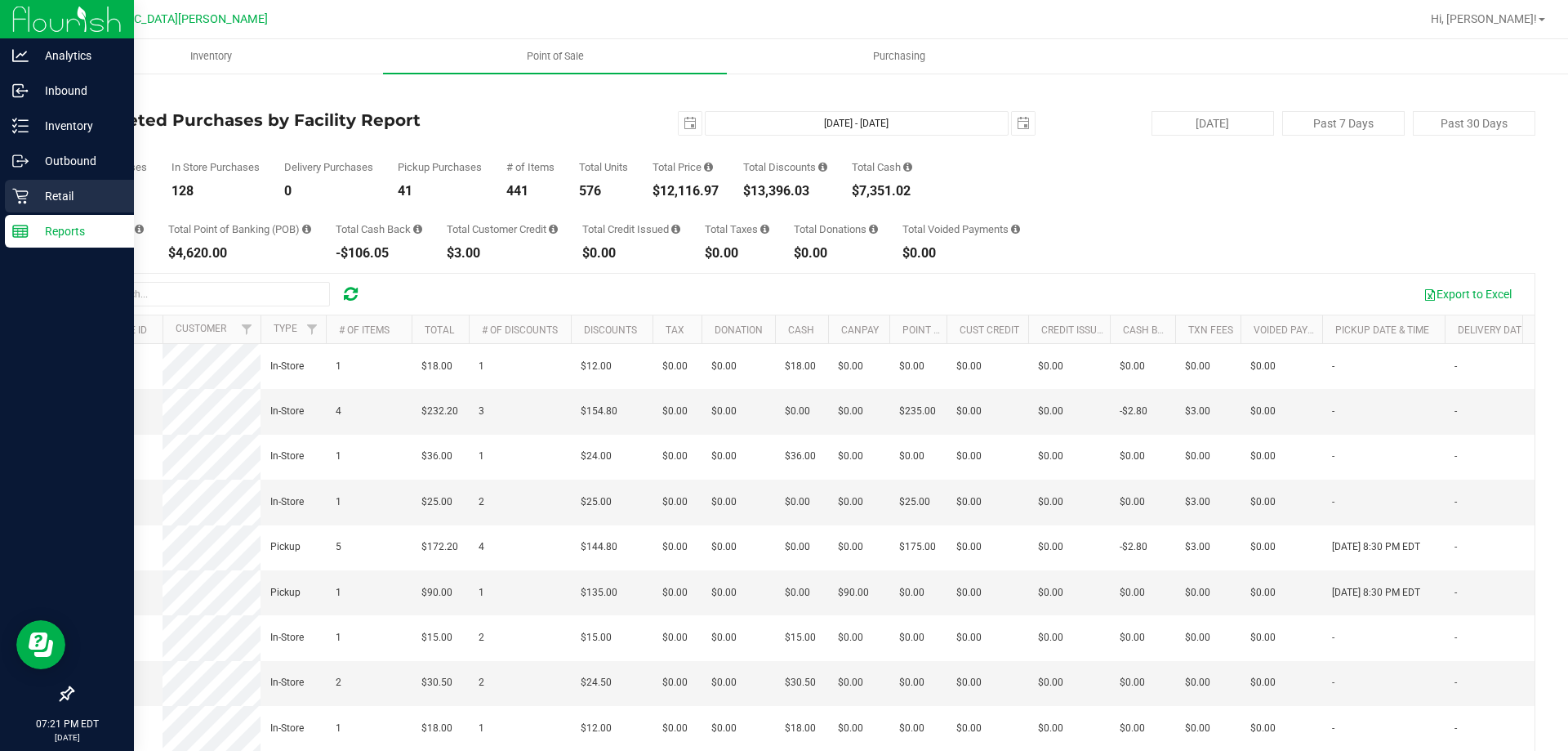
click at [32, 201] on p "Retail" at bounding box center [78, 196] width 98 height 20
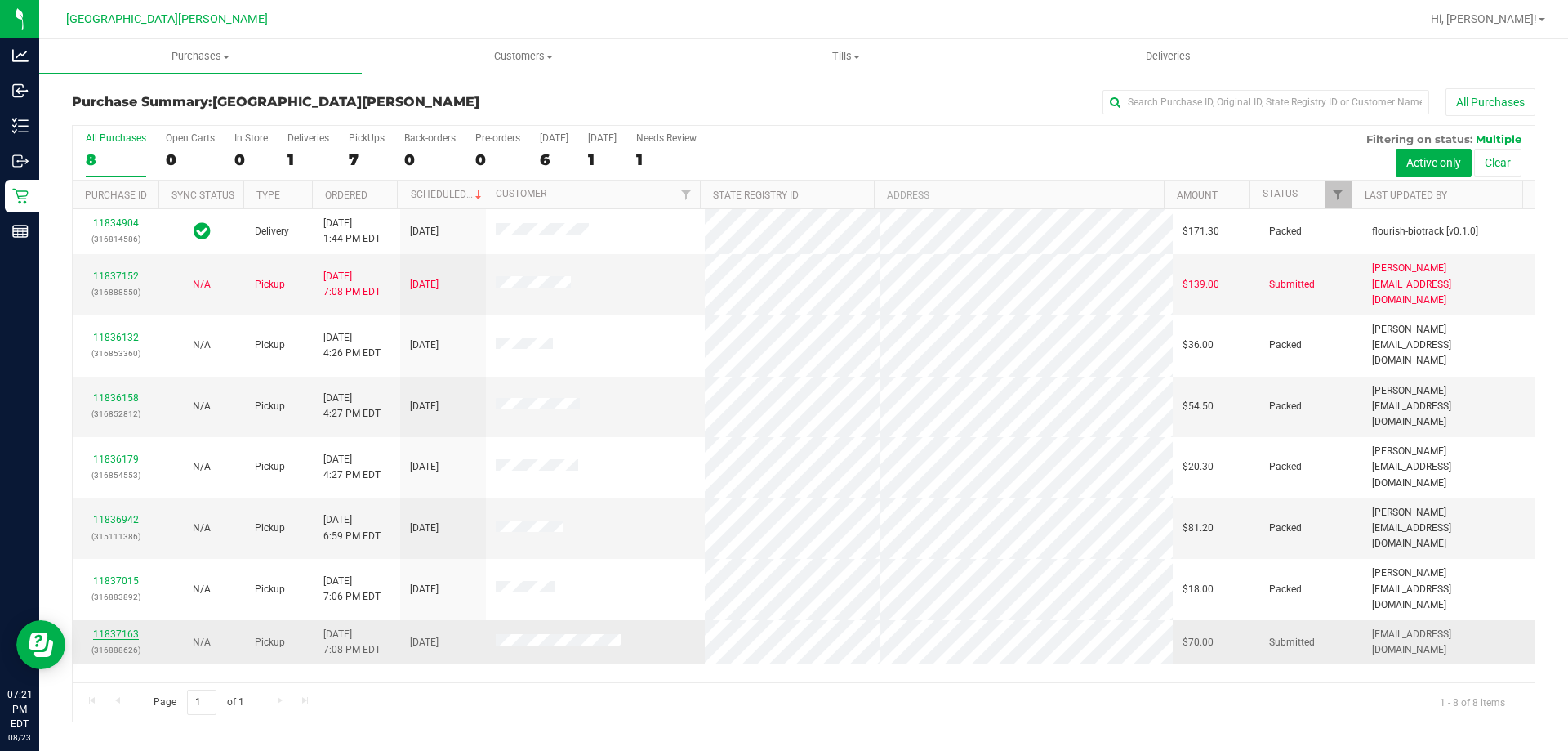
click at [129, 629] on link "11837163" at bounding box center [115, 634] width 46 height 12
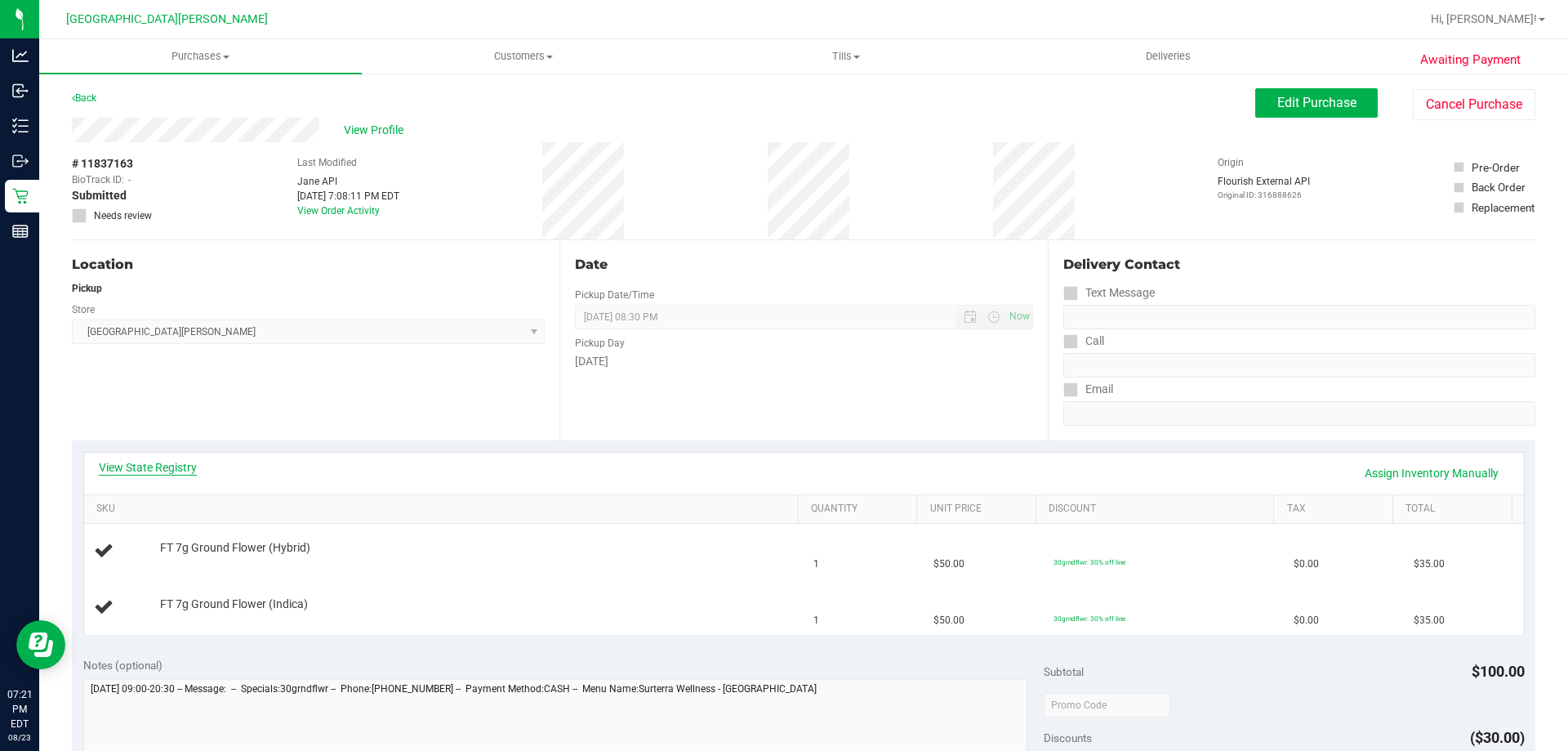
click at [178, 471] on link "View State Registry" at bounding box center [148, 467] width 98 height 16
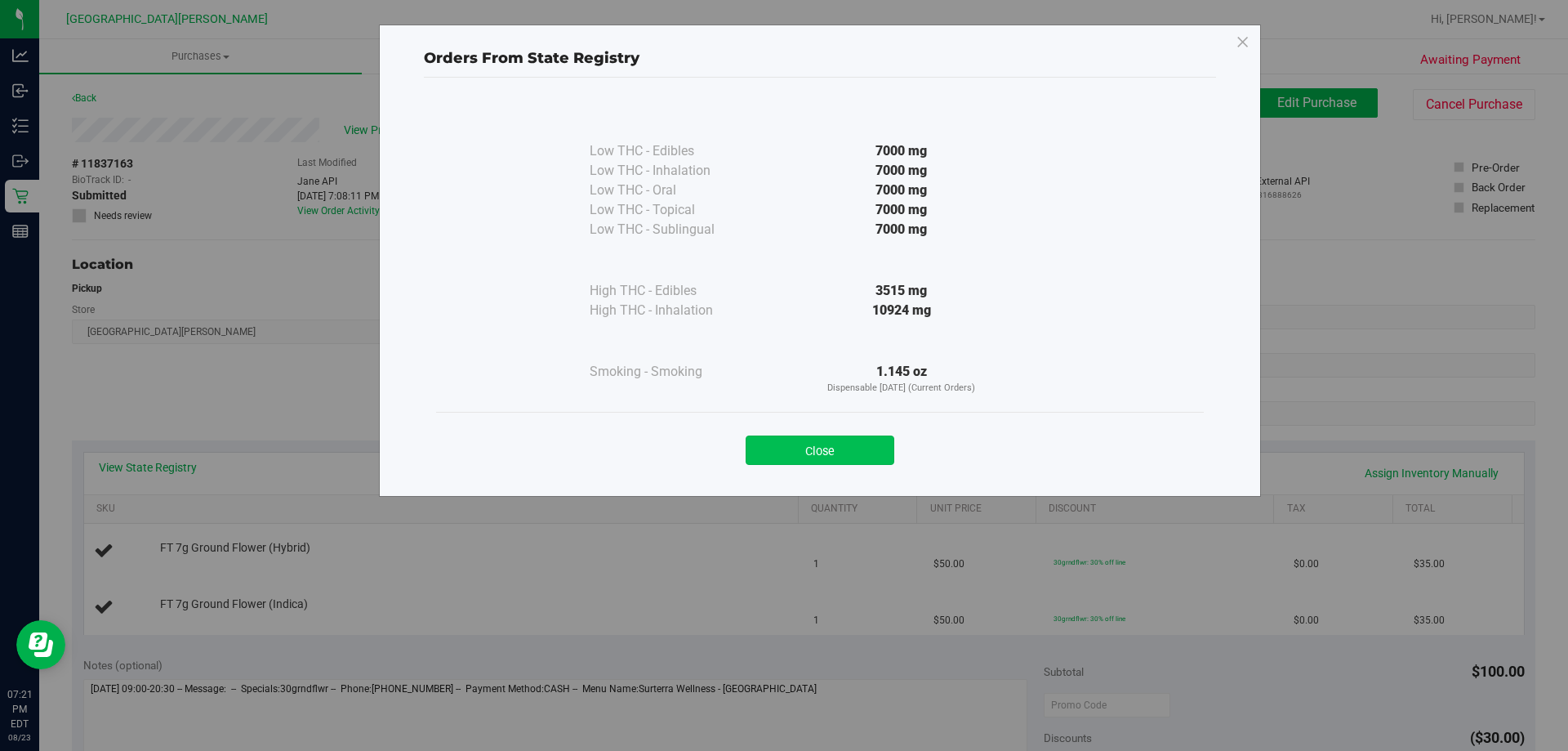
click at [805, 444] on button "Close" at bounding box center [819, 450] width 149 height 29
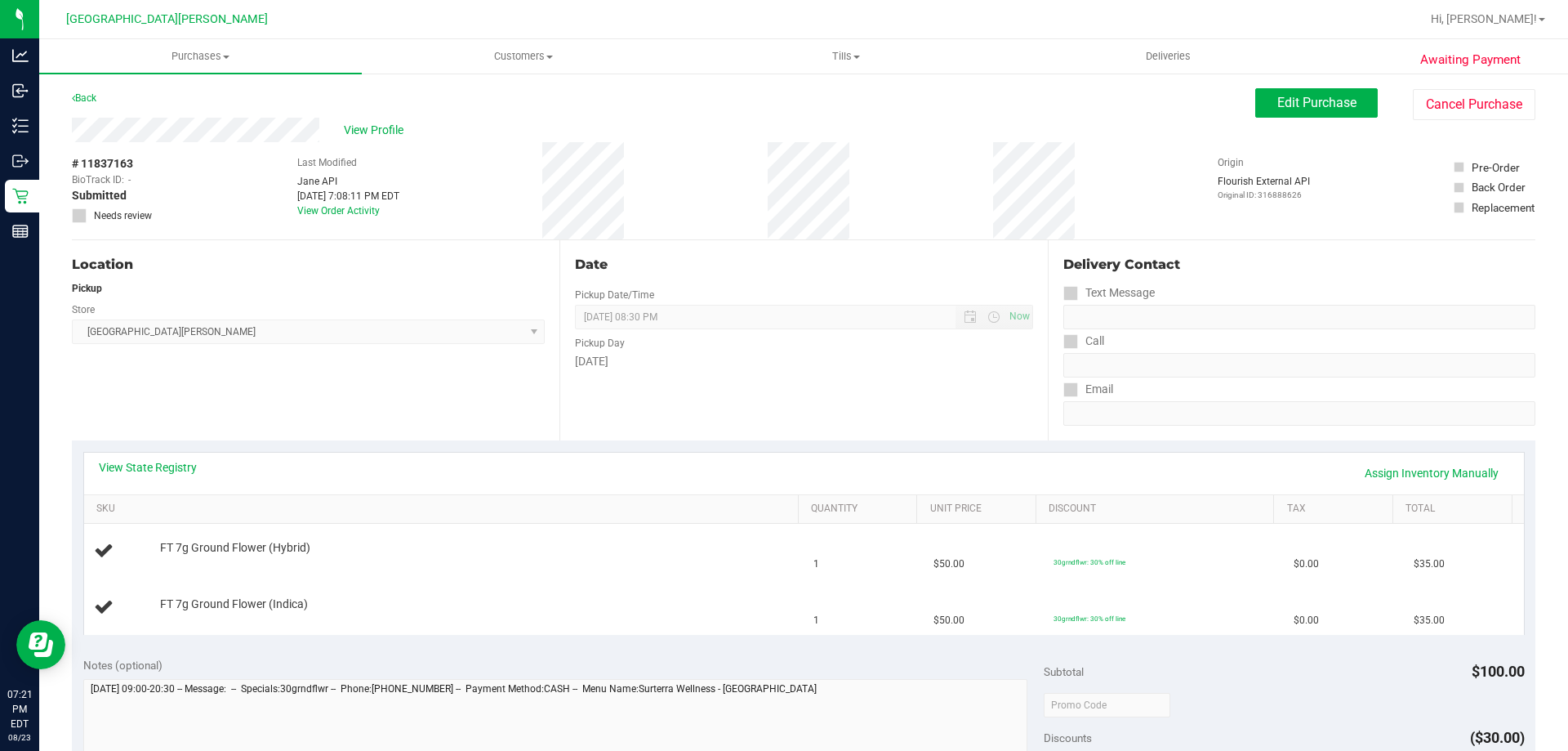
click at [46, 198] on div "Awaiting Payment Back Edit Purchase Cancel Purchase View Profile # 11837163 Bio…" at bounding box center [803, 713] width 1529 height 1281
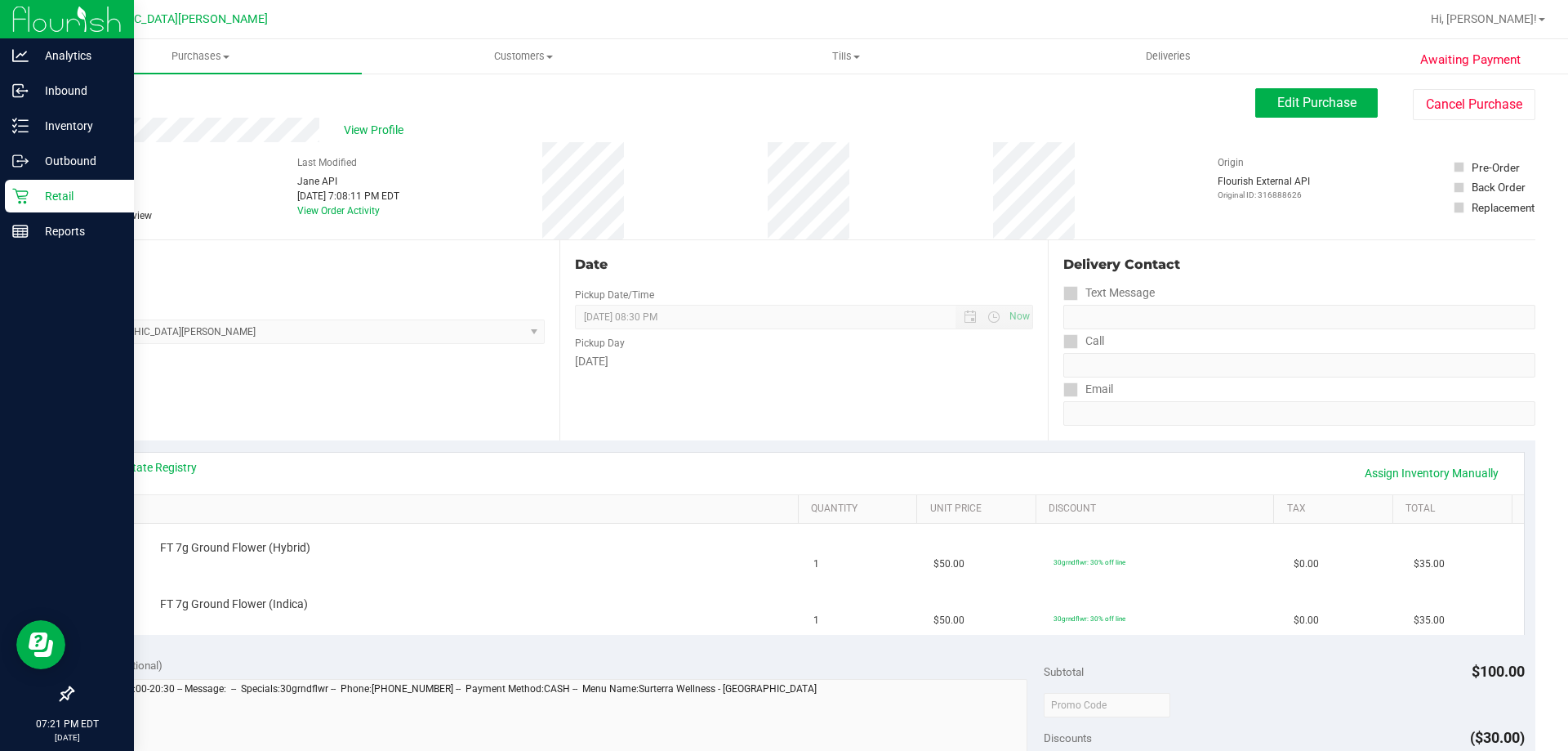
click at [36, 198] on p "Retail" at bounding box center [78, 196] width 98 height 20
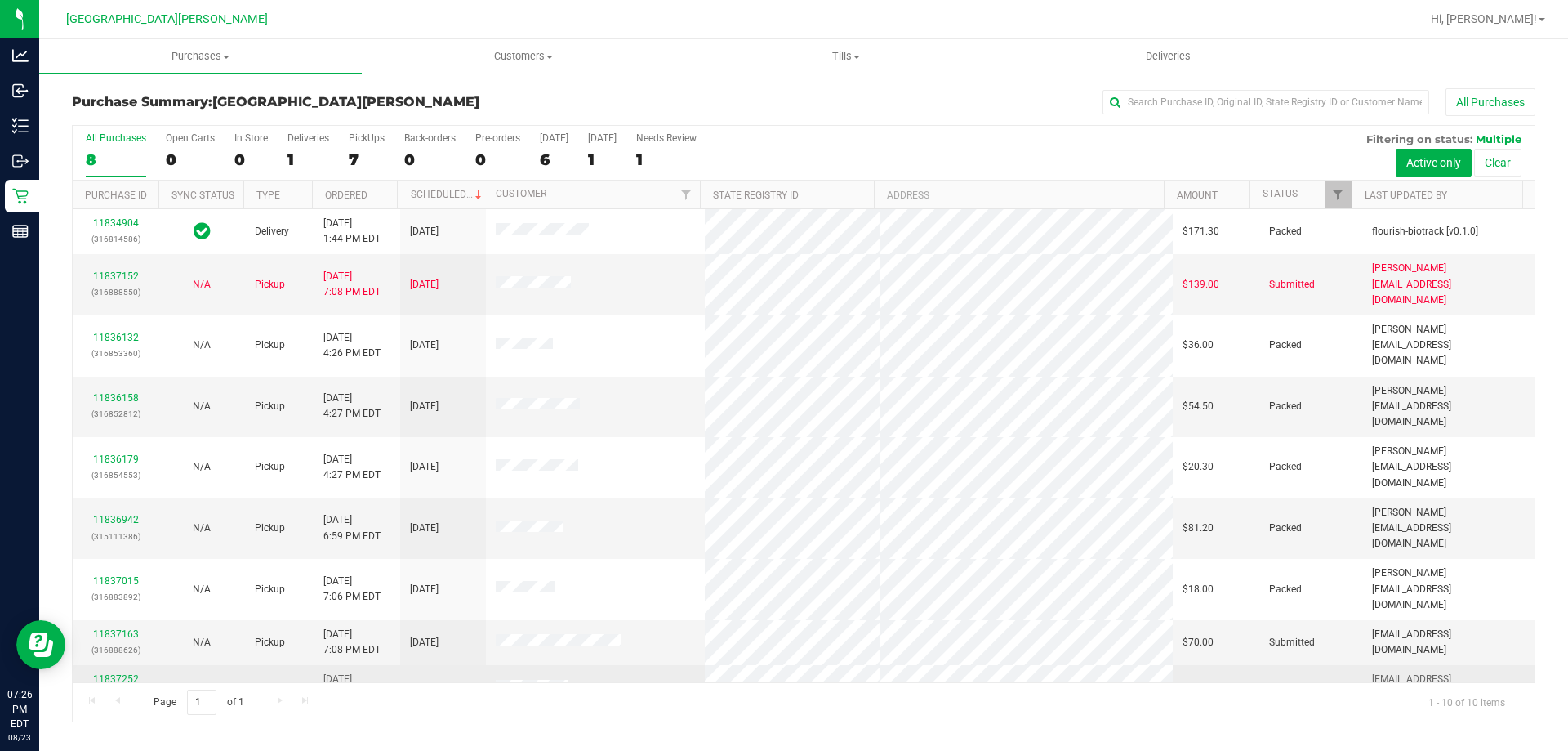
click at [107, 673] on link "11837252" at bounding box center [115, 679] width 46 height 12
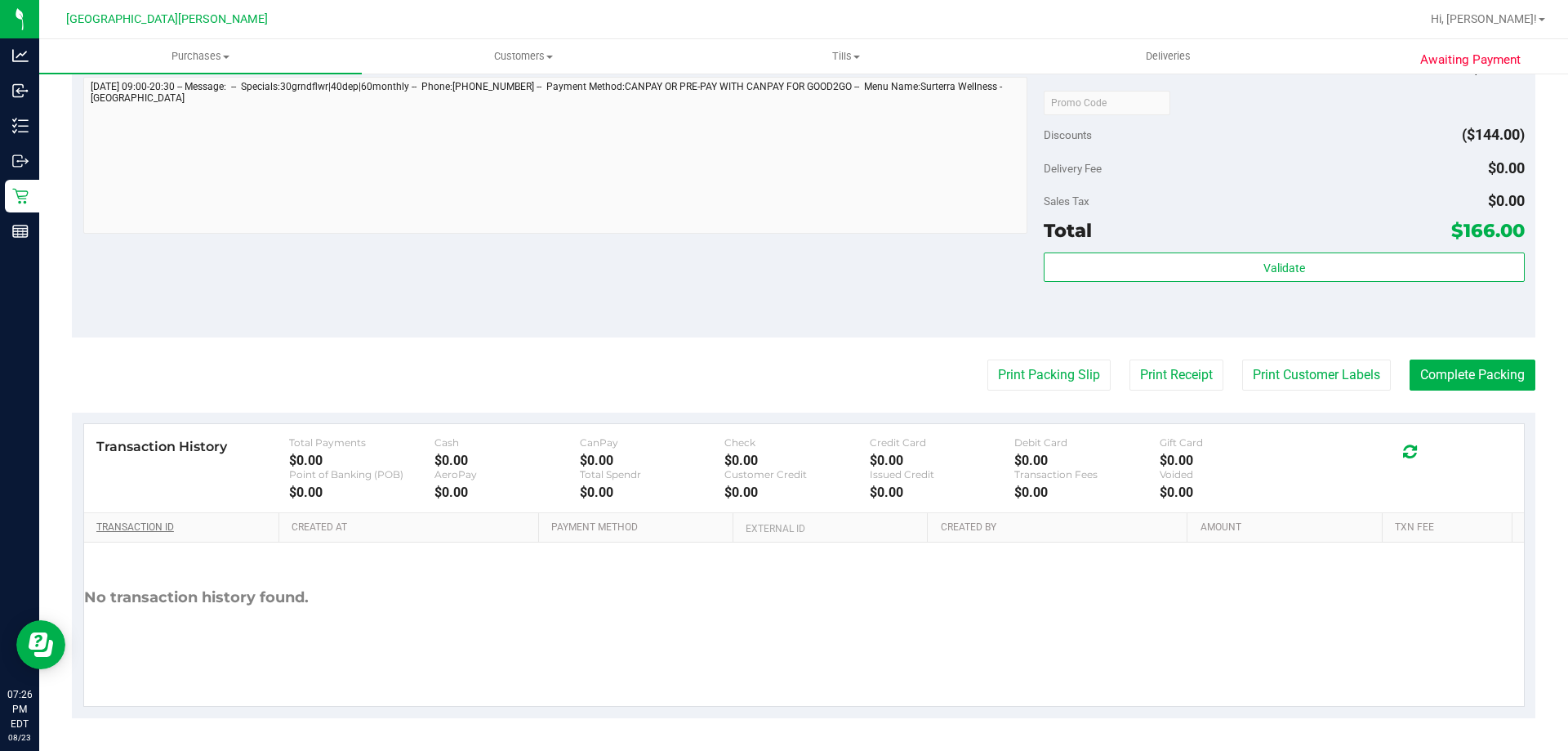
scroll to position [224, 0]
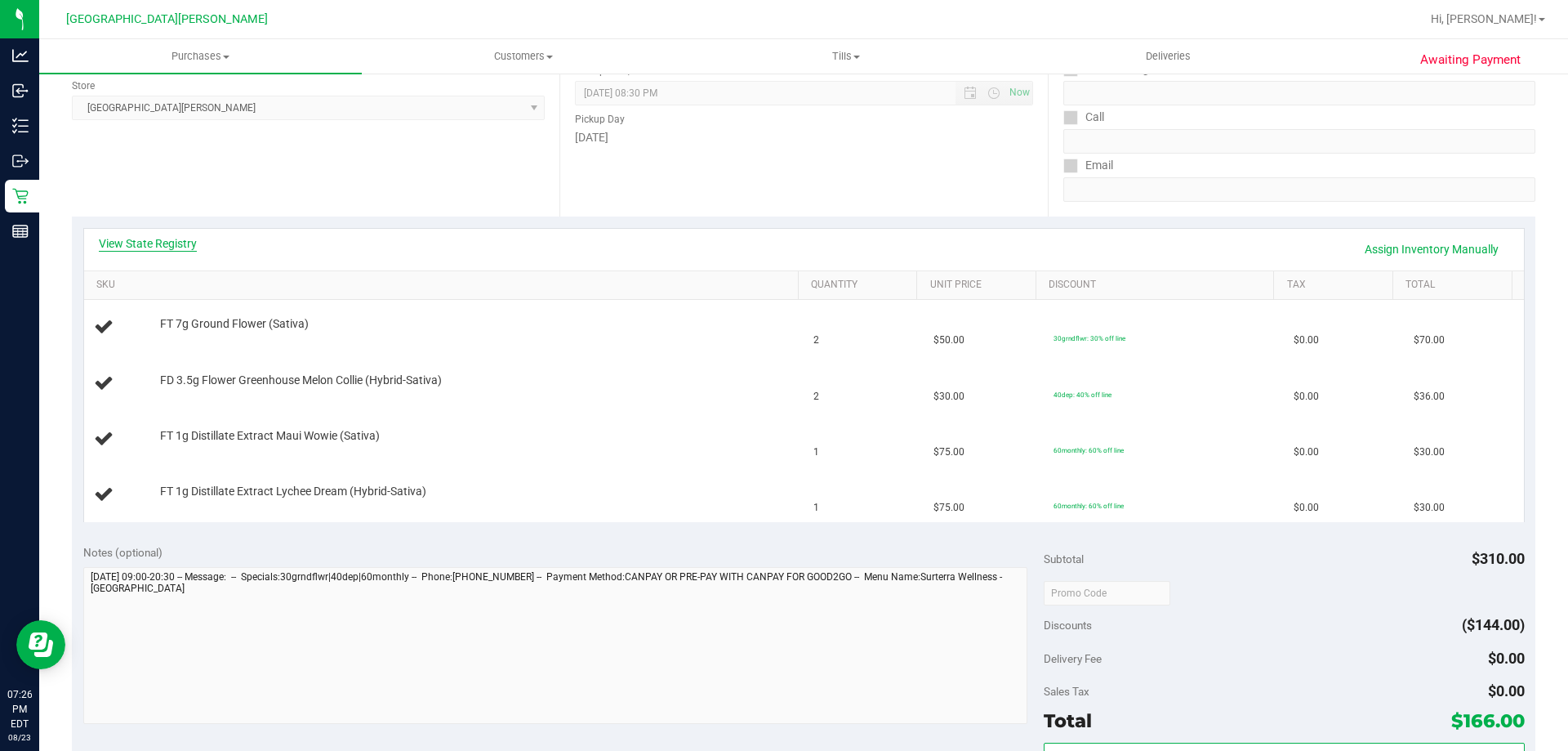
click at [178, 246] on link "View State Registry" at bounding box center [148, 244] width 98 height 16
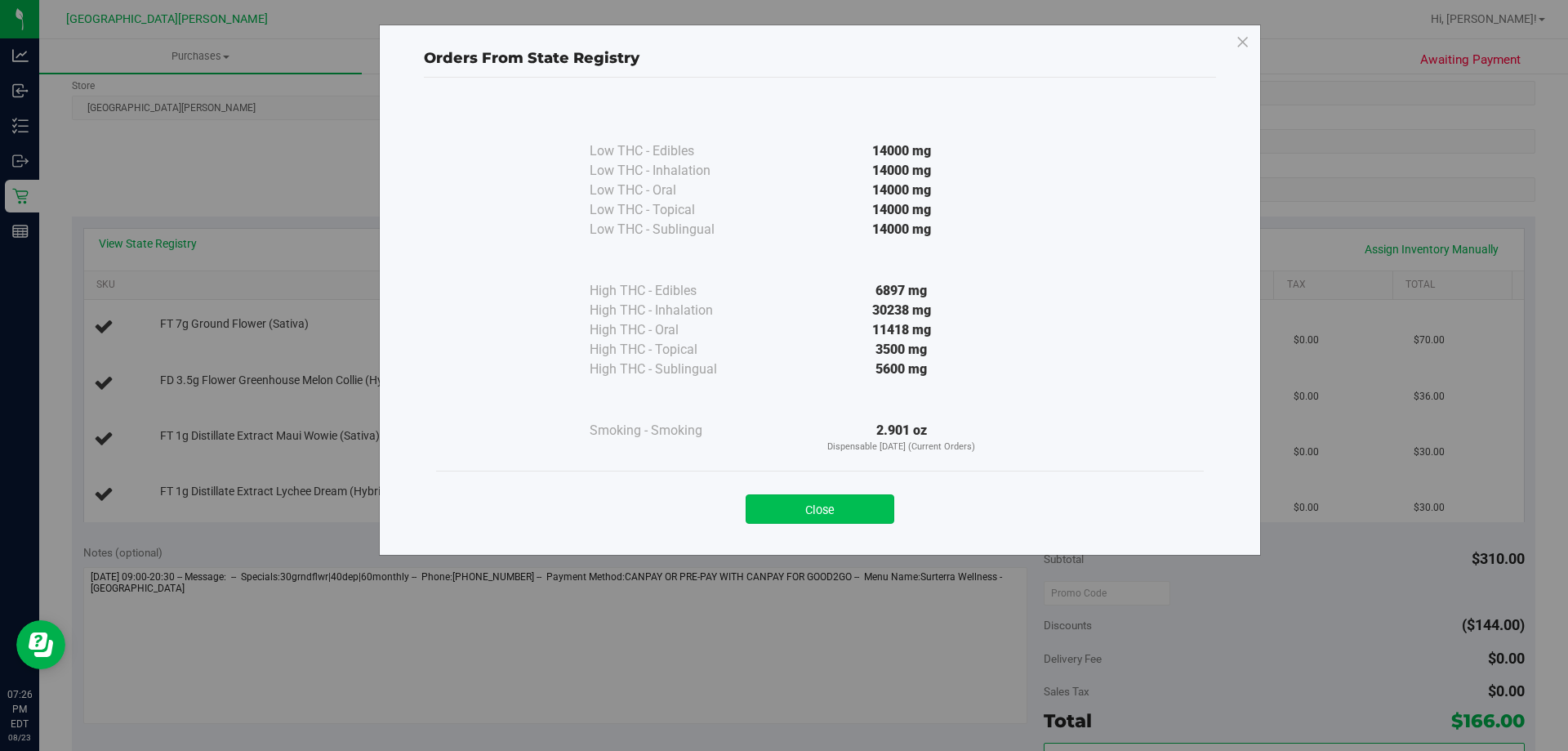
click at [841, 510] on button "Close" at bounding box center [819, 509] width 149 height 29
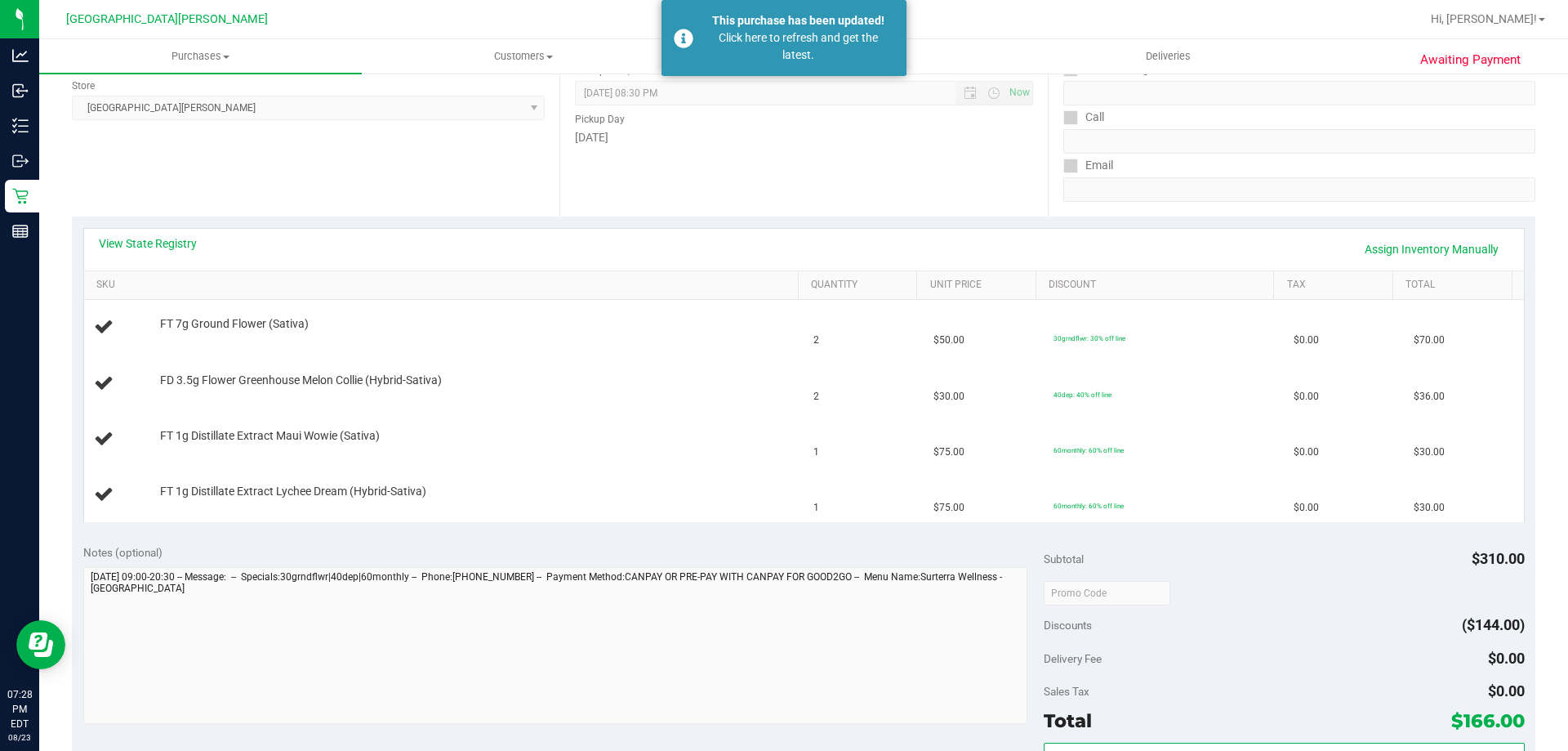
click at [949, 185] on div "Date Pickup Date/Time [DATE] Now [DATE] 08:30 PM Now Pickup Day [DATE]" at bounding box center [803, 116] width 487 height 200
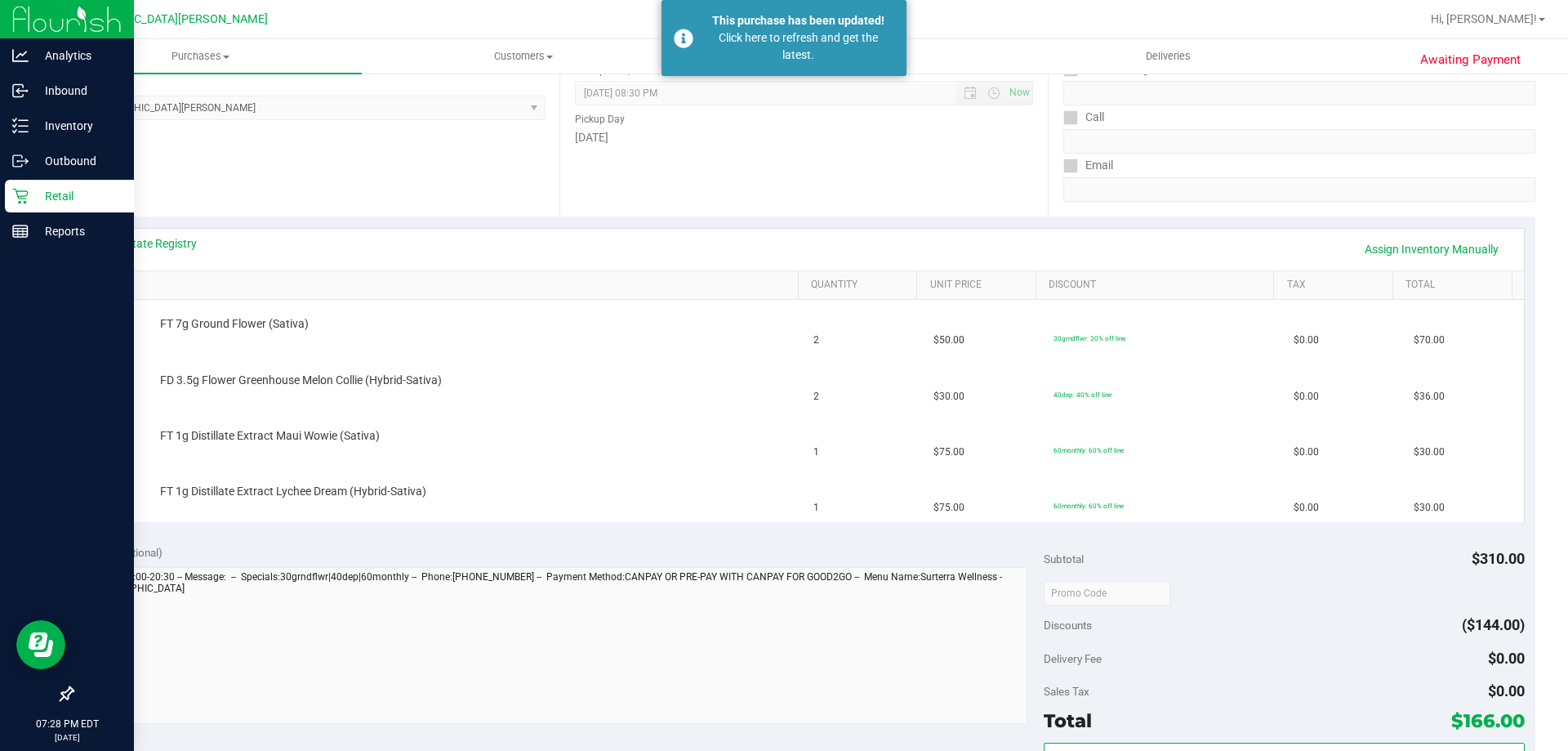
click at [46, 198] on p "Retail" at bounding box center [78, 196] width 98 height 20
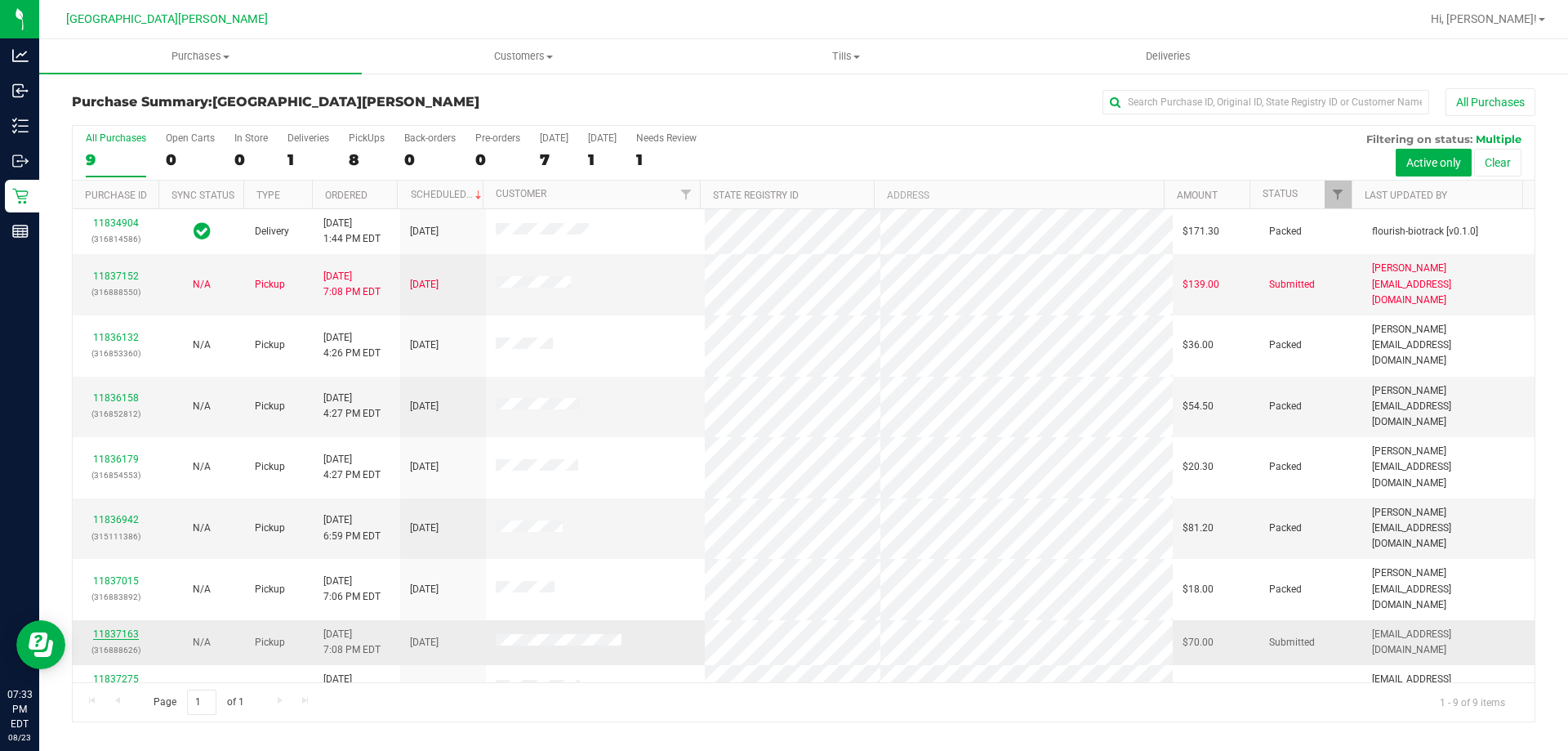
click at [132, 629] on link "11837163" at bounding box center [115, 634] width 46 height 12
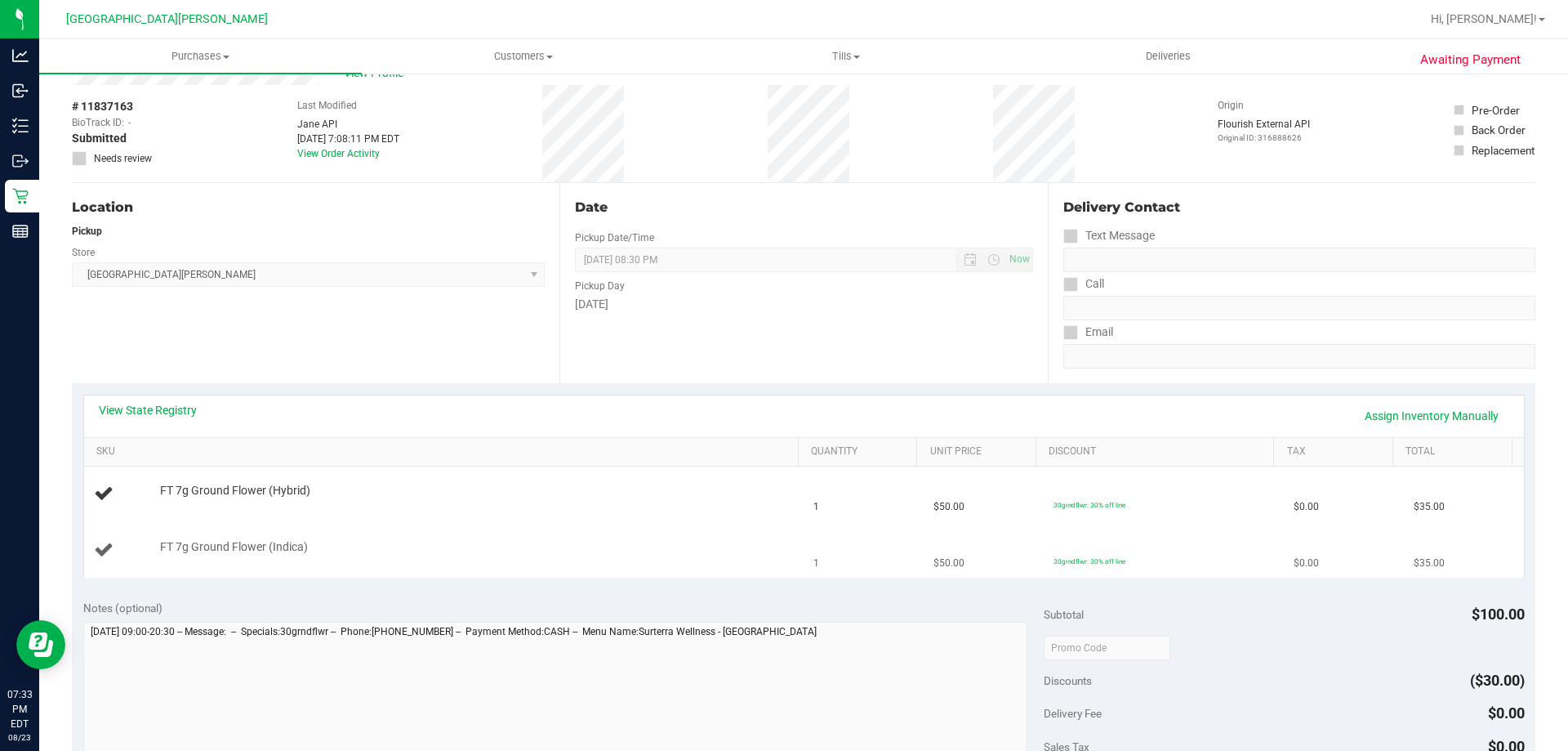
scroll to position [81, 0]
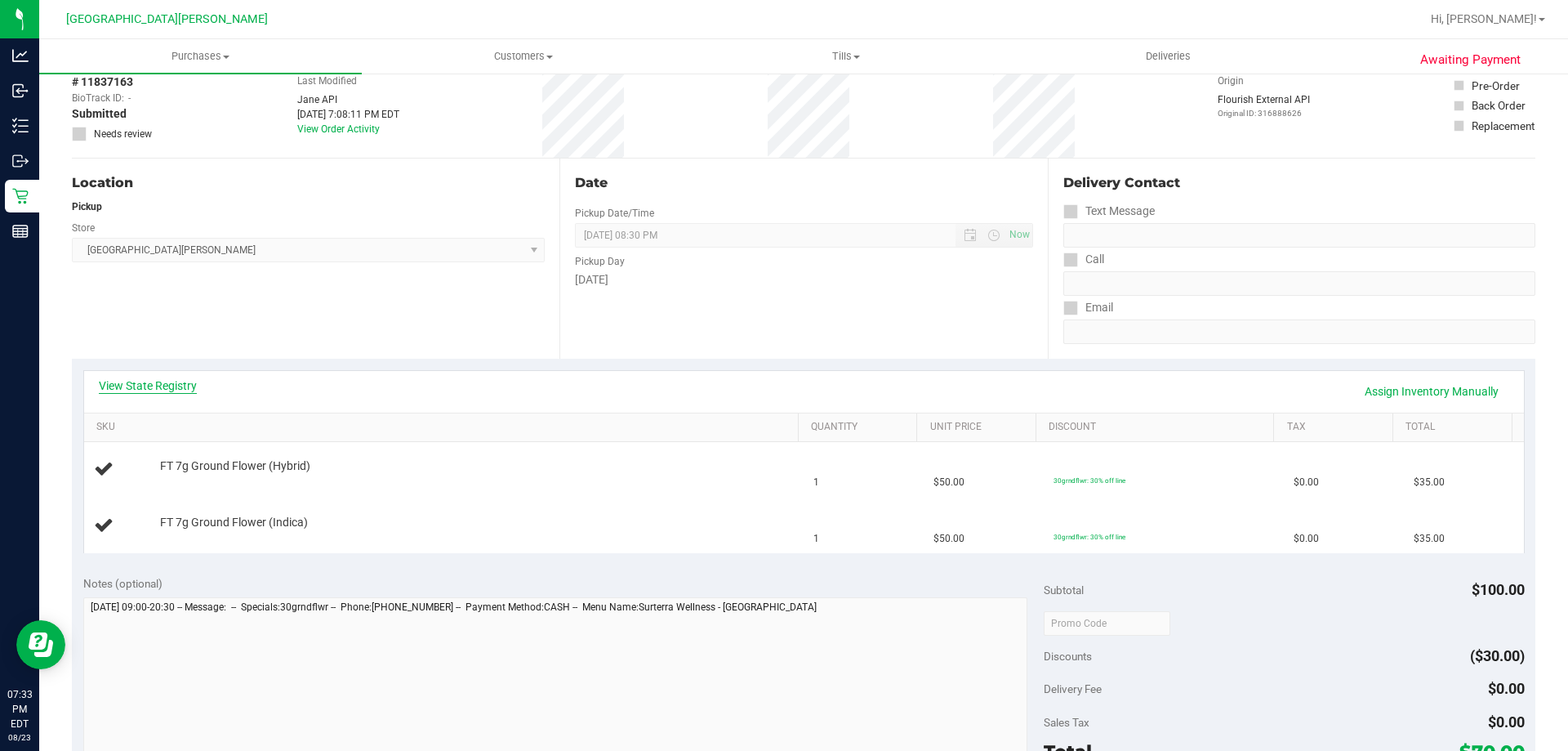
click at [164, 388] on link "View State Registry" at bounding box center [148, 386] width 98 height 16
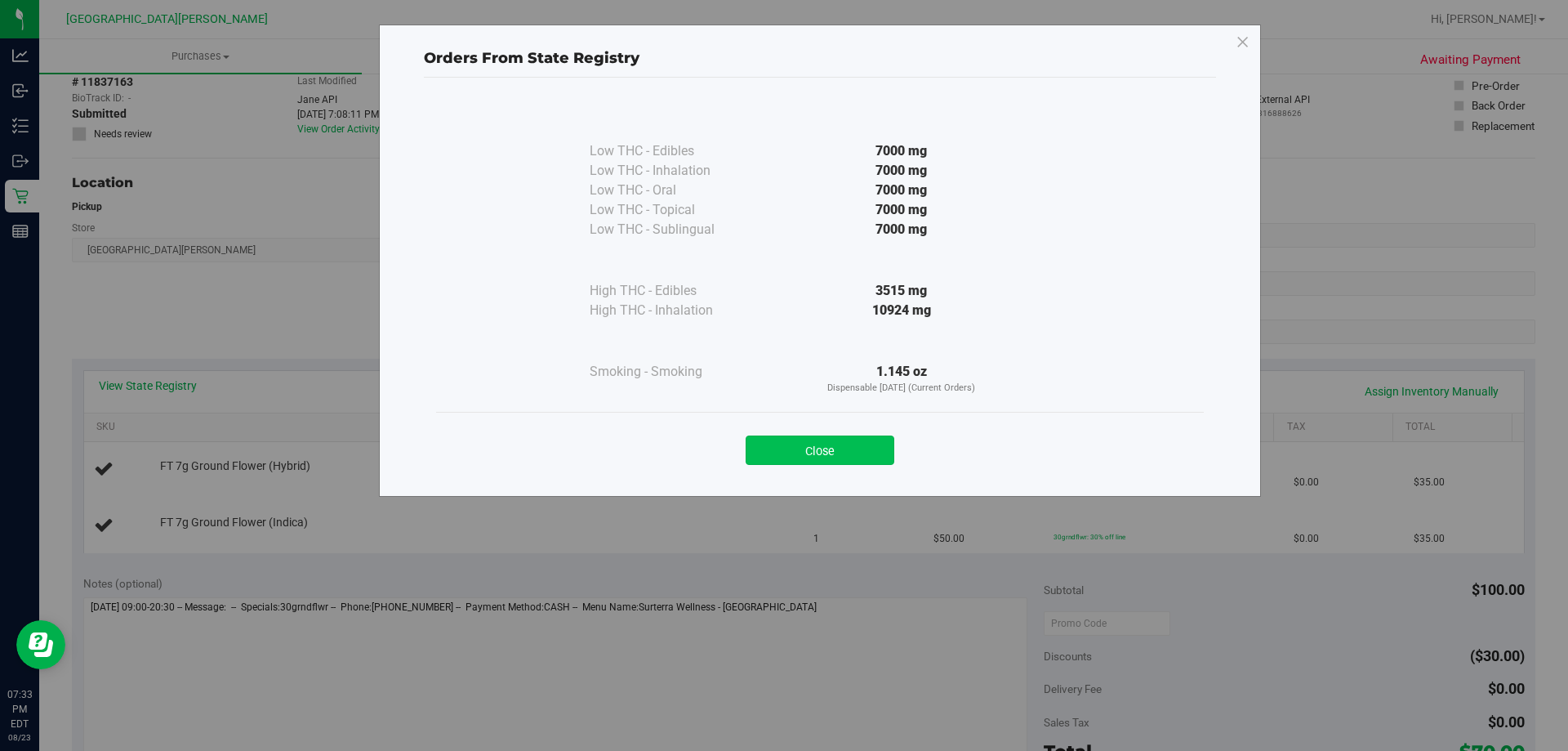
click at [850, 443] on button "Close" at bounding box center [819, 450] width 149 height 29
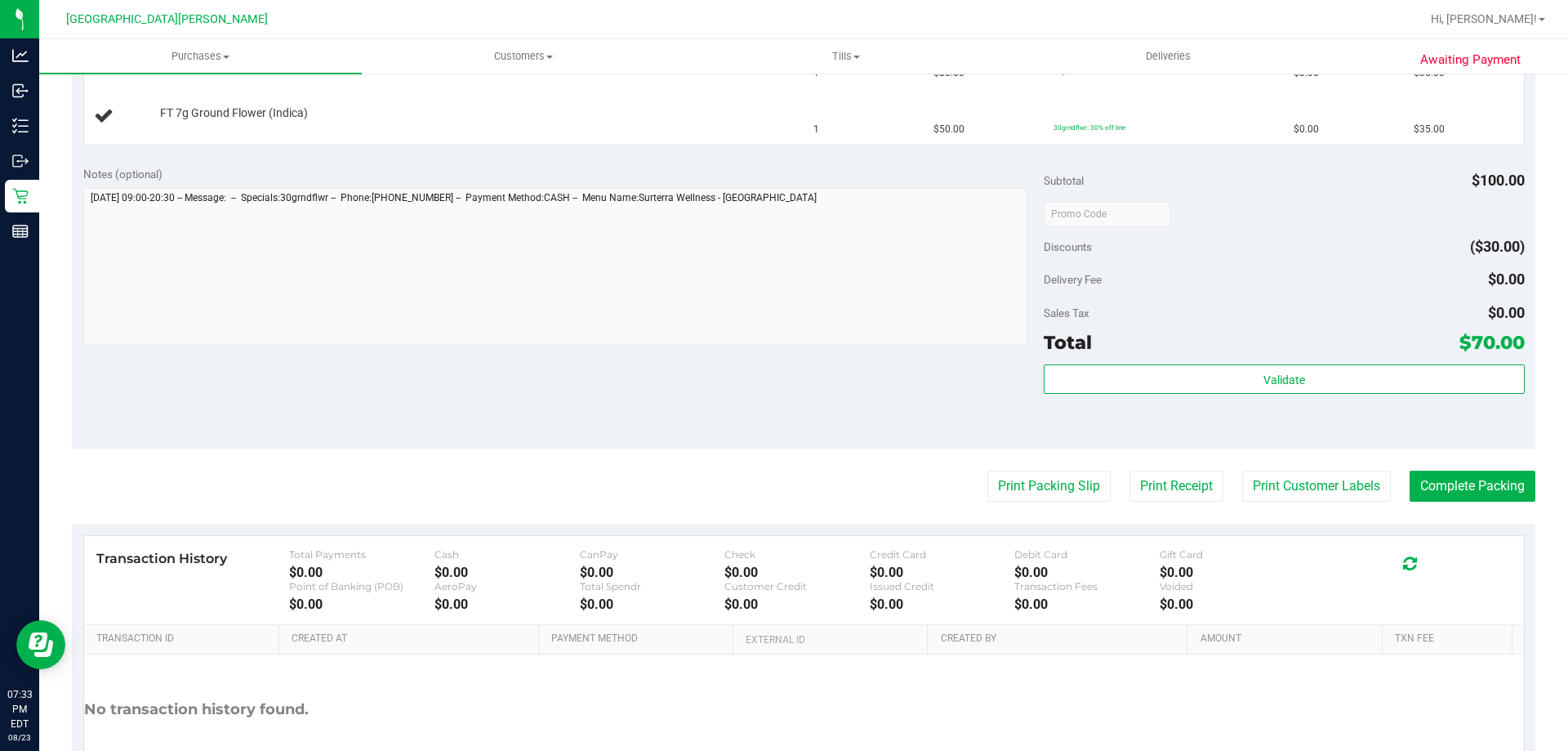
scroll to position [602, 0]
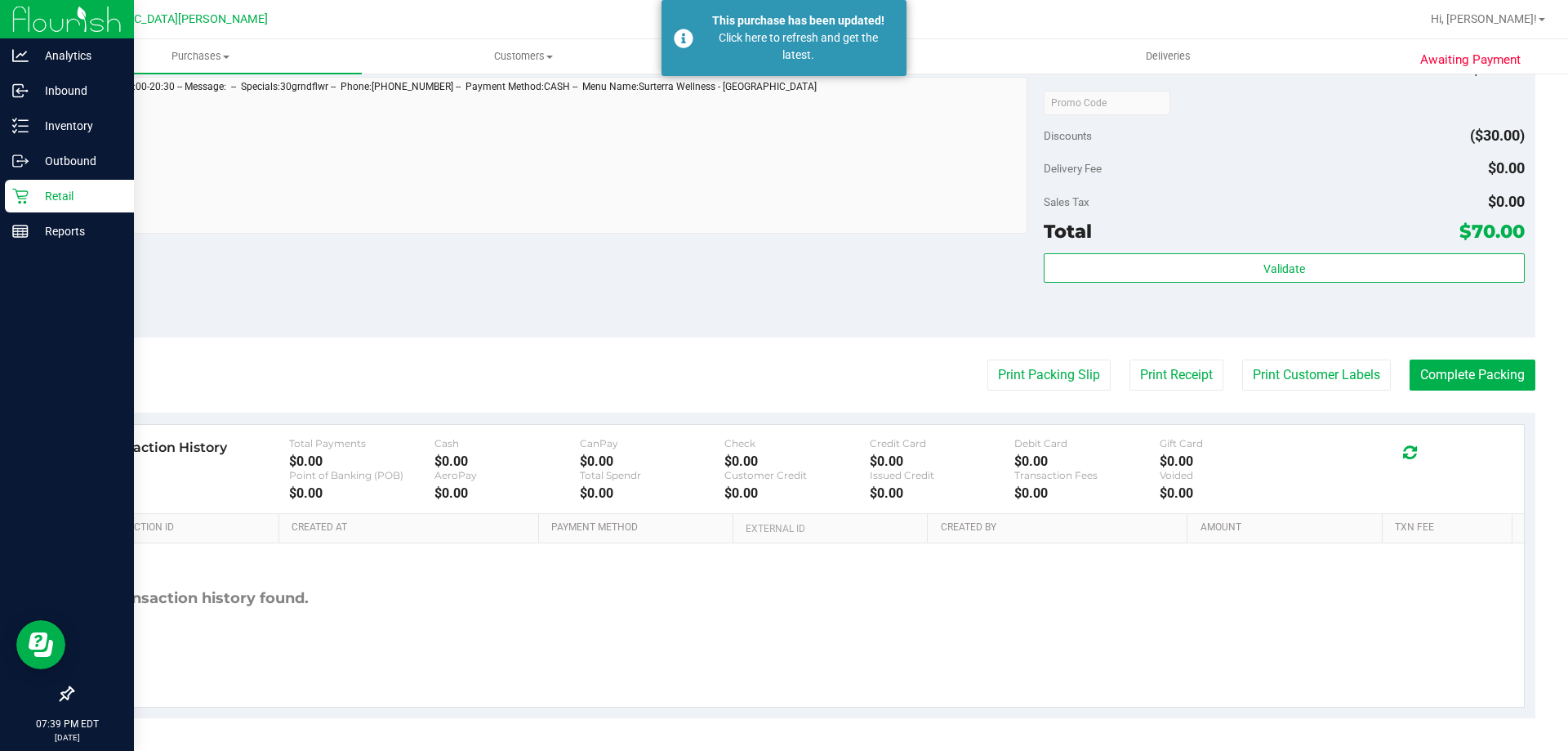
click at [23, 197] on icon at bounding box center [21, 196] width 16 height 16
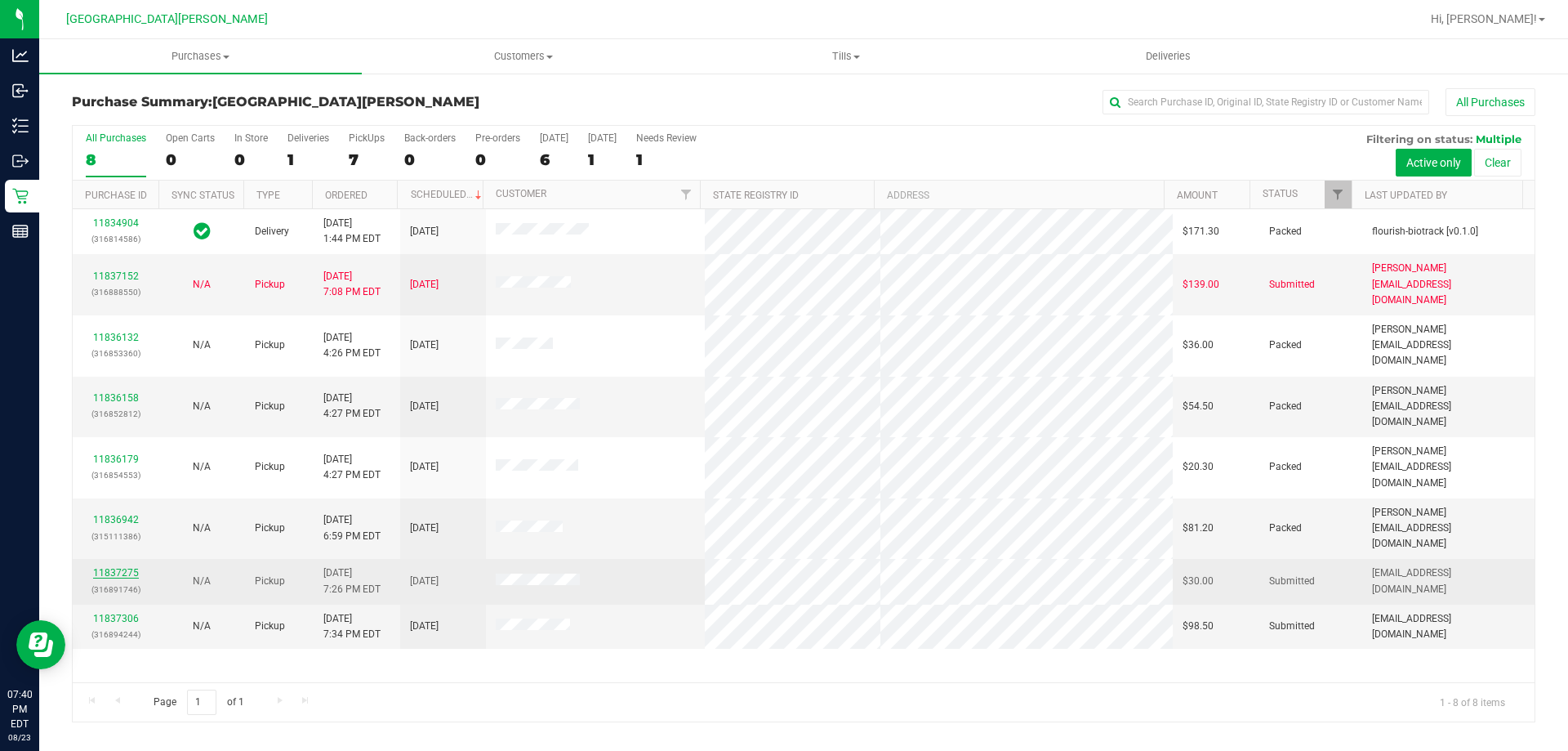
click at [128, 567] on link "11837275" at bounding box center [115, 572] width 46 height 12
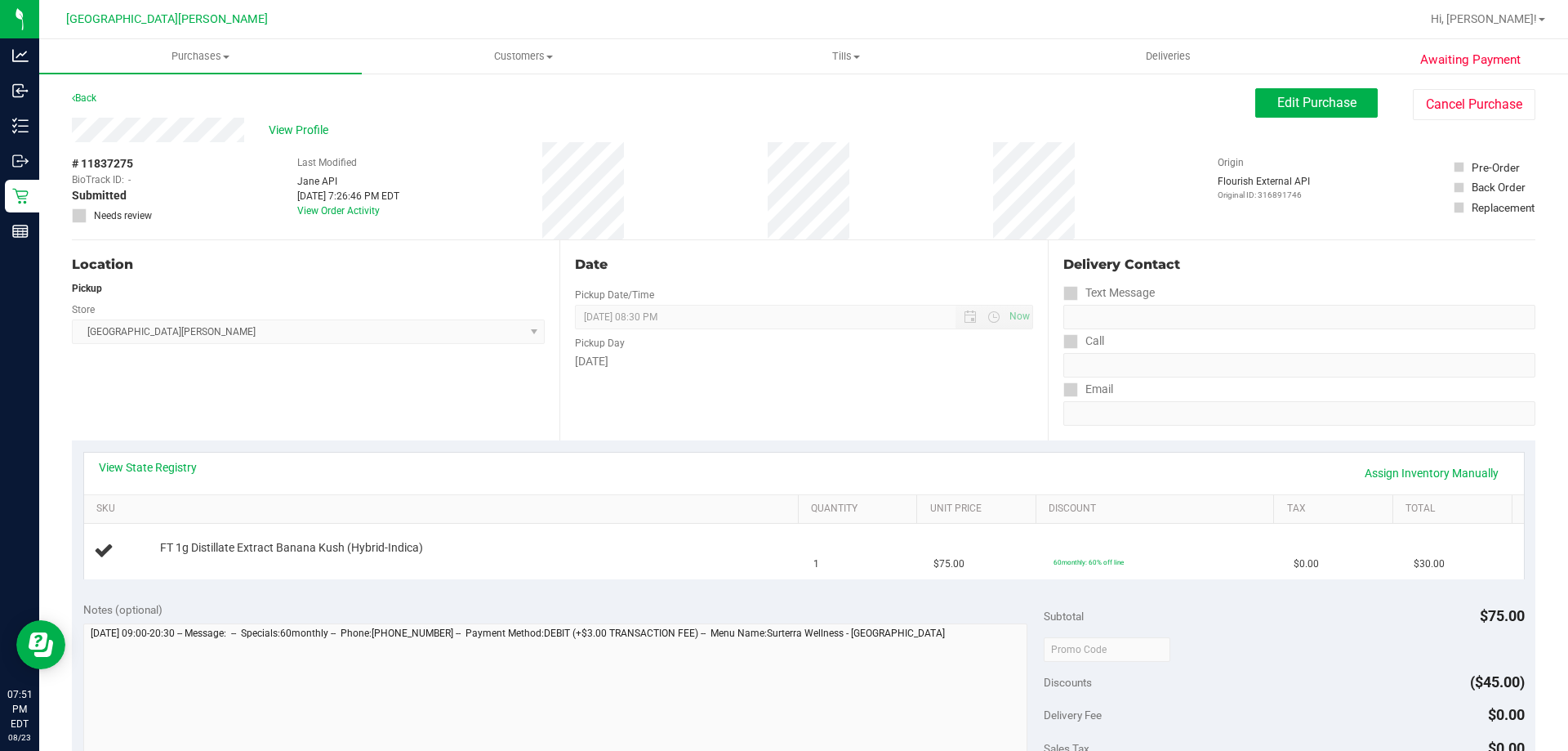
drag, startPoint x: 869, startPoint y: 396, endPoint x: 844, endPoint y: 364, distance: 40.6
click at [868, 388] on div "Date Pickup Date/Time [DATE] Now [DATE] 08:30 PM Now Pickup Day [DATE]" at bounding box center [803, 340] width 487 height 200
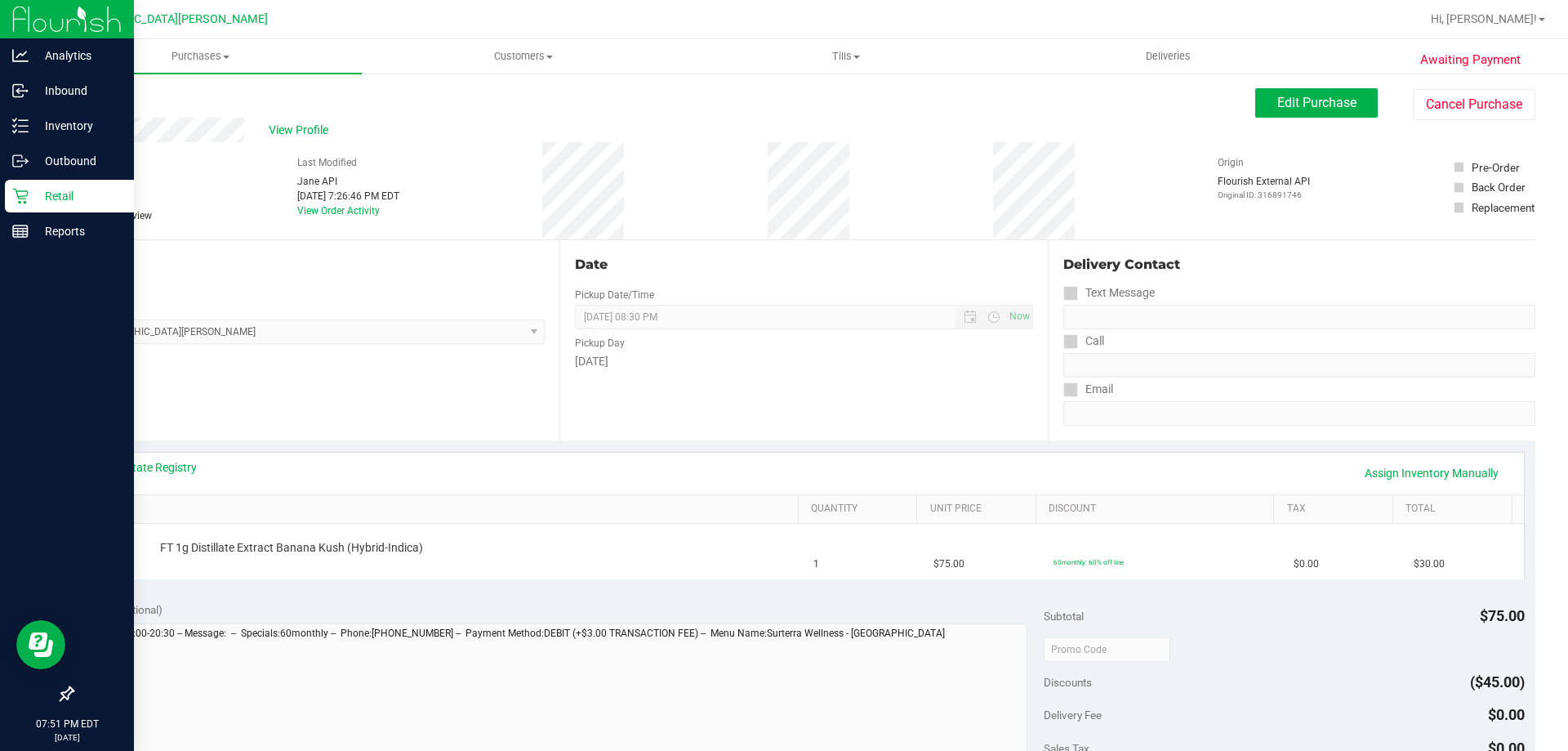
click at [59, 197] on p "Retail" at bounding box center [78, 196] width 98 height 20
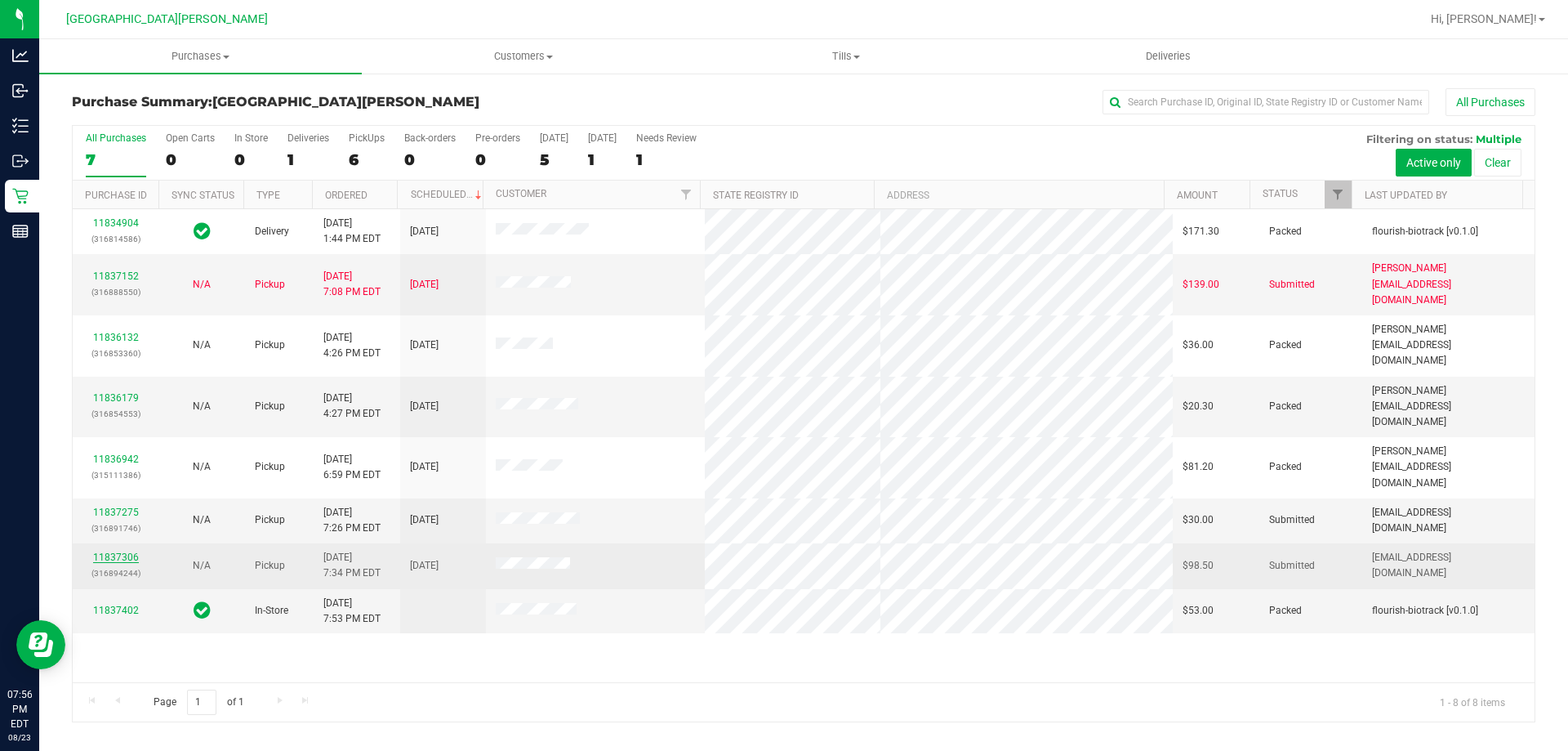
click at [117, 552] on link "11837306" at bounding box center [115, 557] width 46 height 12
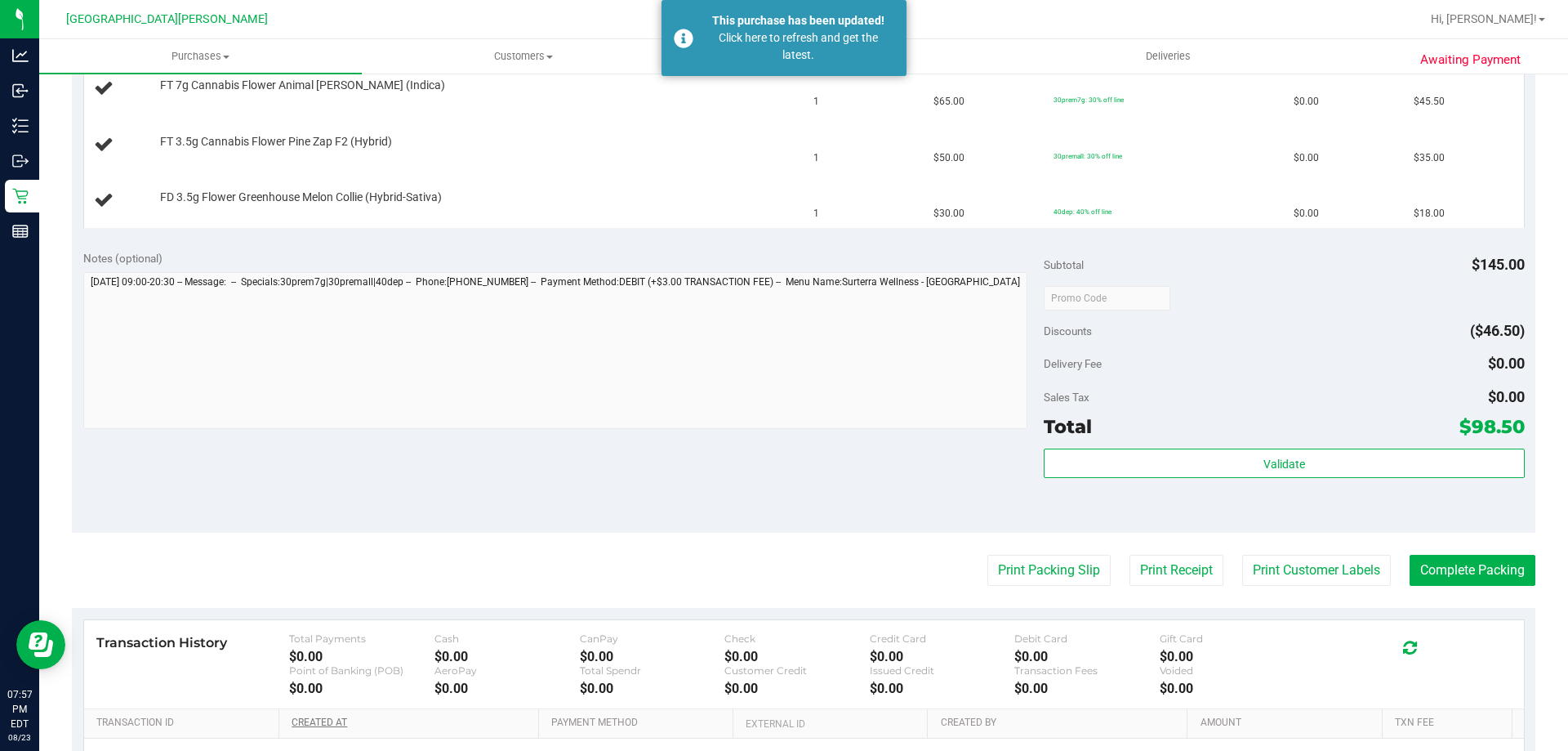
scroll to position [490, 0]
